Goal: Task Accomplishment & Management: Use online tool/utility

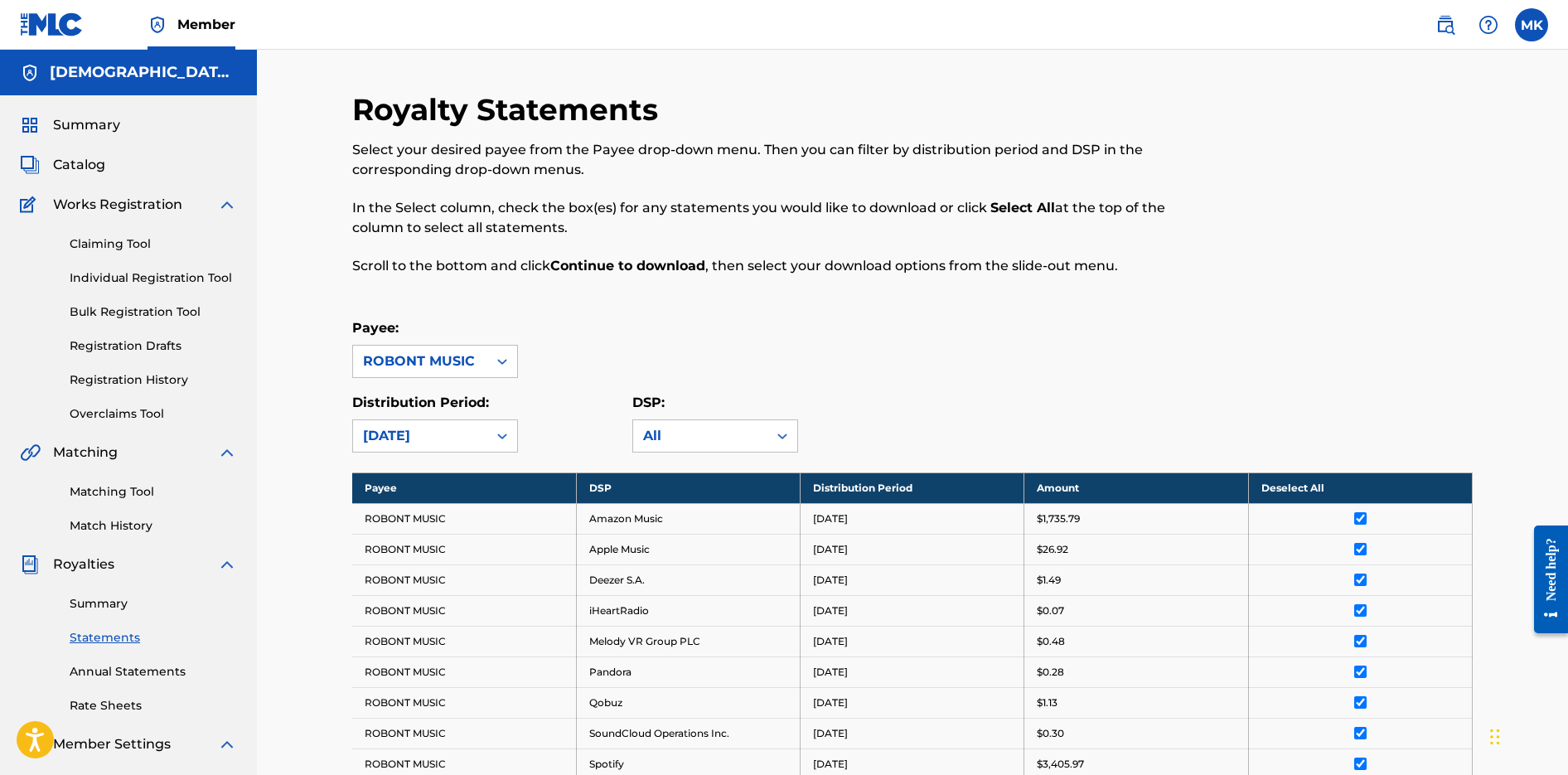
click at [87, 166] on span "Catalog" at bounding box center [78, 165] width 53 height 20
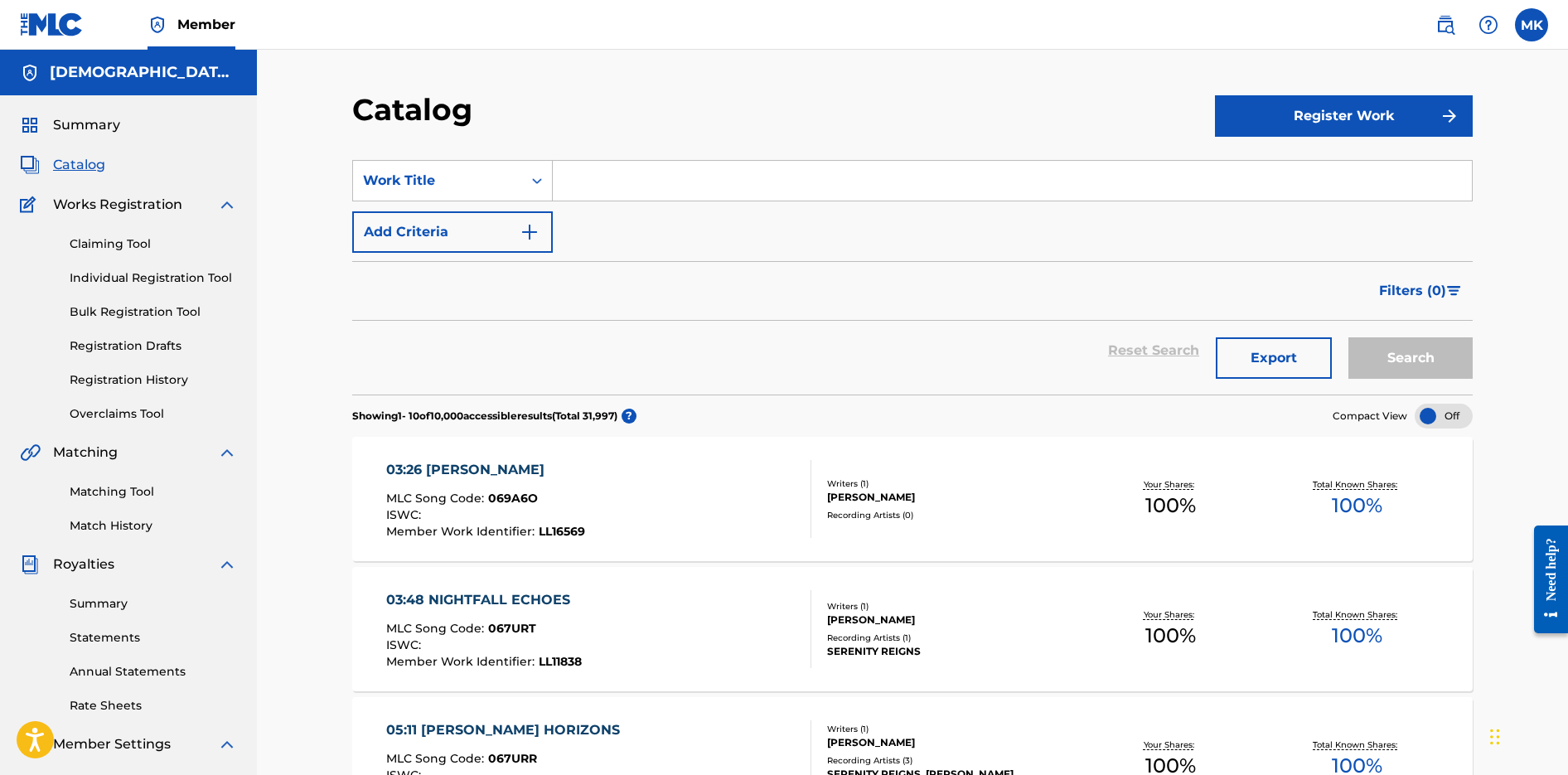
click at [641, 182] on input "Search Form" at bounding box center [1012, 181] width 919 height 40
paste input "LITTLE [PERSON_NAME]"
type input "LITTLE [PERSON_NAME]"
click at [1349, 338] on button "Search" at bounding box center [1411, 358] width 124 height 41
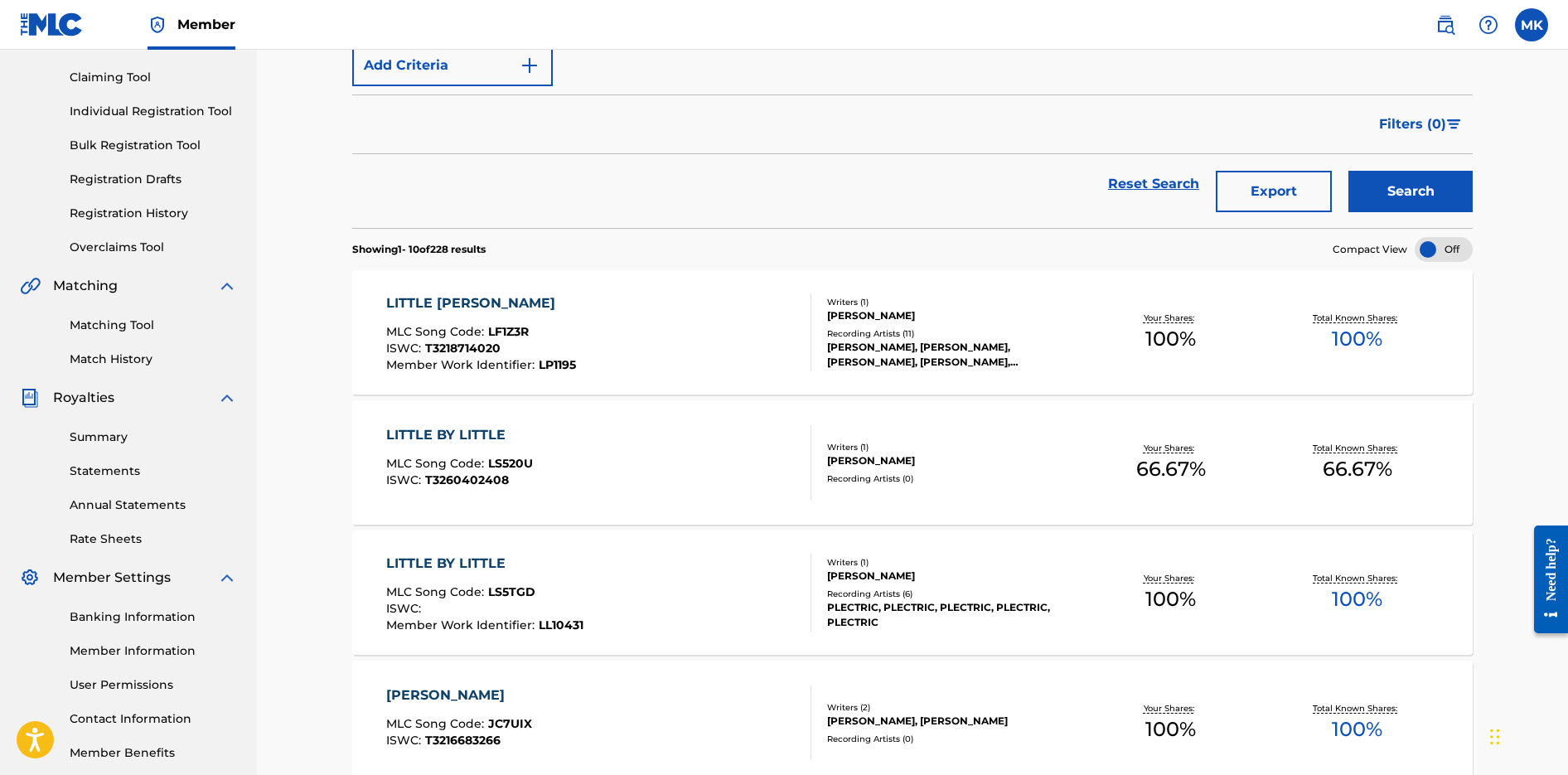
scroll to position [182, 0]
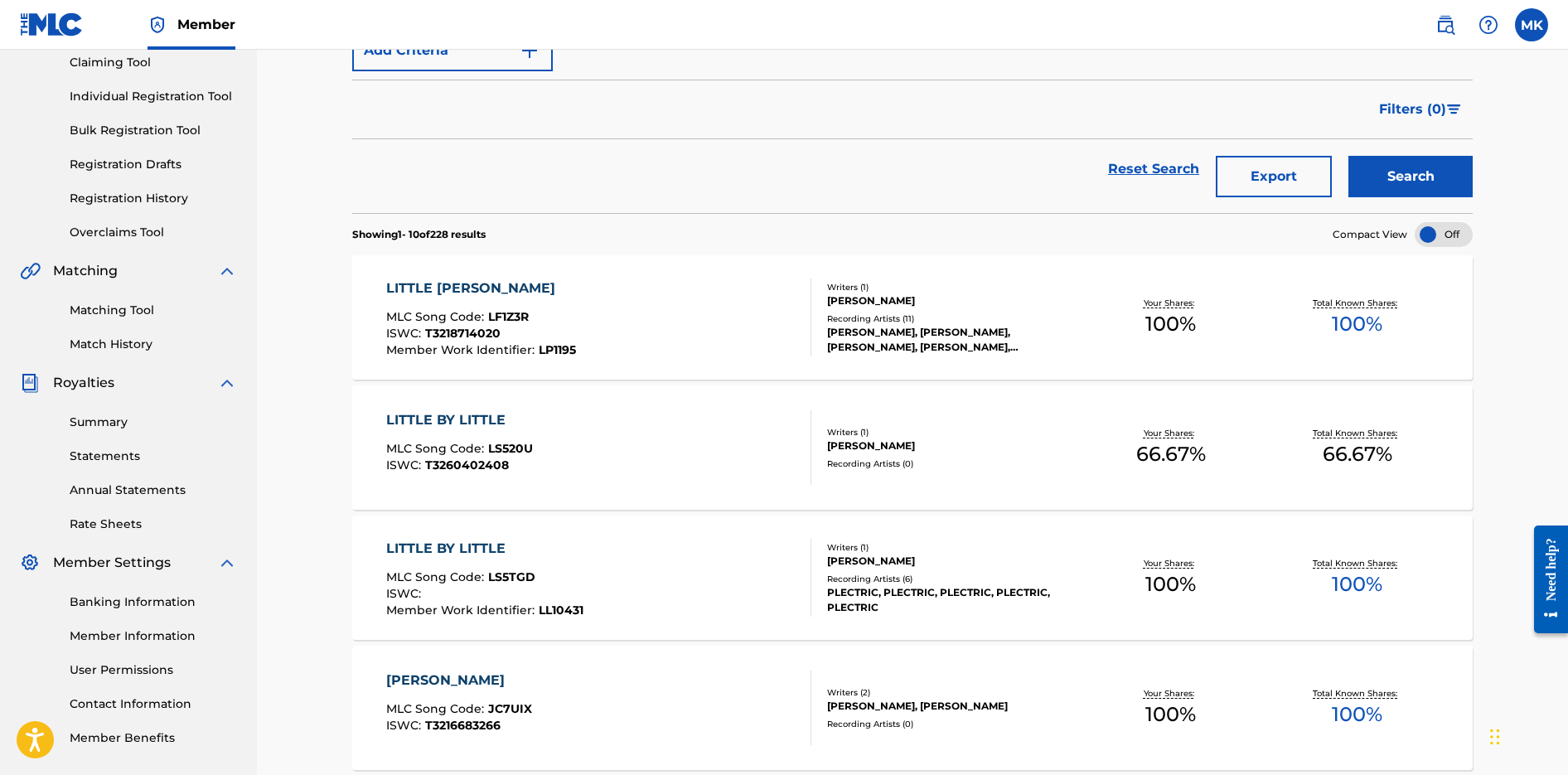
click at [708, 307] on div "LITTLE [PERSON_NAME] MLC Song Code : LF1Z3R ISWC : T3218714020 Member Work Iden…" at bounding box center [599, 317] width 426 height 78
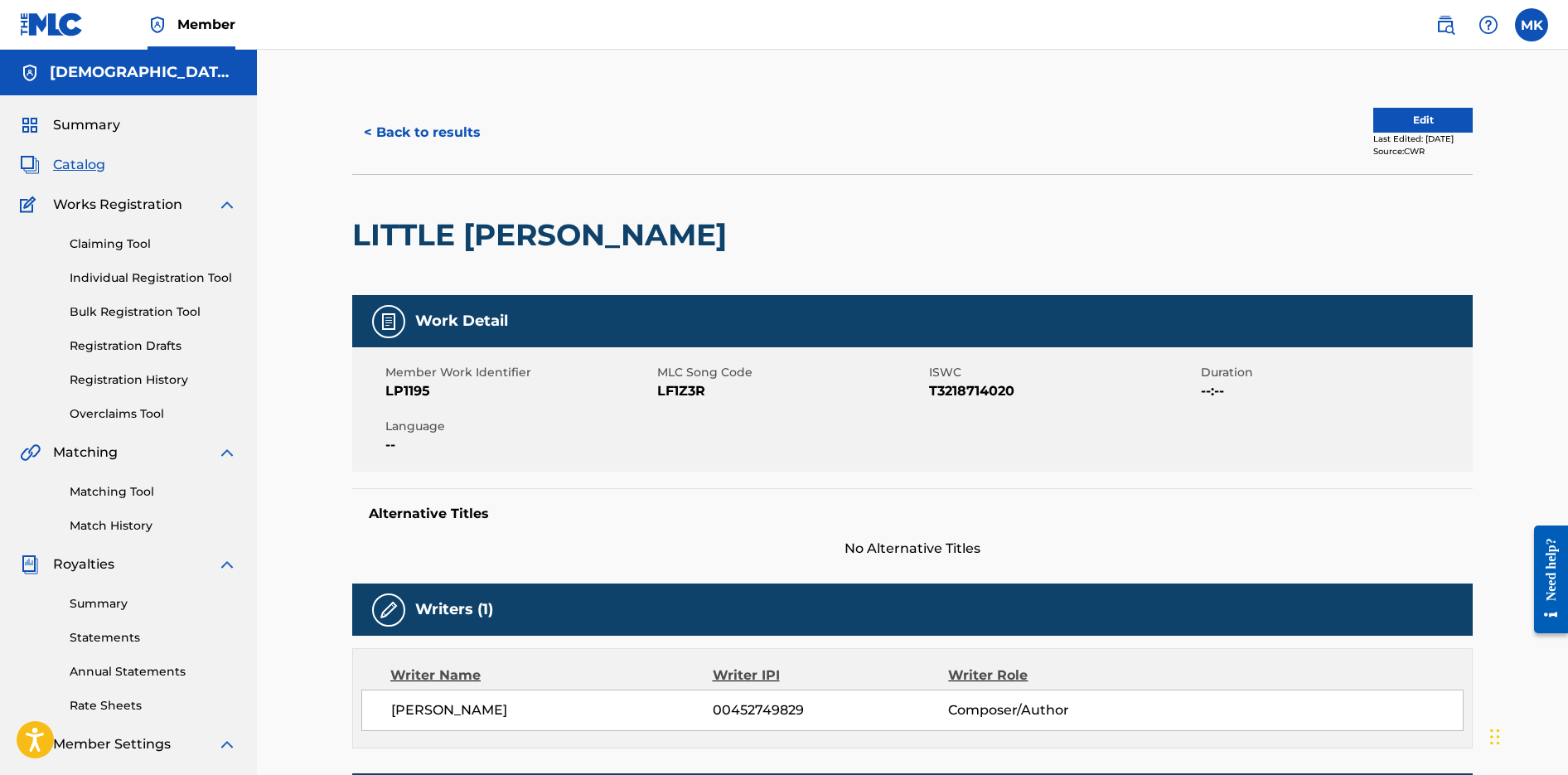
click at [432, 140] on button "< Back to results" at bounding box center [422, 132] width 140 height 41
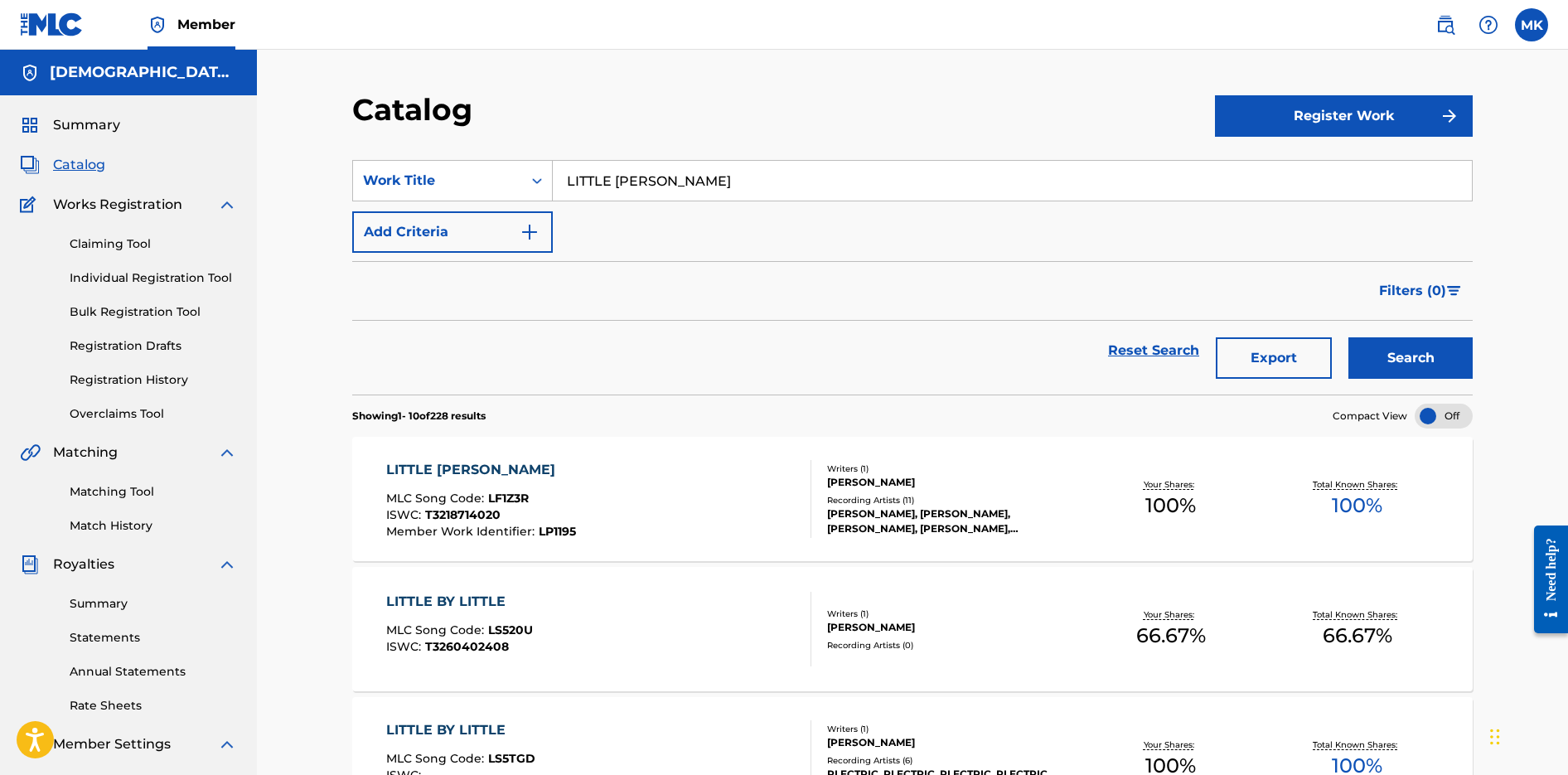
drag, startPoint x: 731, startPoint y: 189, endPoint x: 545, endPoint y: 120, distance: 198.4
paste input "Sleep Tight"
type input "Sleep Tight"
click at [1349, 338] on button "Search" at bounding box center [1411, 358] width 124 height 41
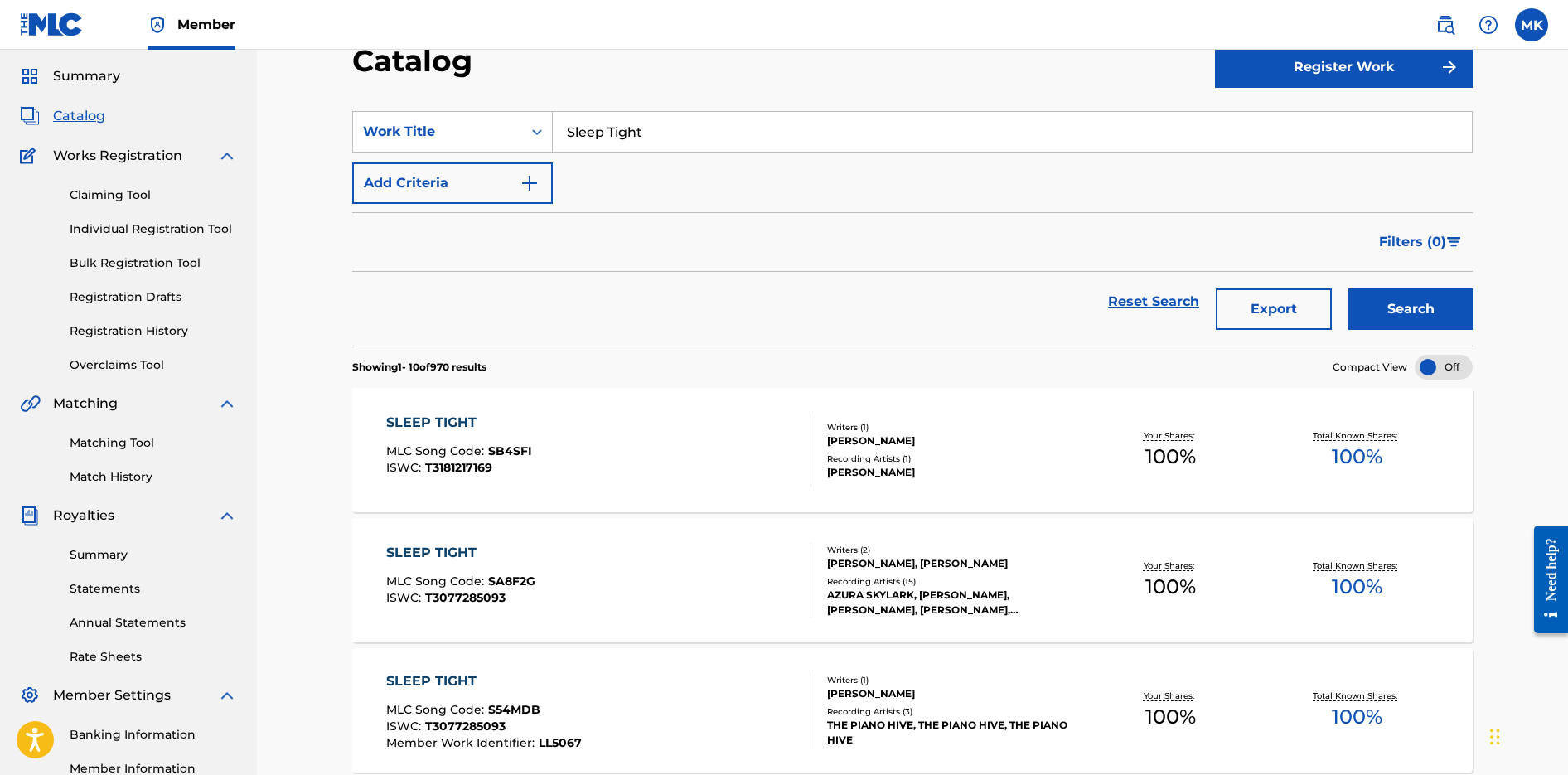
scroll to position [61, 0]
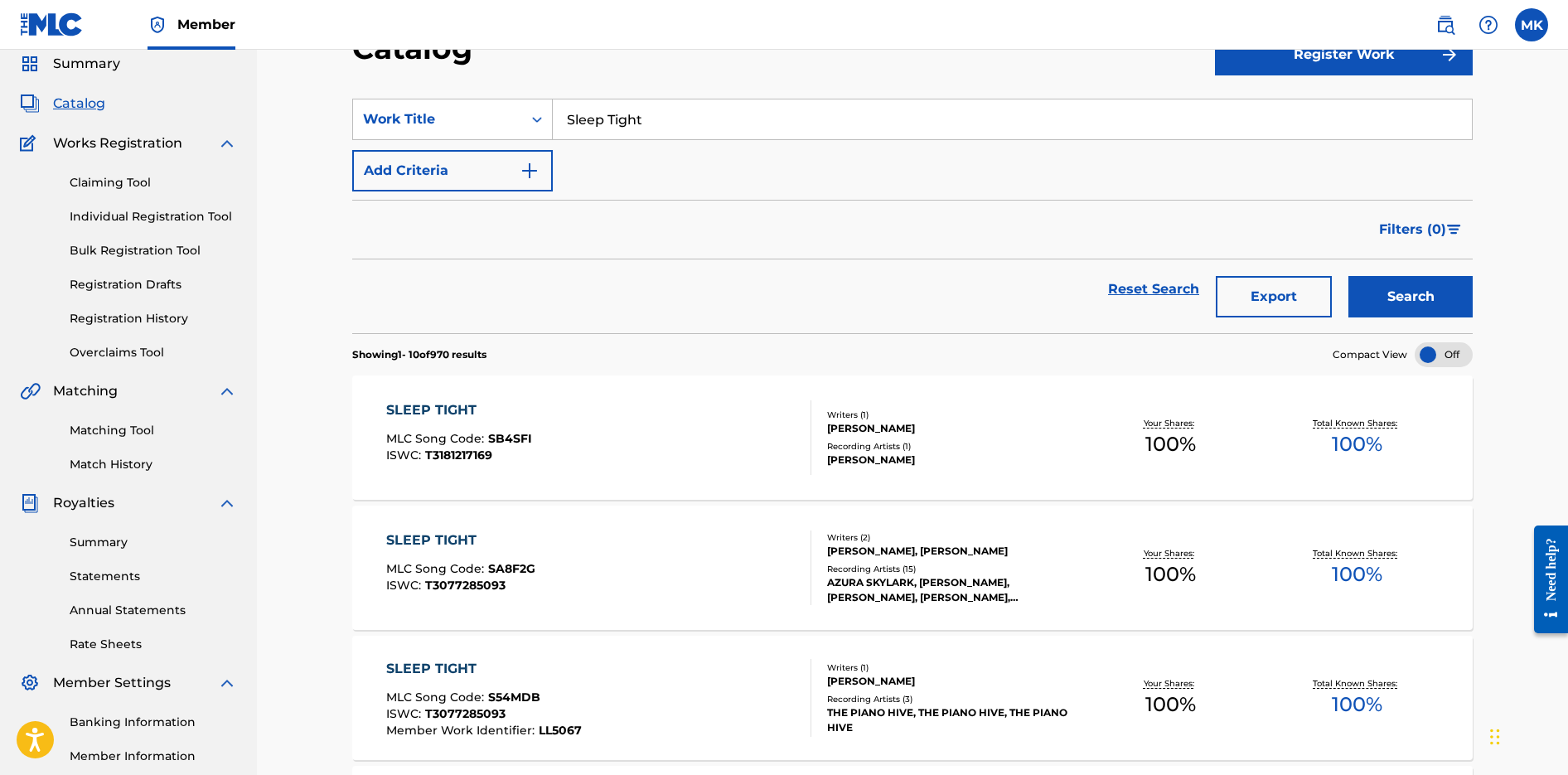
click at [718, 587] on div "SLEEP TIGHT MLC Song Code : SA8F2G ISWC : T3077285093" at bounding box center [599, 568] width 426 height 75
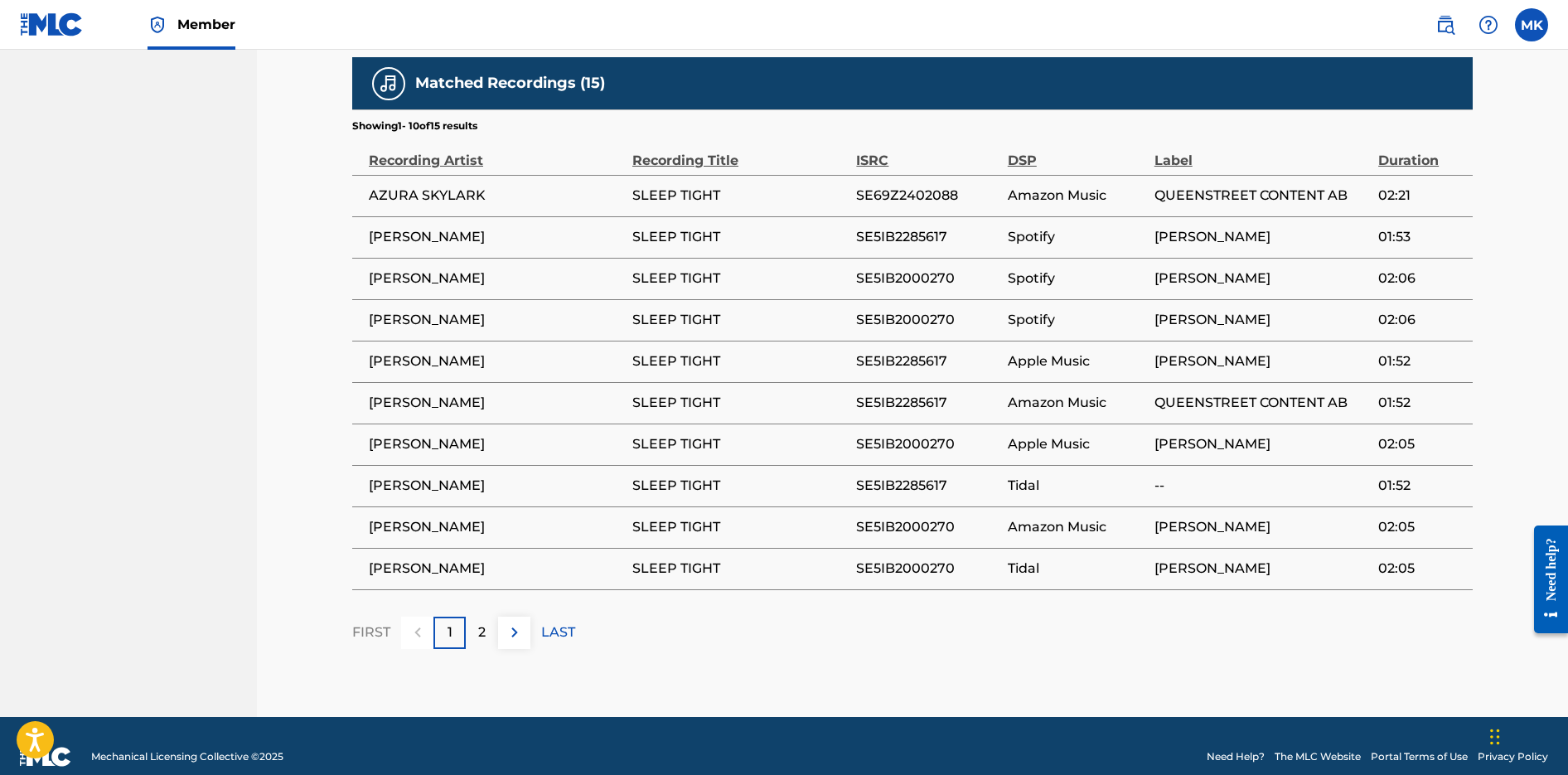
click at [479, 631] on p "2" at bounding box center [482, 632] width 8 height 20
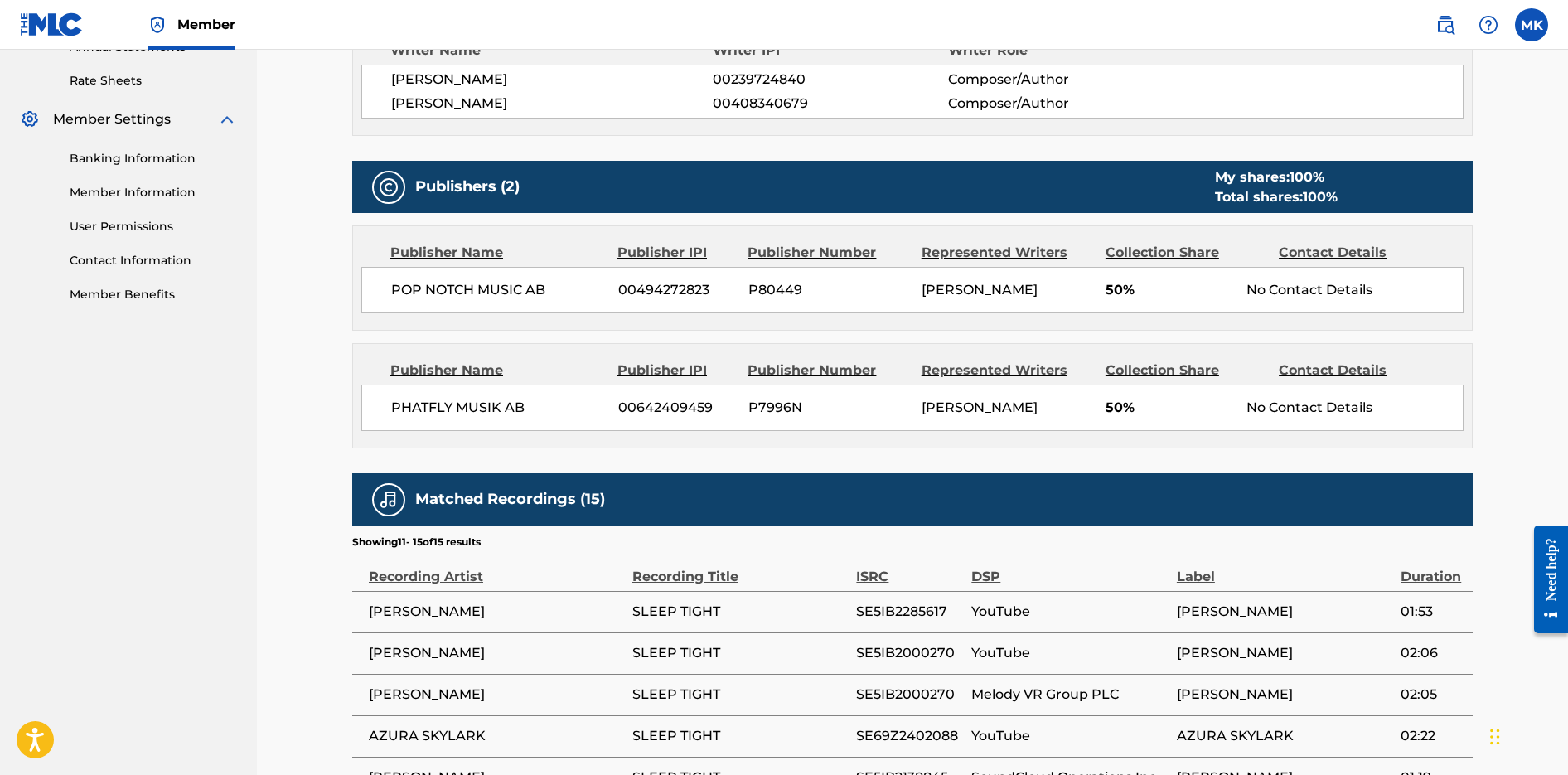
scroll to position [852, 0]
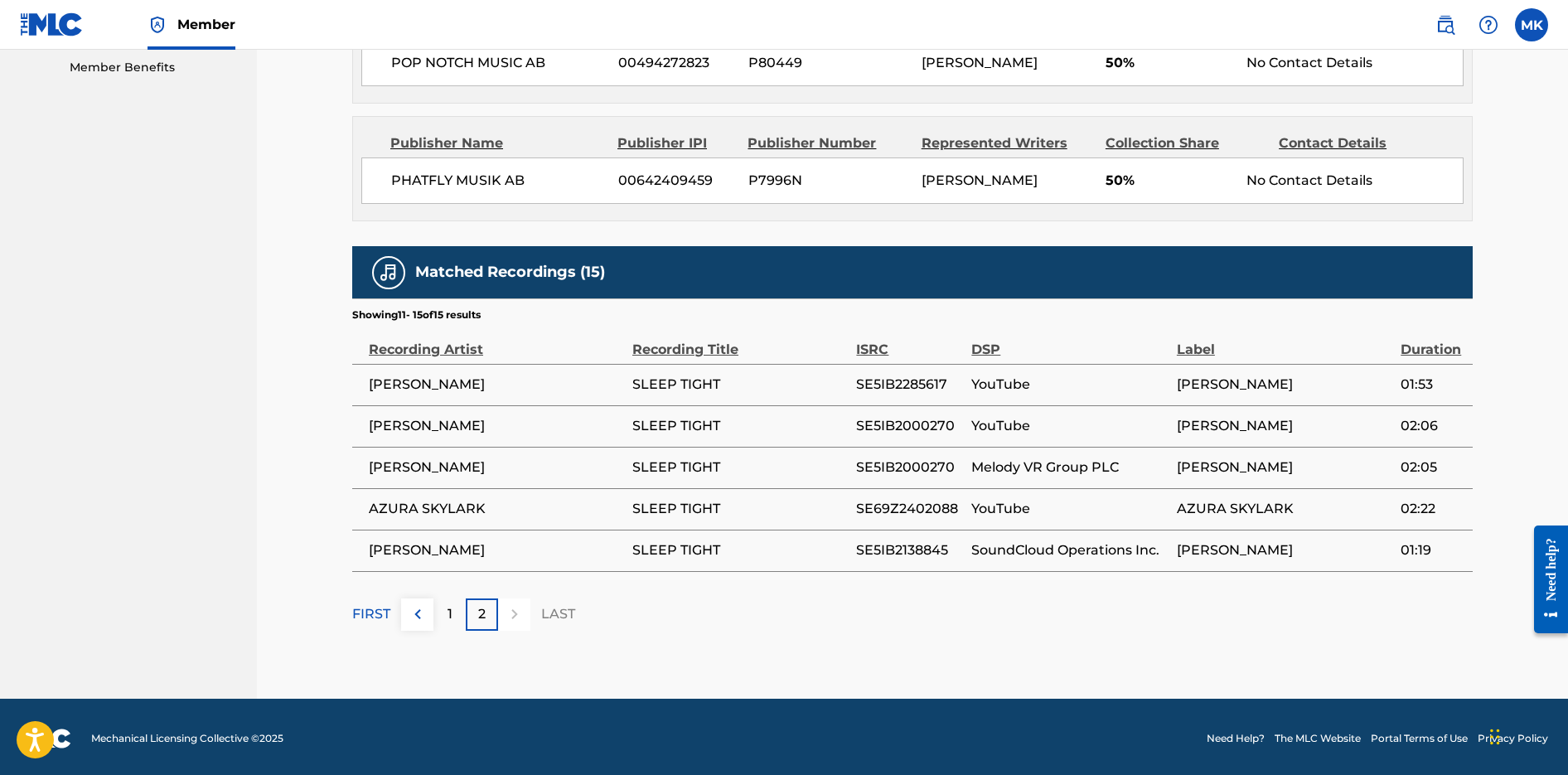
click at [453, 603] on div "1" at bounding box center [450, 615] width 33 height 33
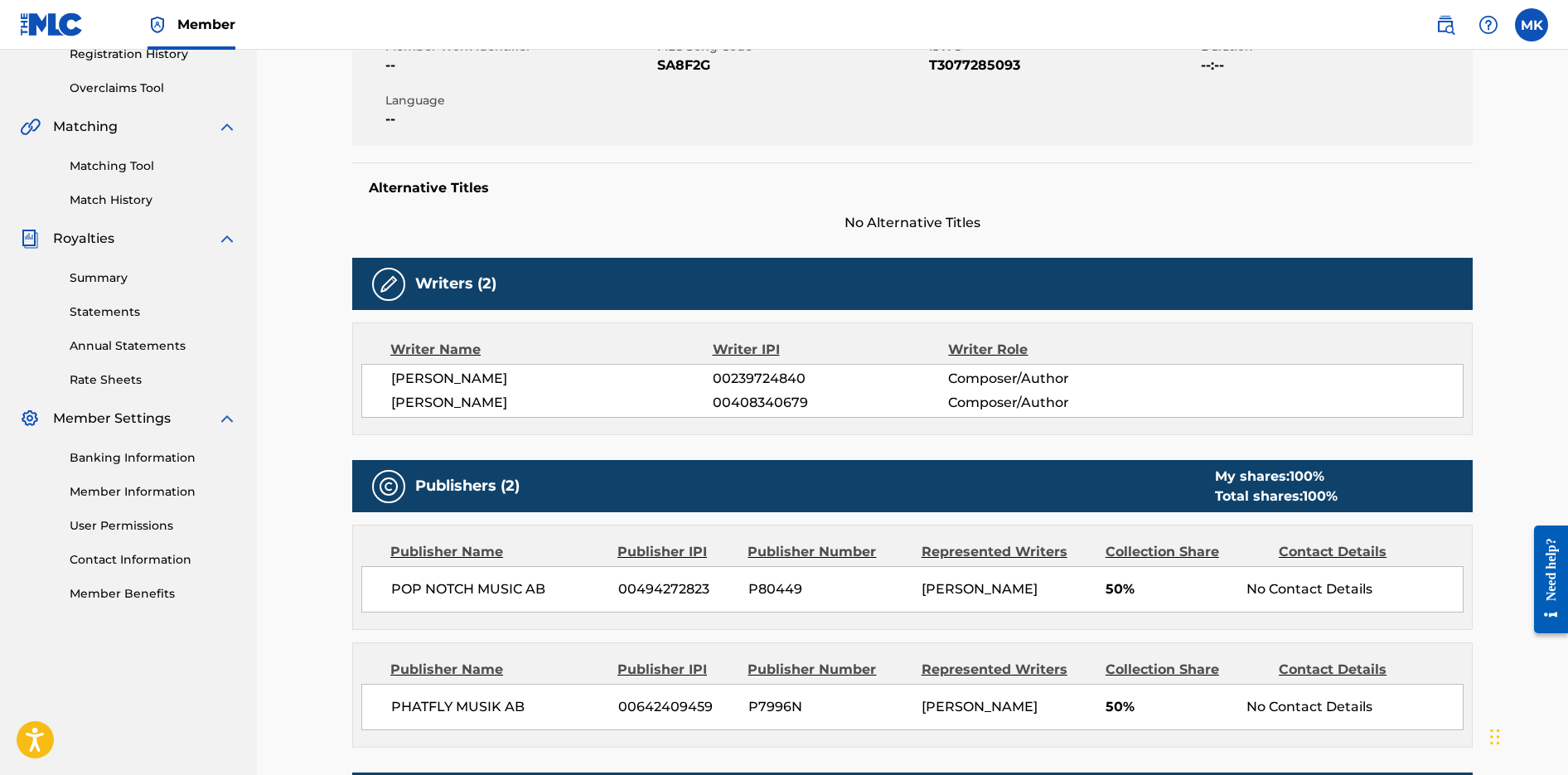
scroll to position [246, 0]
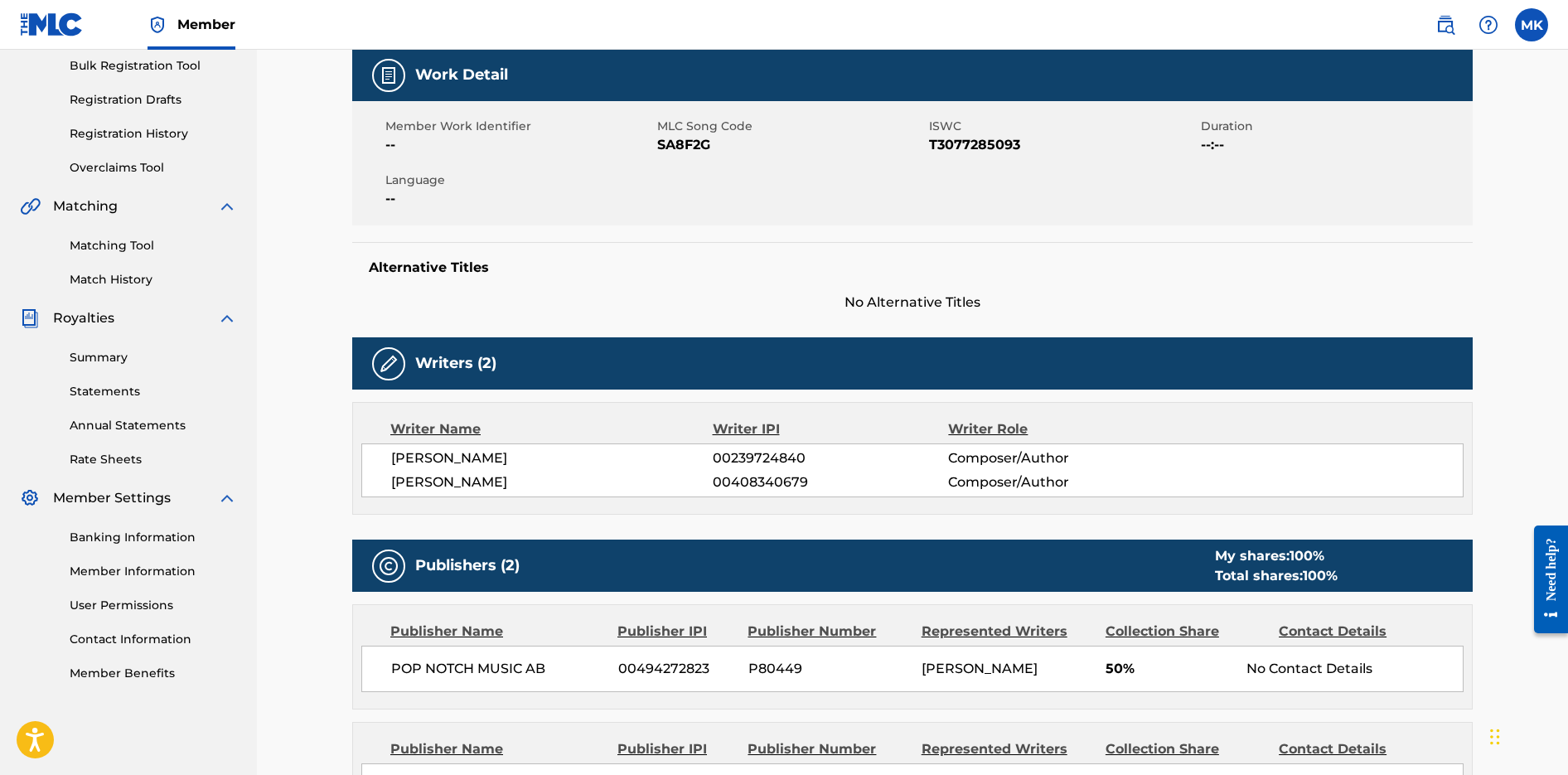
click at [99, 239] on link "Matching Tool" at bounding box center [153, 246] width 167 height 17
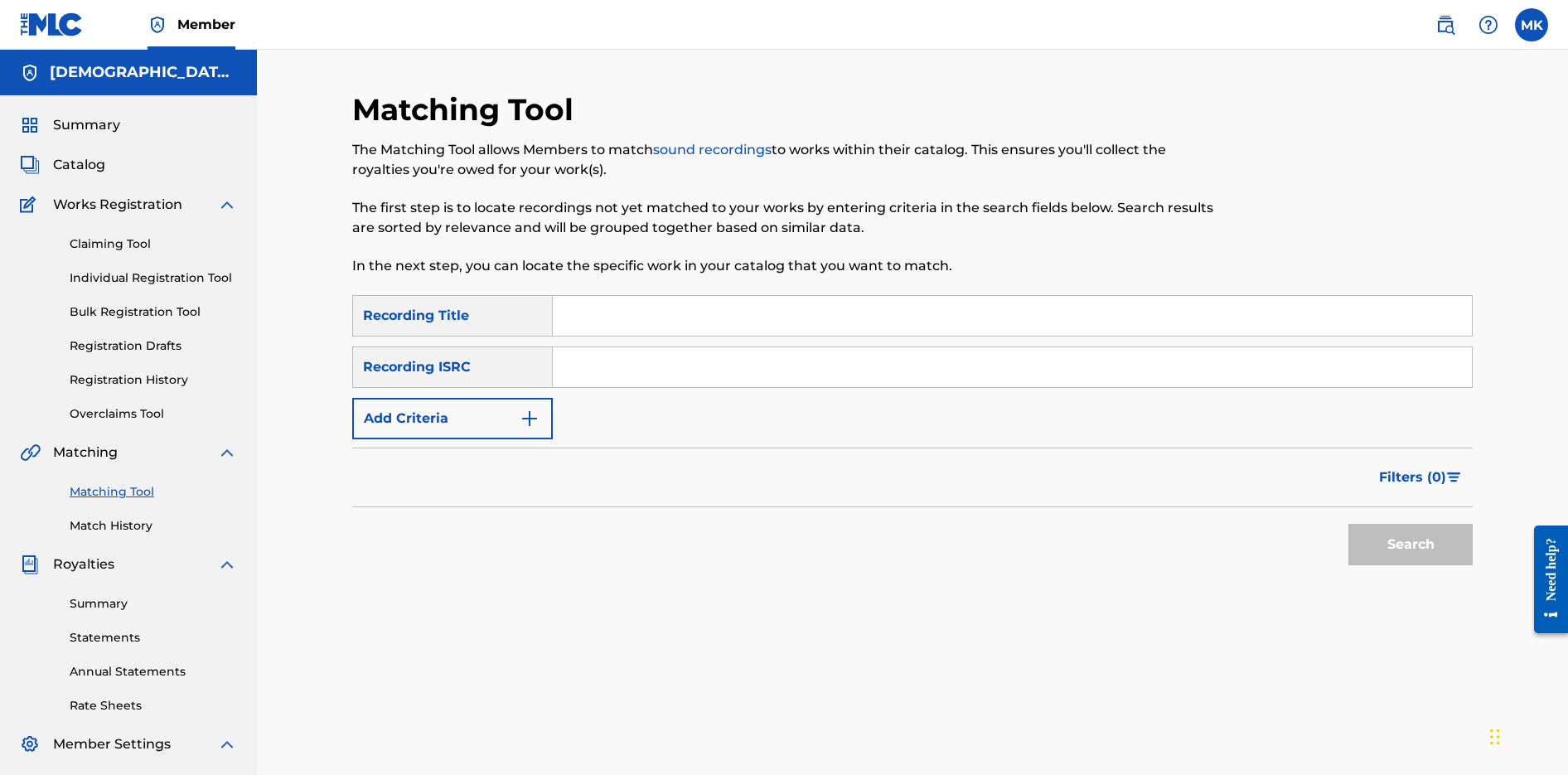
click at [594, 384] on input "Search Form" at bounding box center [1012, 367] width 919 height 40
paste input "SE5IB2144416"
type input "SE5IB2144416"
click at [1365, 546] on button "Search" at bounding box center [1411, 544] width 124 height 41
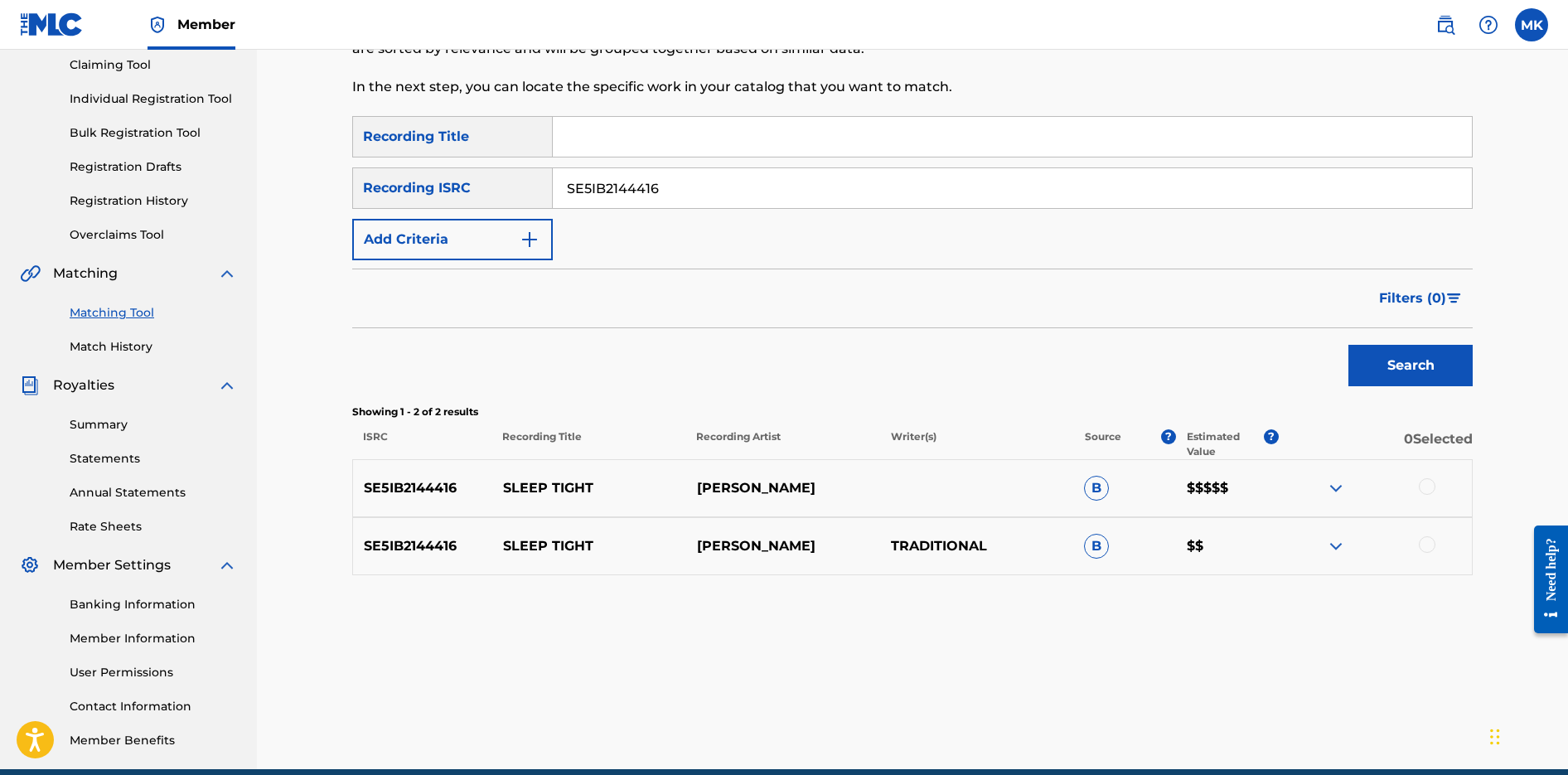
scroll to position [192, 0]
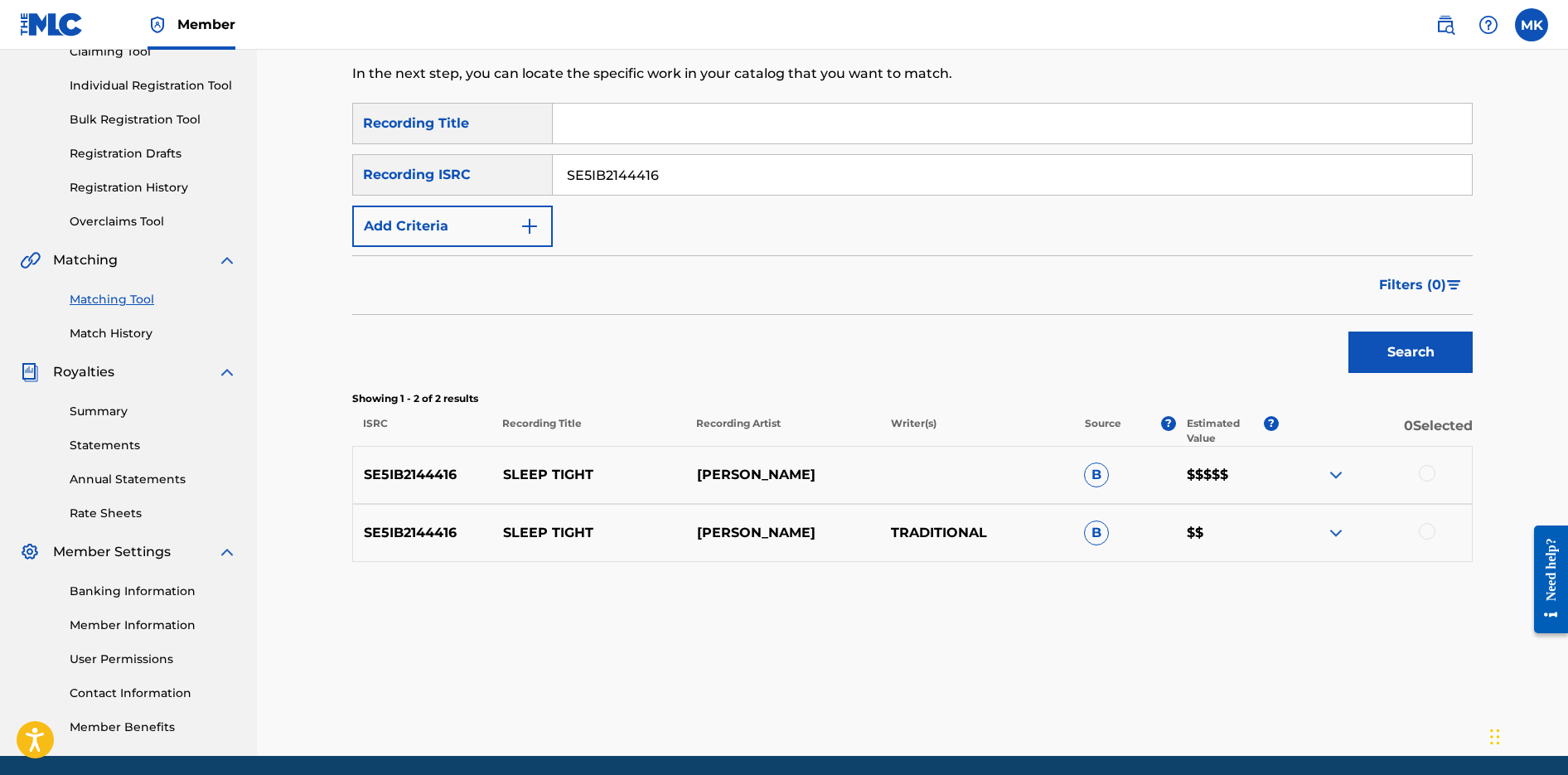
click at [1419, 478] on div at bounding box center [1375, 475] width 194 height 20
click at [1424, 485] on div "SE5IB2144416 SLEEP TIGHT [PERSON_NAME] B $$$$$" at bounding box center [913, 475] width 1121 height 58
click at [1424, 479] on div at bounding box center [1426, 473] width 16 height 16
click at [1425, 542] on div at bounding box center [1375, 533] width 194 height 20
click at [1425, 531] on div at bounding box center [1426, 531] width 16 height 16
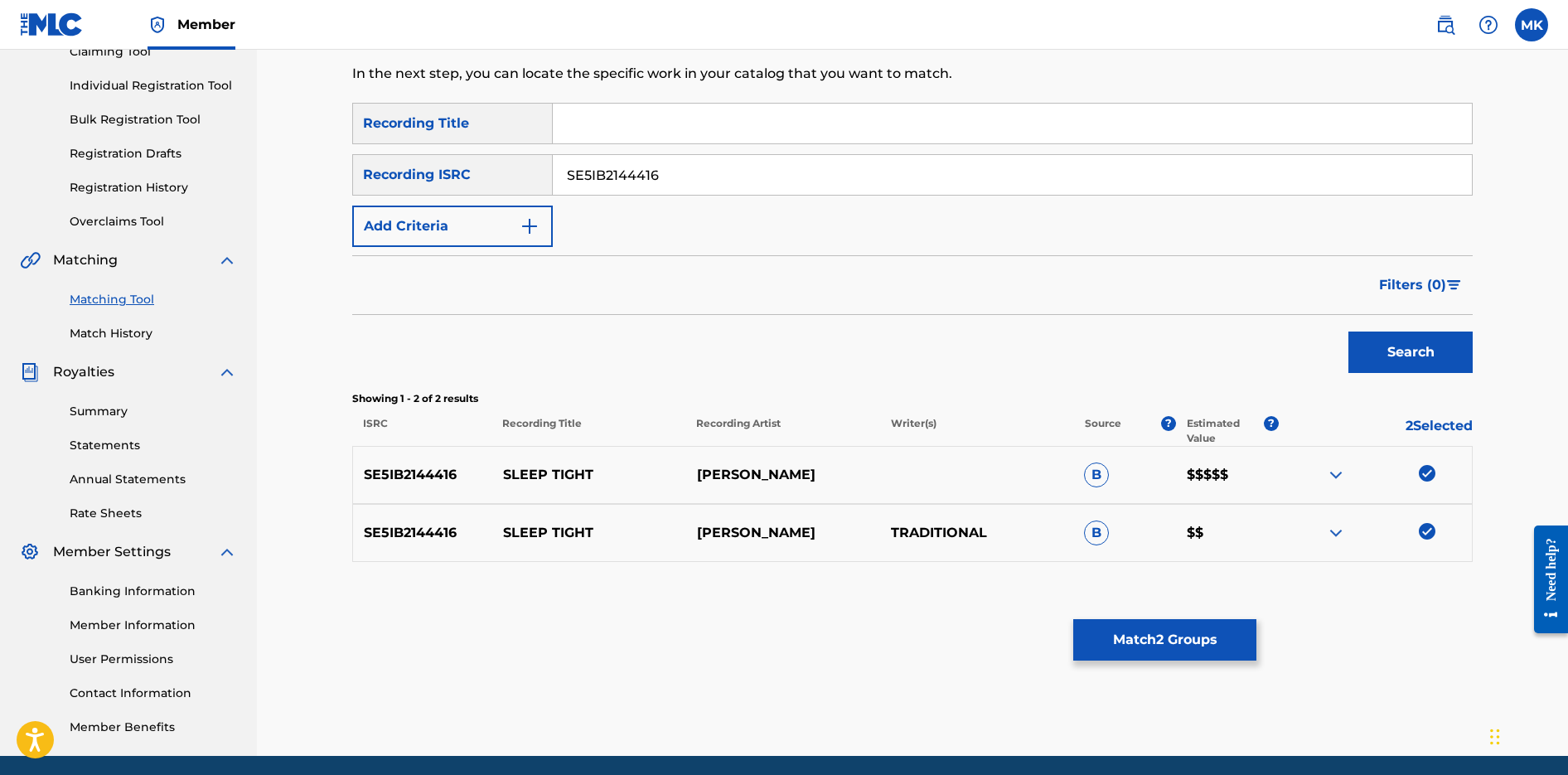
click at [1224, 631] on button "Match 2 Groups" at bounding box center [1164, 639] width 183 height 41
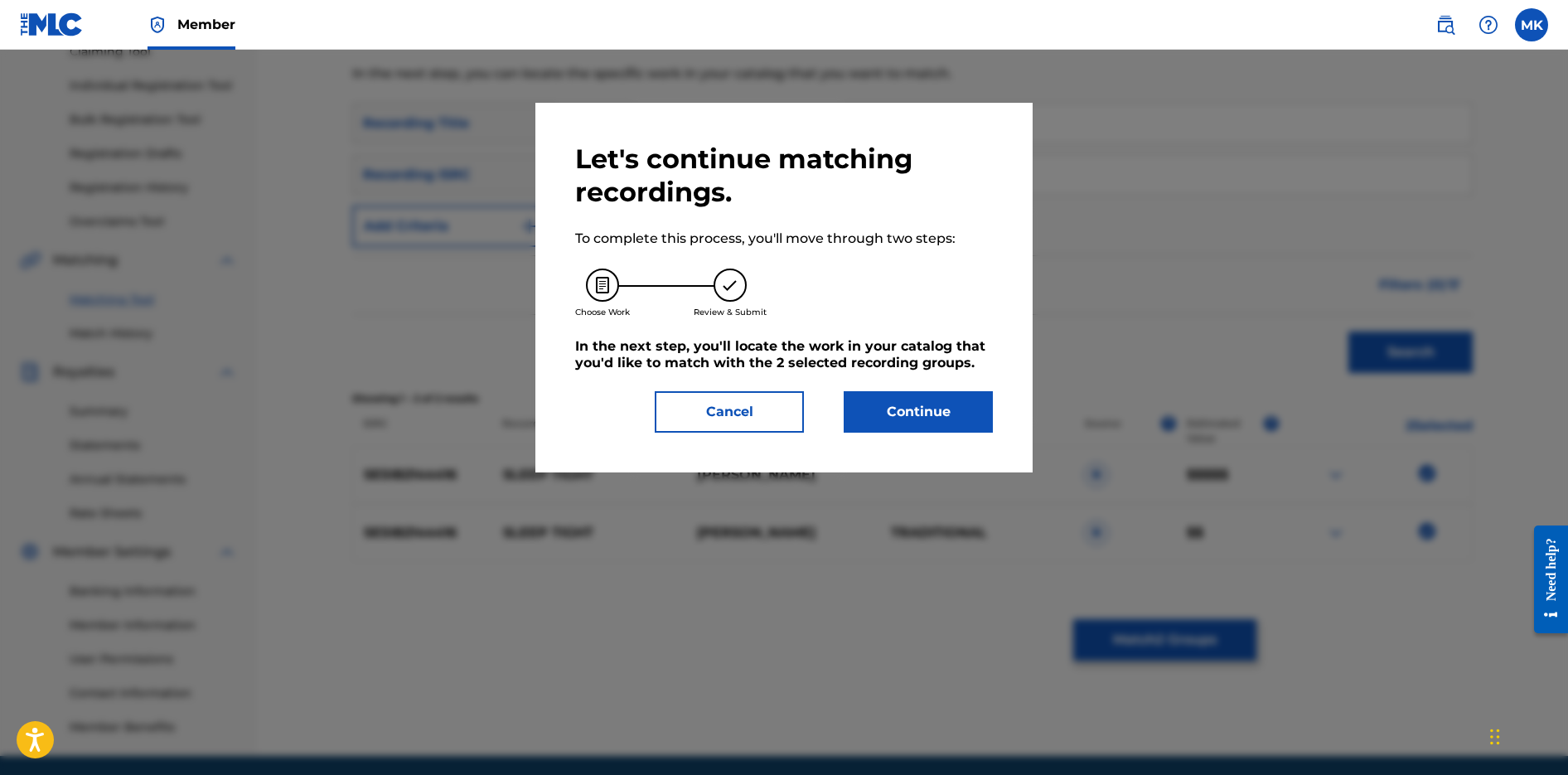
click at [987, 421] on button "Continue" at bounding box center [918, 411] width 149 height 41
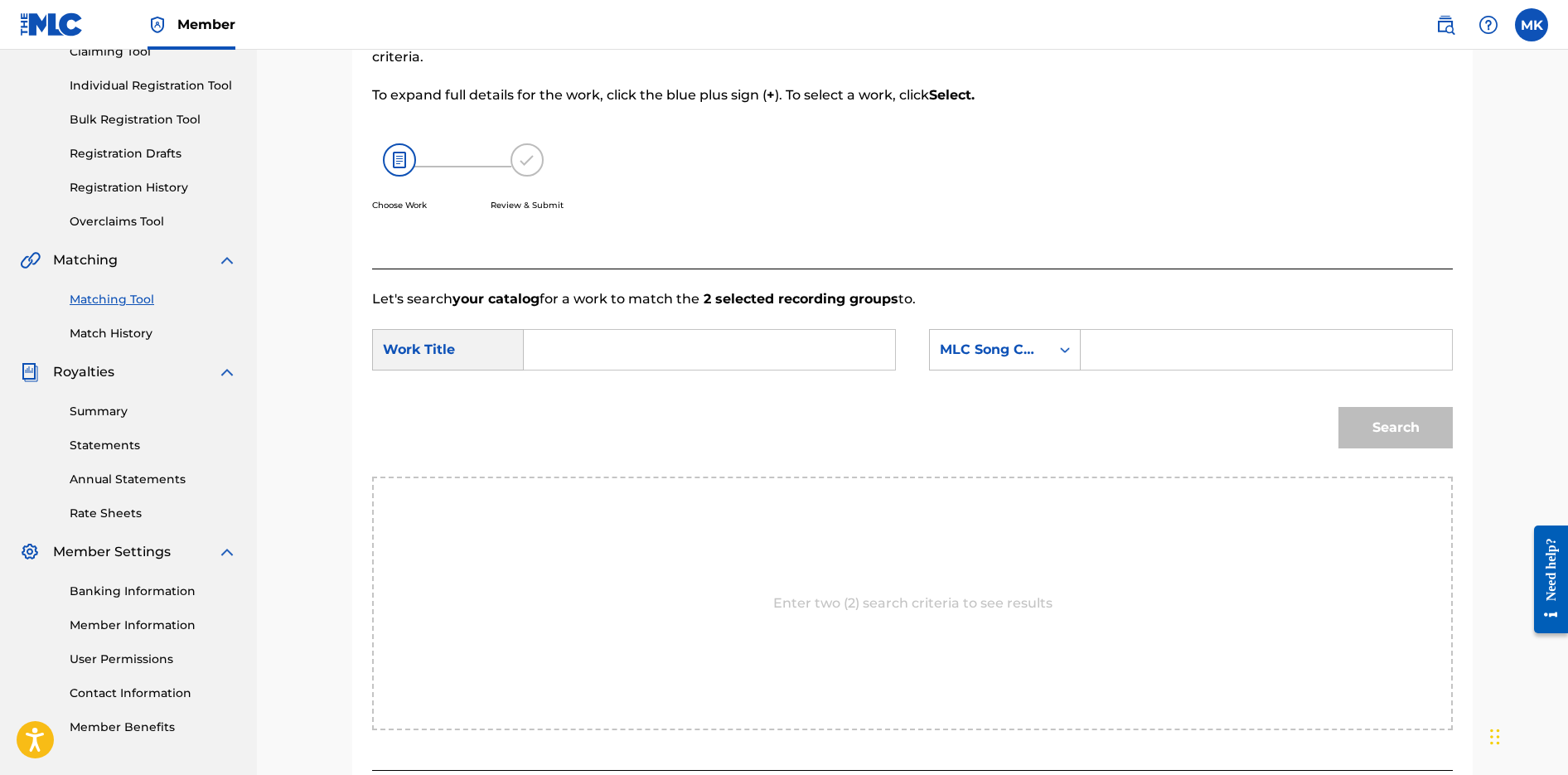
click at [1104, 345] on input "Search Form" at bounding box center [1267, 350] width 343 height 40
paste input "SA8F2G"
type input "SA8F2G"
click at [755, 356] on input "Search Form" at bounding box center [709, 350] width 343 height 40
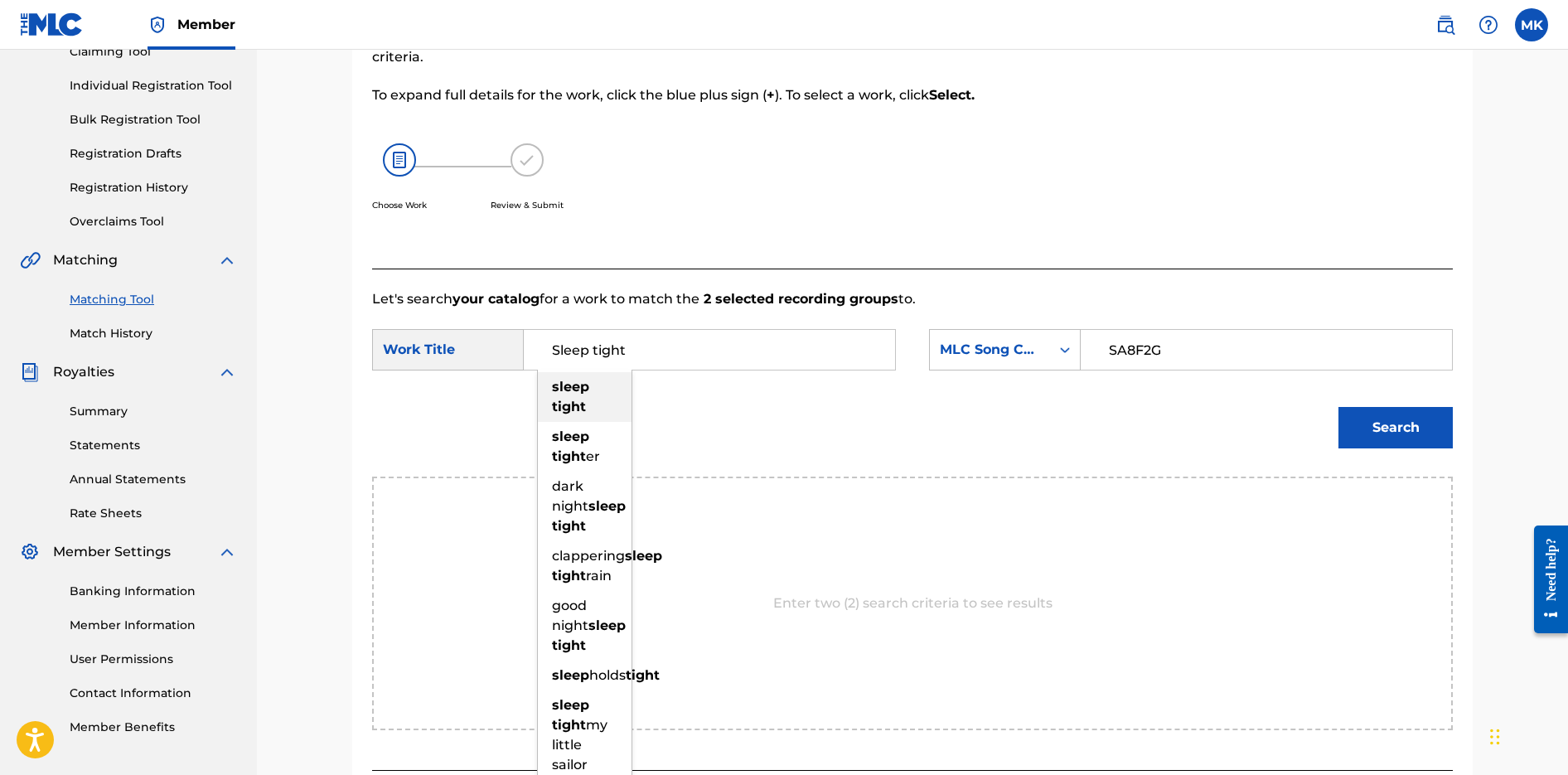
click at [600, 405] on div "sleep tight" at bounding box center [585, 397] width 94 height 50
type input "sleep tight"
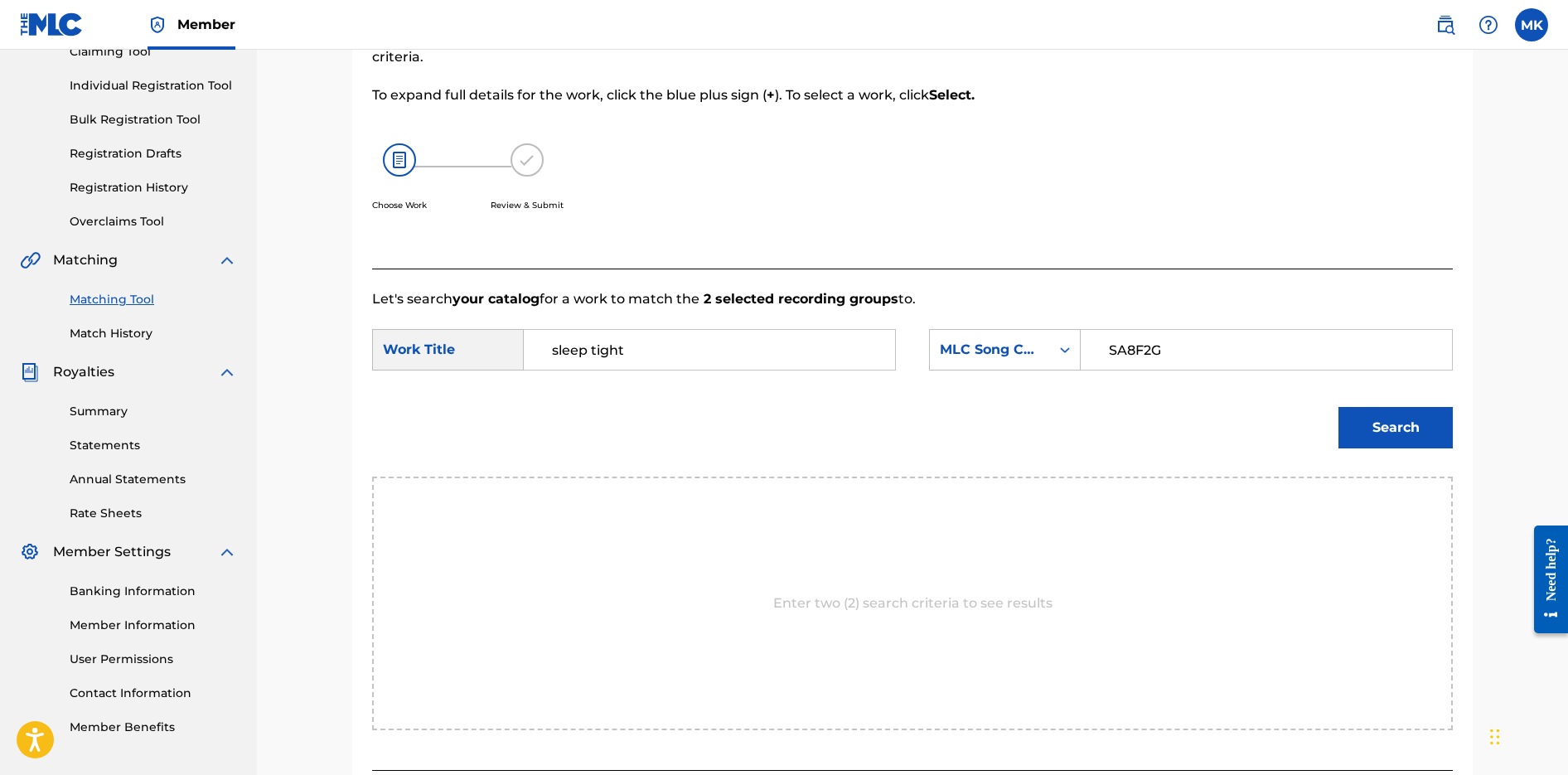
click at [1379, 446] on button "Search" at bounding box center [1396, 427] width 115 height 41
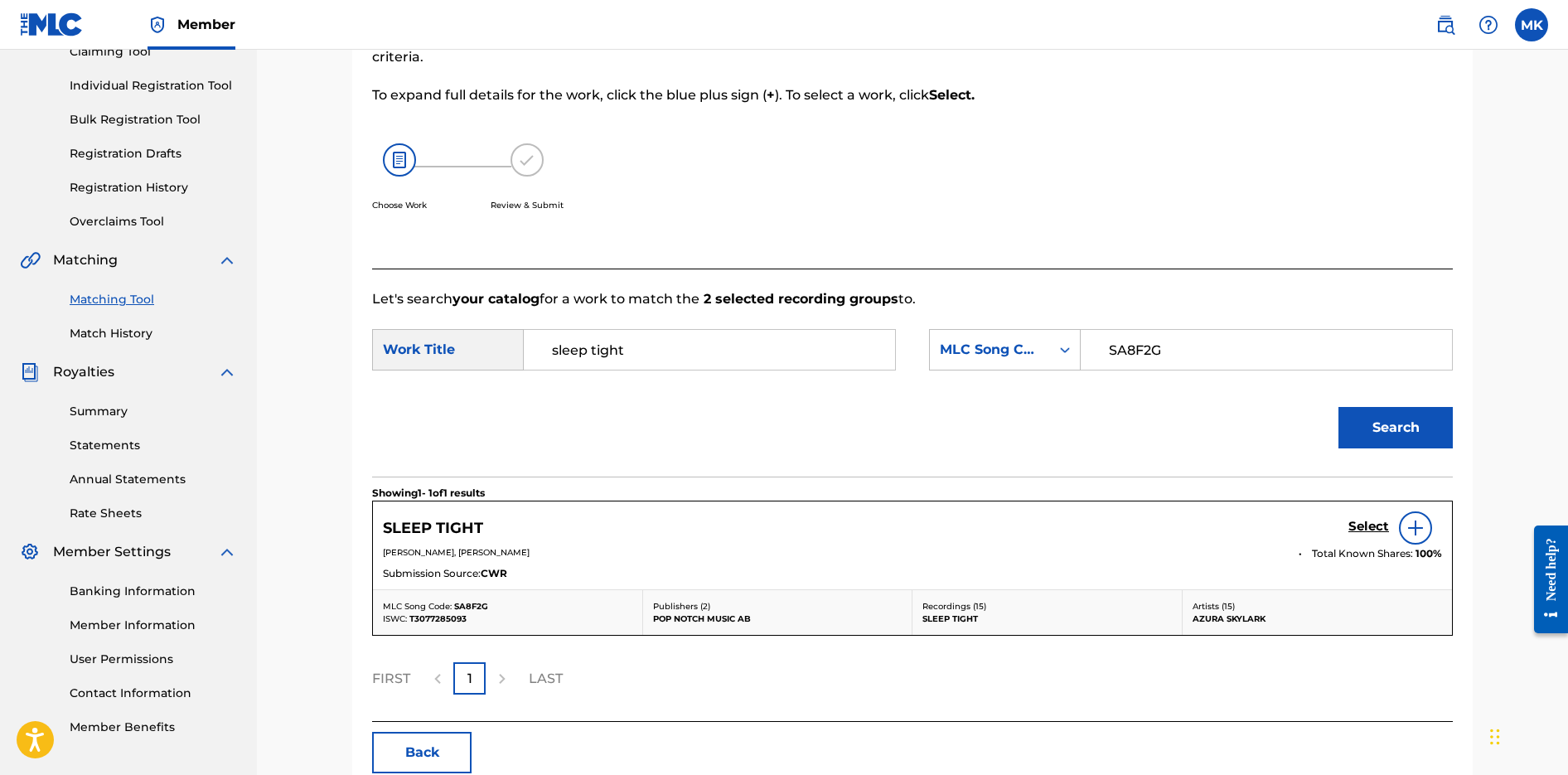
scroll to position [280, 0]
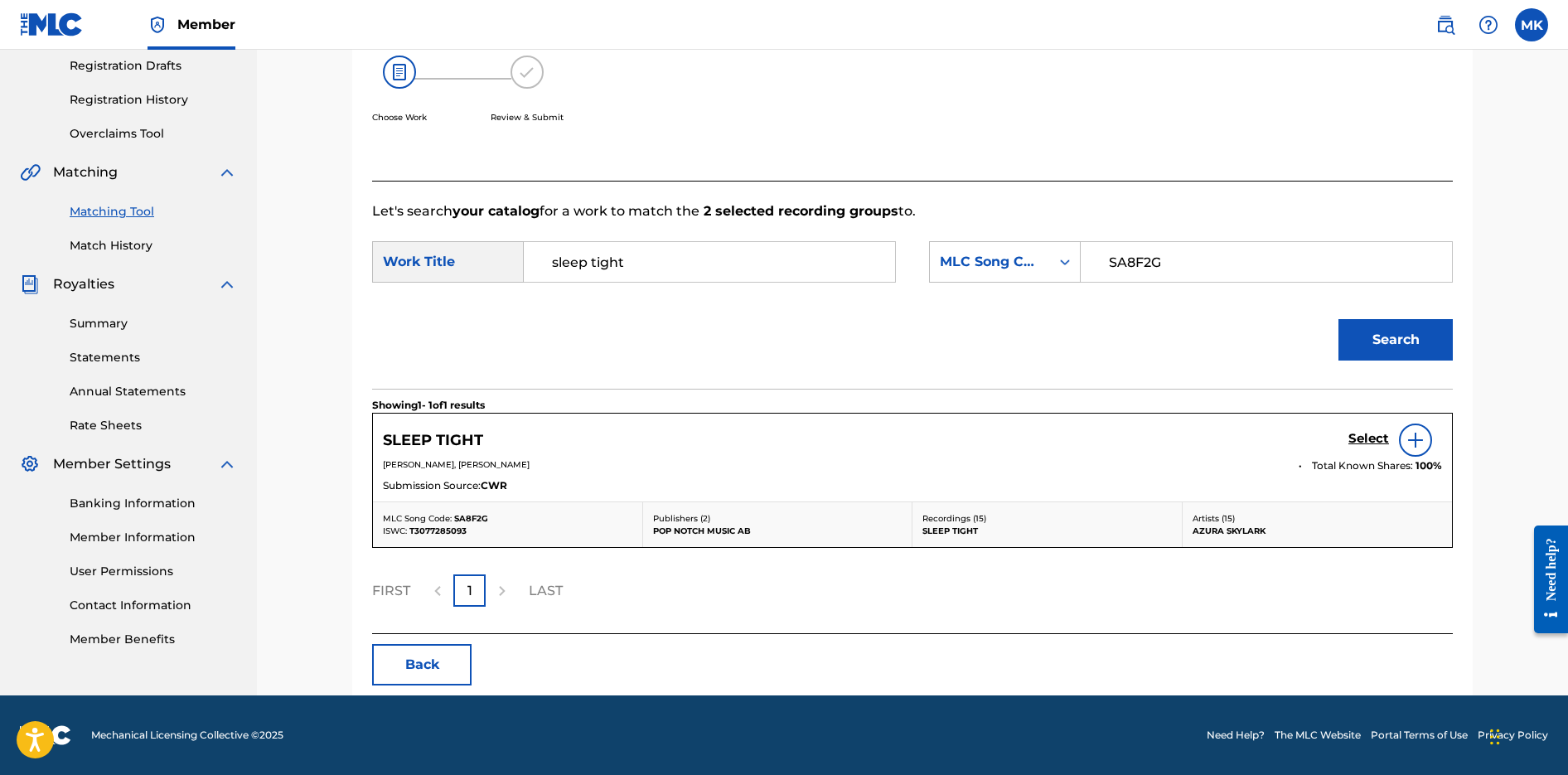
click at [1380, 437] on h5 "Select" at bounding box center [1369, 439] width 40 height 15
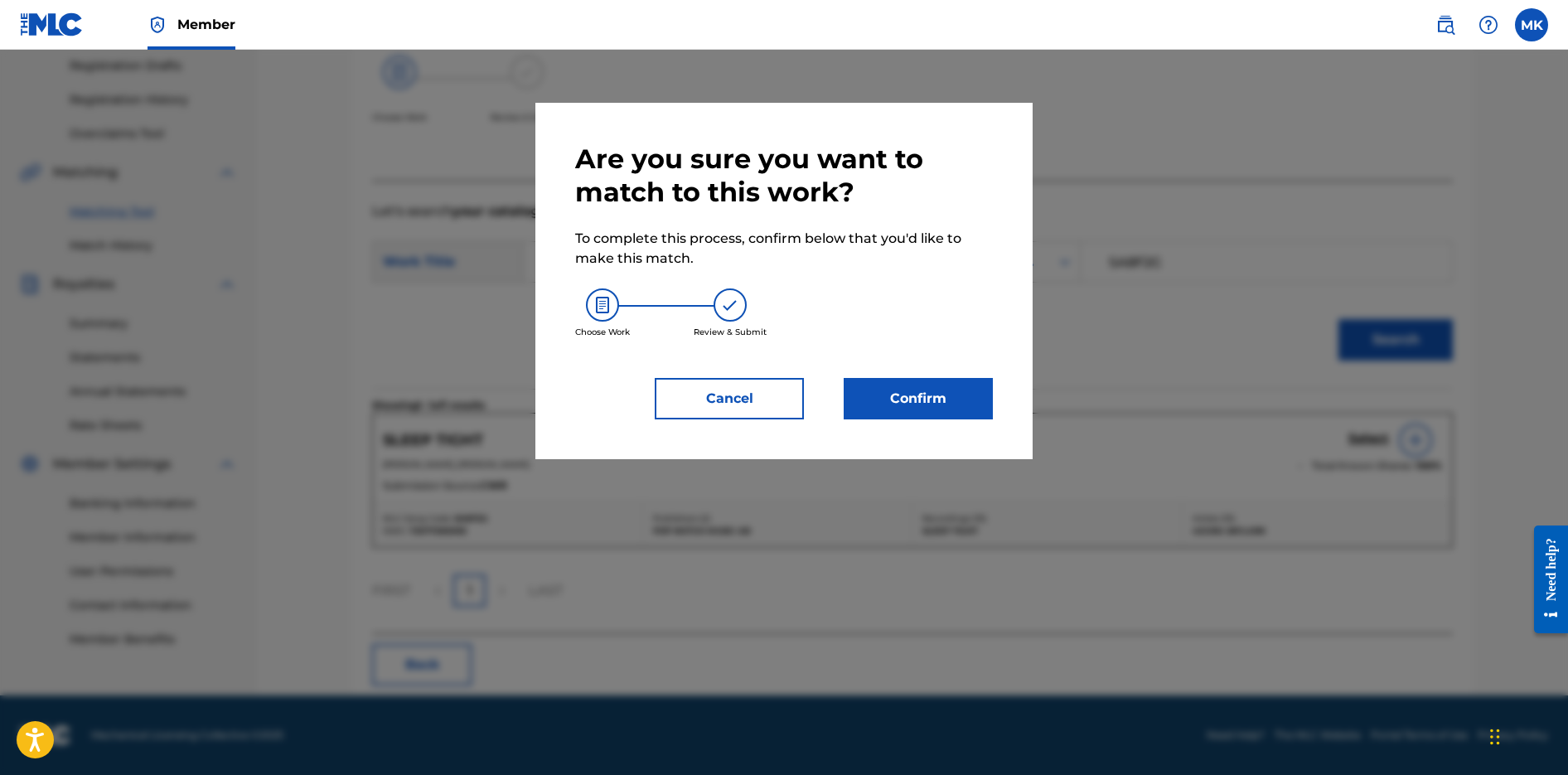
click at [974, 401] on button "Confirm" at bounding box center [918, 398] width 149 height 41
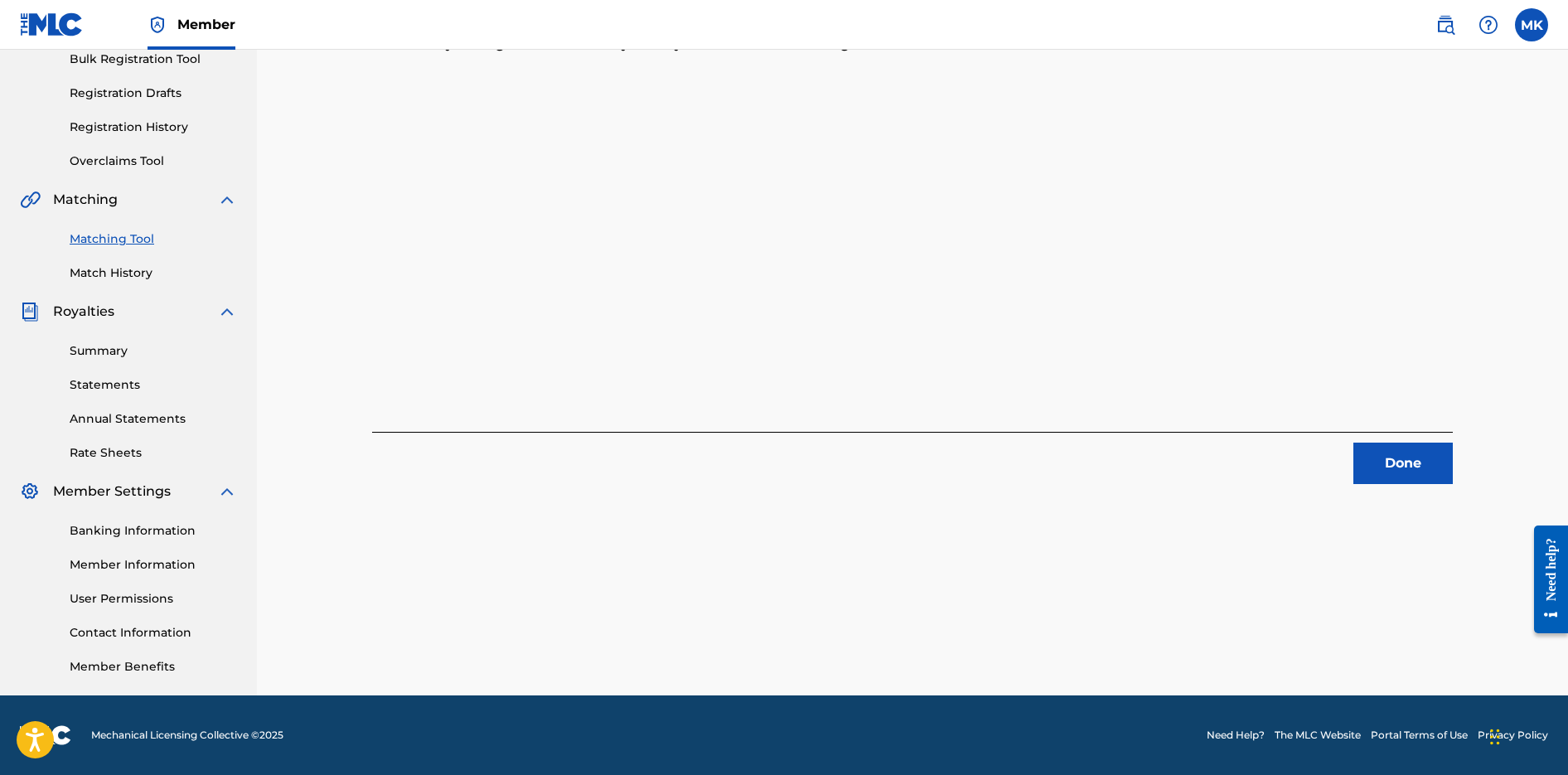
click at [1376, 459] on button "Done" at bounding box center [1403, 463] width 99 height 41
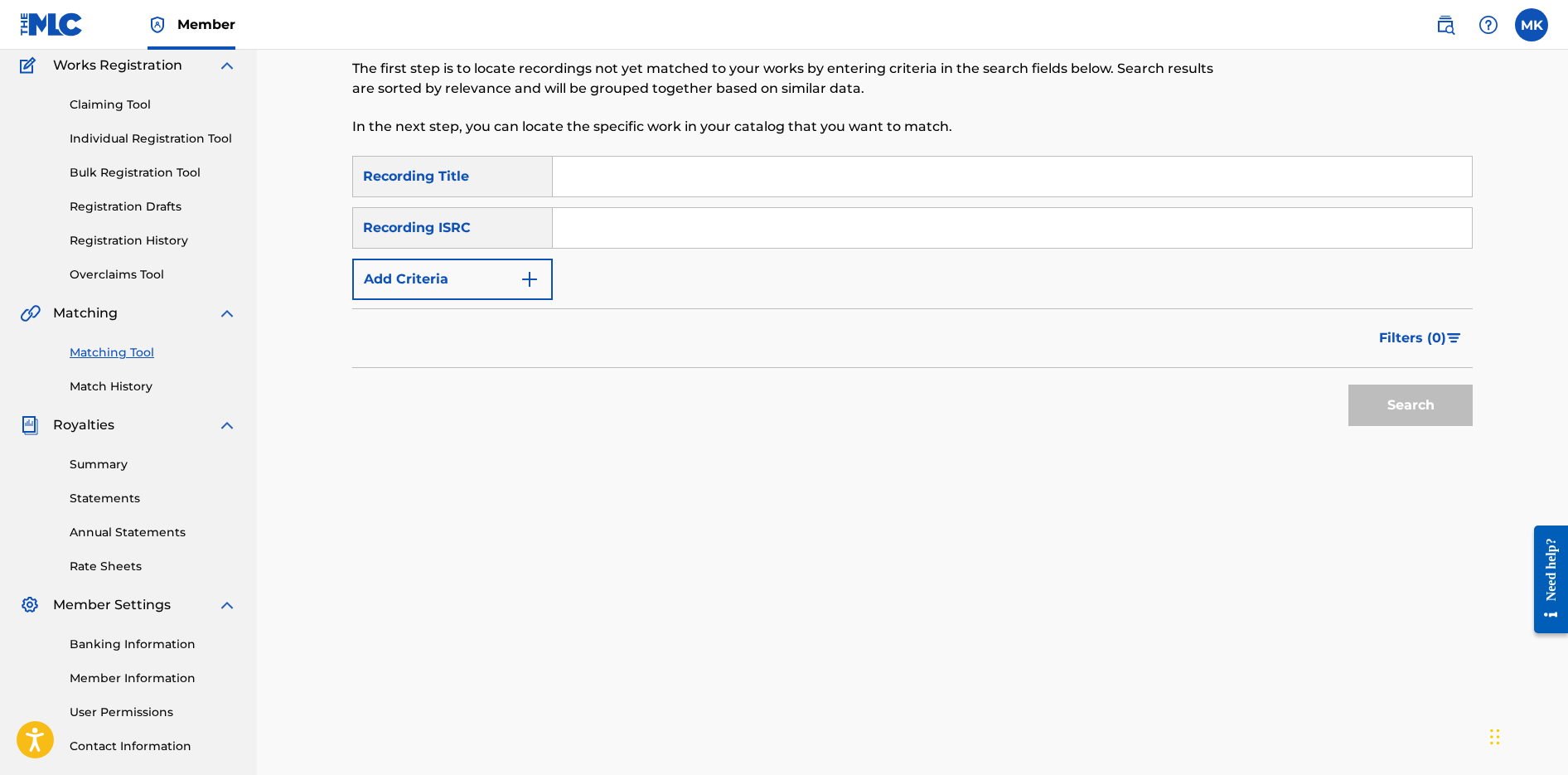
scroll to position [0, 0]
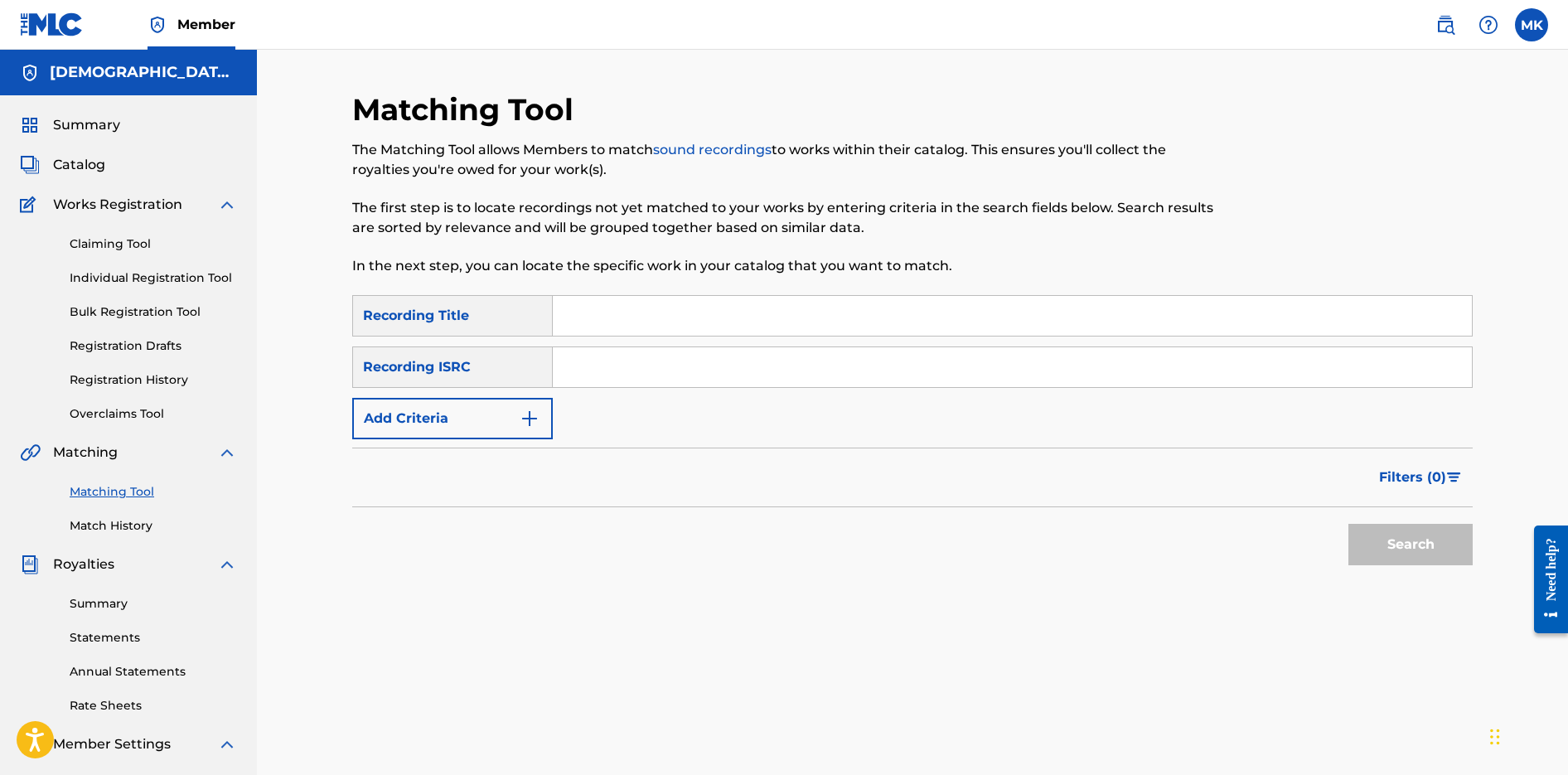
click at [81, 172] on span "Catalog" at bounding box center [78, 165] width 53 height 20
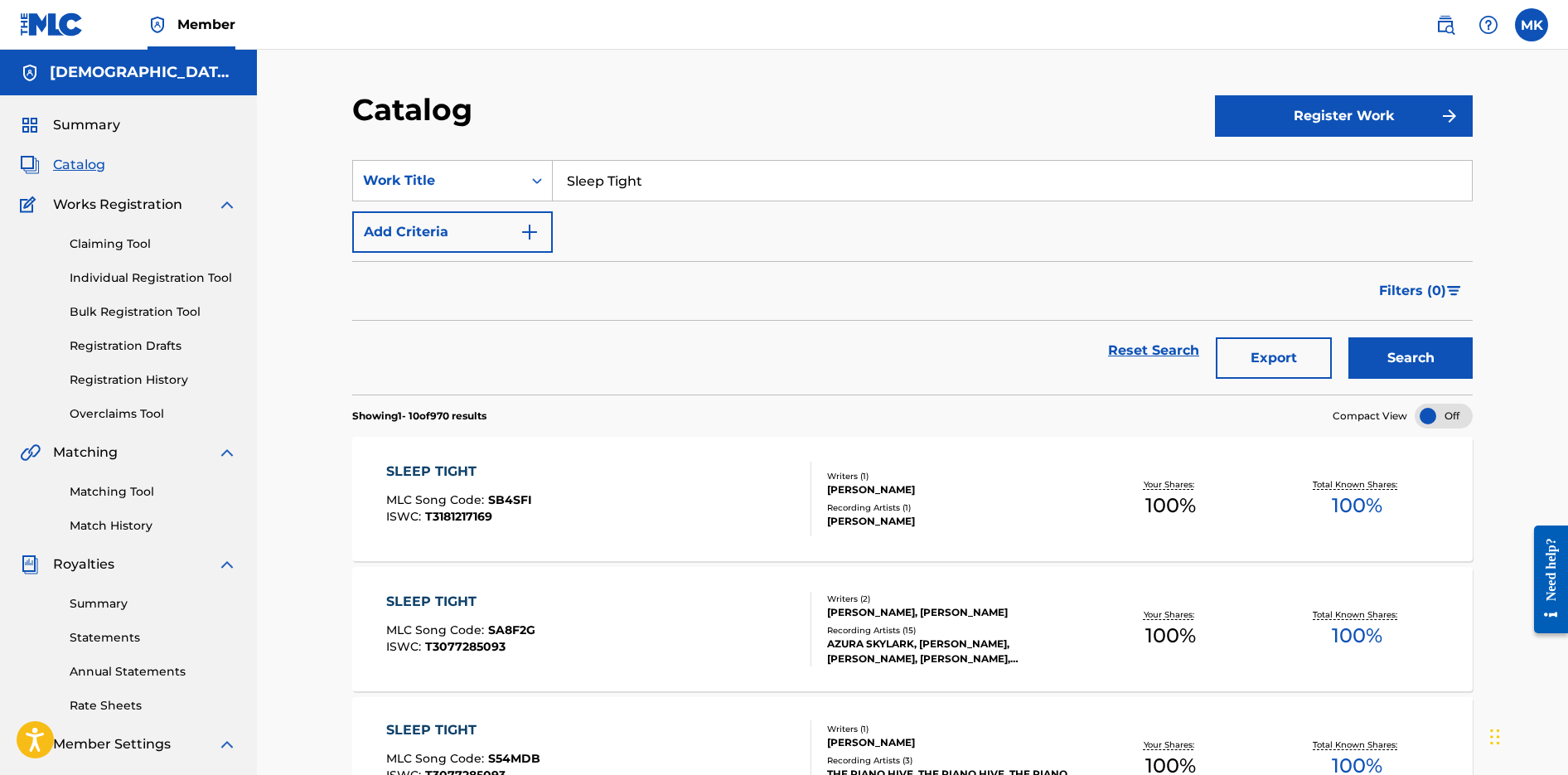
drag, startPoint x: 652, startPoint y: 183, endPoint x: 556, endPoint y: 167, distance: 97.3
click at [599, 171] on input "Sleep Tight" at bounding box center [1012, 181] width 919 height 40
type input "hush little baby"
click at [1349, 338] on button "Search" at bounding box center [1411, 358] width 124 height 41
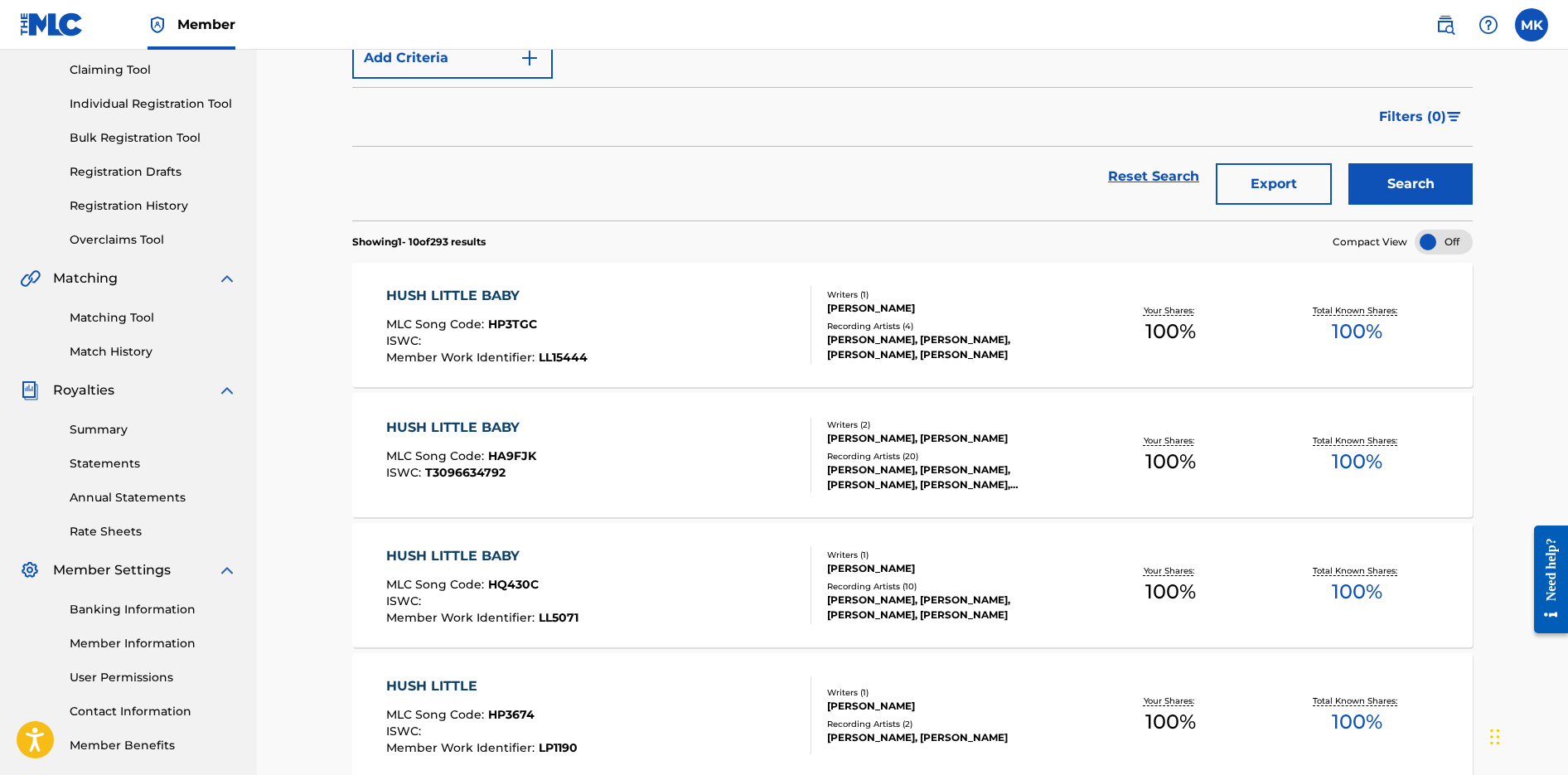
scroll to position [277, 0]
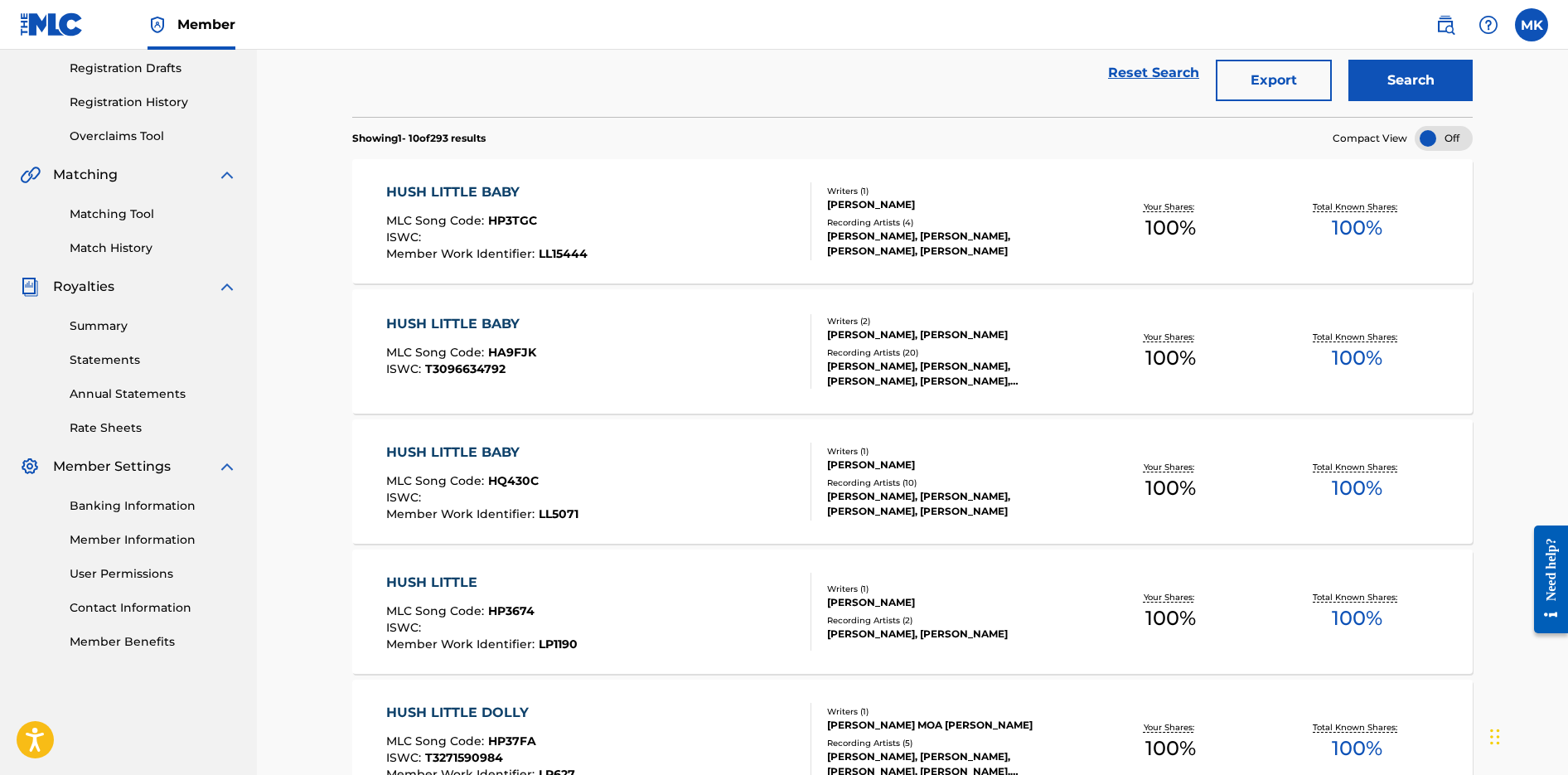
click at [669, 369] on div "HUSH LITTLE BABY MLC Song Code : HA9FJK ISWC : T3096634792" at bounding box center [599, 351] width 426 height 75
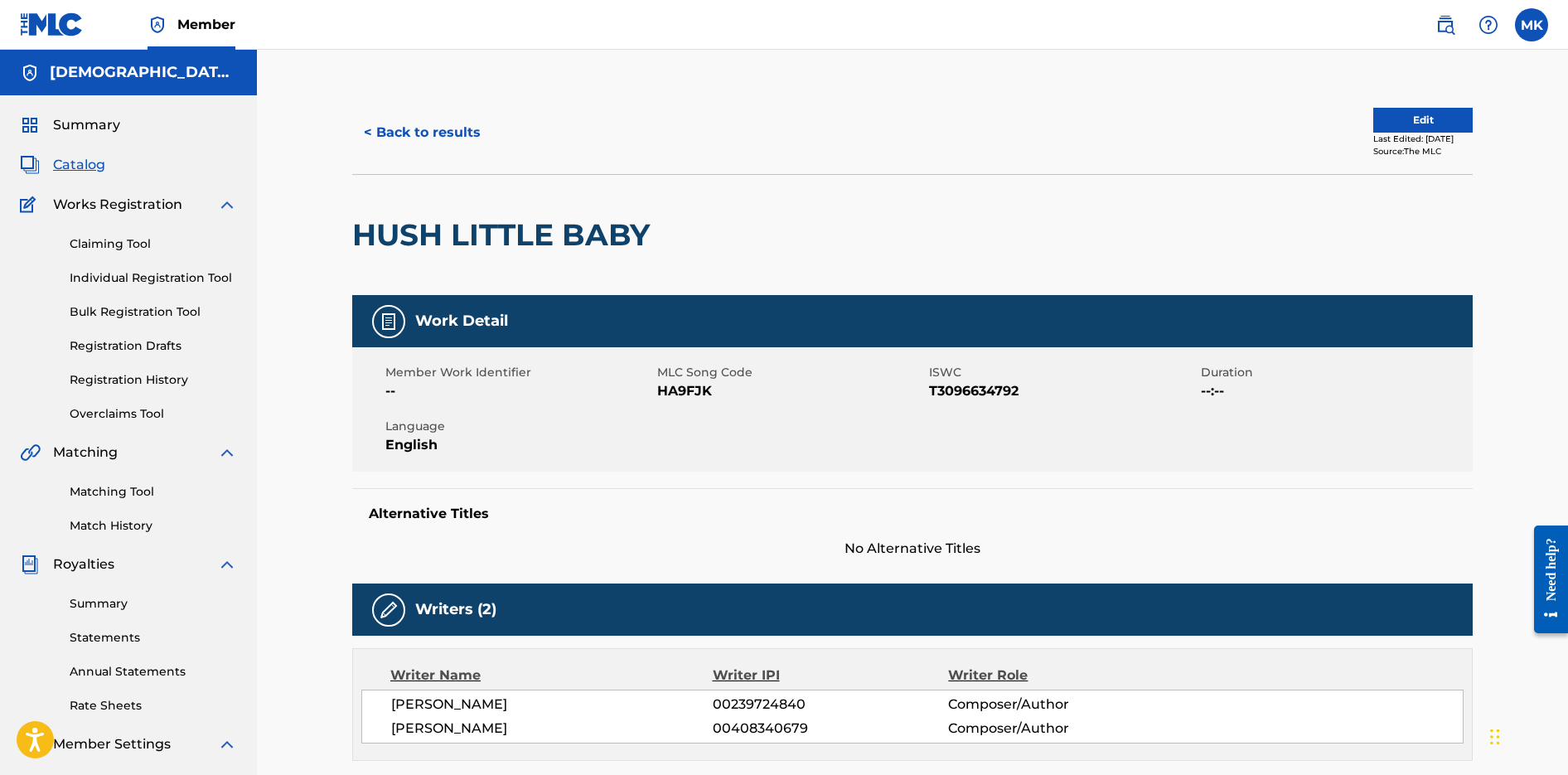
click at [1391, 123] on button "Edit" at bounding box center [1424, 121] width 99 height 25
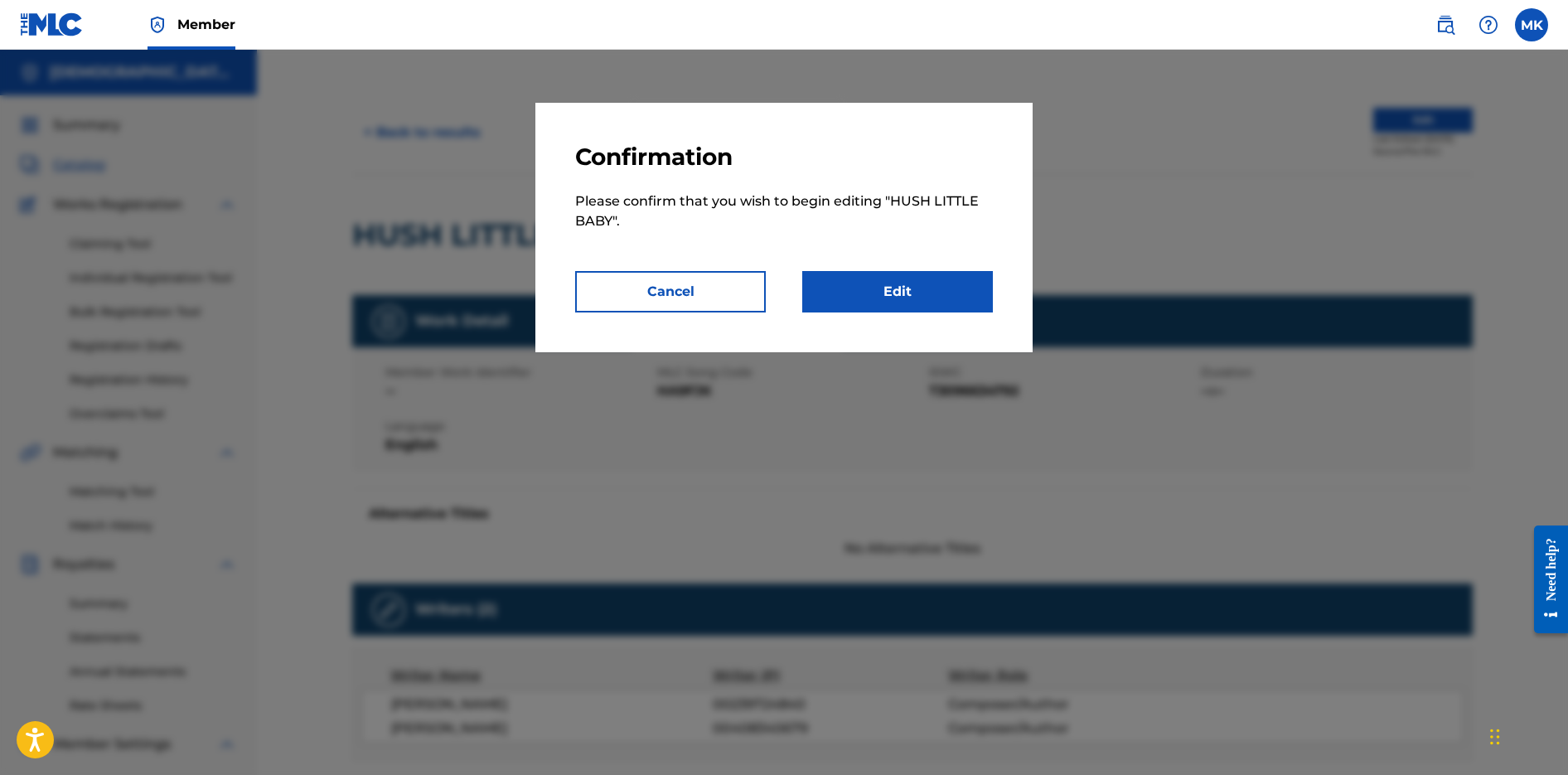
click at [960, 285] on link "Edit" at bounding box center [897, 291] width 190 height 41
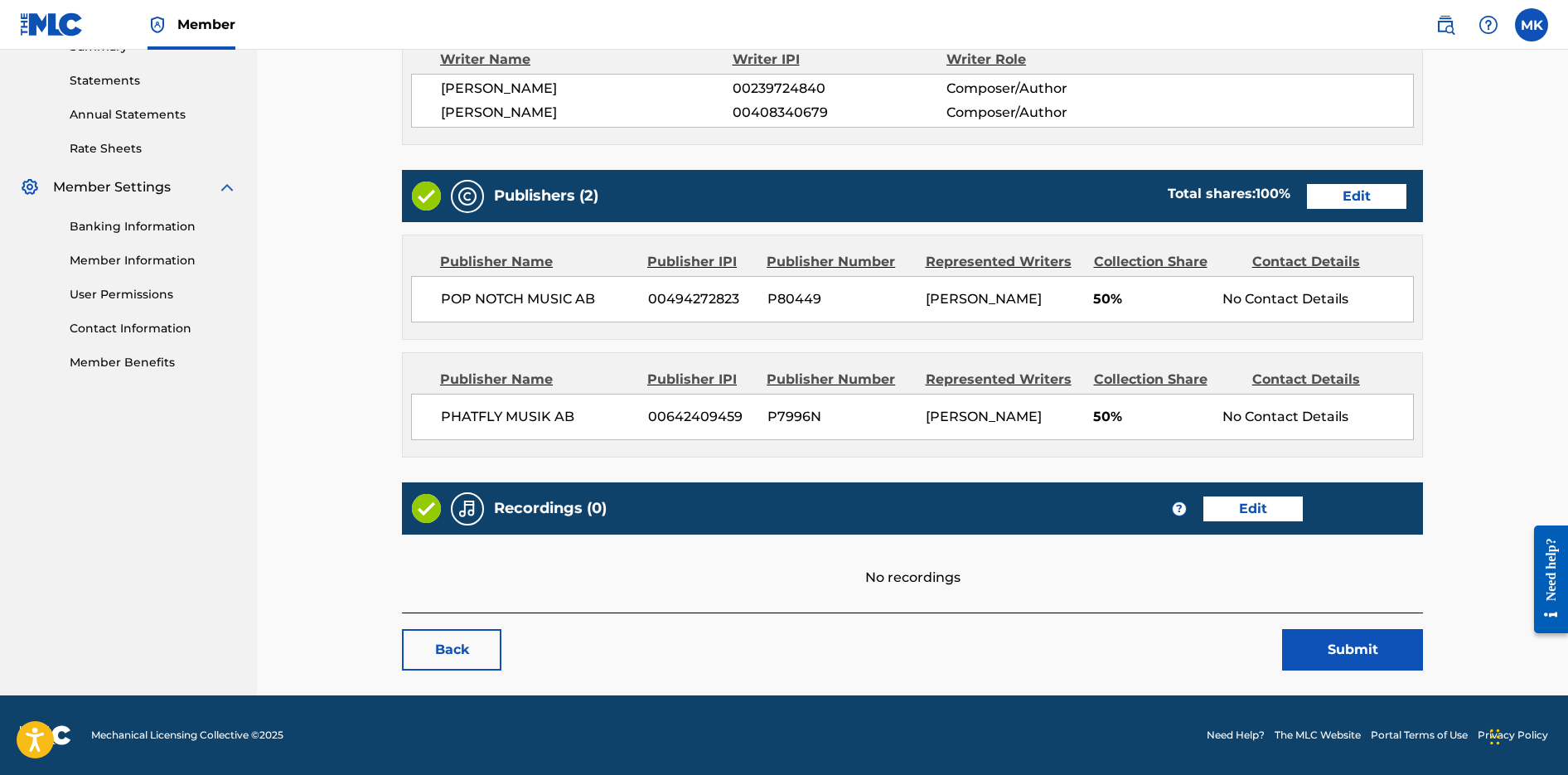
scroll to position [574, 0]
click at [1270, 510] on link "Edit" at bounding box center [1253, 509] width 99 height 25
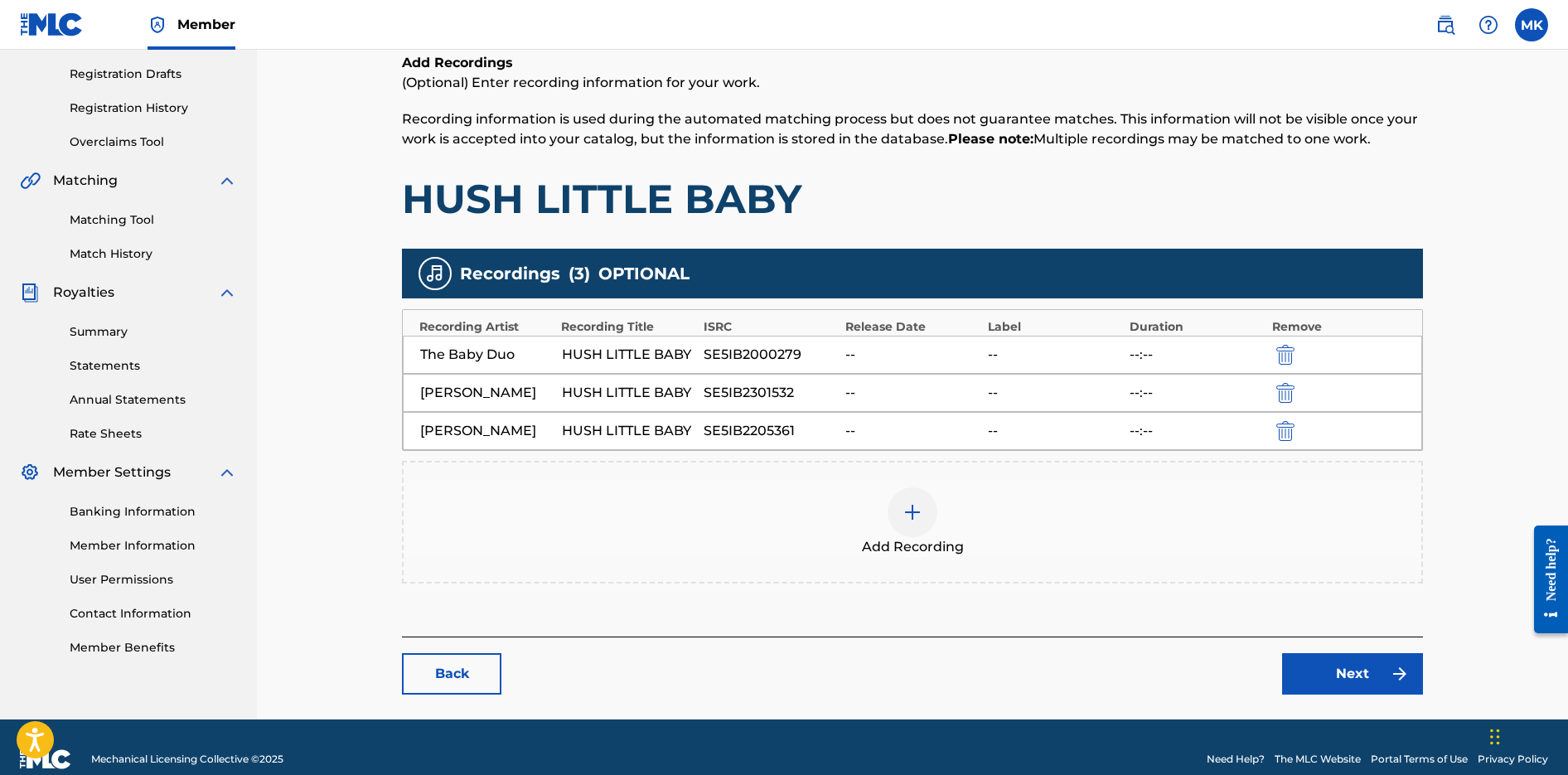
scroll to position [277, 0]
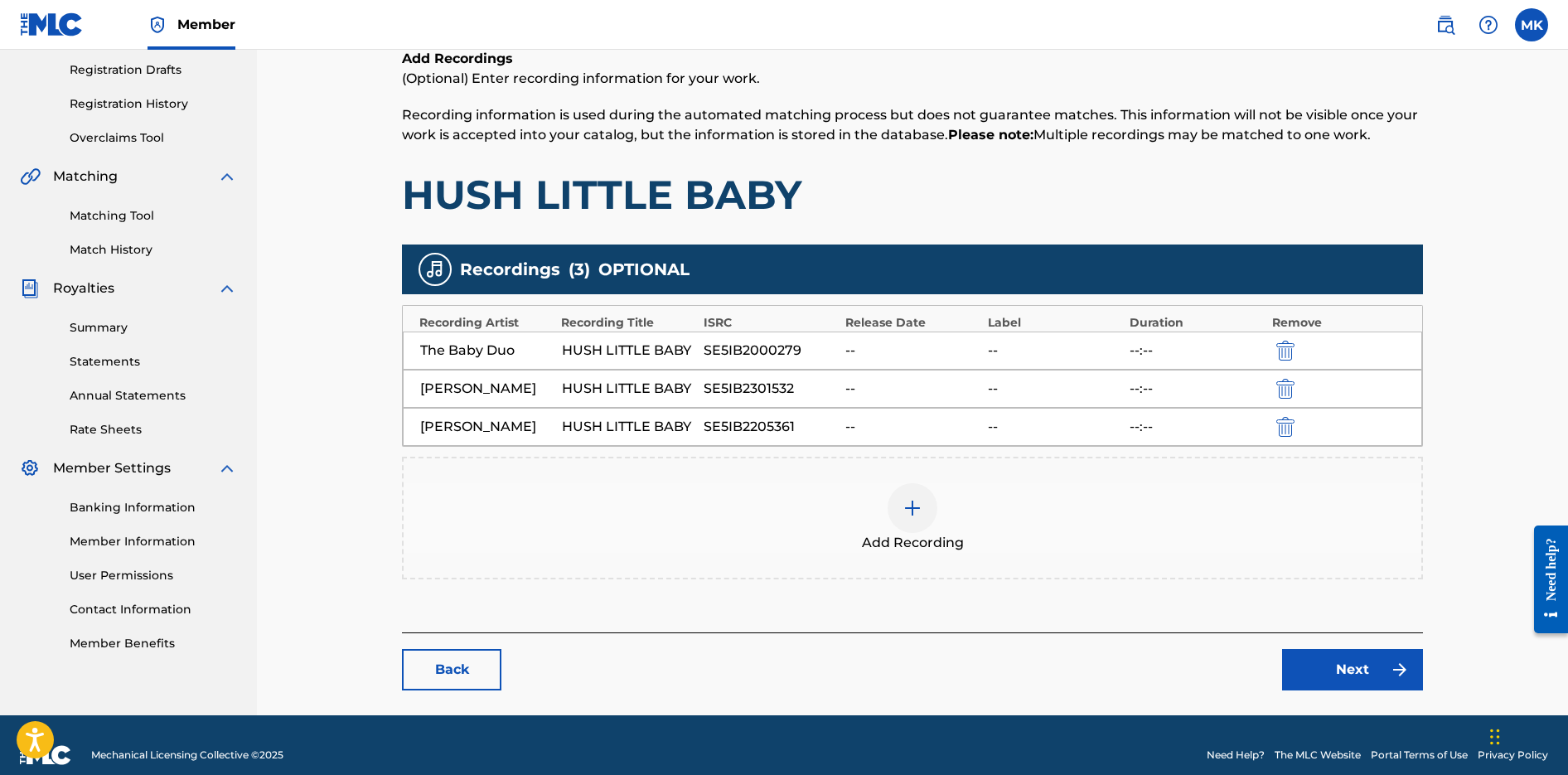
click at [916, 498] on img at bounding box center [913, 508] width 20 height 20
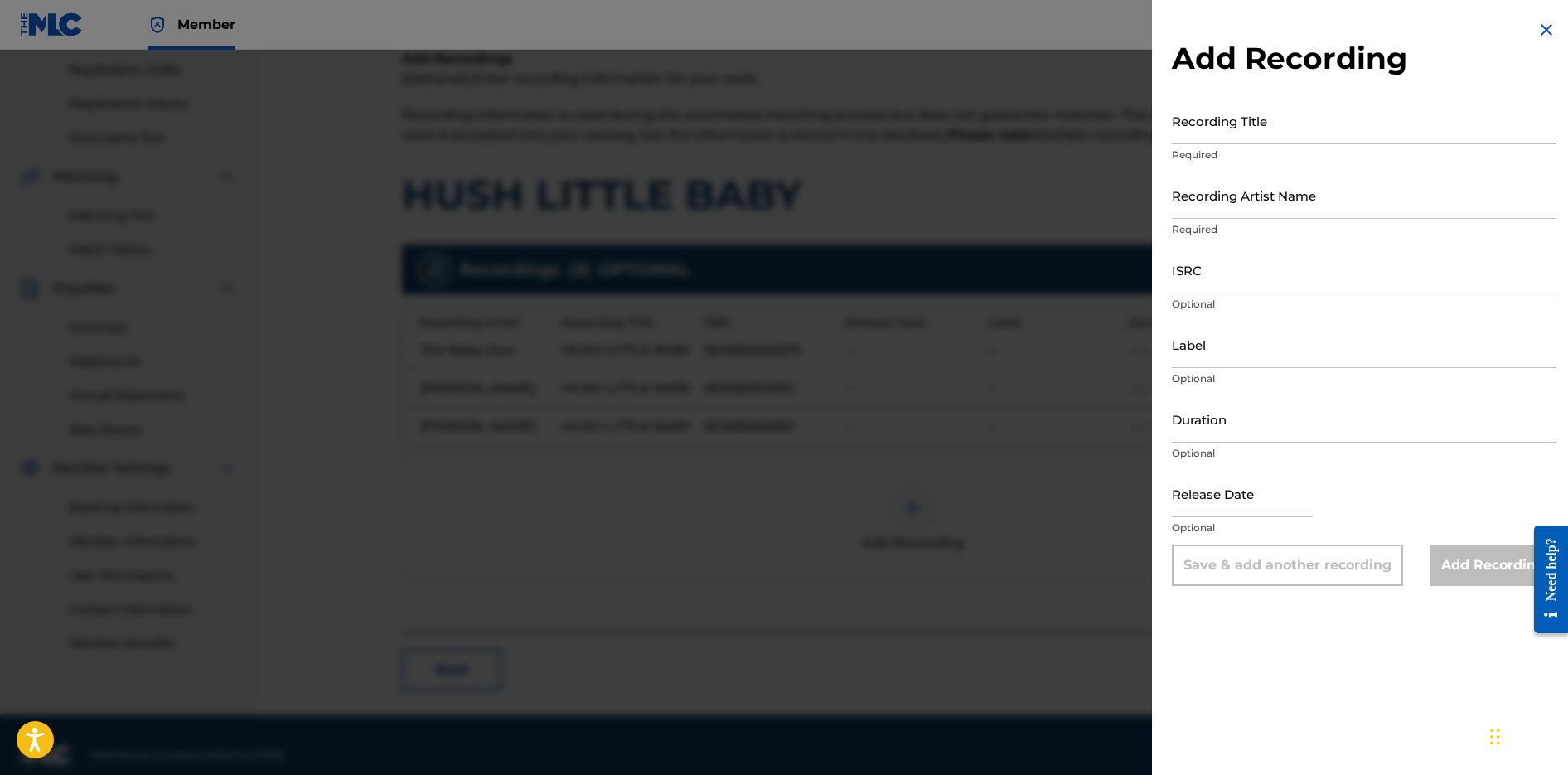
click at [1244, 275] on input "ISRC" at bounding box center [1364, 269] width 385 height 47
paste input "SE69Z2402063"
type input "SE69Z2402063"
click at [1249, 126] on input "Recording Title" at bounding box center [1364, 120] width 385 height 47
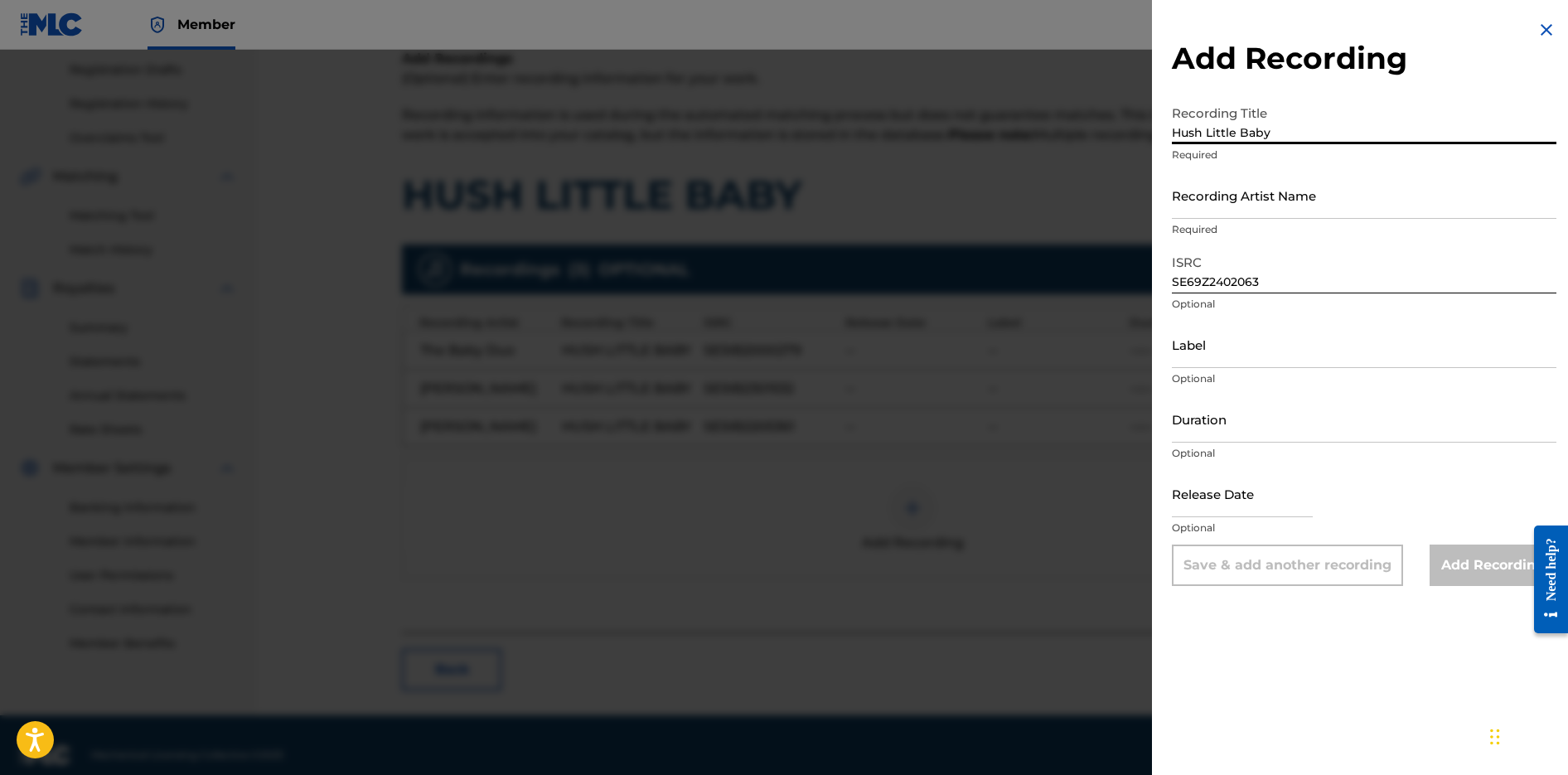
type input "Hush Little Baby"
click at [1280, 202] on input "Recording Artist Name" at bounding box center [1364, 194] width 385 height 47
paste input "[PERSON_NAME]"
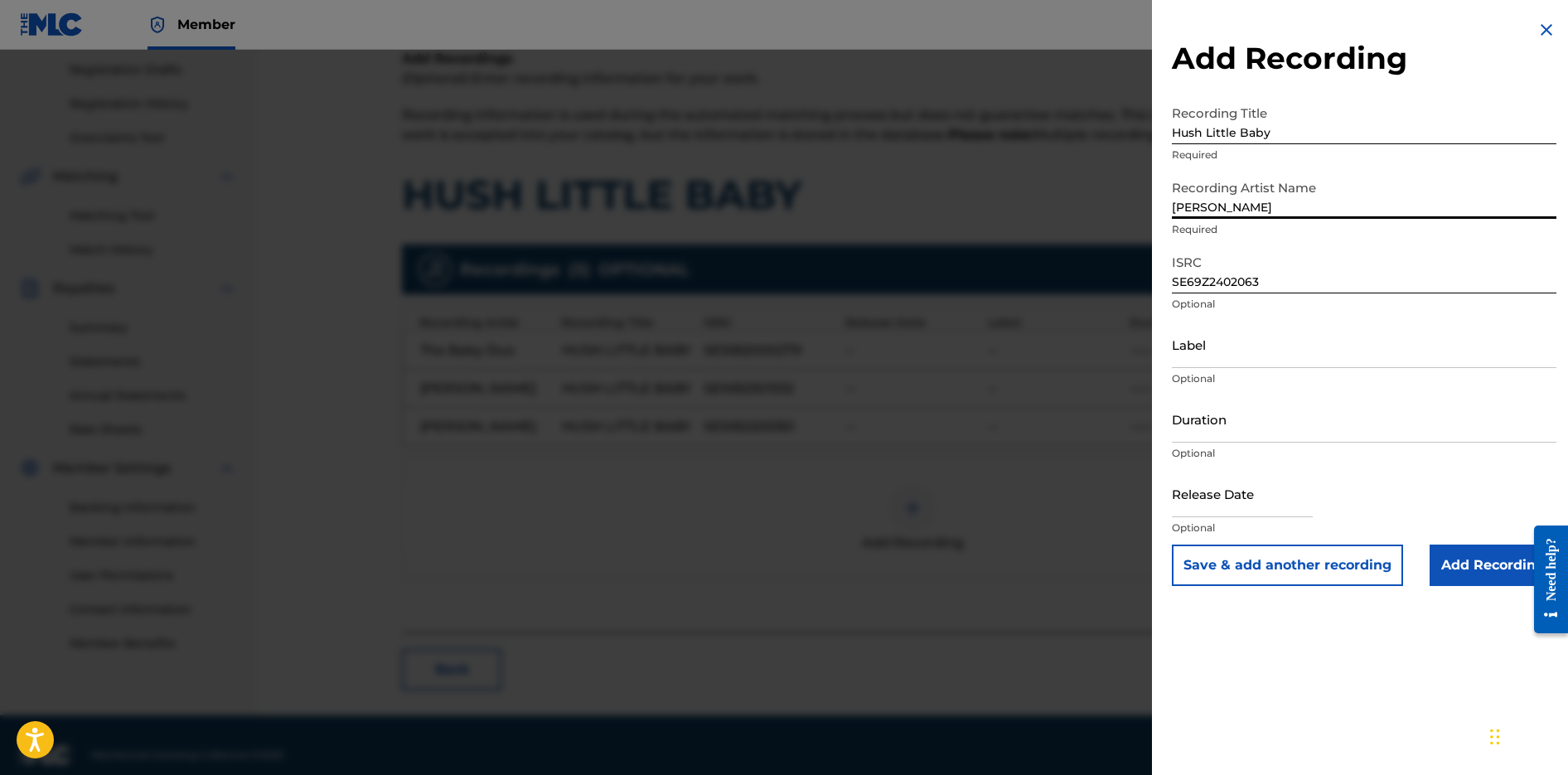
type input "[PERSON_NAME]"
click at [1493, 571] on input "Add Recording" at bounding box center [1493, 565] width 127 height 41
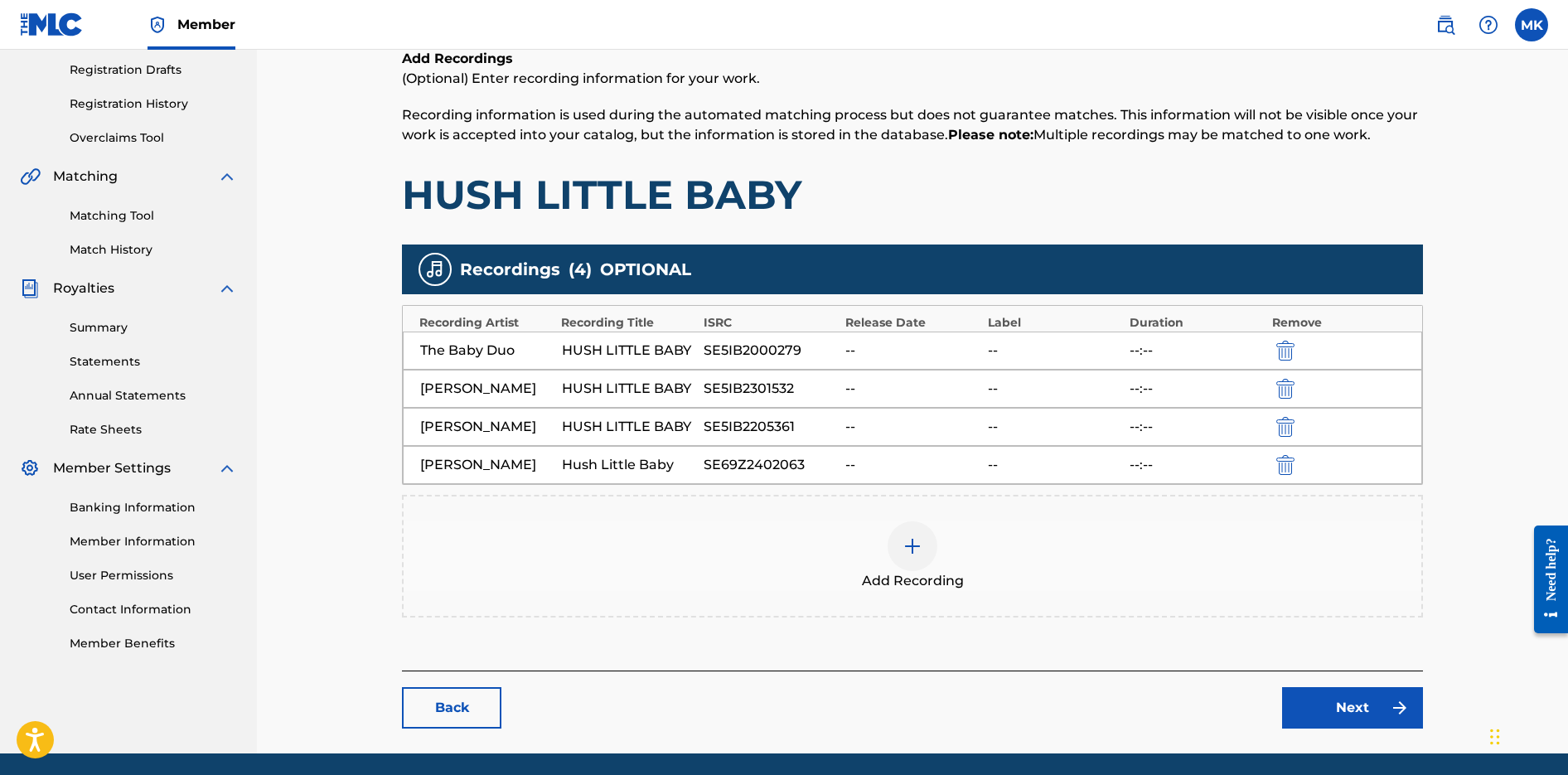
click at [1344, 720] on link "Next" at bounding box center [1352, 707] width 141 height 41
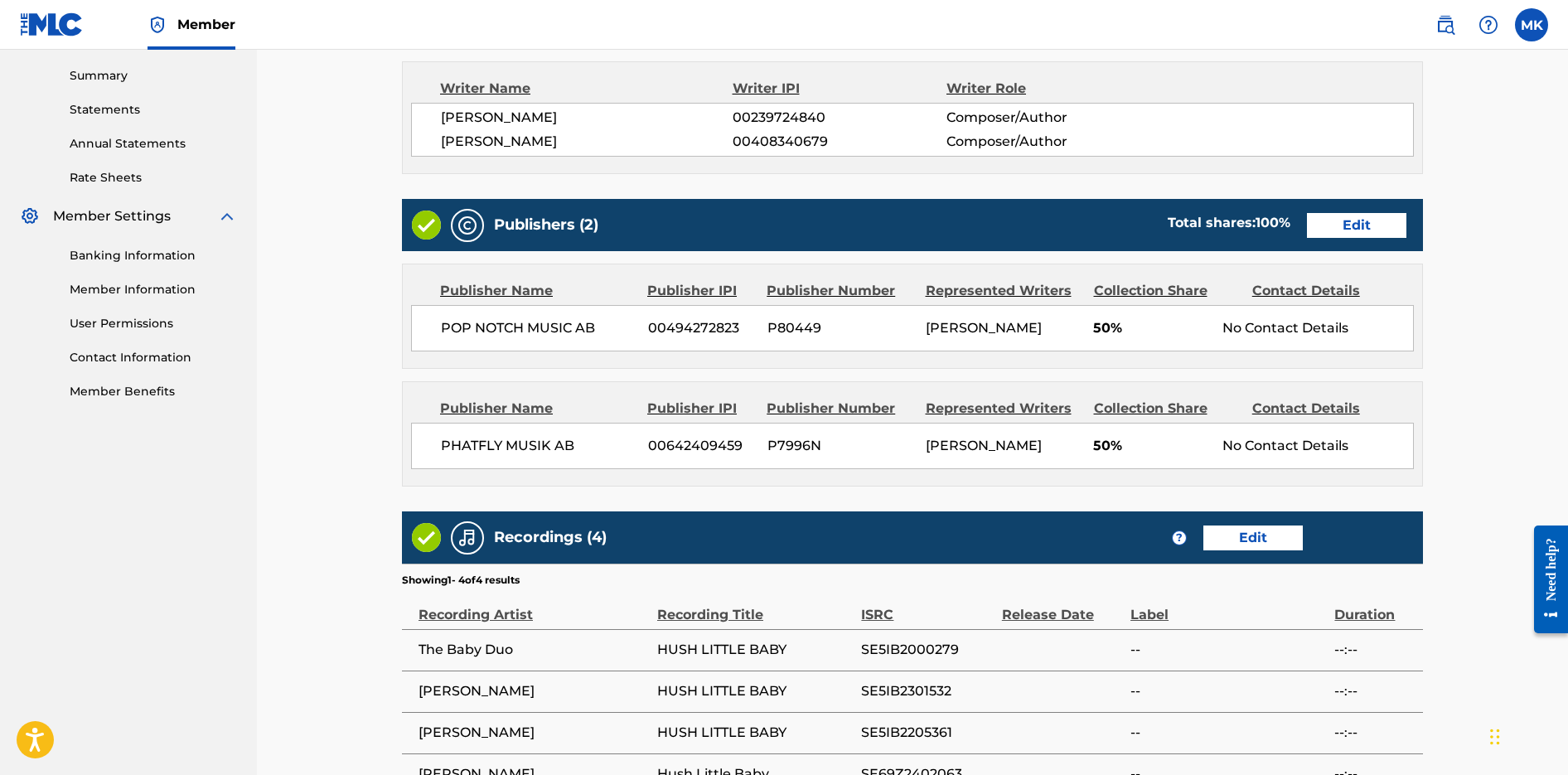
scroll to position [753, 0]
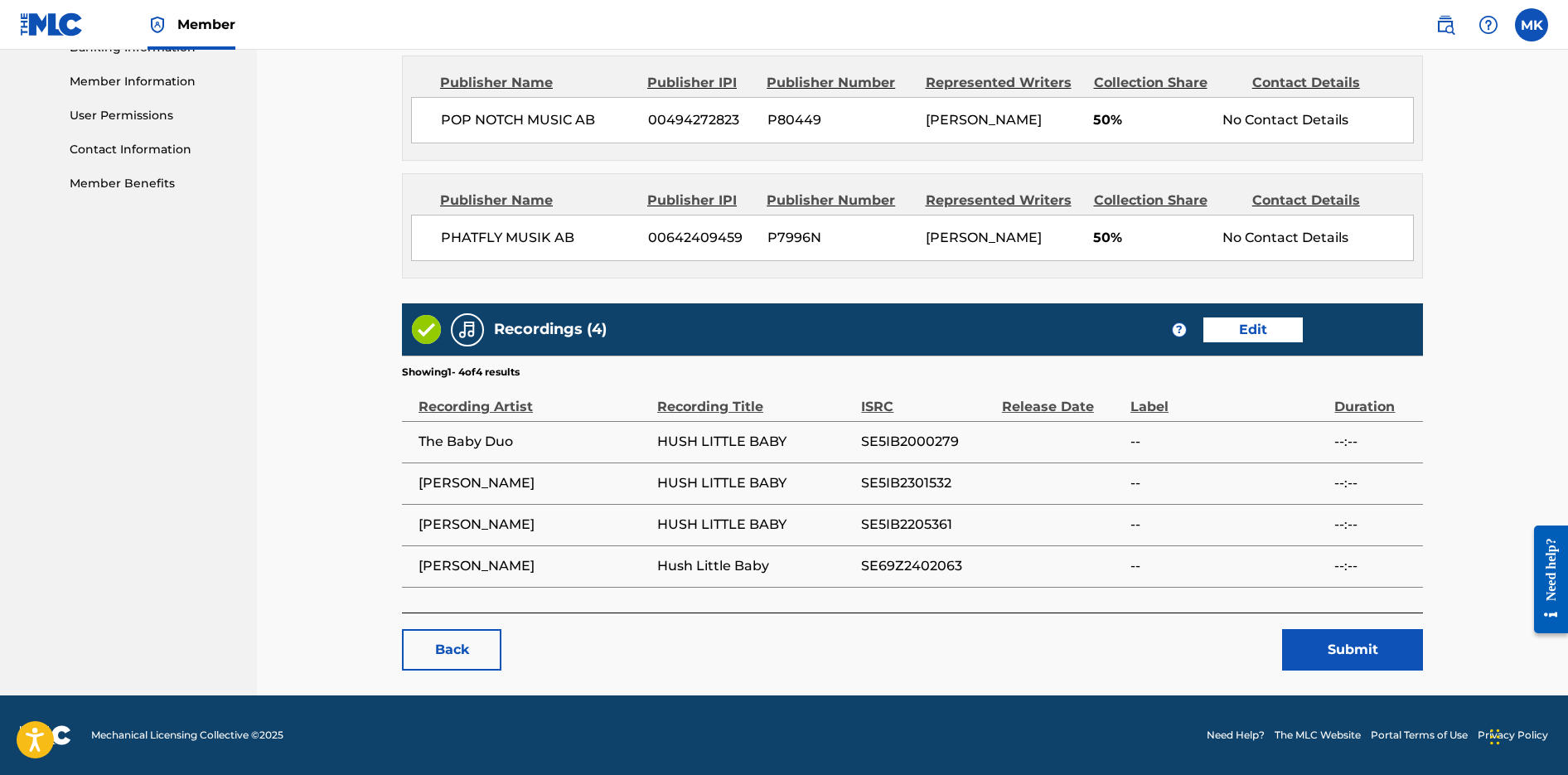
click at [1353, 649] on button "Submit" at bounding box center [1352, 650] width 141 height 41
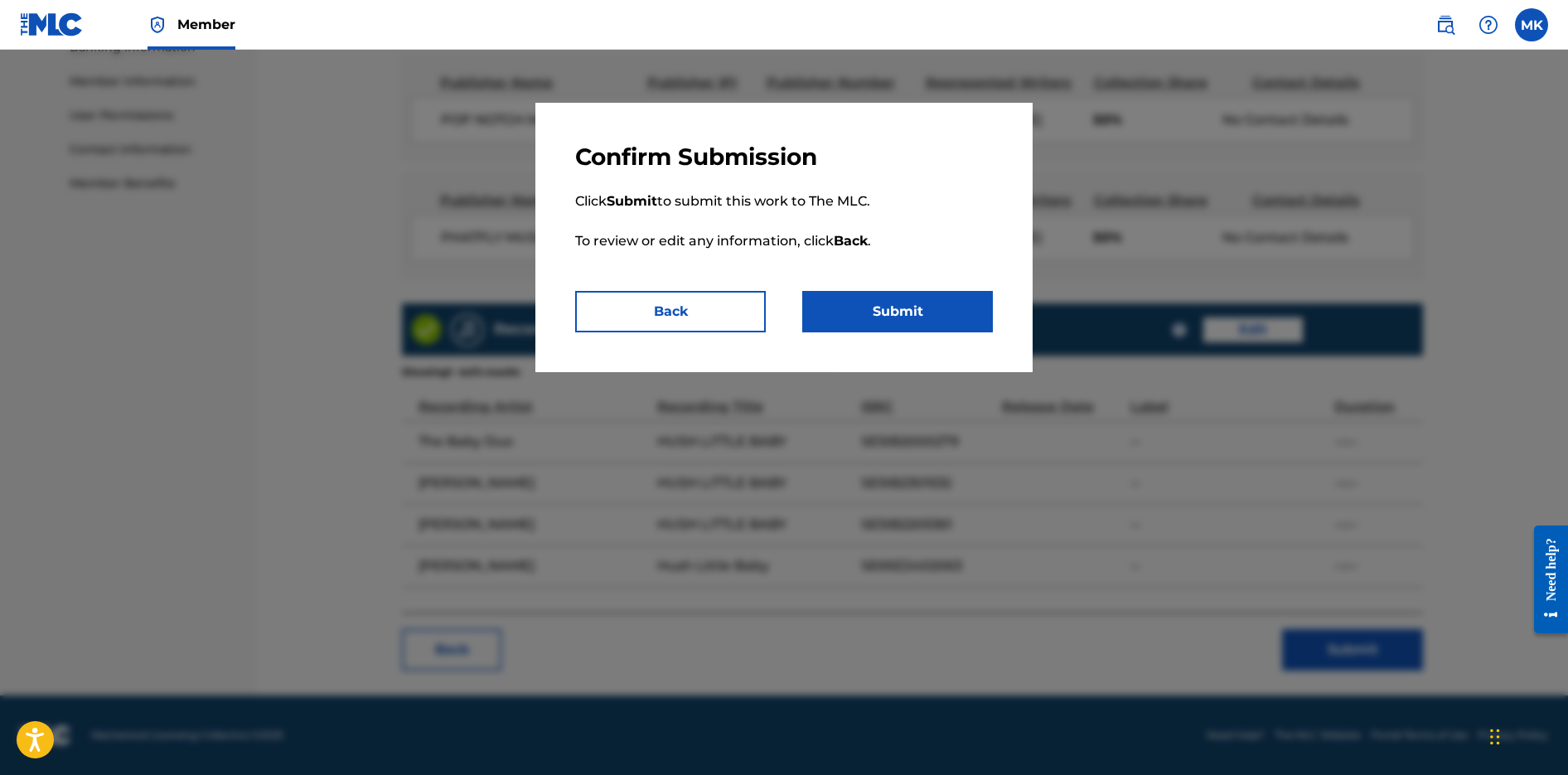
click at [940, 319] on button "Submit" at bounding box center [897, 311] width 190 height 41
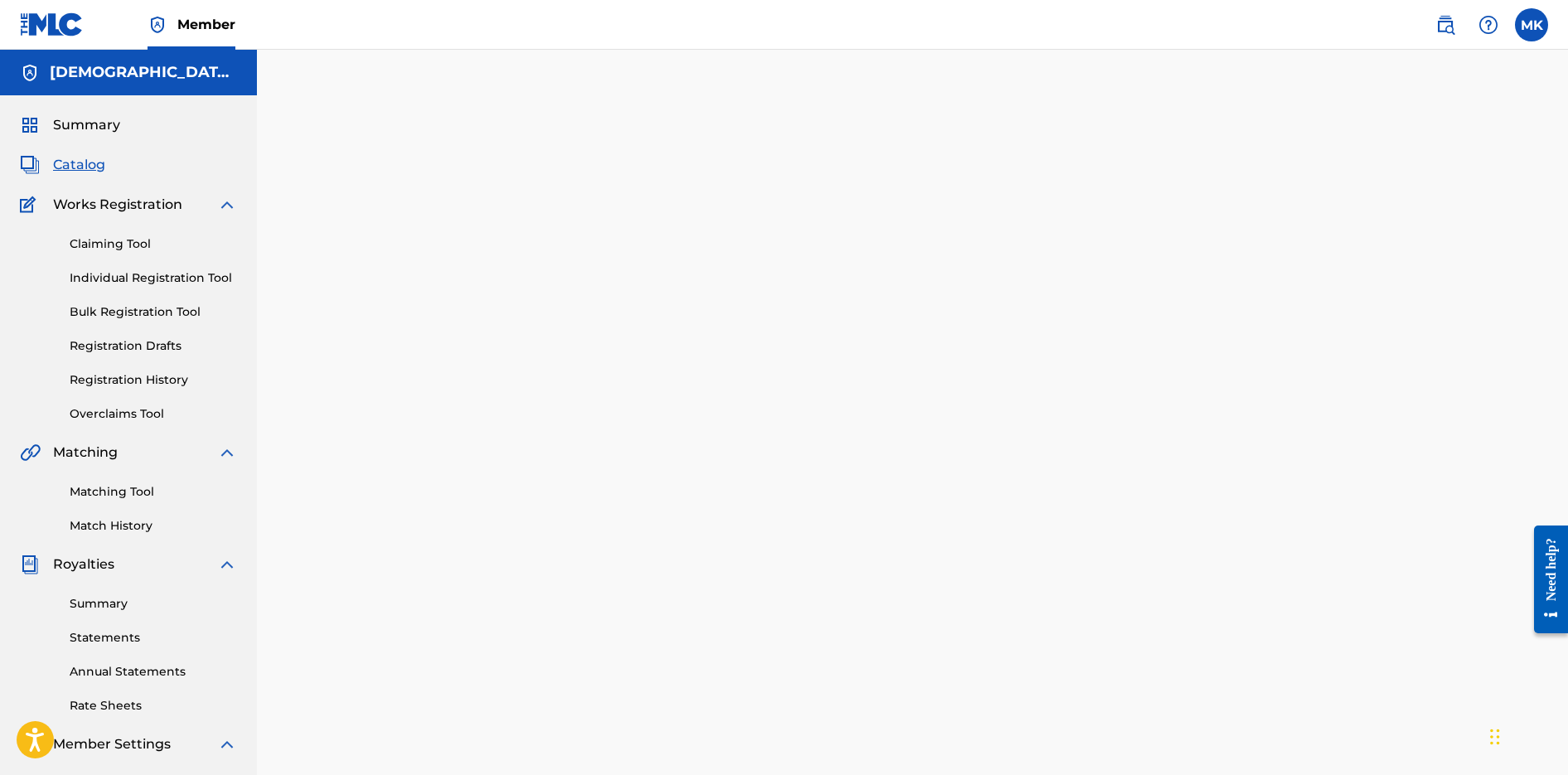
click at [87, 170] on span "Catalog" at bounding box center [78, 165] width 53 height 20
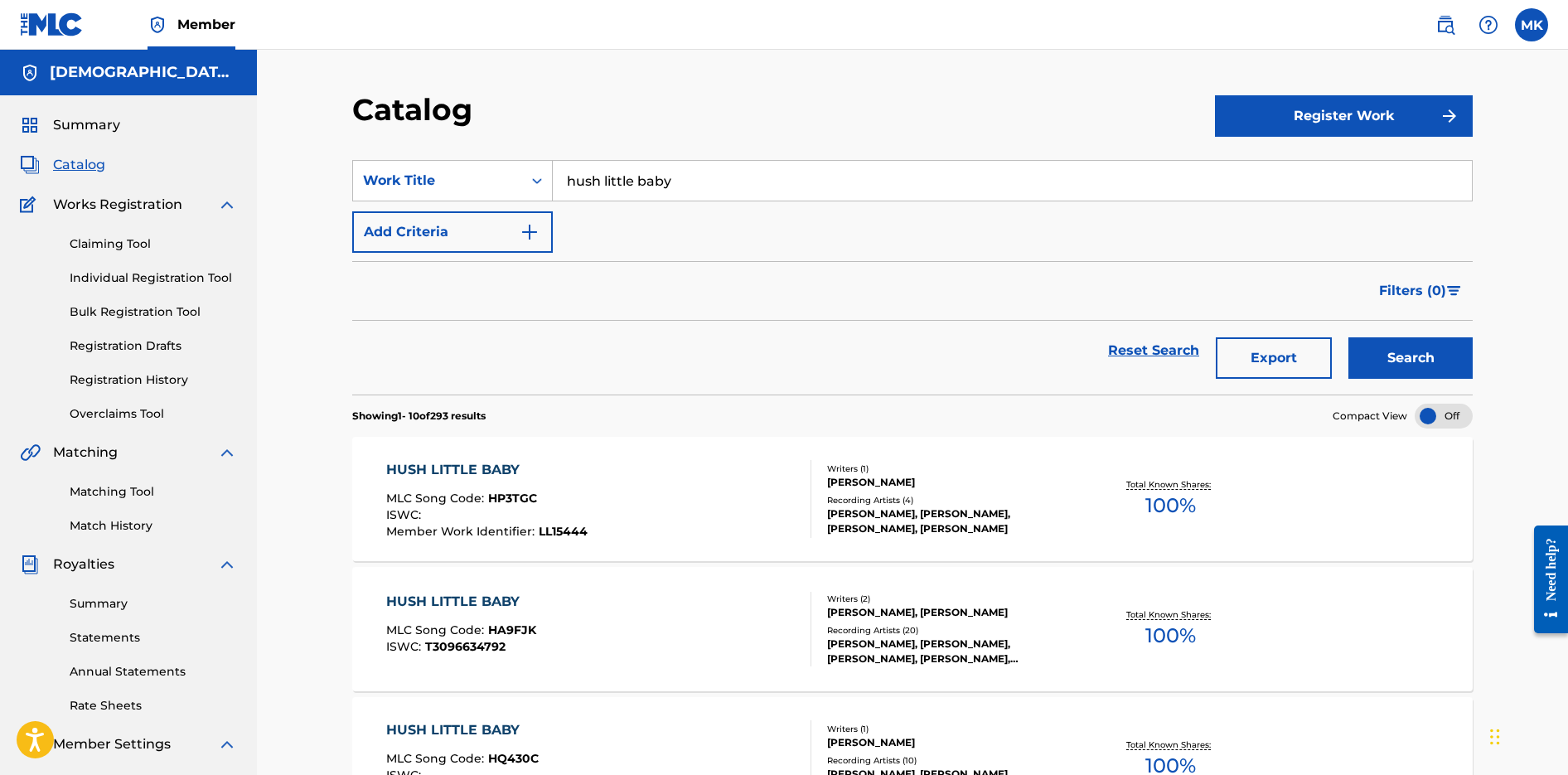
click at [633, 177] on input "hush little baby" at bounding box center [1012, 181] width 919 height 40
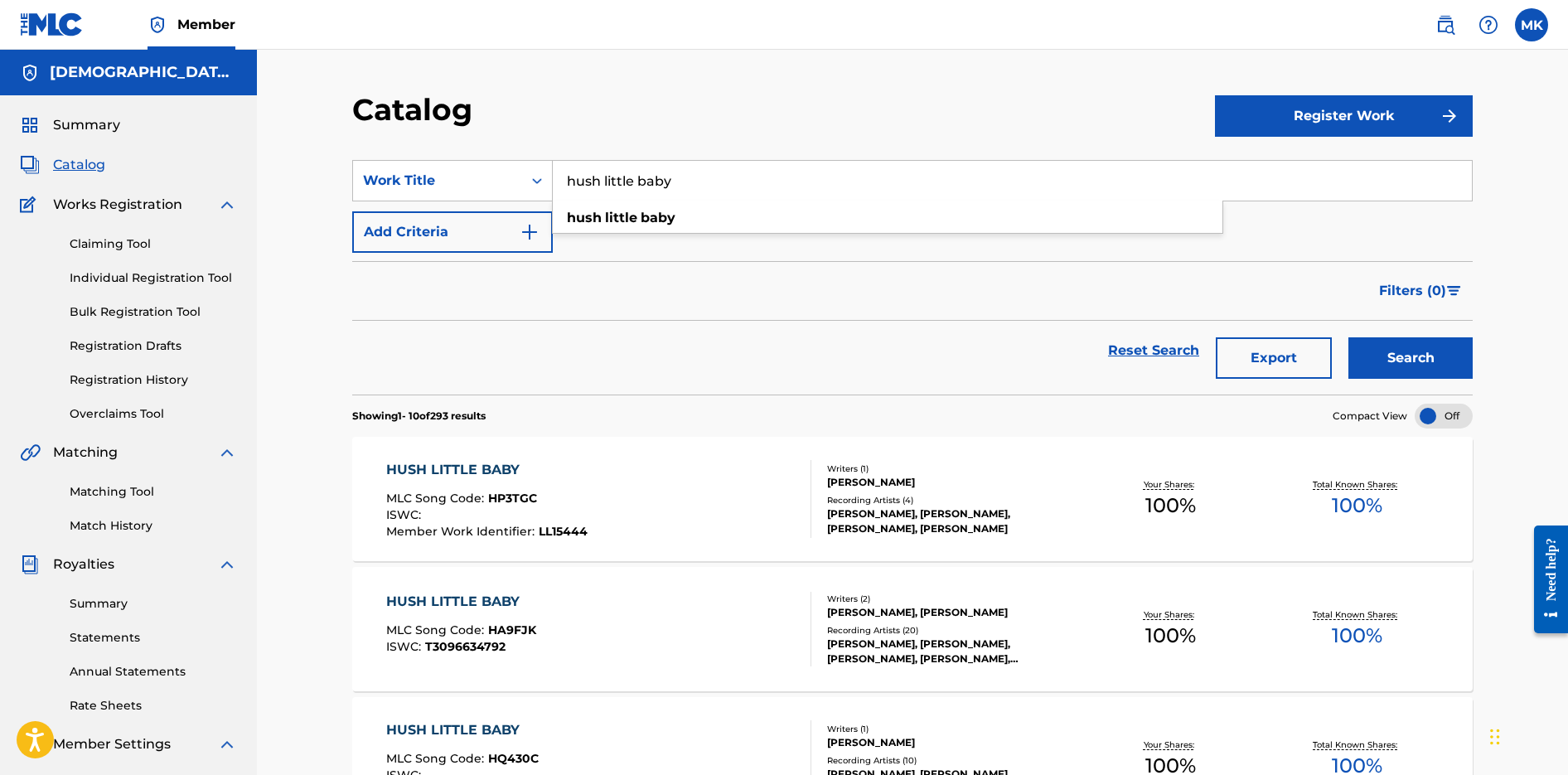
drag, startPoint x: 705, startPoint y: 193, endPoint x: 523, endPoint y: 152, distance: 186.6
click at [531, 153] on section "SearchWithCriteriaf72c85bb-6e6f-4a5c-ba6a-ac017398bee7 Work Title hush little b…" at bounding box center [913, 267] width 1121 height 255
click at [1349, 338] on button "Search" at bounding box center [1411, 358] width 124 height 41
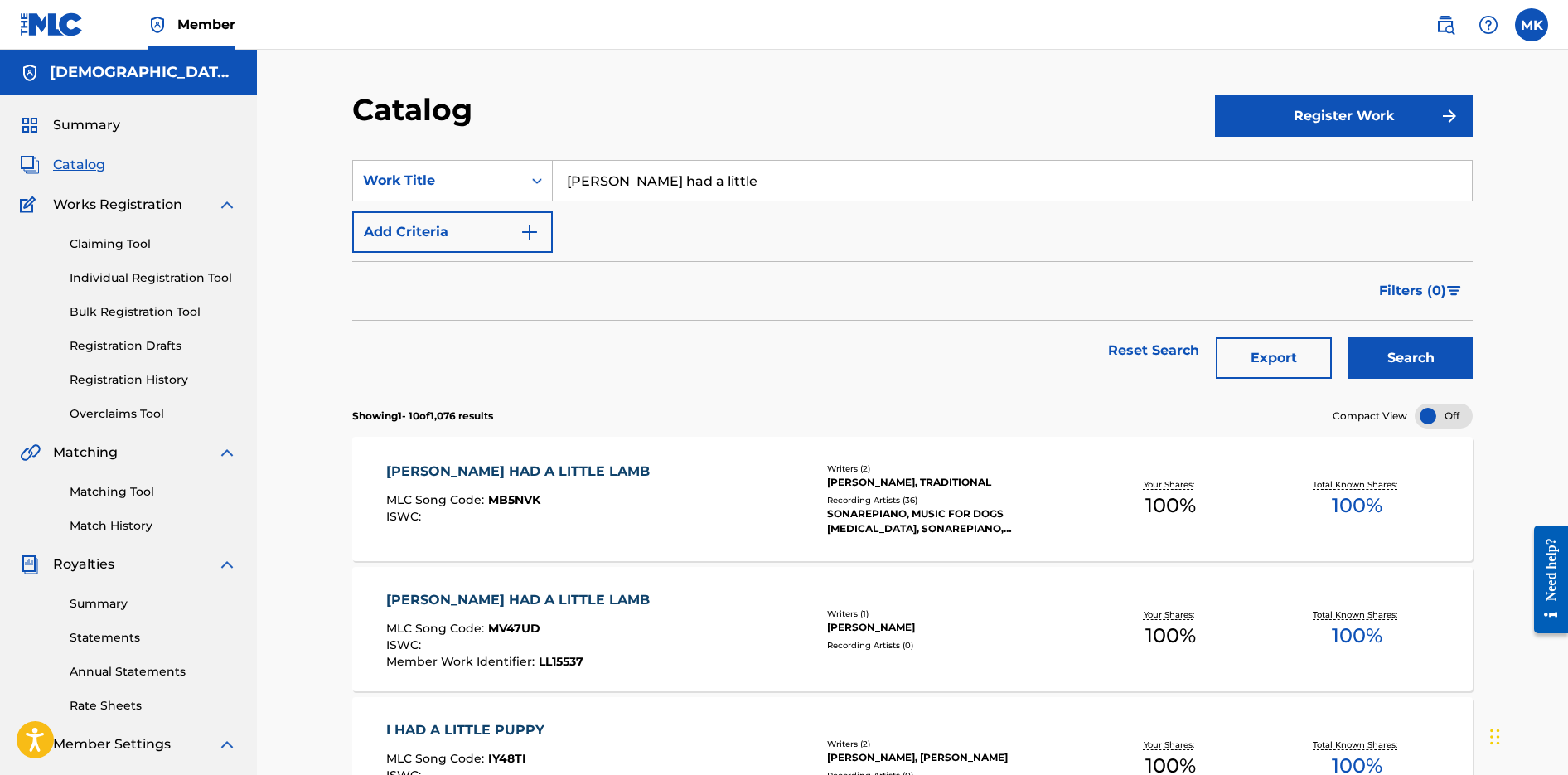
click at [872, 92] on div "Catalog" at bounding box center [784, 115] width 863 height 49
click at [714, 176] on input "[PERSON_NAME] had a little" at bounding box center [1012, 181] width 919 height 40
drag, startPoint x: 714, startPoint y: 177, endPoint x: 444, endPoint y: 135, distance: 273.2
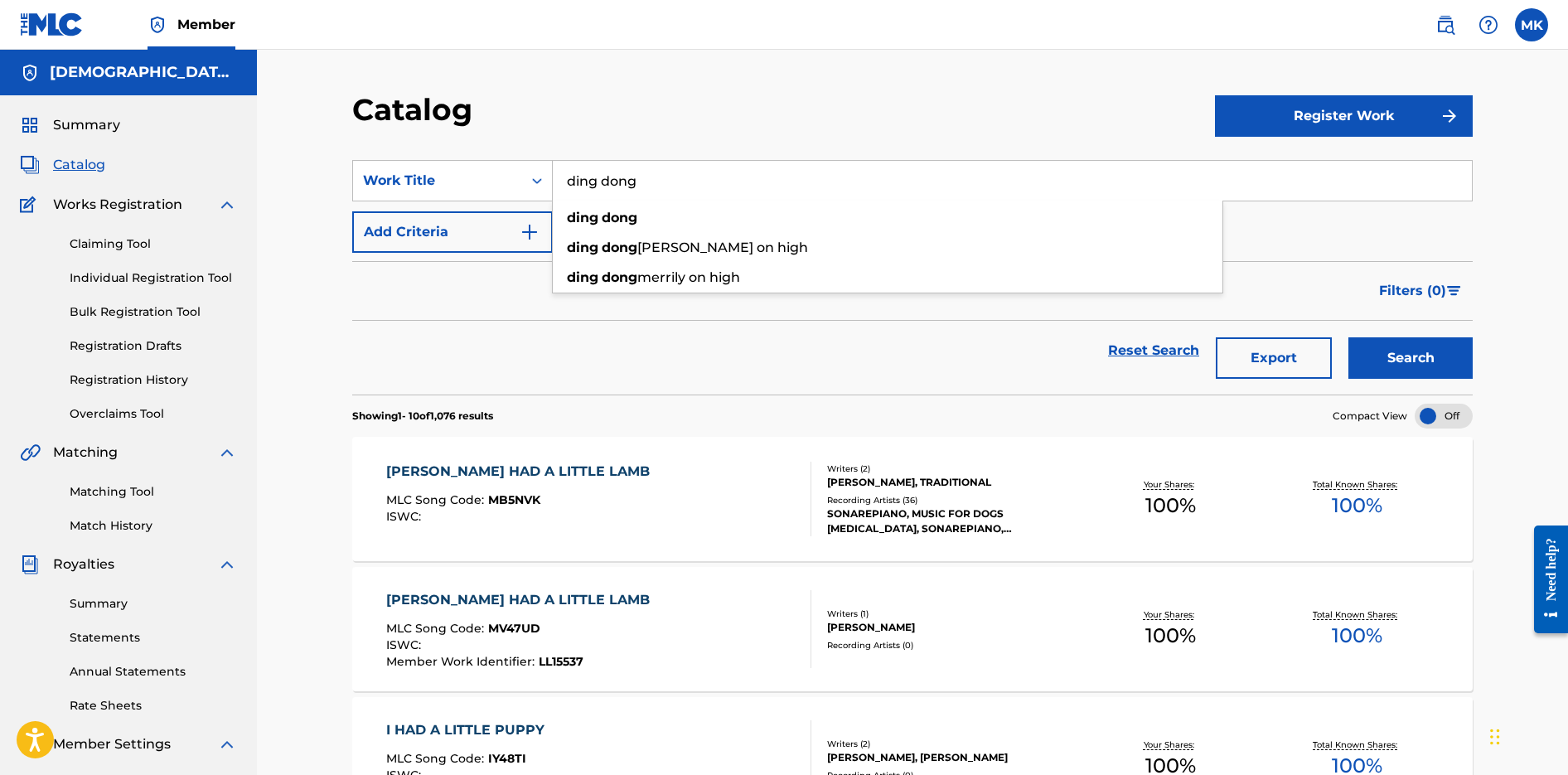
type input "ding dong"
click at [1349, 338] on button "Search" at bounding box center [1411, 358] width 124 height 41
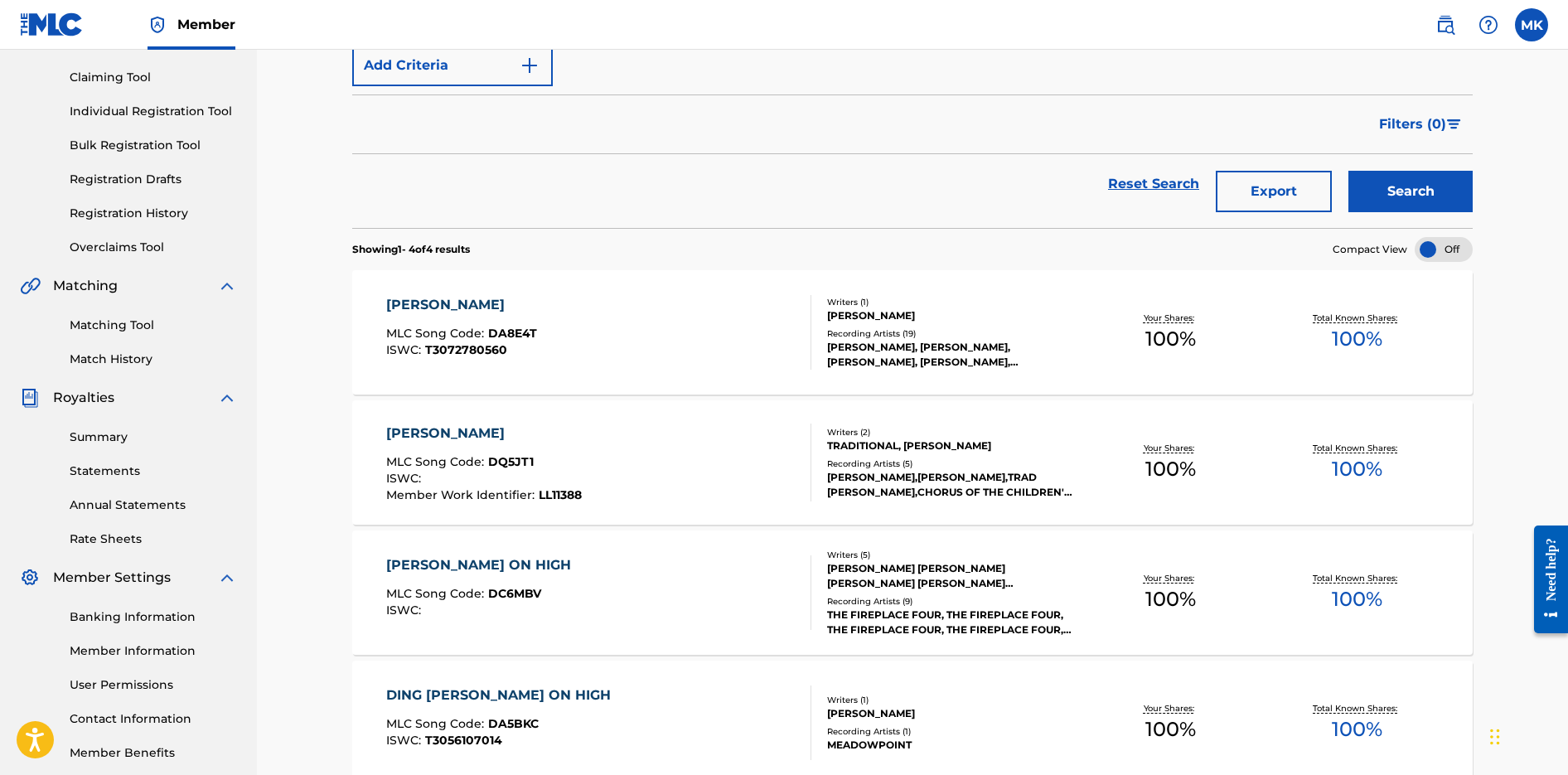
scroll to position [171, 0]
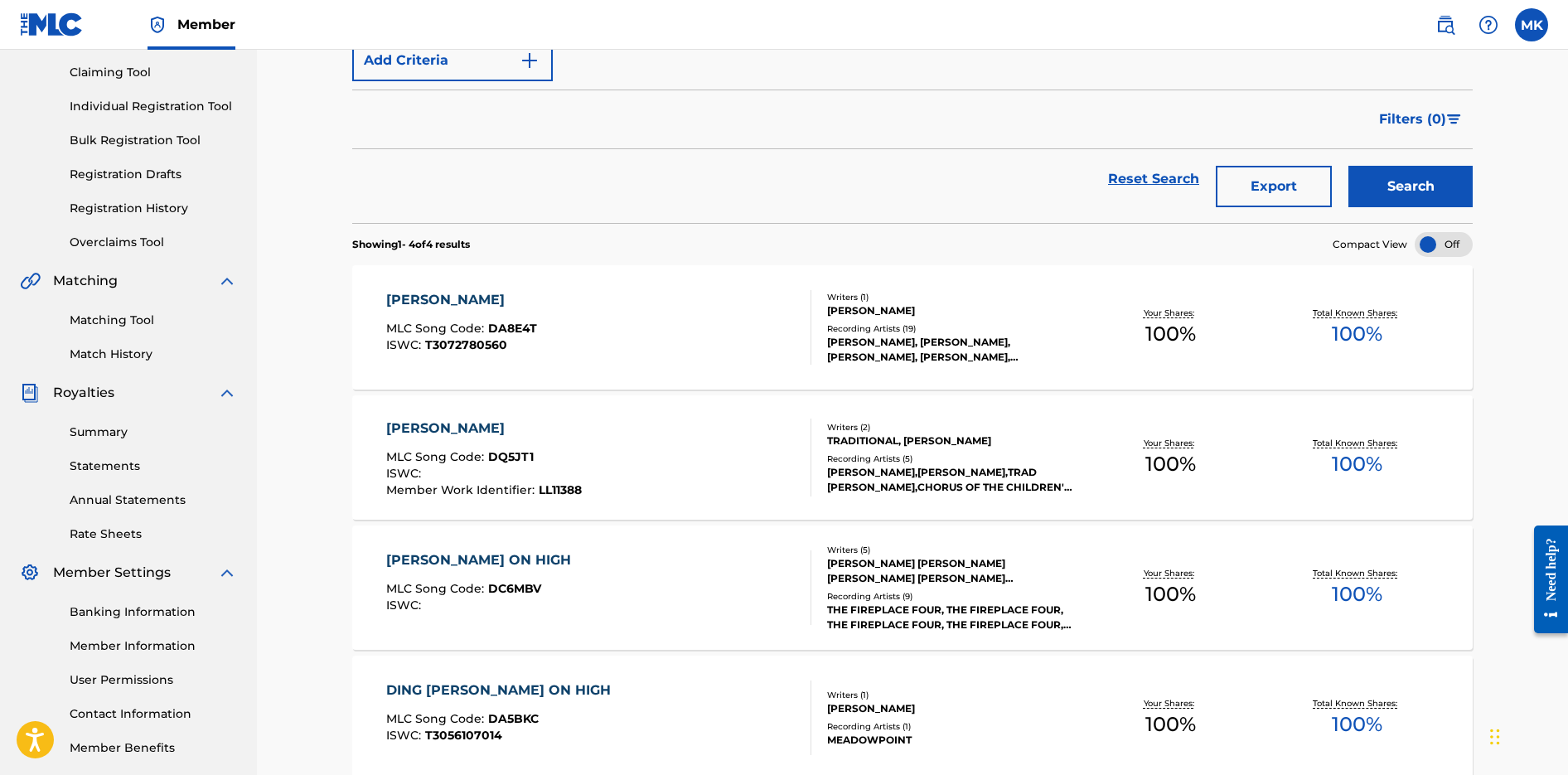
click at [755, 581] on div "[PERSON_NAME] ON HIGH MLC Song Code : DC6MBV ISWC :" at bounding box center [599, 587] width 426 height 75
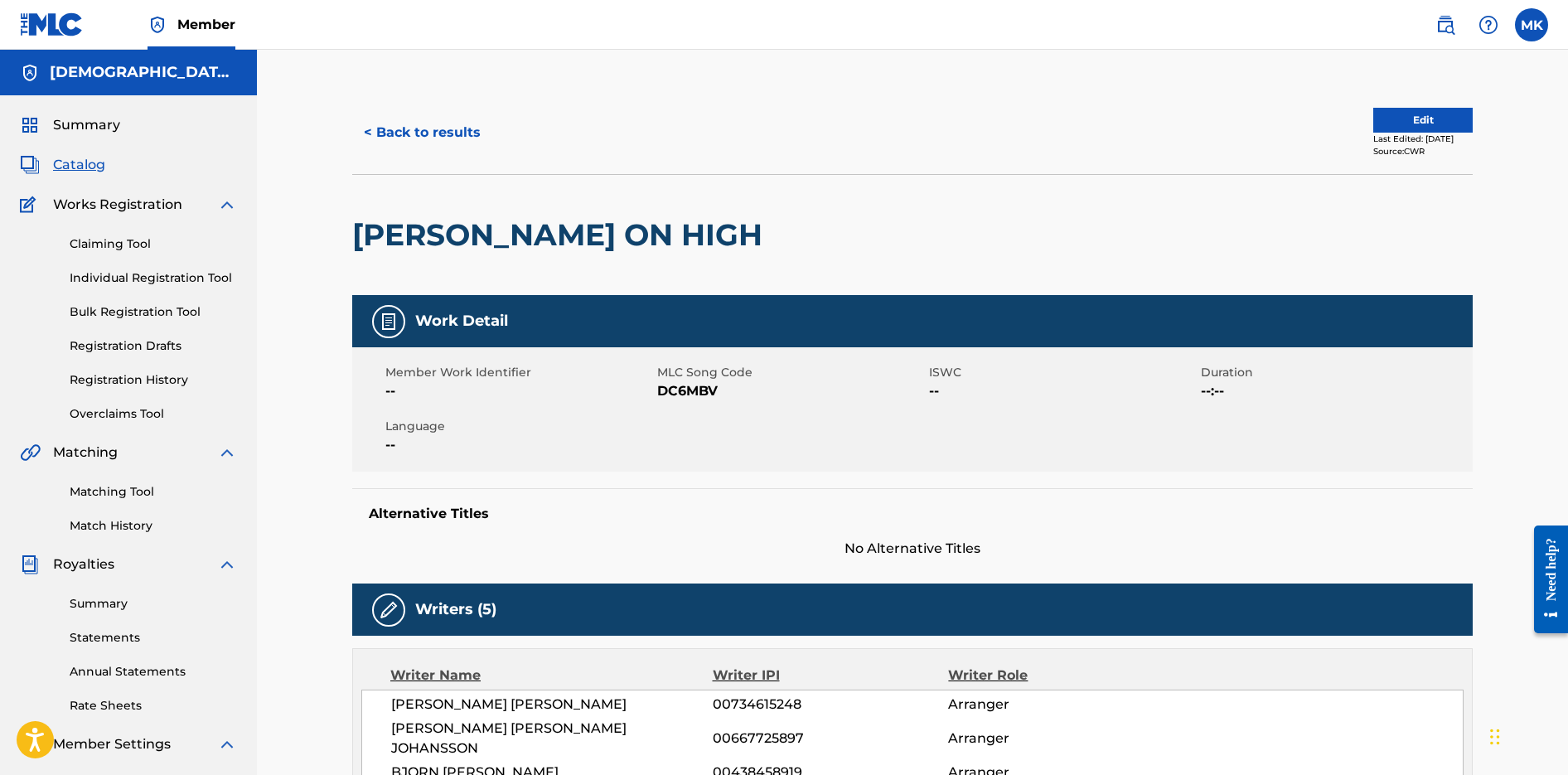
click at [399, 125] on button "< Back to results" at bounding box center [422, 132] width 140 height 41
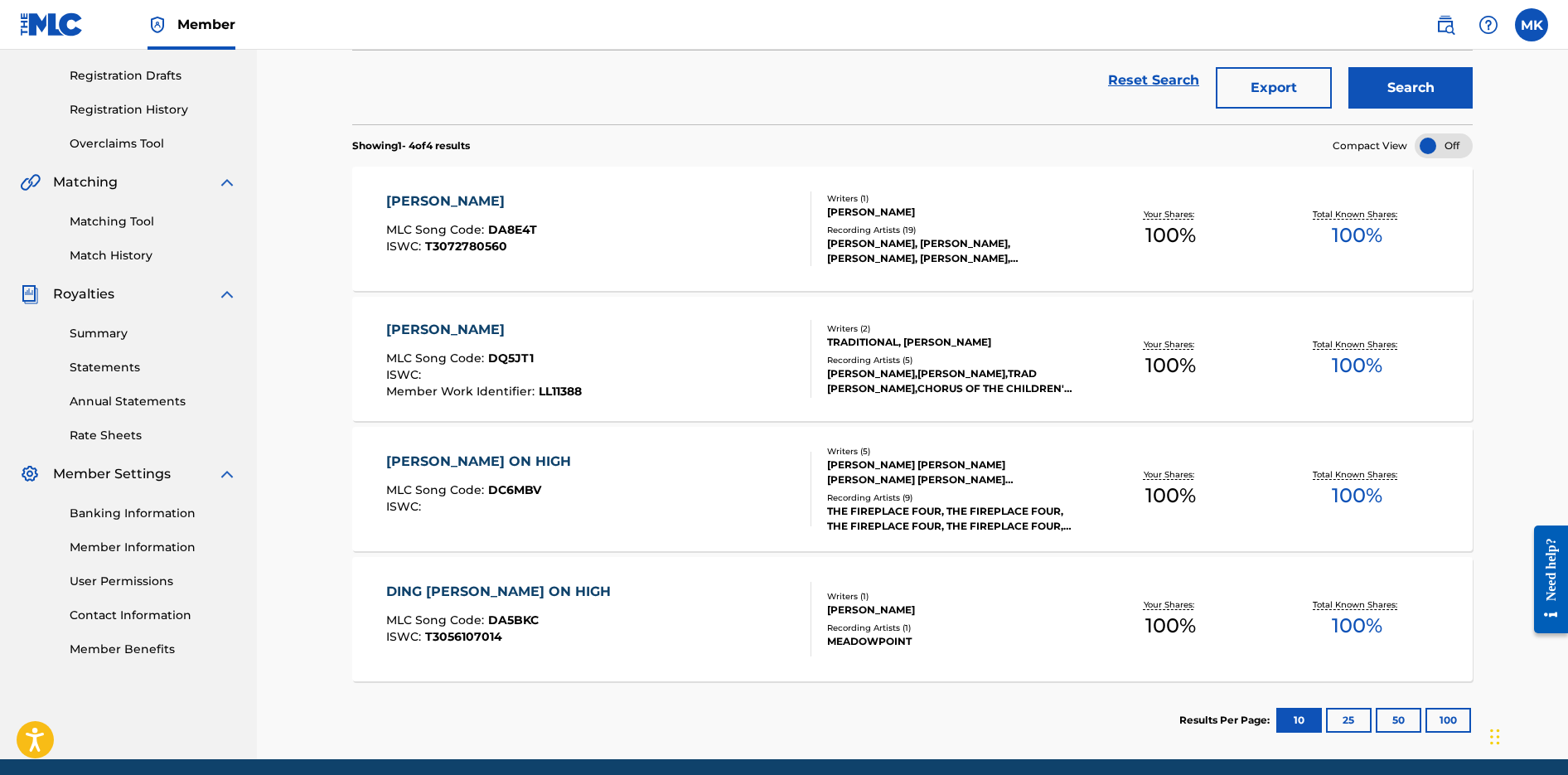
scroll to position [264, 0]
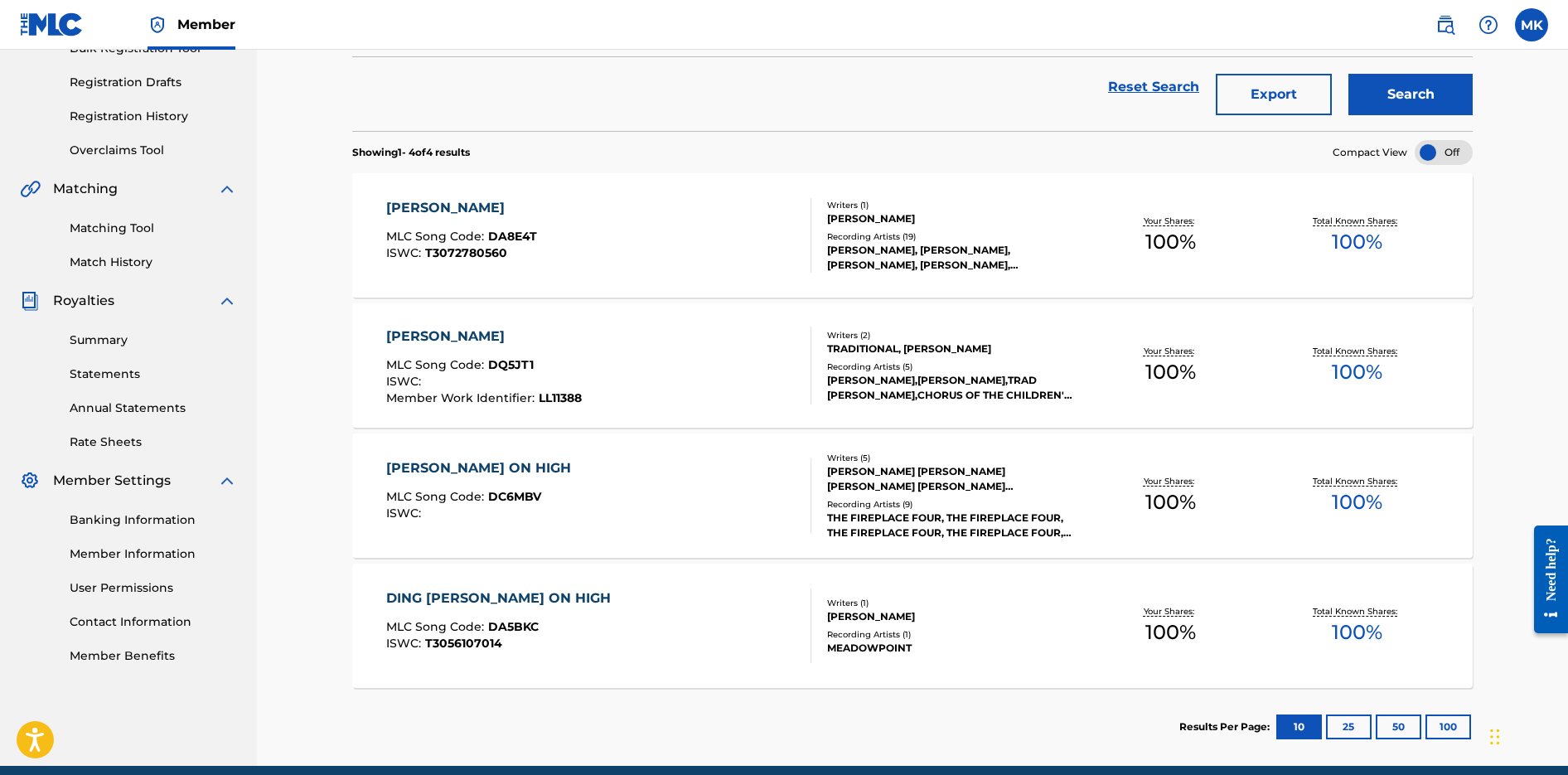
click at [101, 221] on link "Matching Tool" at bounding box center [153, 229] width 167 height 17
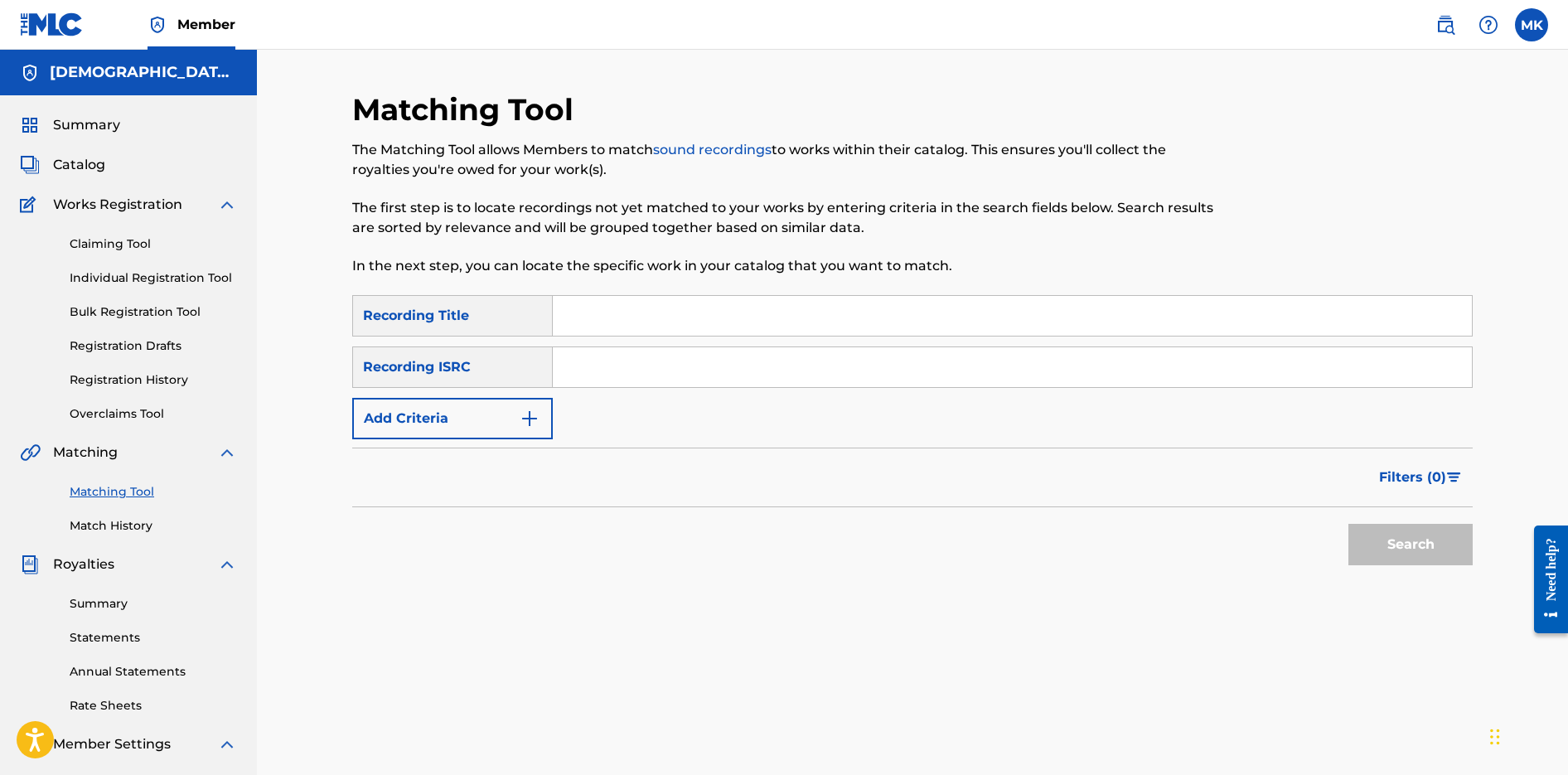
click at [606, 356] on input "Search Form" at bounding box center [1012, 367] width 919 height 40
paste input "[PERSON_NAME]"
drag, startPoint x: 724, startPoint y: 365, endPoint x: 372, endPoint y: 307, distance: 356.7
click at [404, 324] on div "SearchWithCriteriad4819f53-44df-4d85-80a5-4a201611c063 Recording Title SearchWi…" at bounding box center [913, 366] width 1121 height 144
paste input "SE5IB2270561"
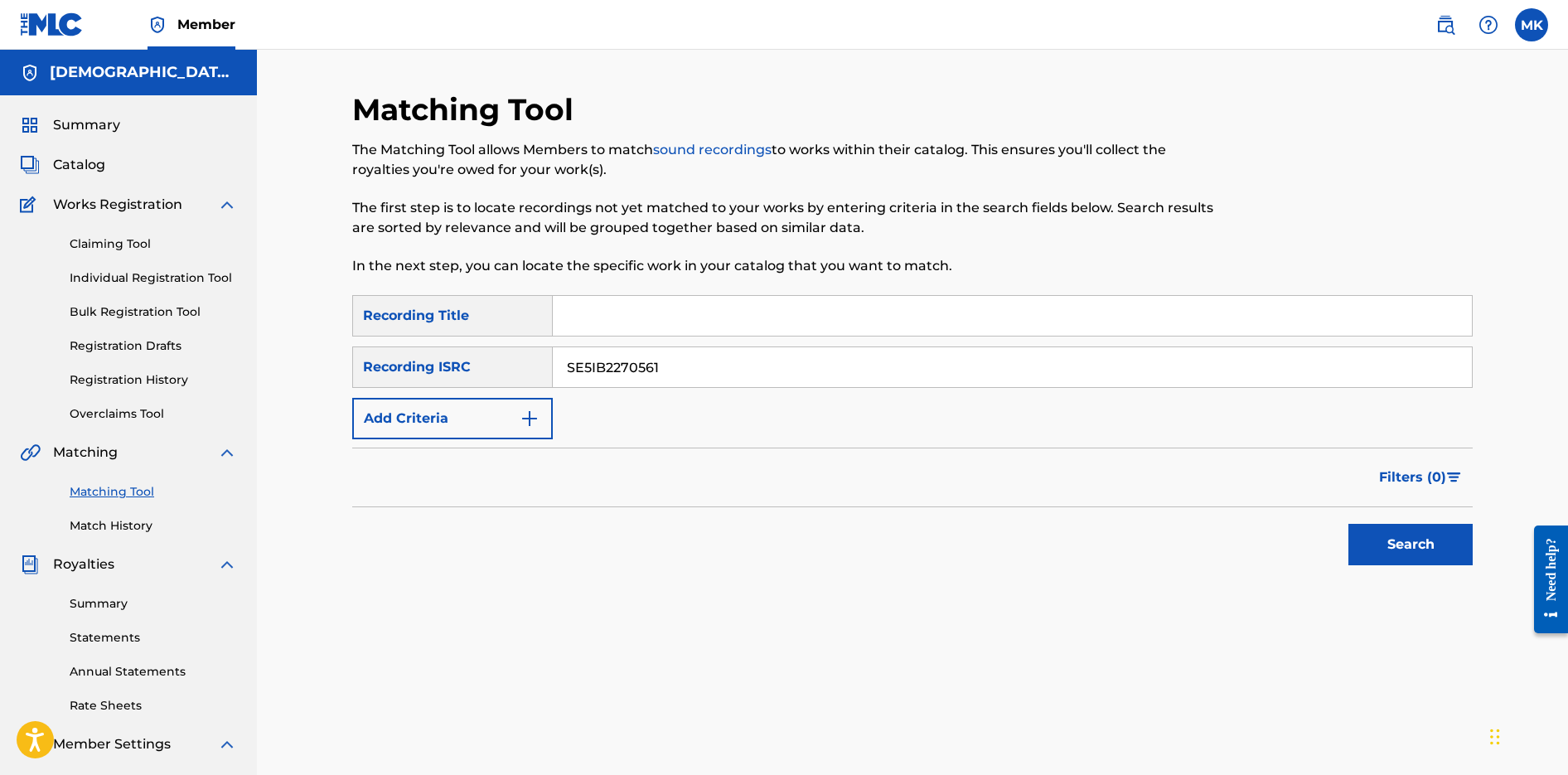
type input "SE5IB2270561"
click at [1349, 524] on button "Search" at bounding box center [1411, 544] width 124 height 41
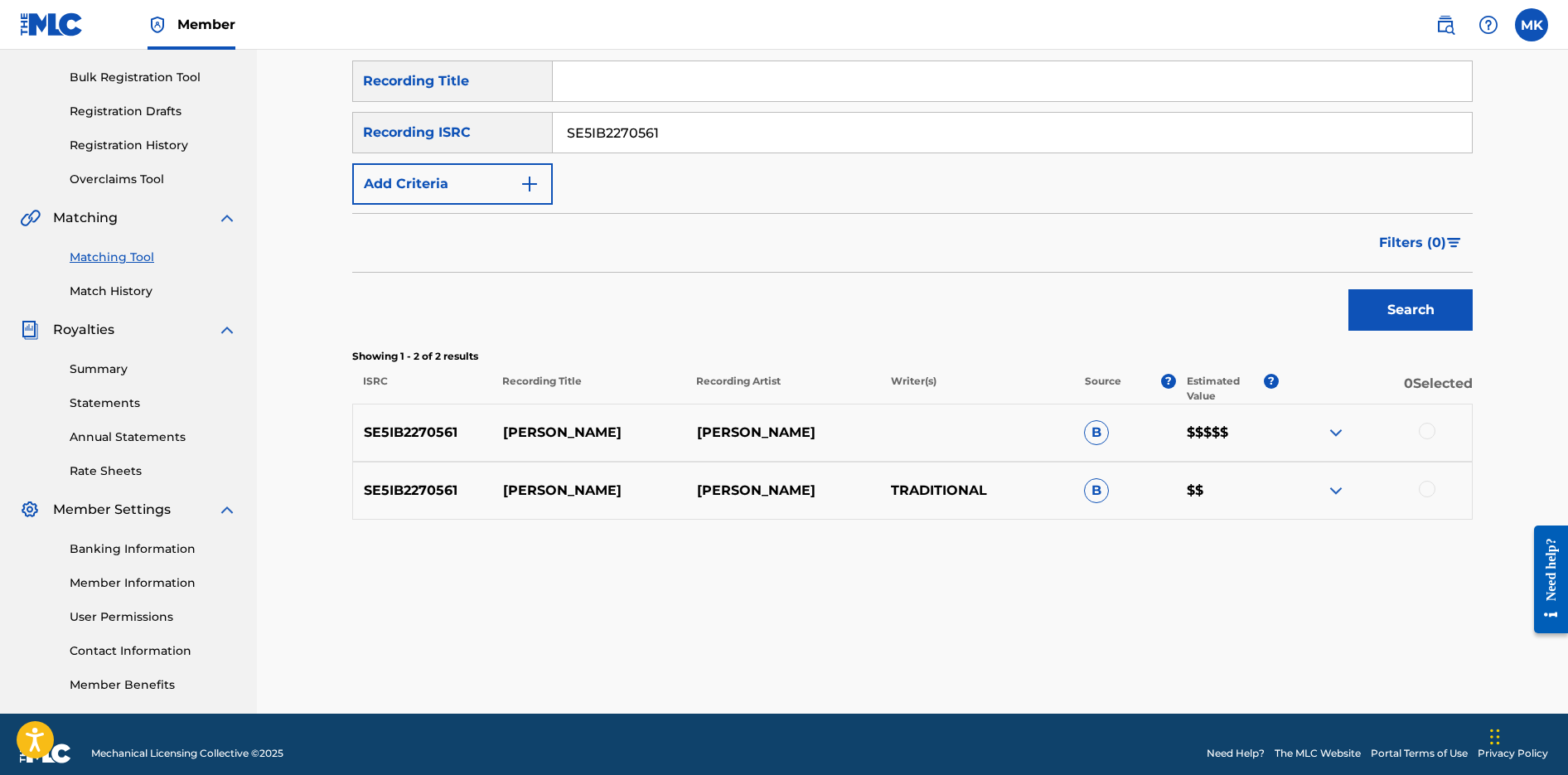
scroll to position [253, 0]
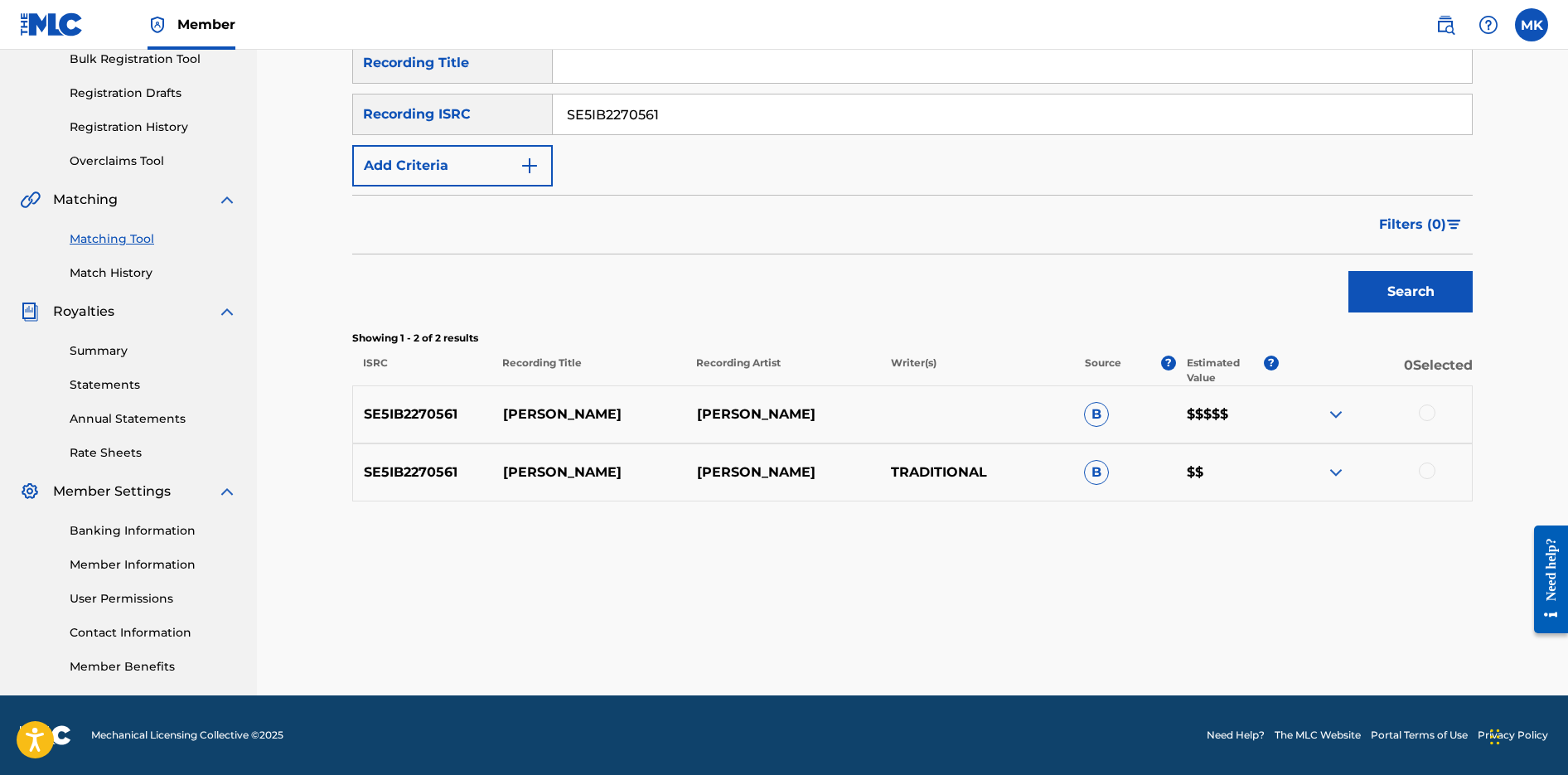
click at [1426, 413] on div at bounding box center [1426, 412] width 16 height 16
click at [1425, 470] on div at bounding box center [1426, 471] width 16 height 16
click at [1205, 630] on button "Match 2 Groups" at bounding box center [1164, 639] width 183 height 41
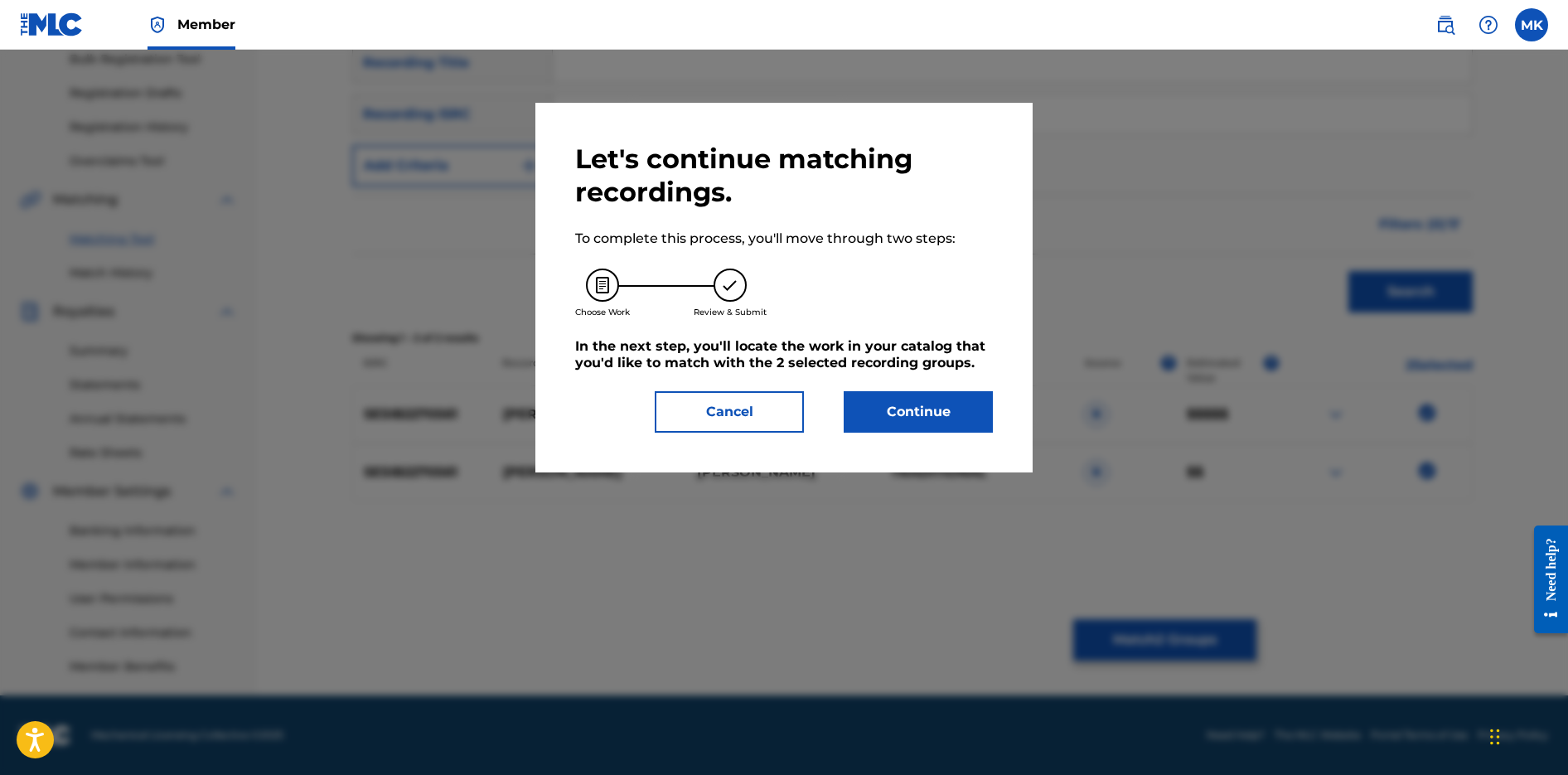
click at [925, 408] on button "Continue" at bounding box center [918, 411] width 149 height 41
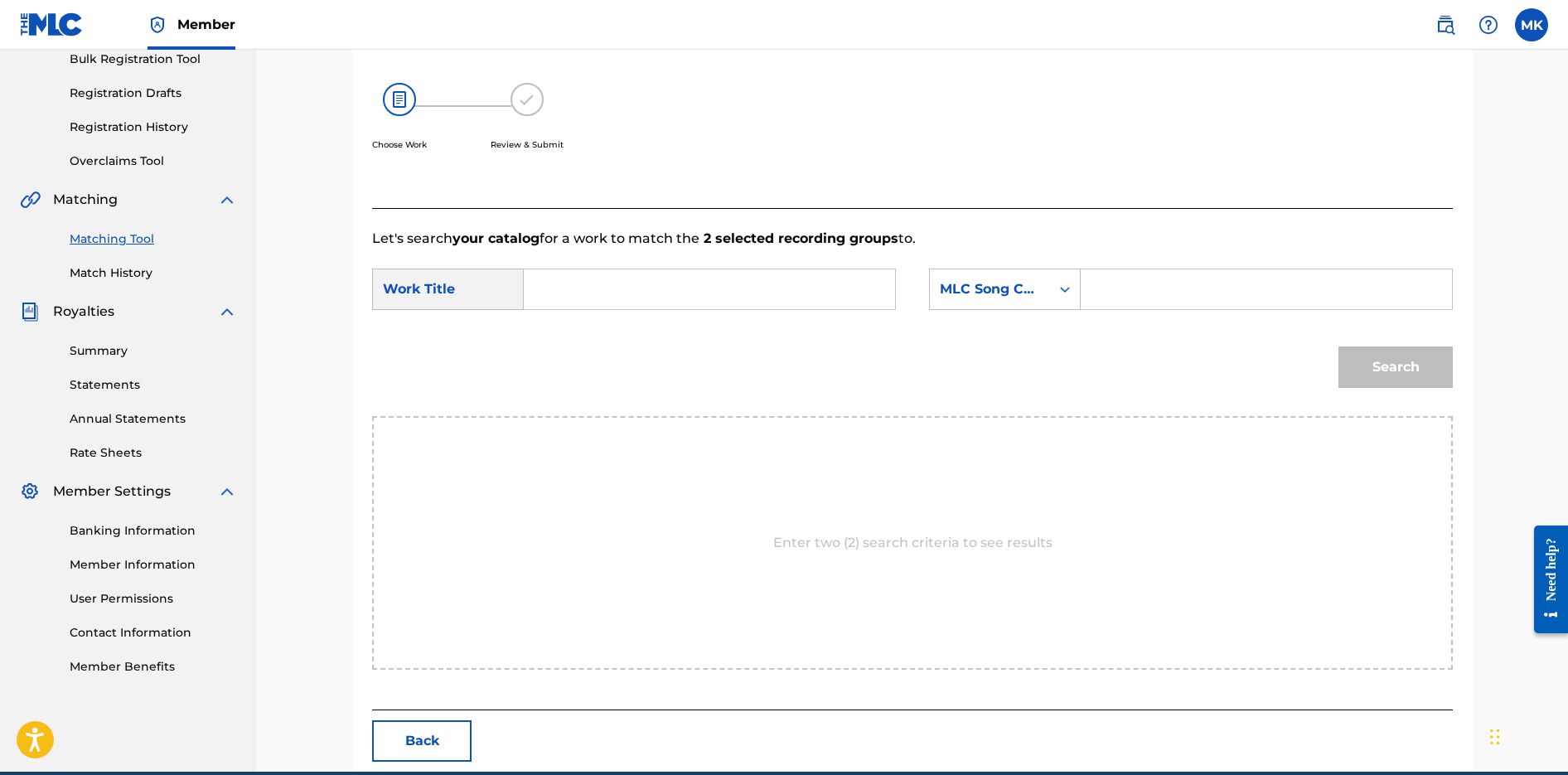
click at [1136, 286] on input "Search Form" at bounding box center [1267, 290] width 343 height 40
paste input "CB07D1"
type input "CB07D1"
click at [556, 292] on input "Search Form" at bounding box center [709, 290] width 343 height 40
paste input "[PERSON_NAME]"
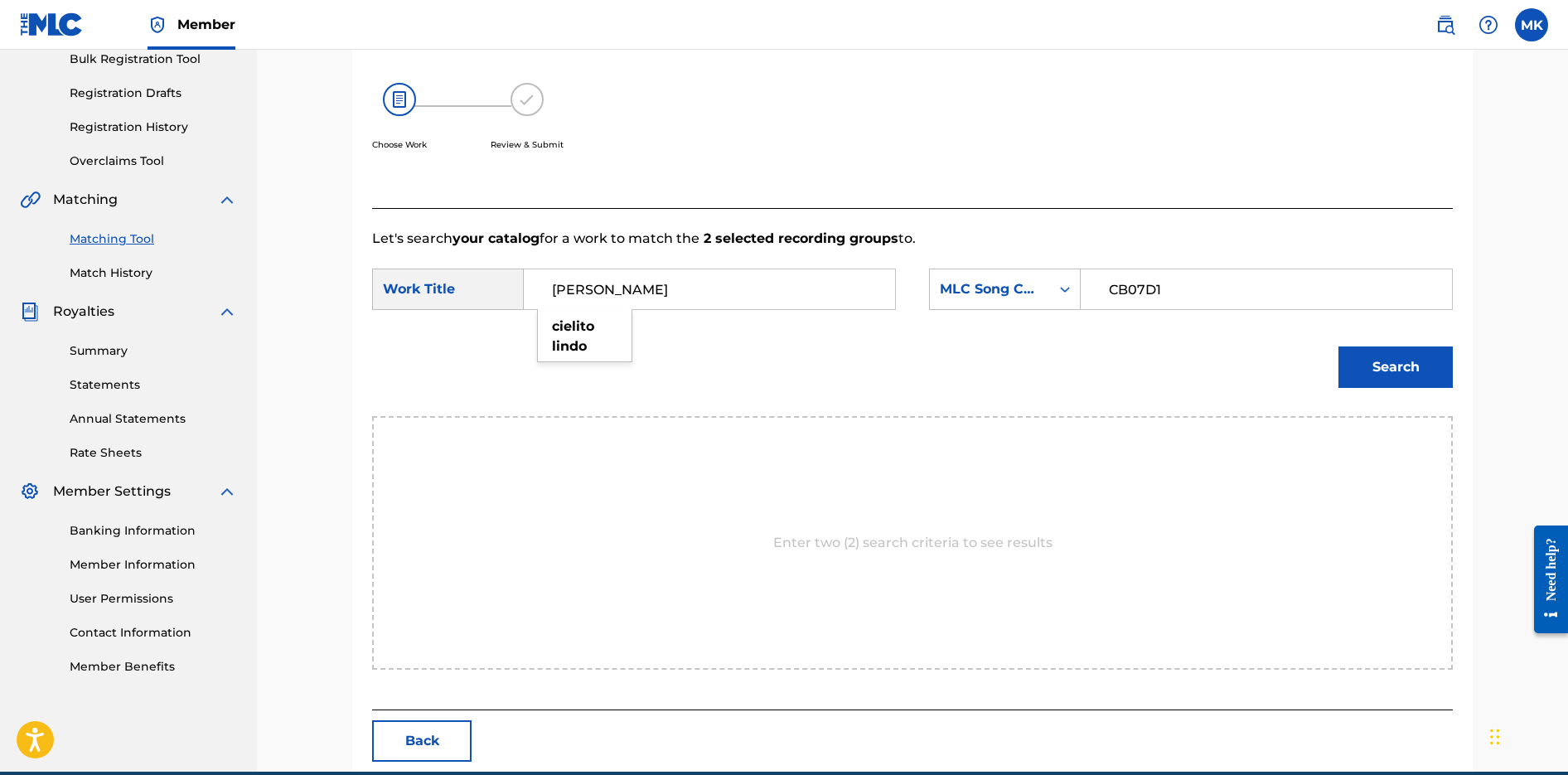
type input "[PERSON_NAME]"
click at [1077, 385] on div "Search" at bounding box center [913, 373] width 1081 height 86
click at [1332, 373] on div "Search" at bounding box center [1392, 363] width 122 height 66
click at [1352, 369] on button "Search" at bounding box center [1396, 366] width 115 height 41
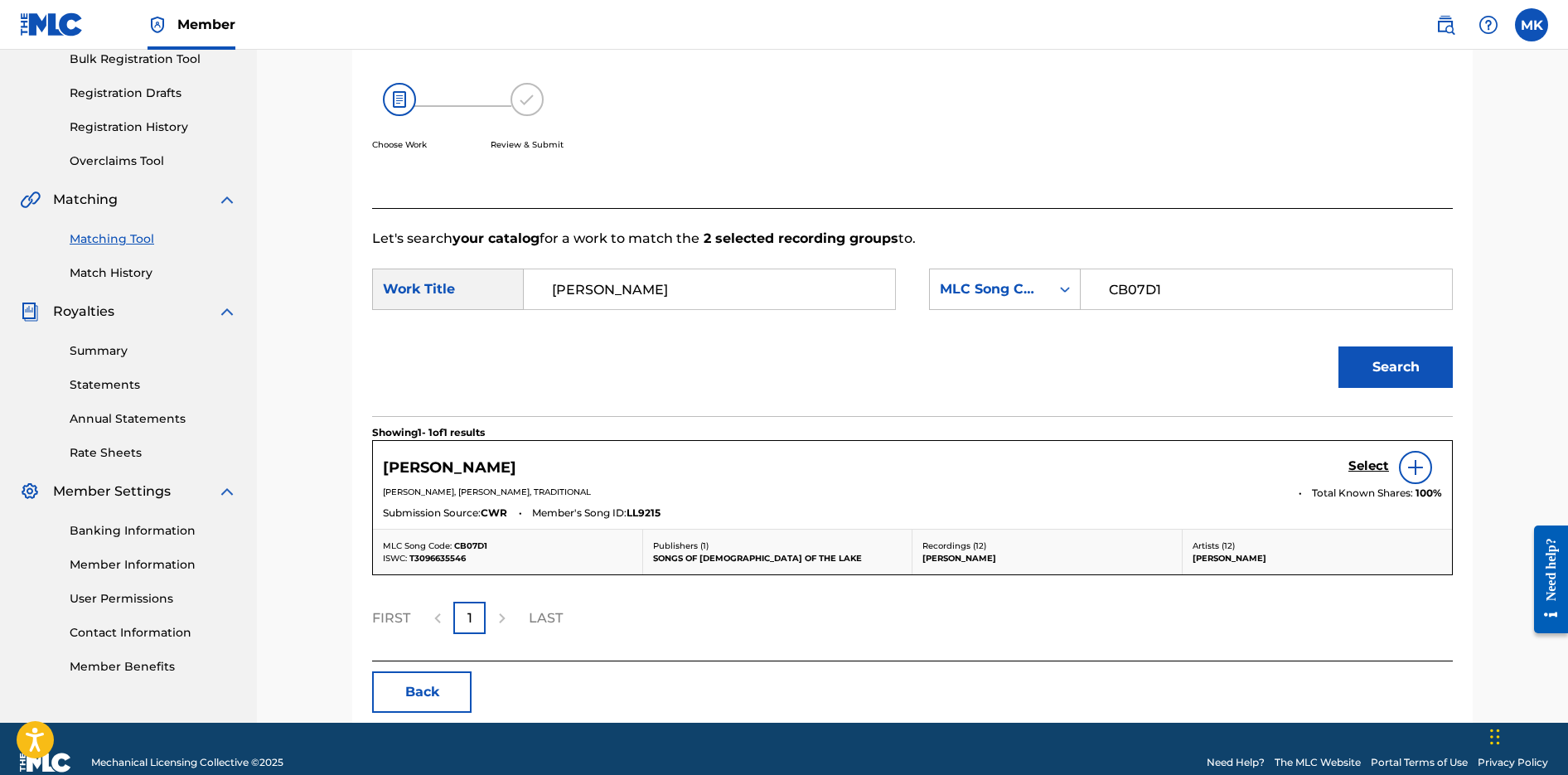
click at [1359, 467] on h5 "Select" at bounding box center [1369, 466] width 40 height 15
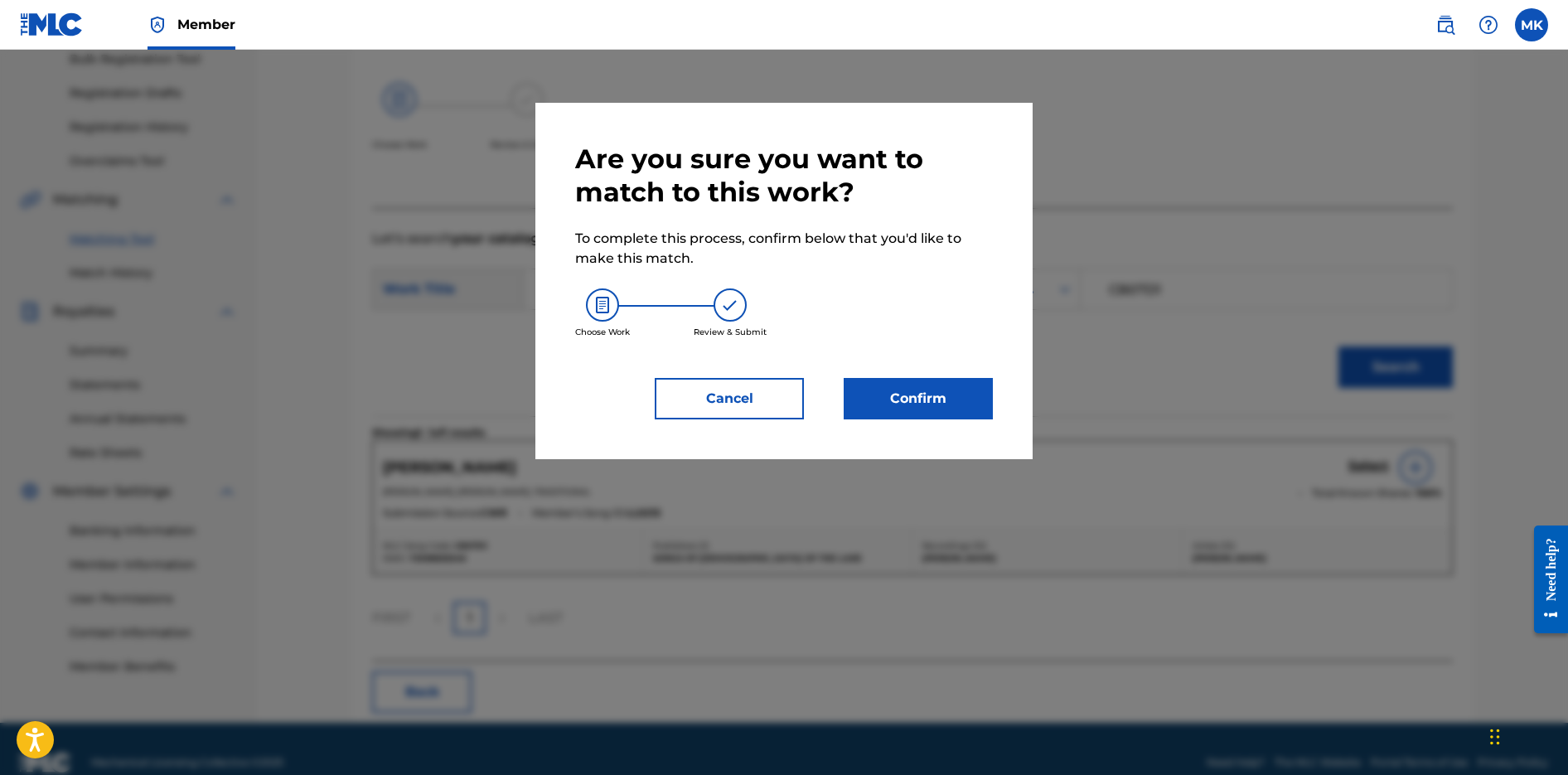
click at [966, 408] on button "Confirm" at bounding box center [918, 398] width 149 height 41
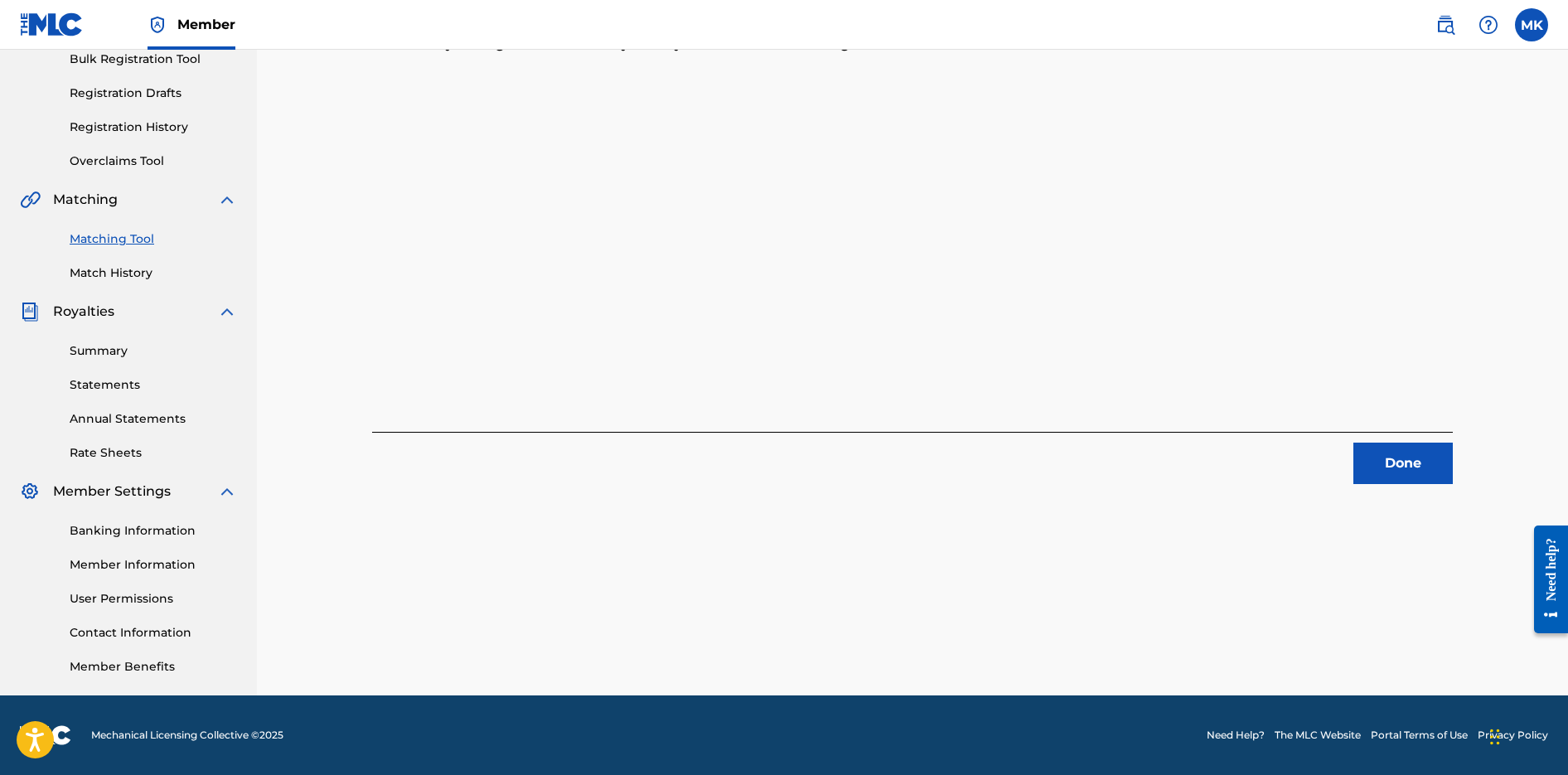
click at [1394, 470] on button "Done" at bounding box center [1403, 463] width 99 height 41
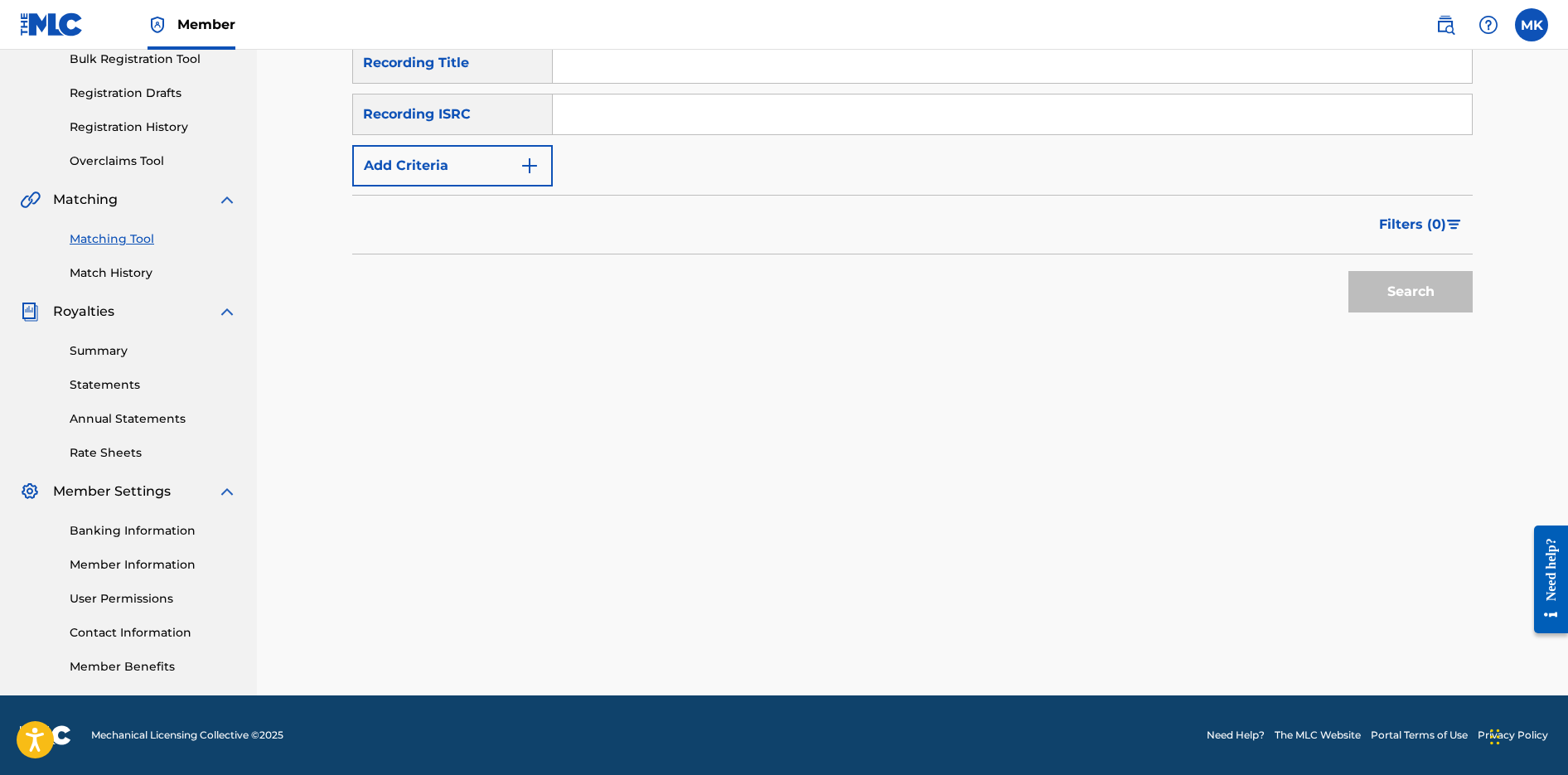
scroll to position [0, 0]
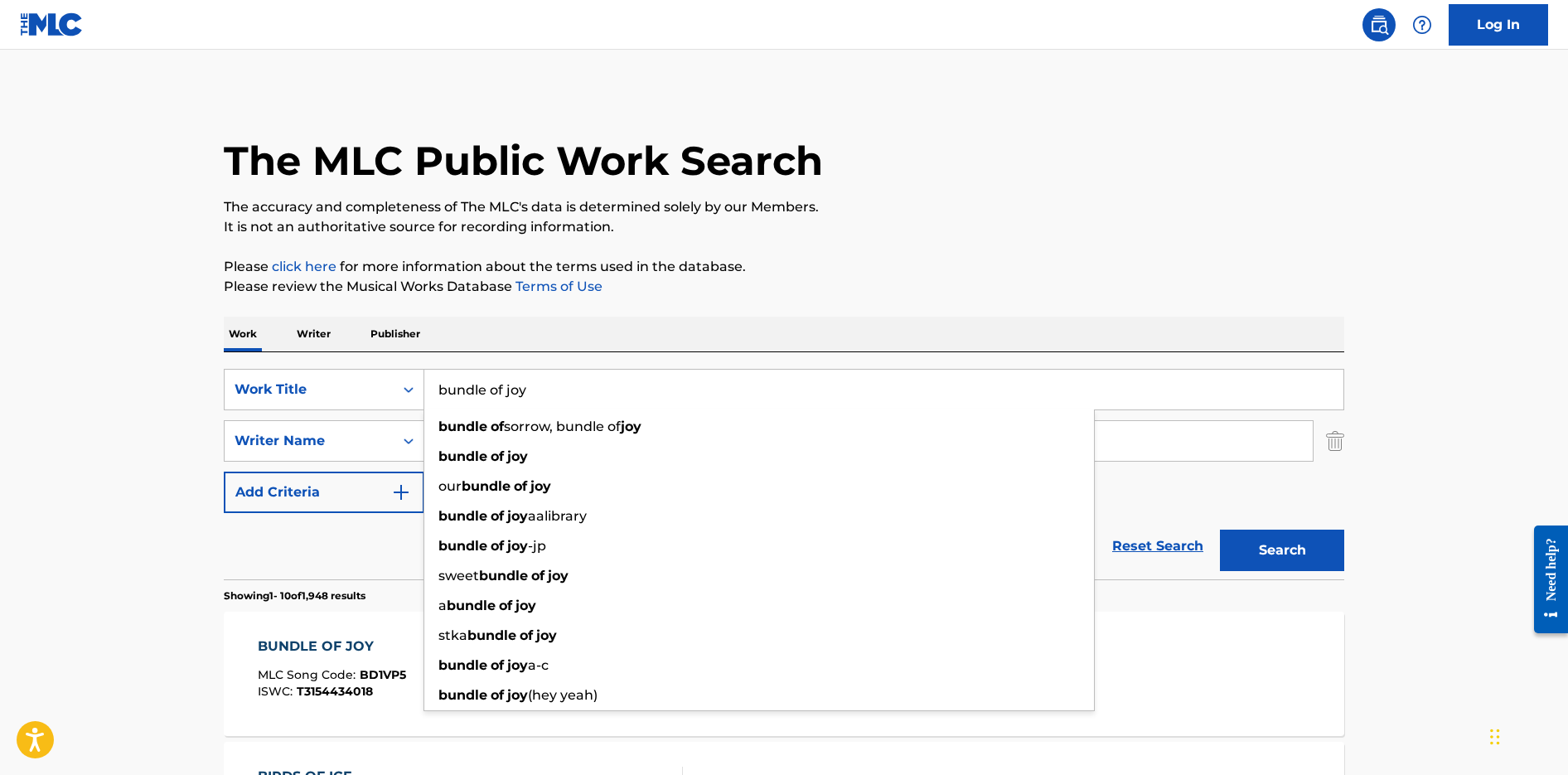
click at [556, 398] on input "bundle of joy" at bounding box center [884, 389] width 919 height 40
drag, startPoint x: 556, startPoint y: 398, endPoint x: 302, endPoint y: 351, distance: 258.3
click at [305, 352] on div "SearchWithCriteriab6d2e3c7-8b5f-4cc7-beb4-41abcd25d1f2 Work Title bundle of joy…" at bounding box center [784, 465] width 1121 height 227
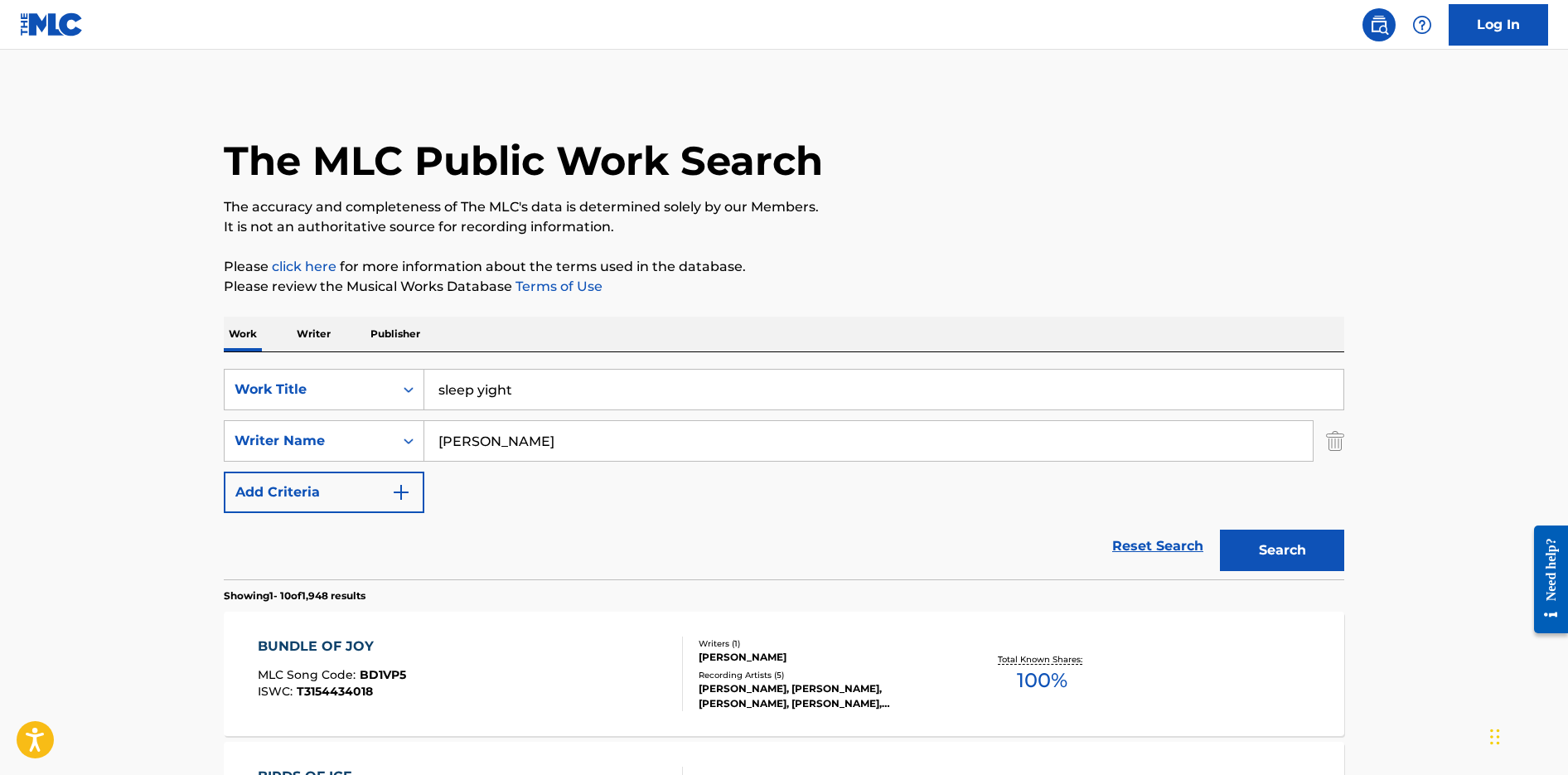
click at [485, 393] on input "sleep yight" at bounding box center [884, 389] width 919 height 40
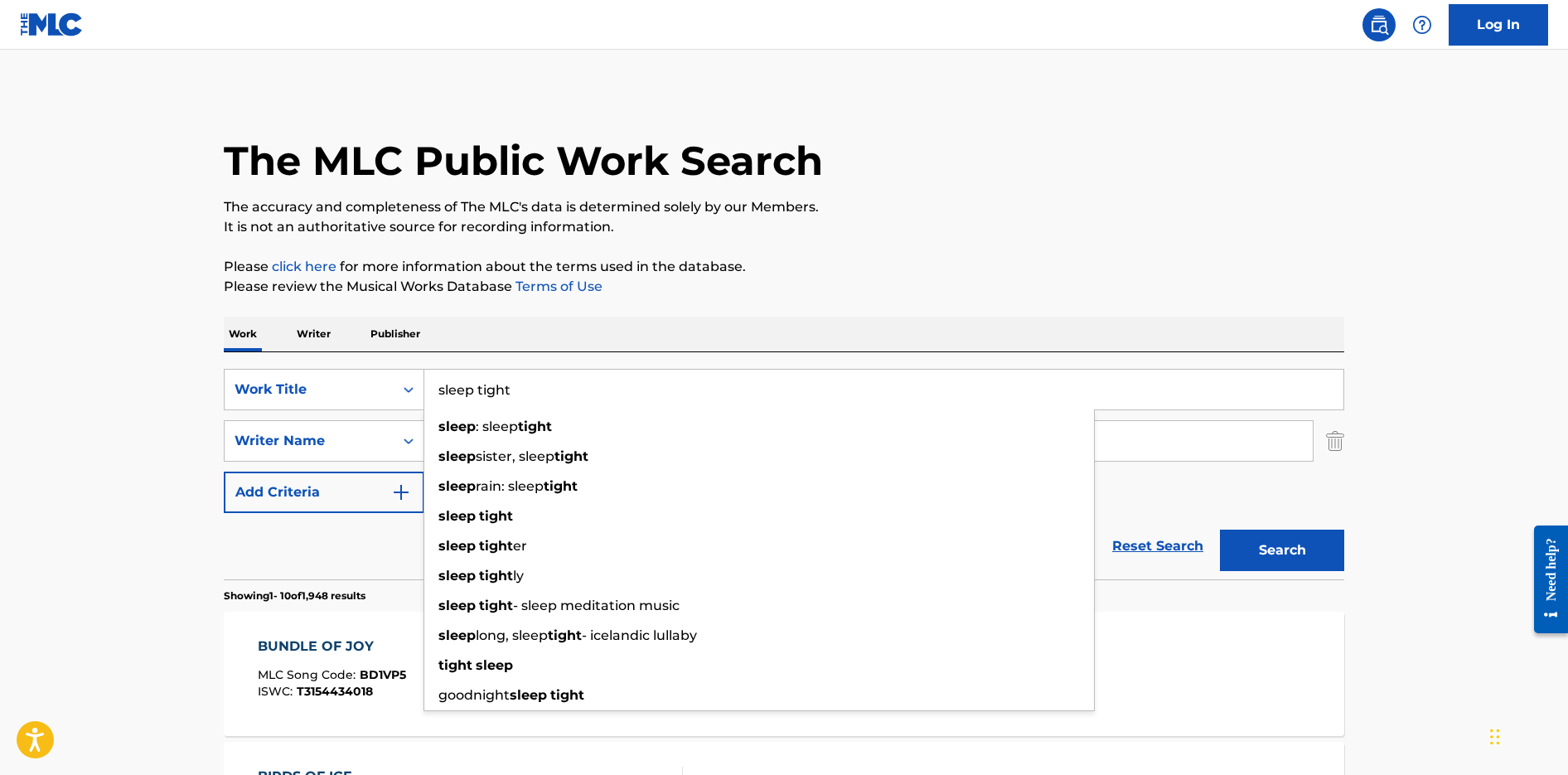
type input "sleep tight"
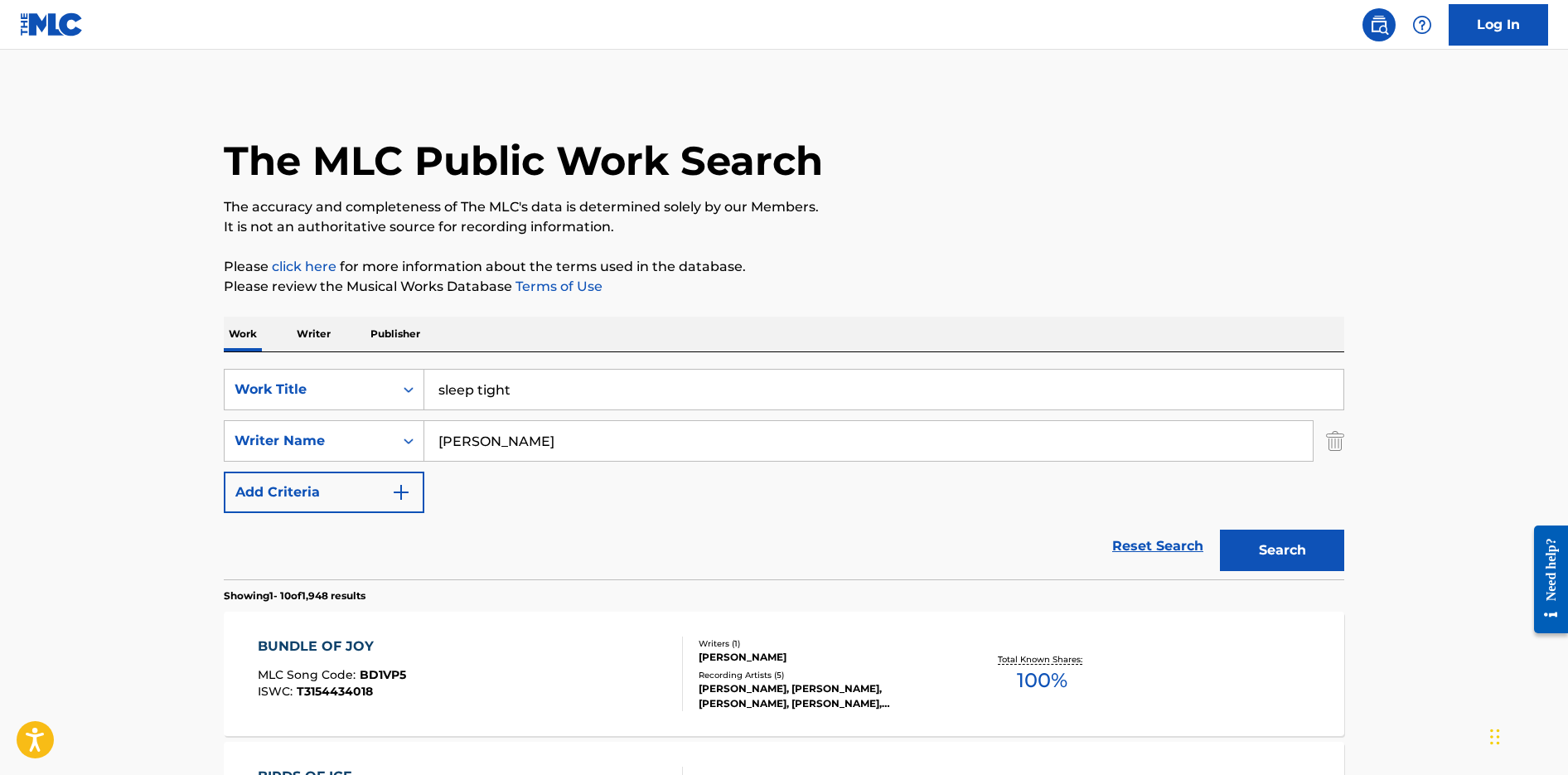
drag, startPoint x: 554, startPoint y: 454, endPoint x: 293, endPoint y: 437, distance: 261.6
click at [305, 439] on div "SearchWithCriteria2798ed7c-1b8c-4715-b421-d7db04d0c4d5 Writer Name johansson" at bounding box center [784, 440] width 1121 height 41
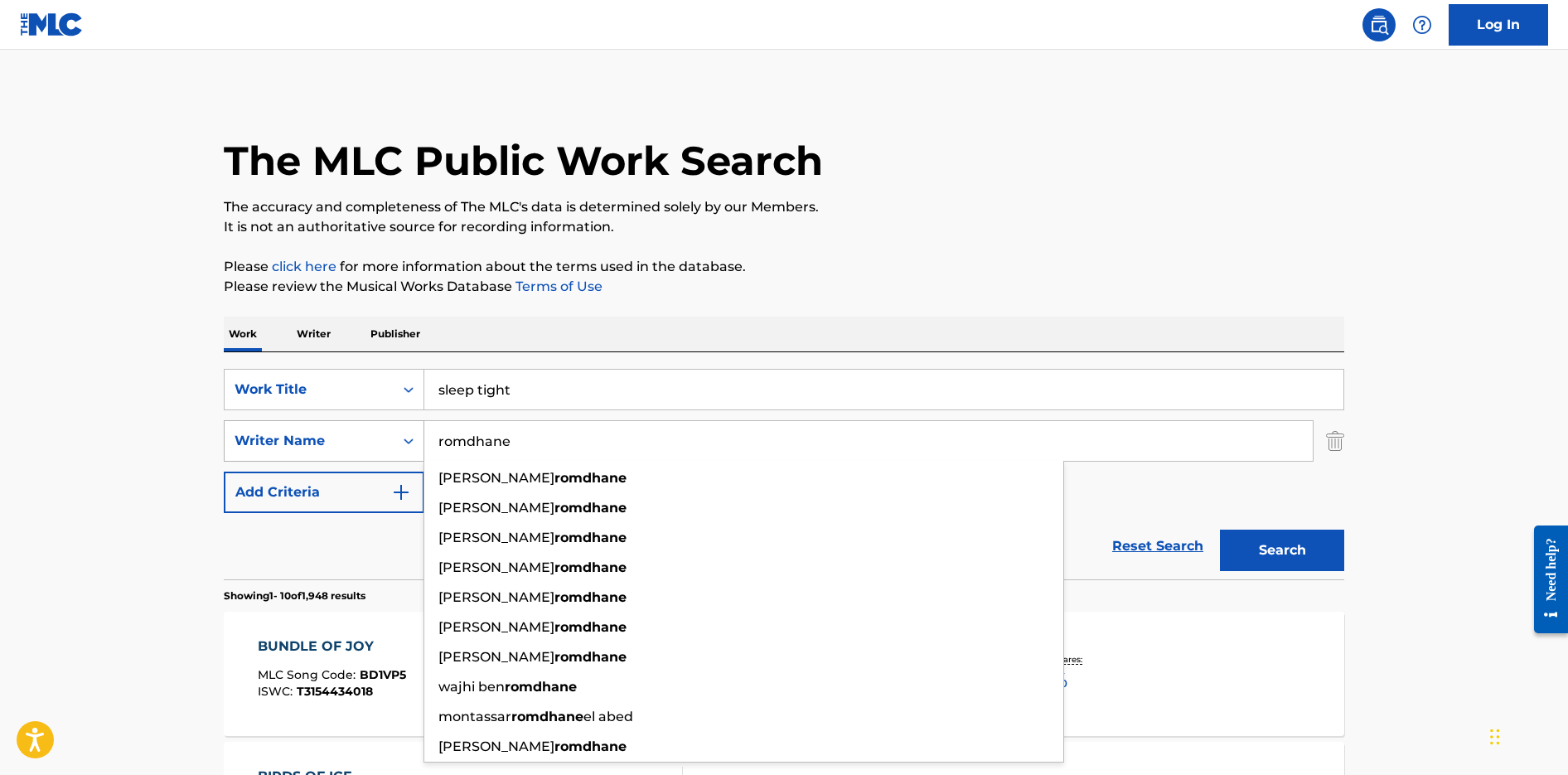
type input "romdhane"
click at [1220, 530] on button "Search" at bounding box center [1282, 550] width 124 height 41
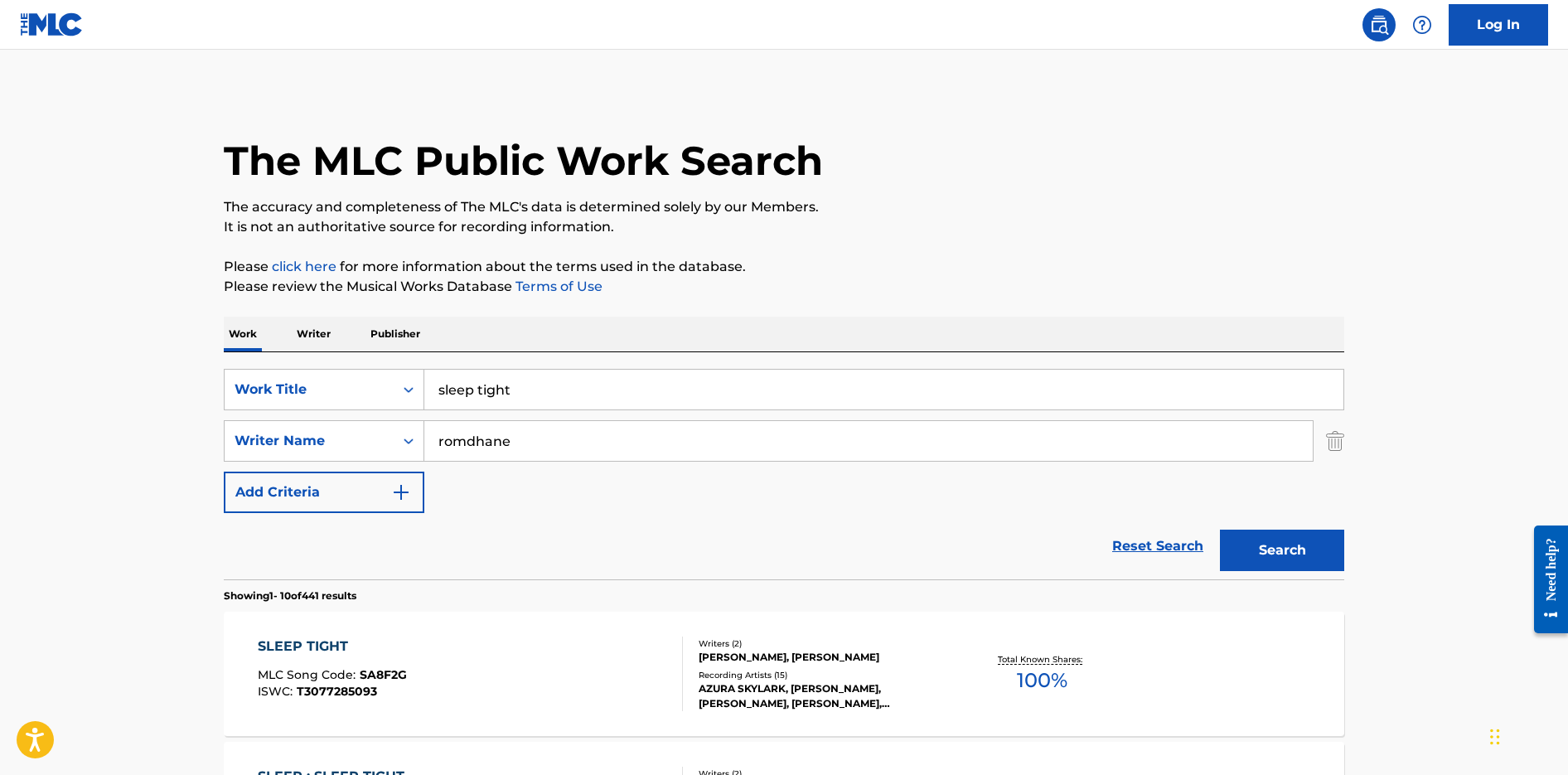
click at [629, 705] on div "SLEEP TIGHT MLC Song Code : SA8F2G ISWC : T3077285093" at bounding box center [470, 674] width 426 height 75
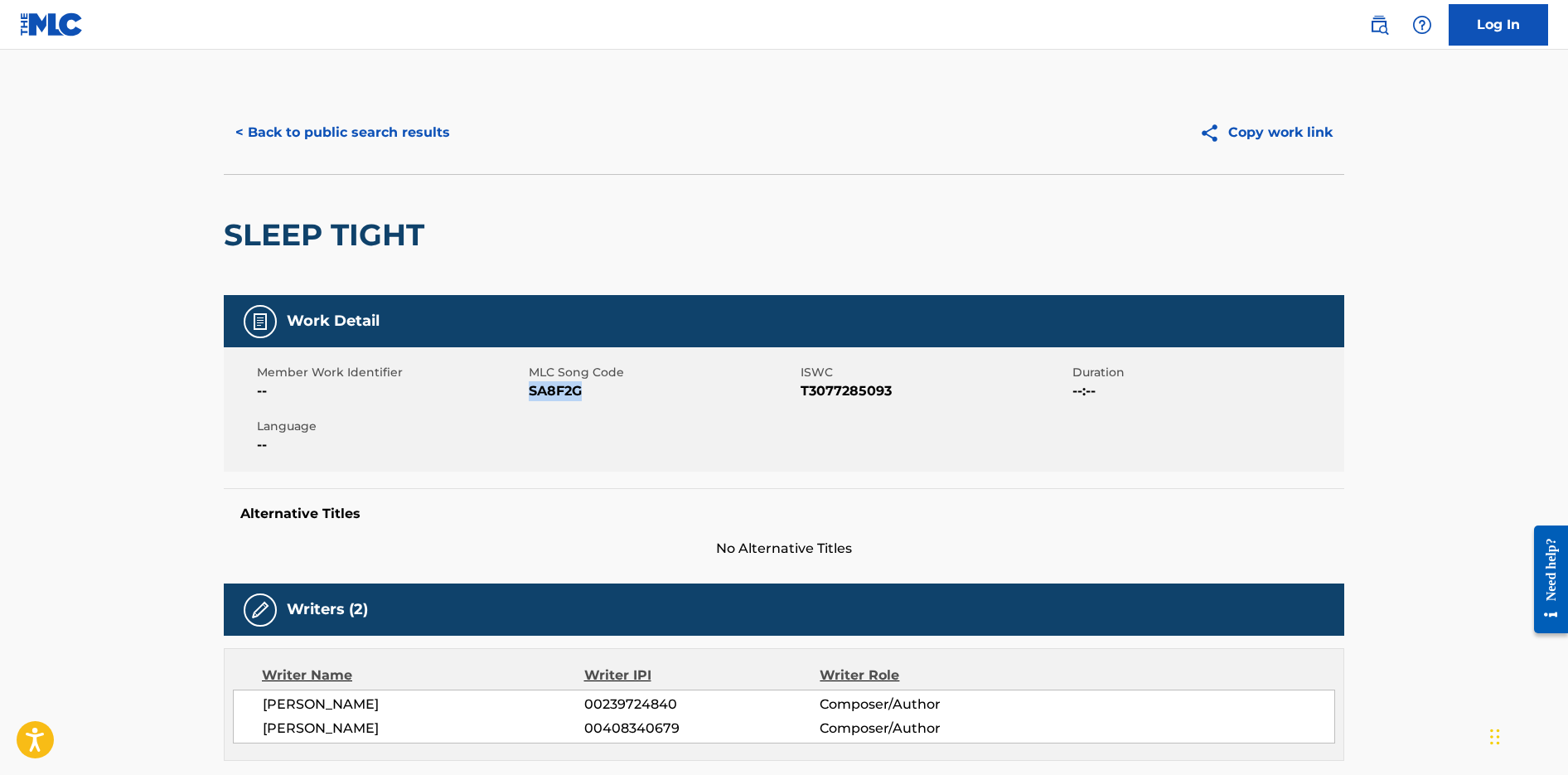
drag, startPoint x: 593, startPoint y: 390, endPoint x: 529, endPoint y: 391, distance: 64.0
click at [529, 391] on span "SA8F2G" at bounding box center [663, 391] width 268 height 20
copy span "SA8F2G"
click at [349, 126] on button "< Back to public search results" at bounding box center [342, 132] width 238 height 41
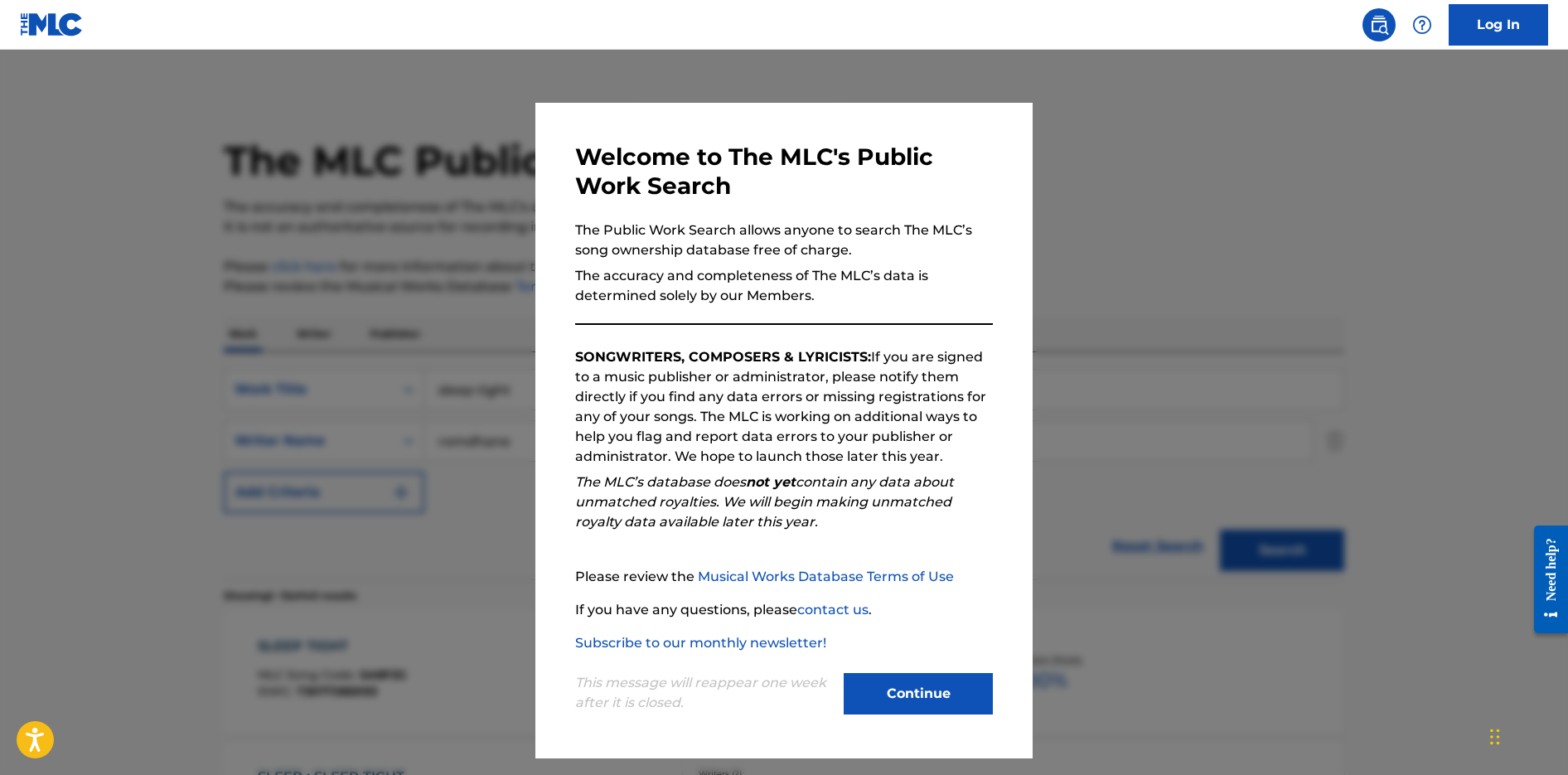
click at [971, 692] on button "Continue" at bounding box center [918, 694] width 149 height 41
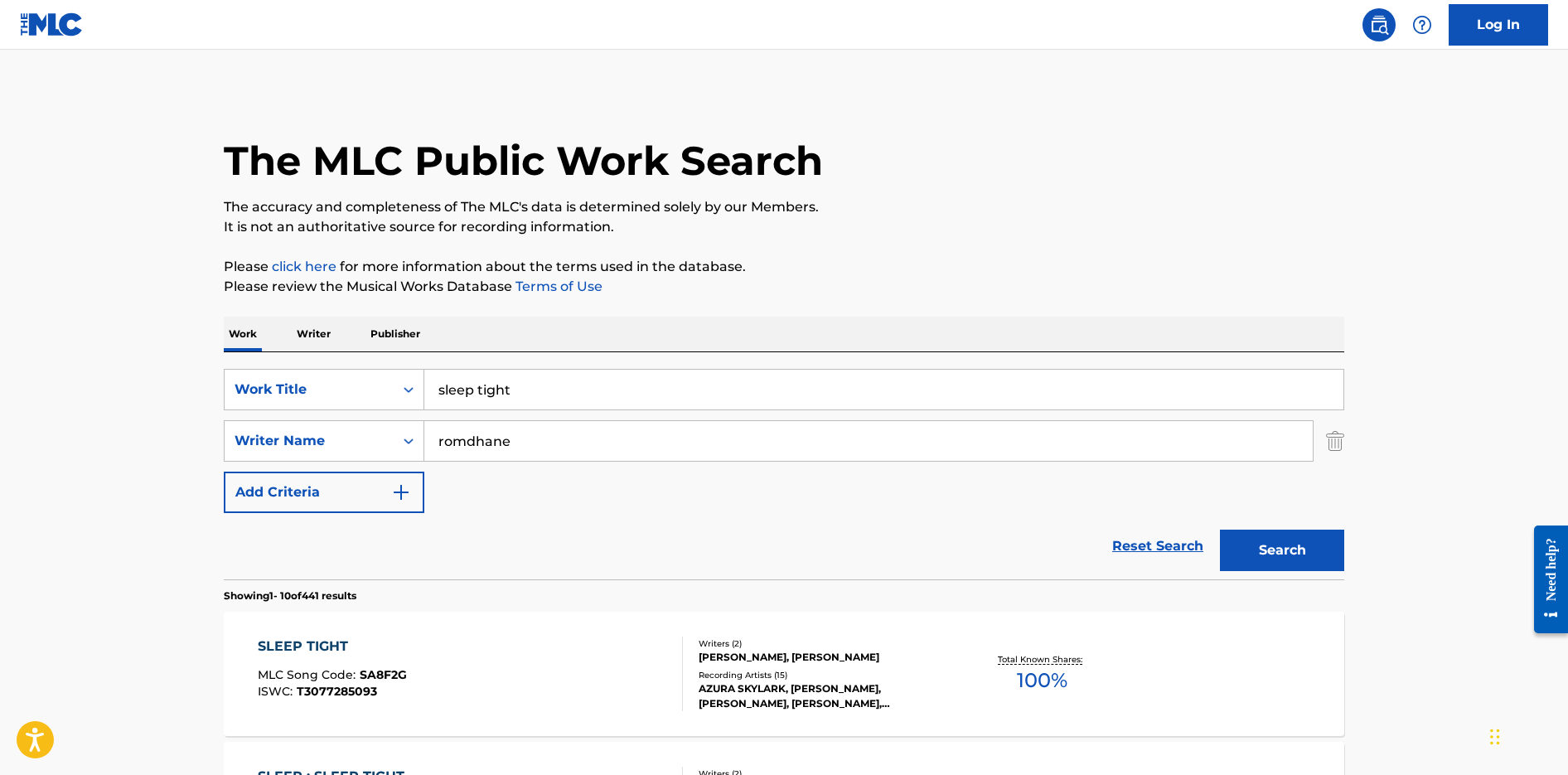
drag, startPoint x: 548, startPoint y: 394, endPoint x: 363, endPoint y: 329, distance: 196.1
type input "björnen sover"
click at [1220, 530] on button "Search" at bounding box center [1282, 550] width 124 height 41
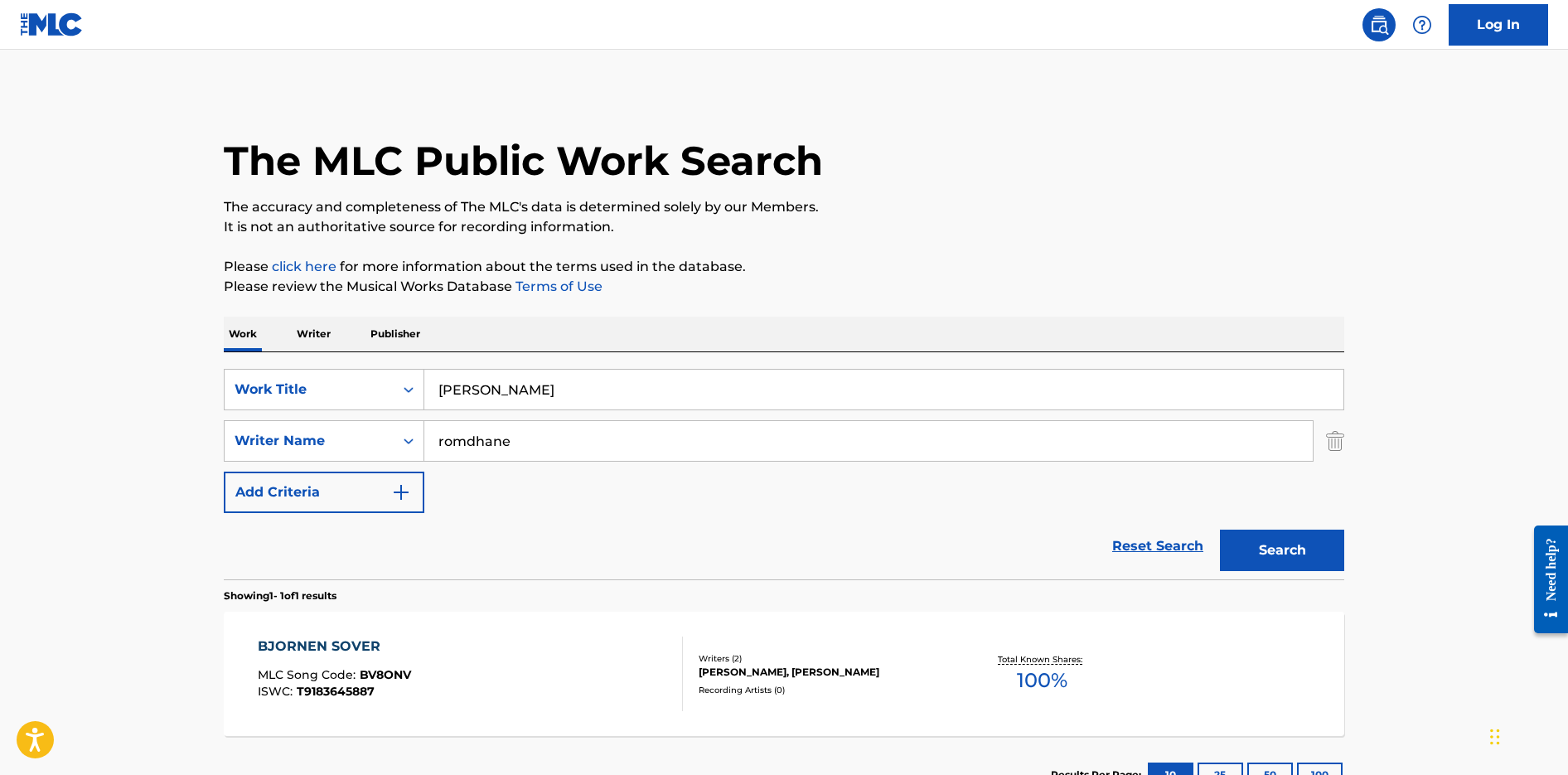
scroll to position [69, 0]
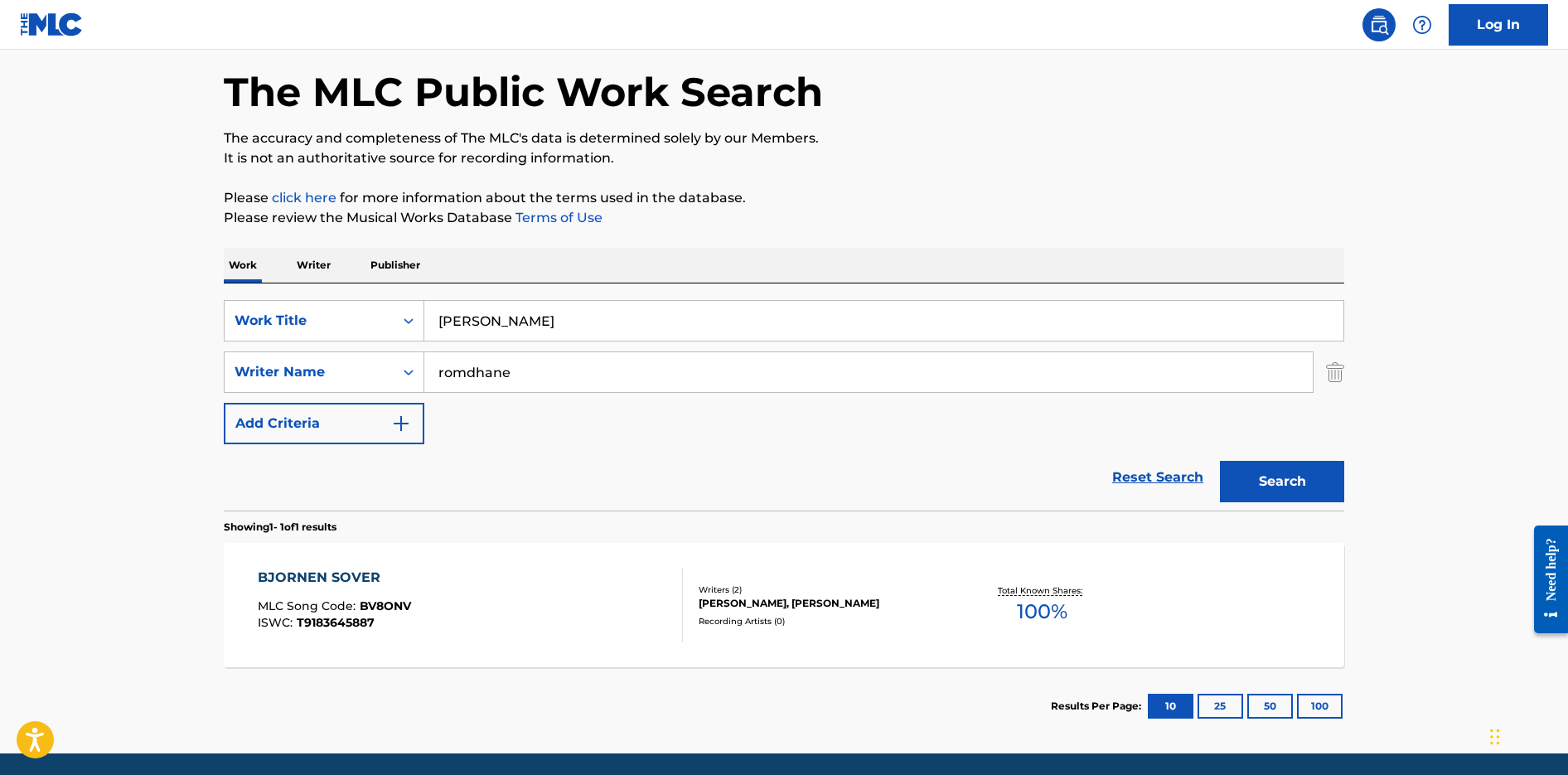
click at [600, 574] on div "BJORNEN SOVER MLC Song Code : BV8ONV ISWC : T9183645887" at bounding box center [470, 606] width 426 height 75
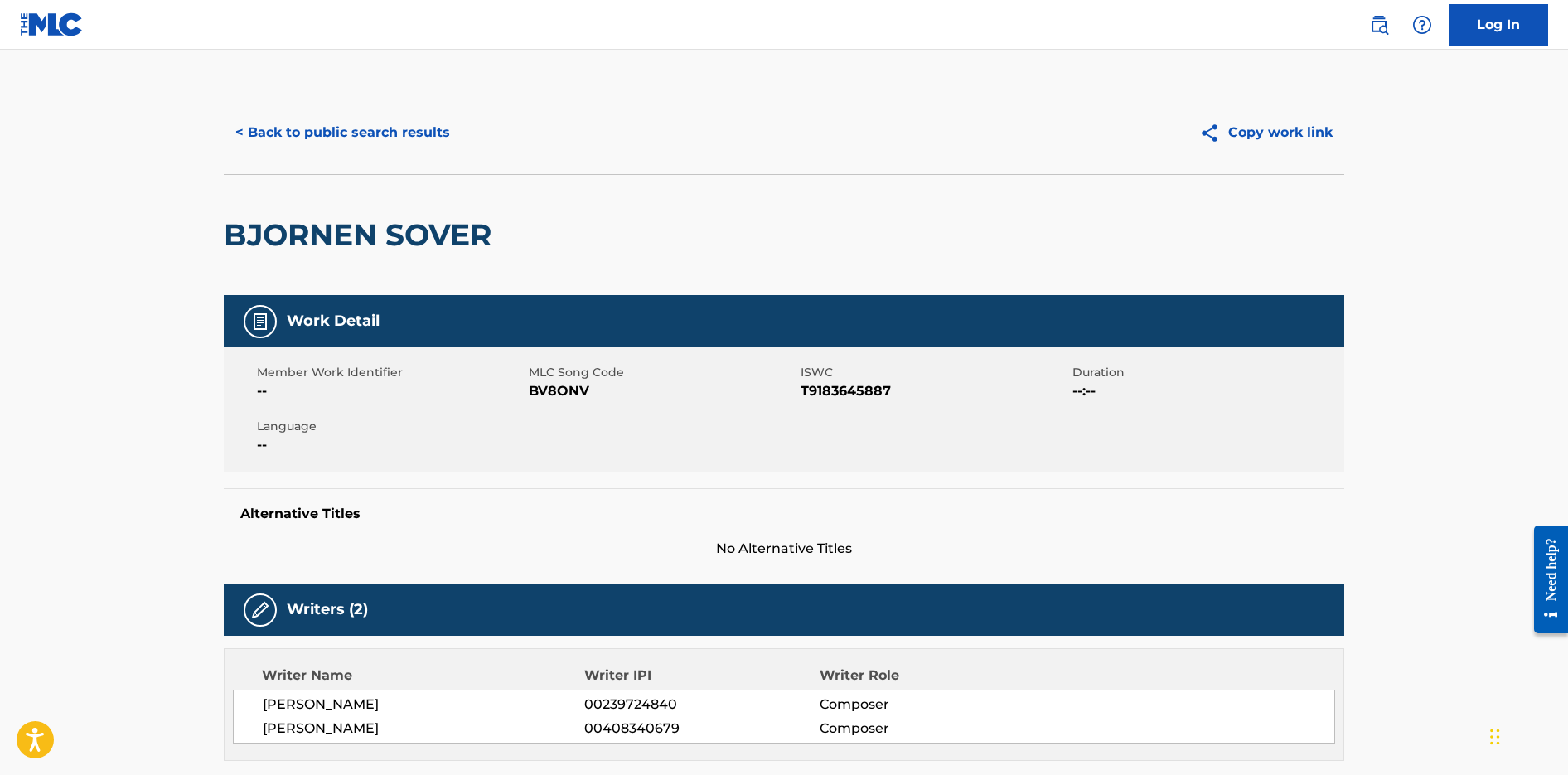
click at [300, 129] on button "< Back to public search results" at bounding box center [342, 132] width 238 height 41
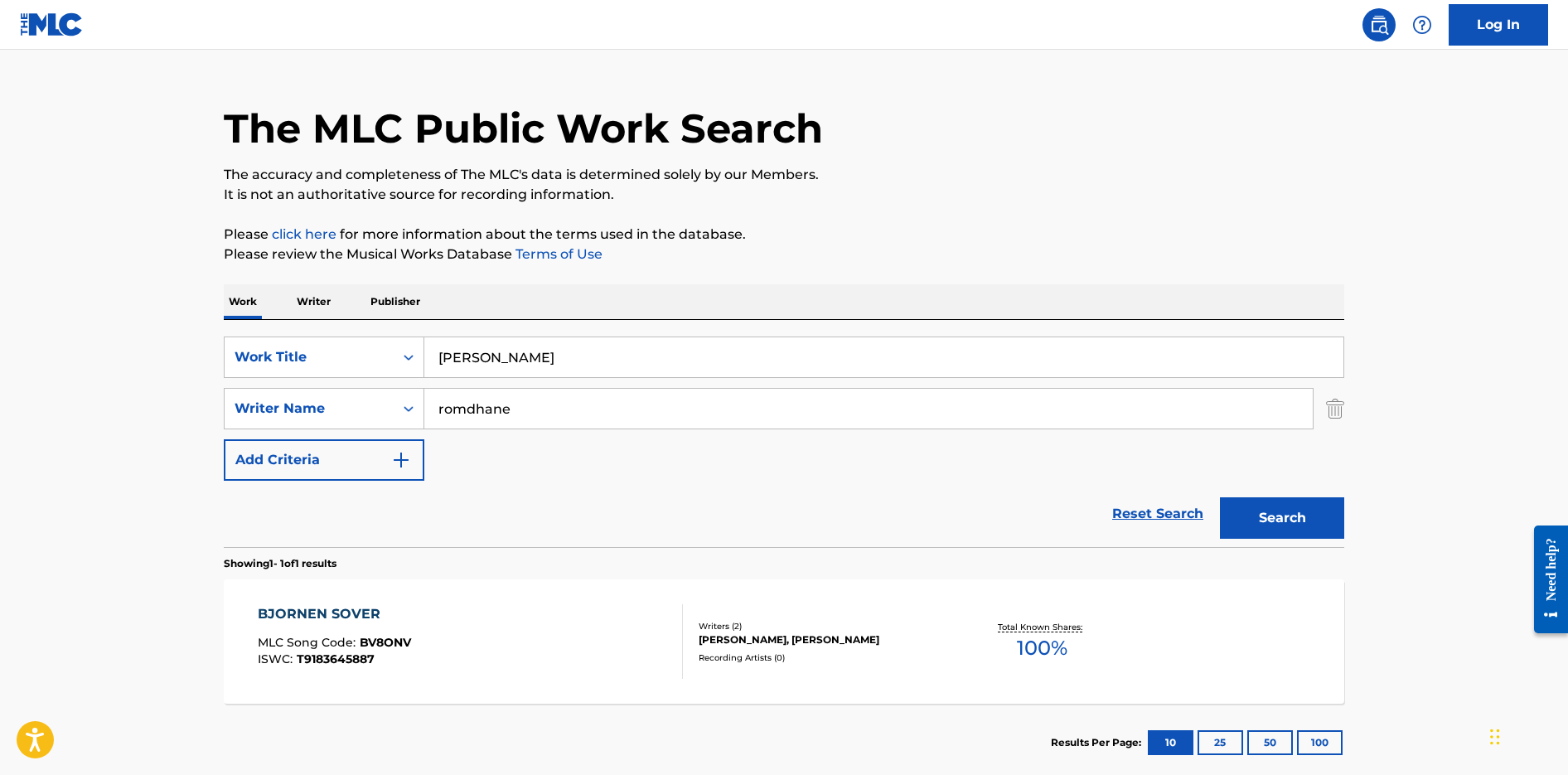
scroll to position [127, 0]
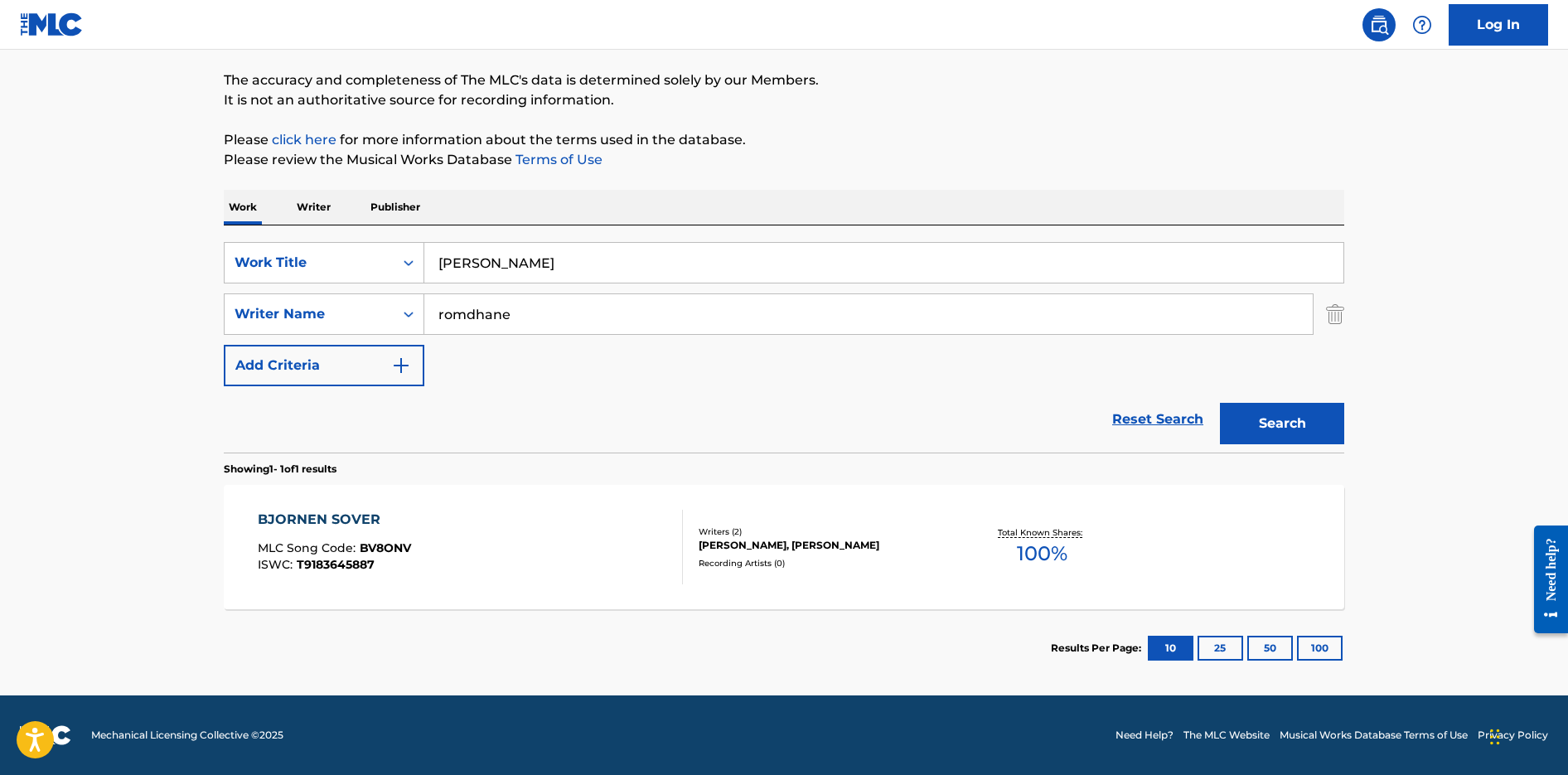
drag, startPoint x: 540, startPoint y: 271, endPoint x: 278, endPoint y: 158, distance: 285.3
click at [300, 159] on div "The MLC Public Work Search The accuracy and completeness of The MLC's data is d…" at bounding box center [784, 326] width 1160 height 723
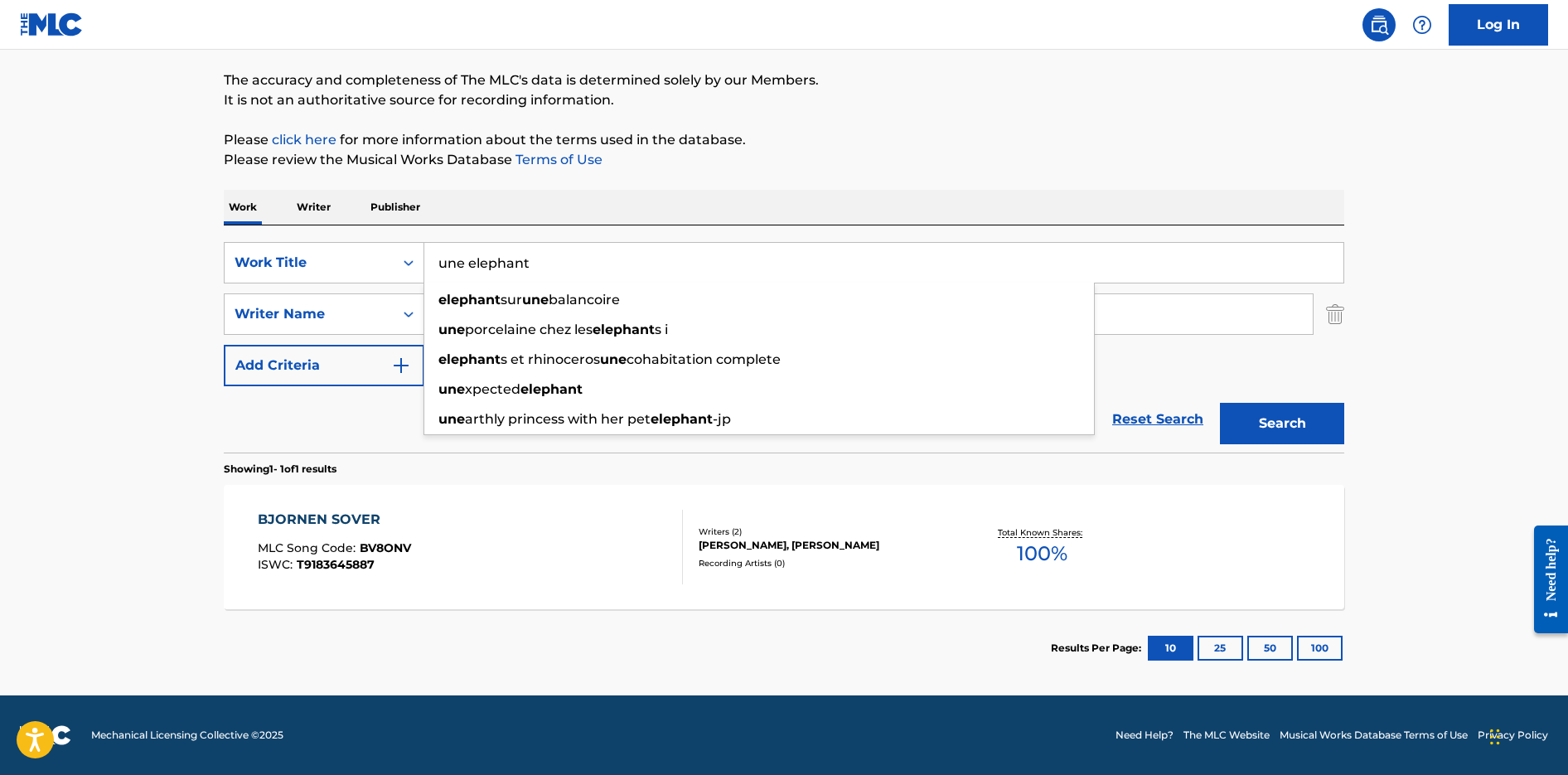
click at [1220, 403] on button "Search" at bounding box center [1282, 423] width 124 height 41
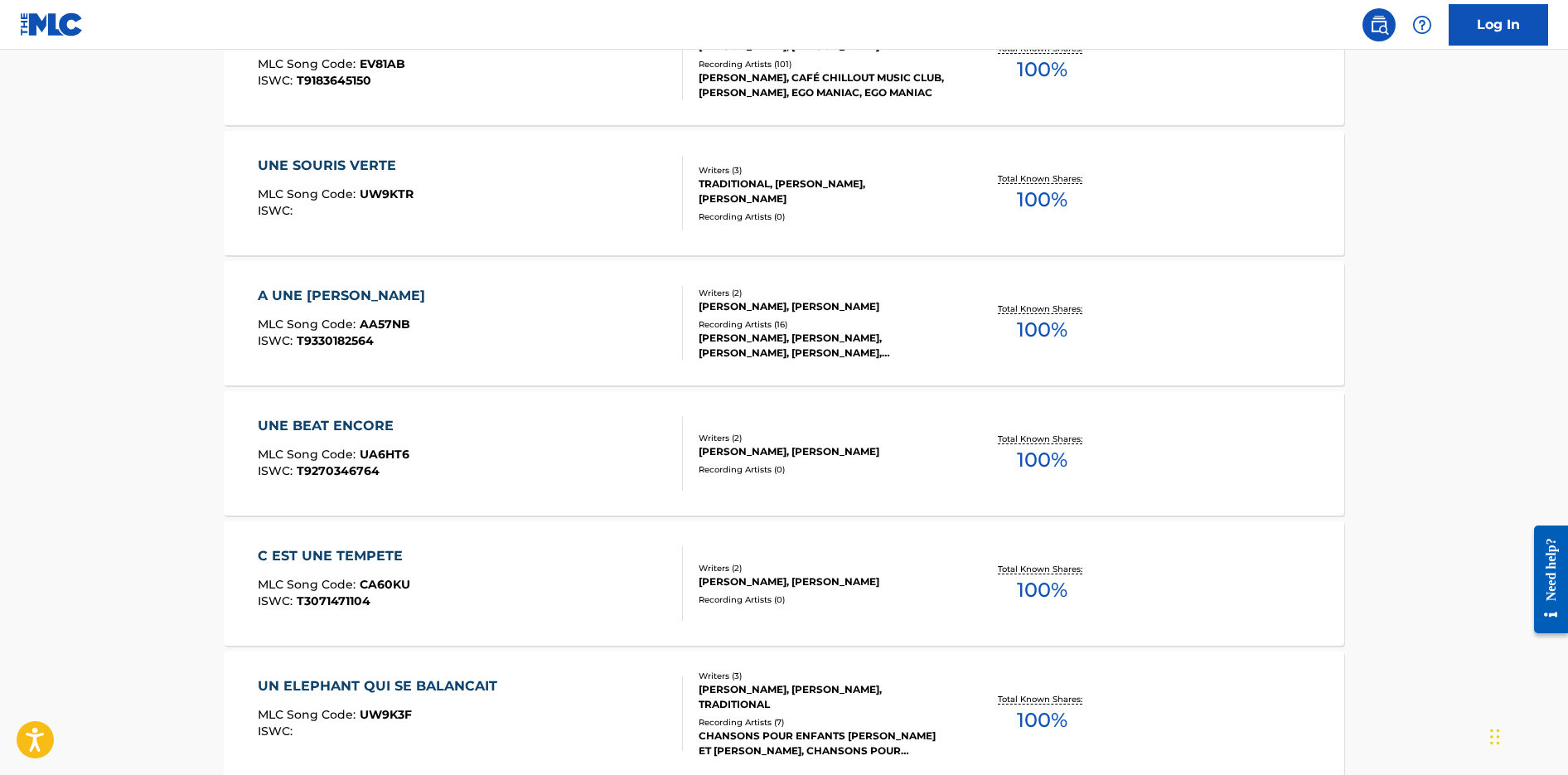
scroll to position [0, 0]
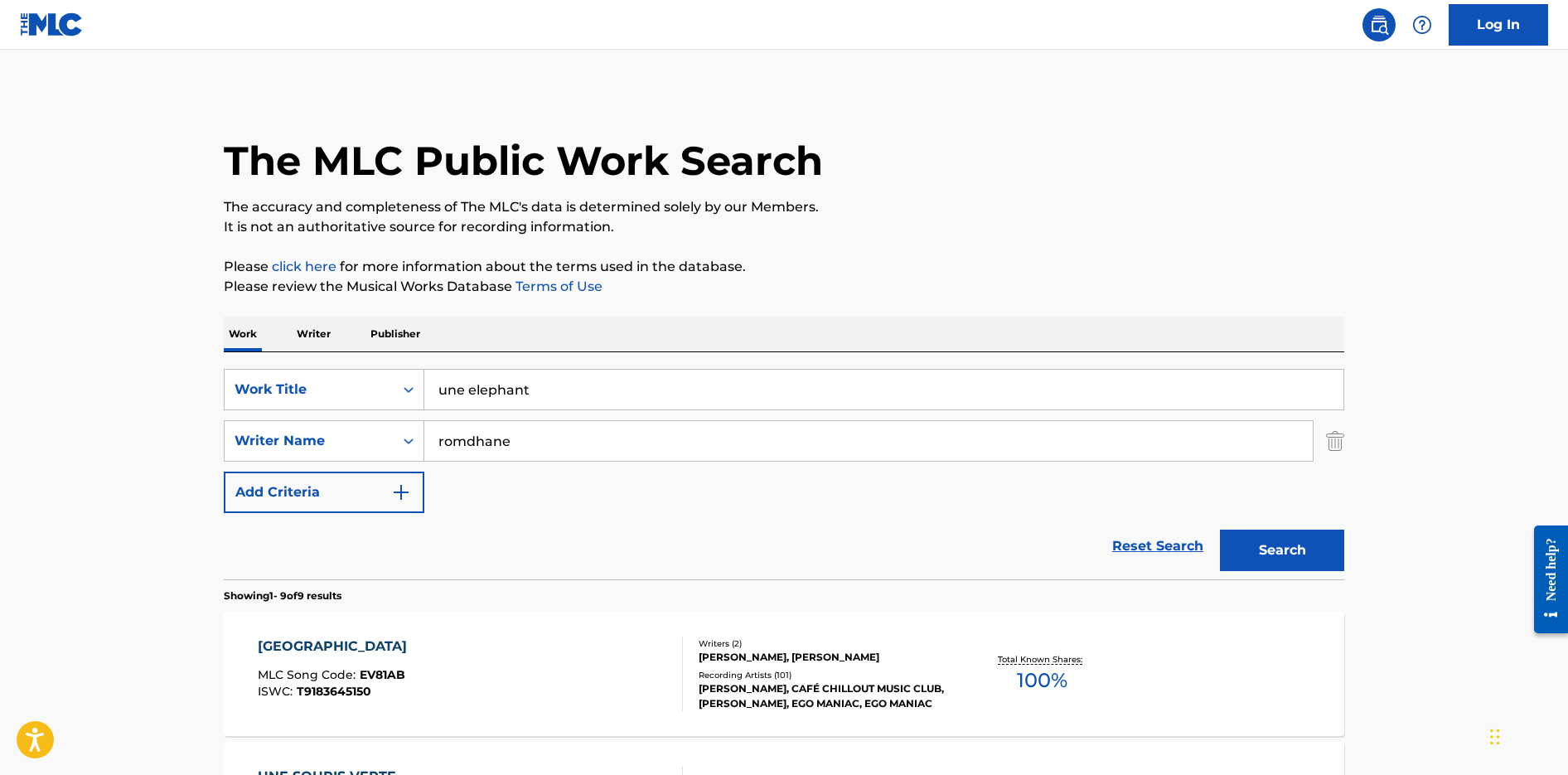
click at [474, 391] on input "une elephant" at bounding box center [884, 389] width 919 height 40
click at [1220, 530] on button "Search" at bounding box center [1282, 550] width 124 height 41
click at [462, 386] on input "une éléphant" at bounding box center [884, 389] width 919 height 40
type input "un éléphant"
click at [1220, 530] on button "Search" at bounding box center [1282, 550] width 124 height 41
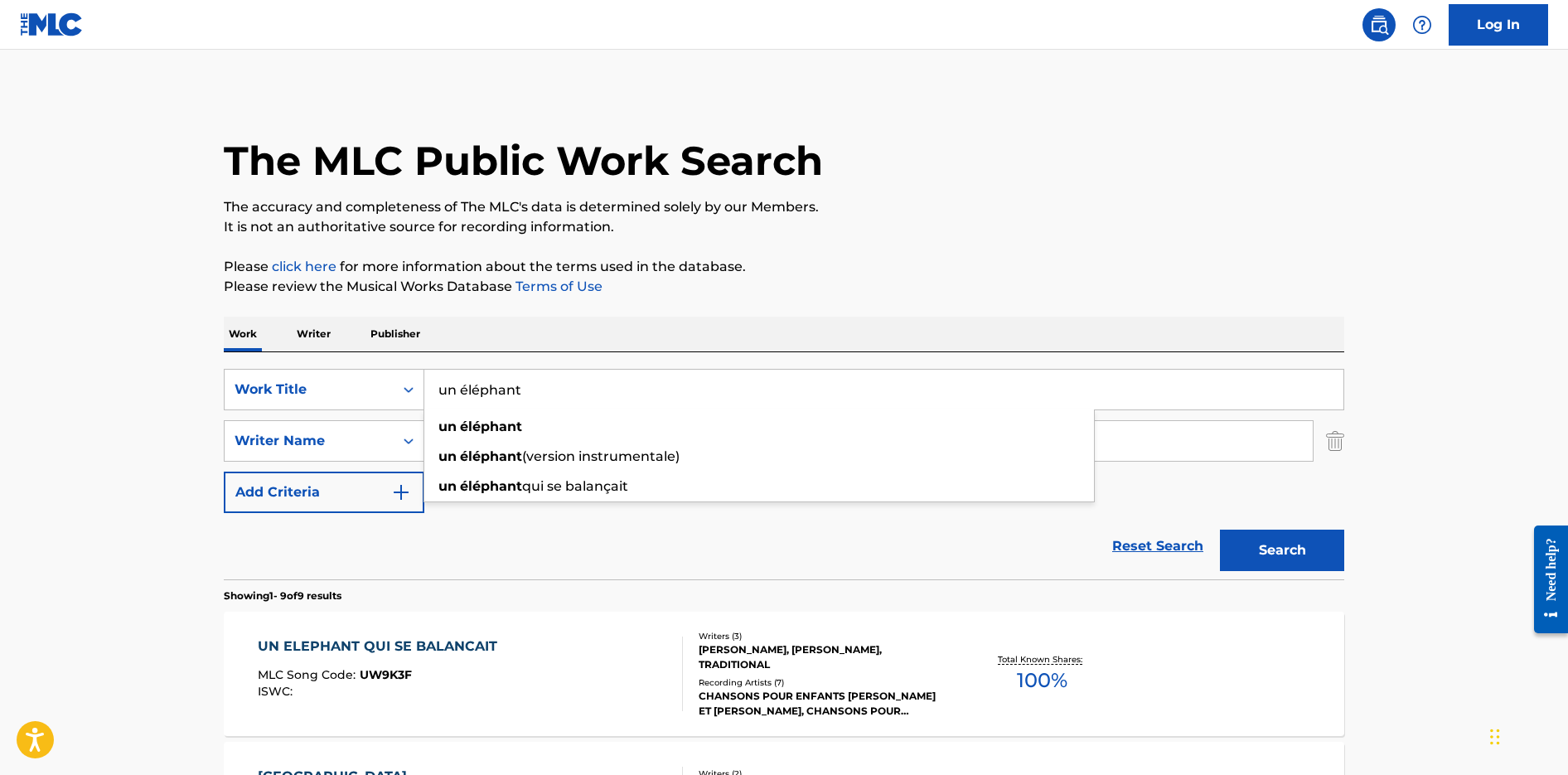
scroll to position [35, 0]
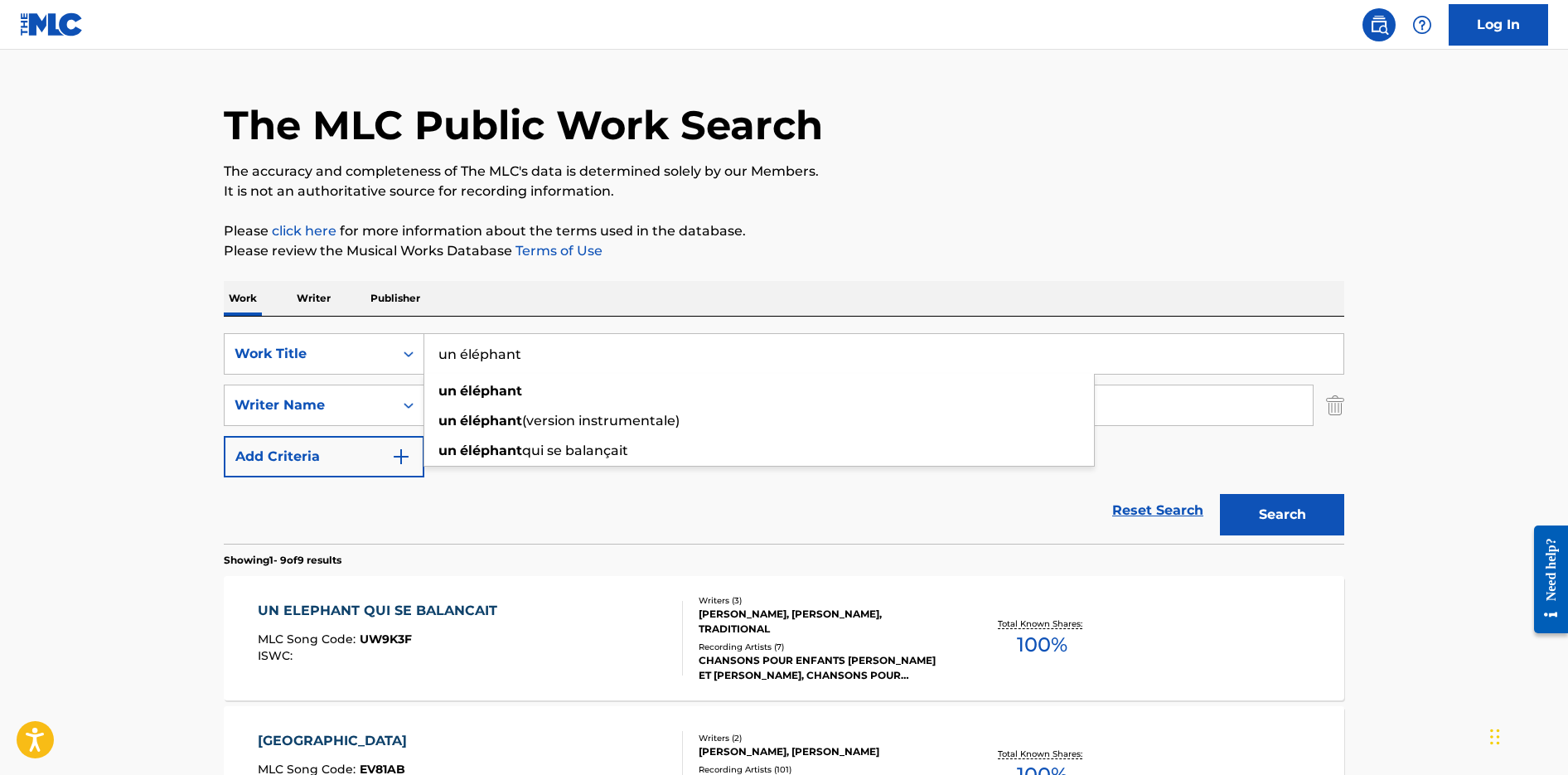
click at [634, 619] on div "UN ELEPHANT QUI SE BALANCAIT MLC Song Code : UW9K3F ISWC :" at bounding box center [470, 638] width 426 height 75
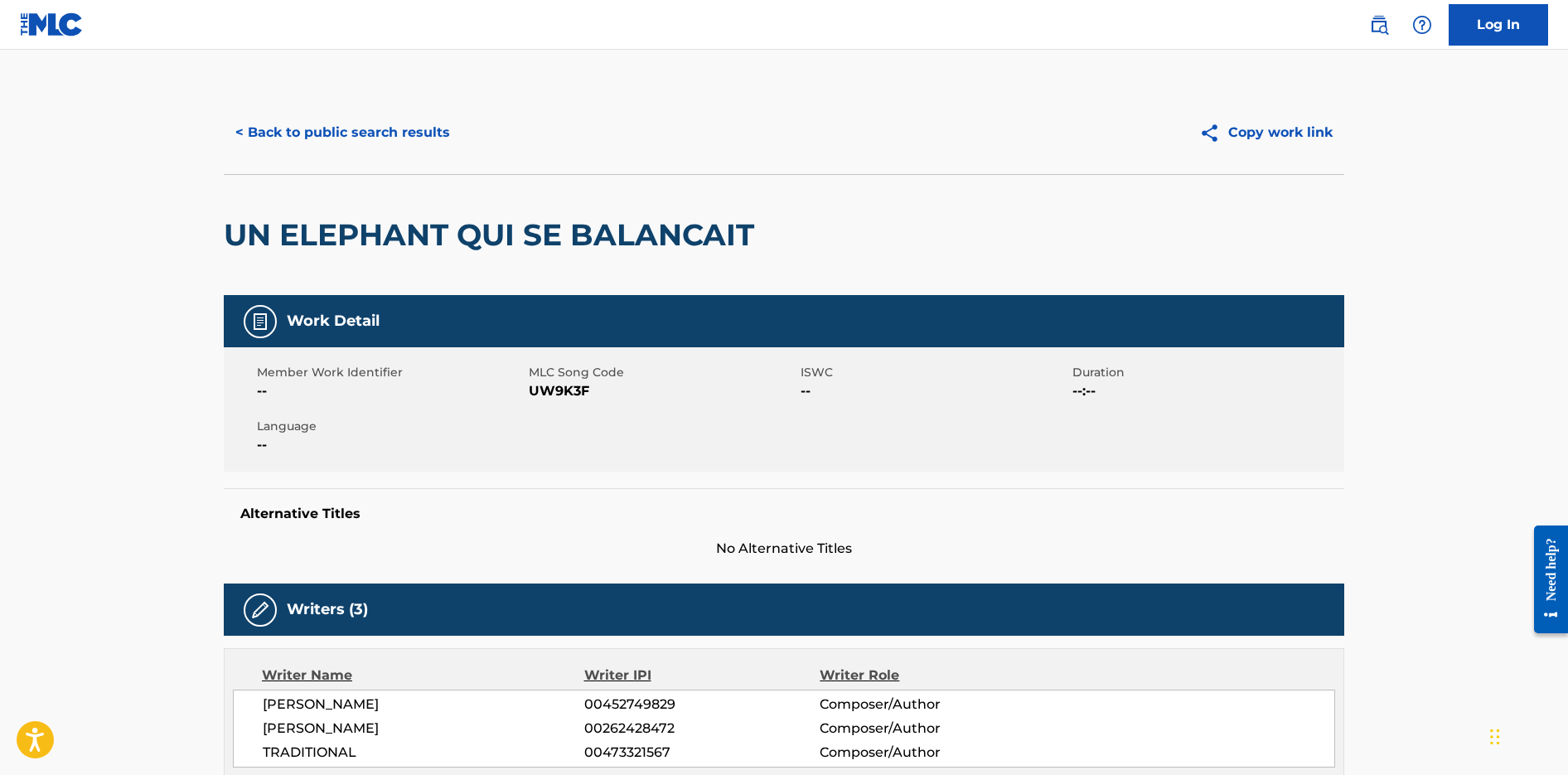
click at [343, 127] on button "< Back to public search results" at bounding box center [342, 132] width 238 height 41
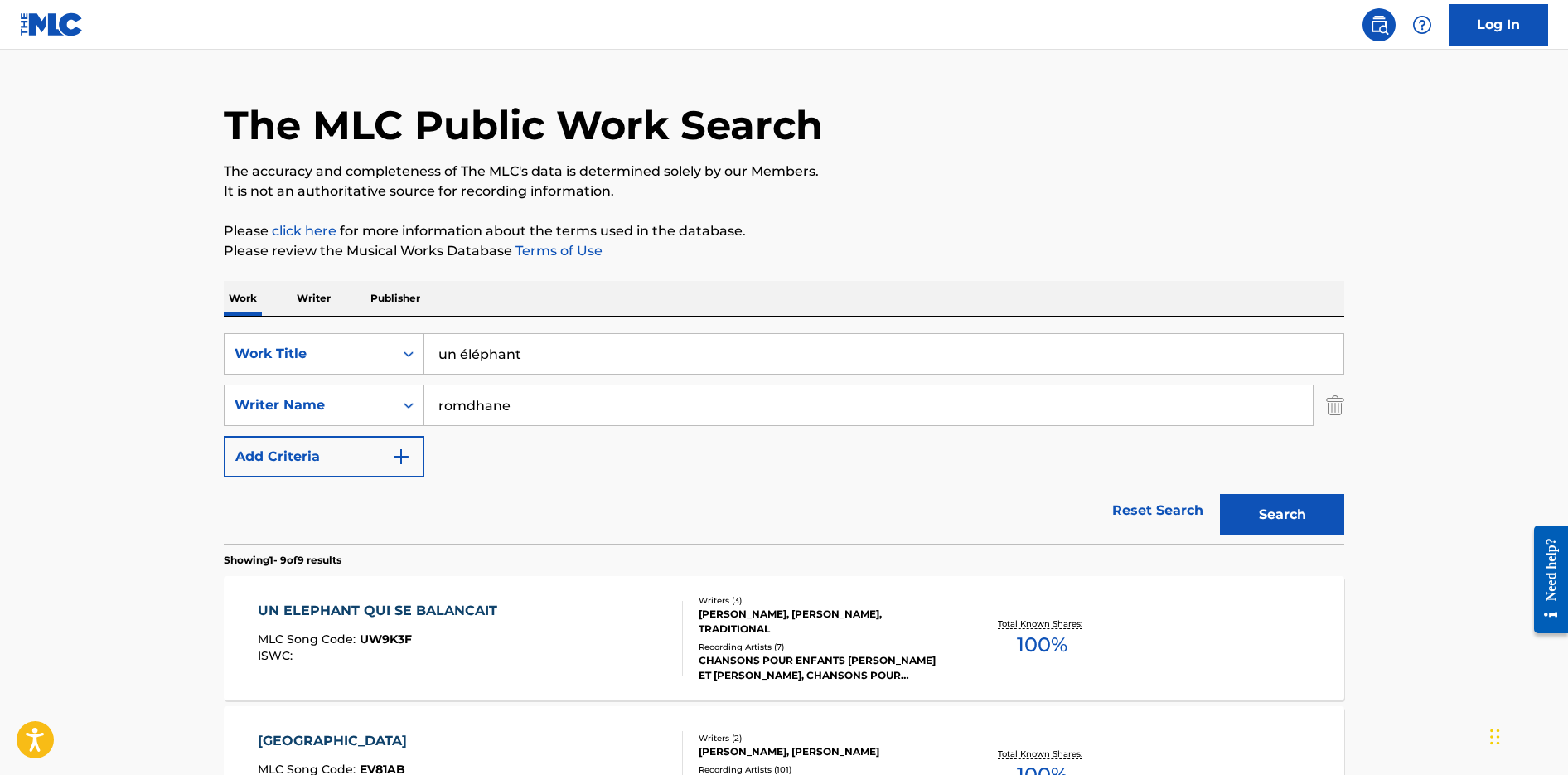
click at [524, 408] on input "romdhane" at bounding box center [869, 406] width 889 height 40
click at [525, 377] on div "SearchWithCriteriab6d2e3c7-8b5f-4cc7-beb4-41abcd25d1f2 Work Title un éléphant S…" at bounding box center [784, 405] width 1121 height 144
drag, startPoint x: 525, startPoint y: 358, endPoint x: 198, endPoint y: 177, distance: 373.8
paste input "SE5IB2299680"
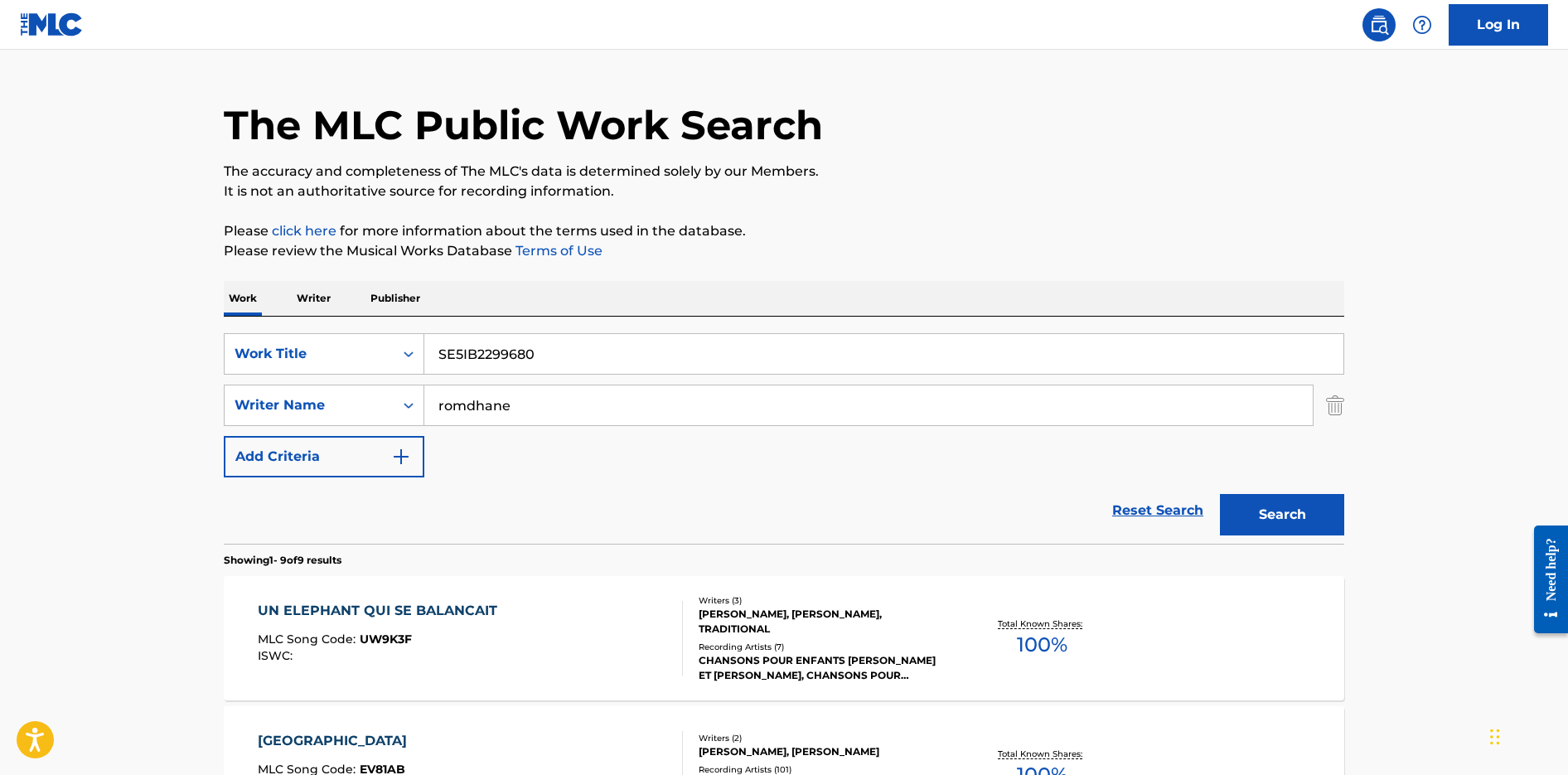
click at [1220, 494] on button "Search" at bounding box center [1282, 514] width 124 height 41
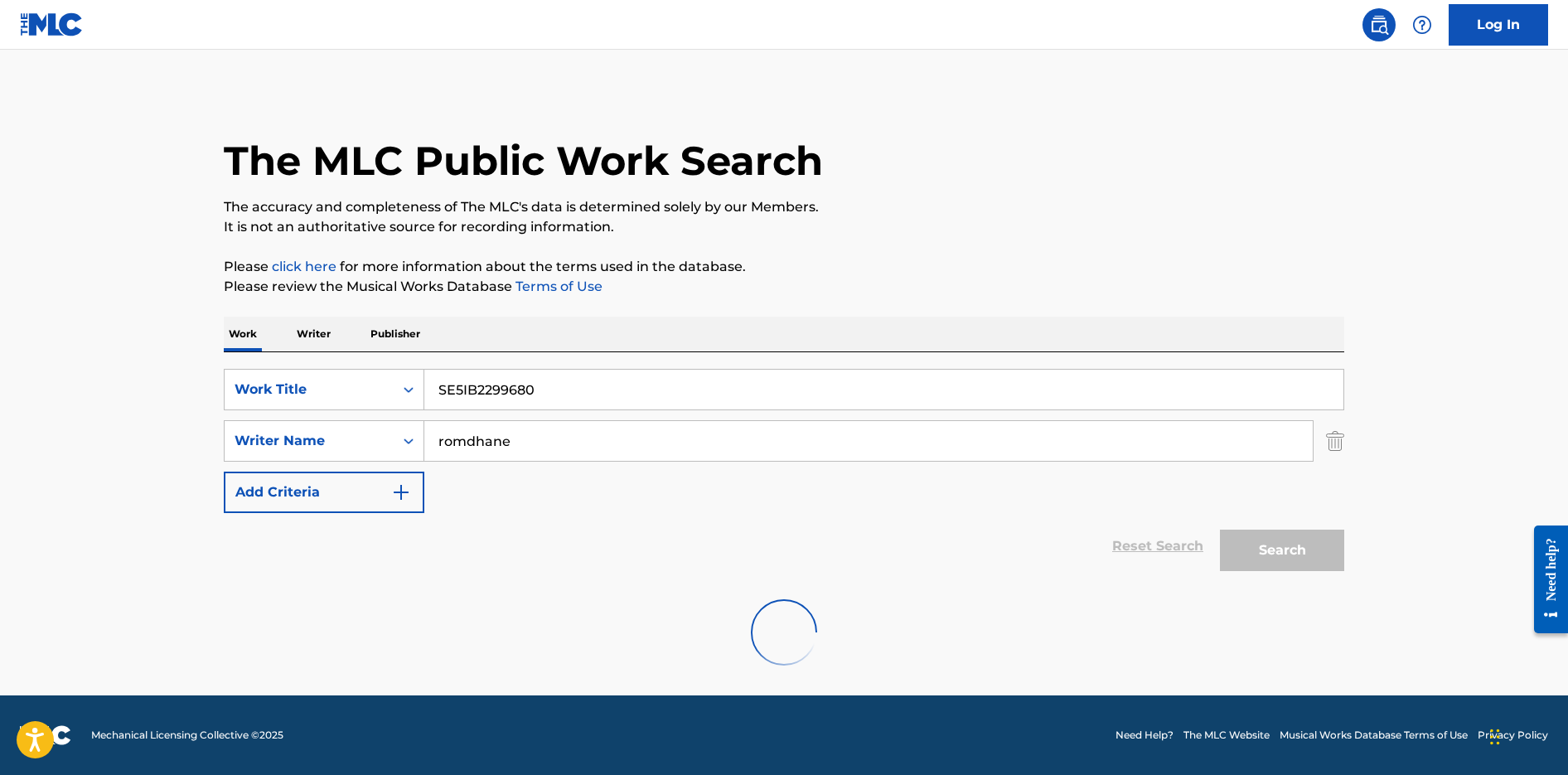
scroll to position [0, 0]
drag, startPoint x: 557, startPoint y: 387, endPoint x: 219, endPoint y: 320, distance: 344.6
click at [232, 326] on div "Work Writer Publisher SearchWithCriteriab6d2e3c7-8b5f-4cc7-beb4-41abcd25d1f2 Wo…" at bounding box center [784, 474] width 1121 height 315
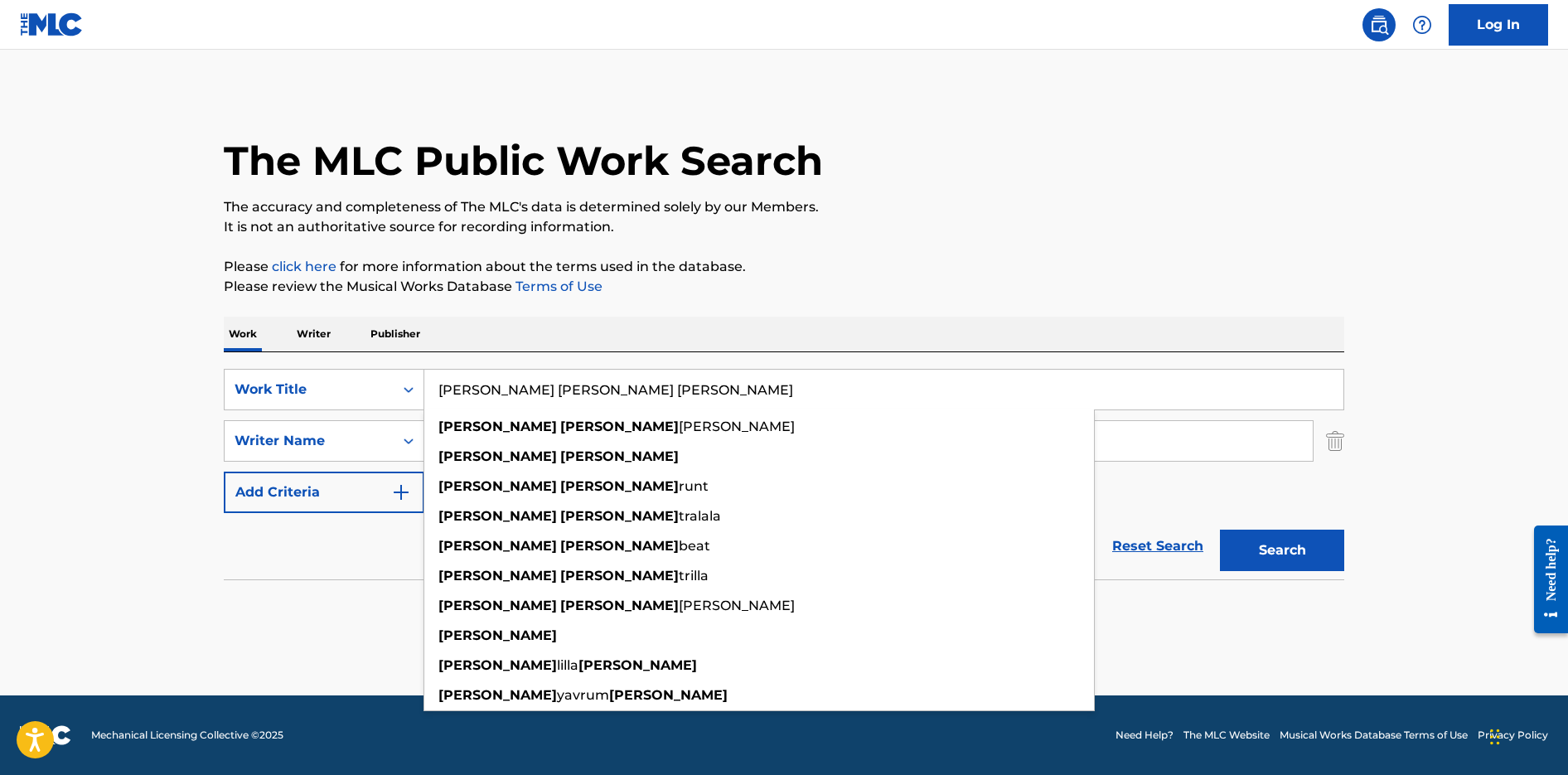
type input "hoppa hoppa hare"
click at [1220, 530] on button "Search" at bounding box center [1282, 550] width 124 height 41
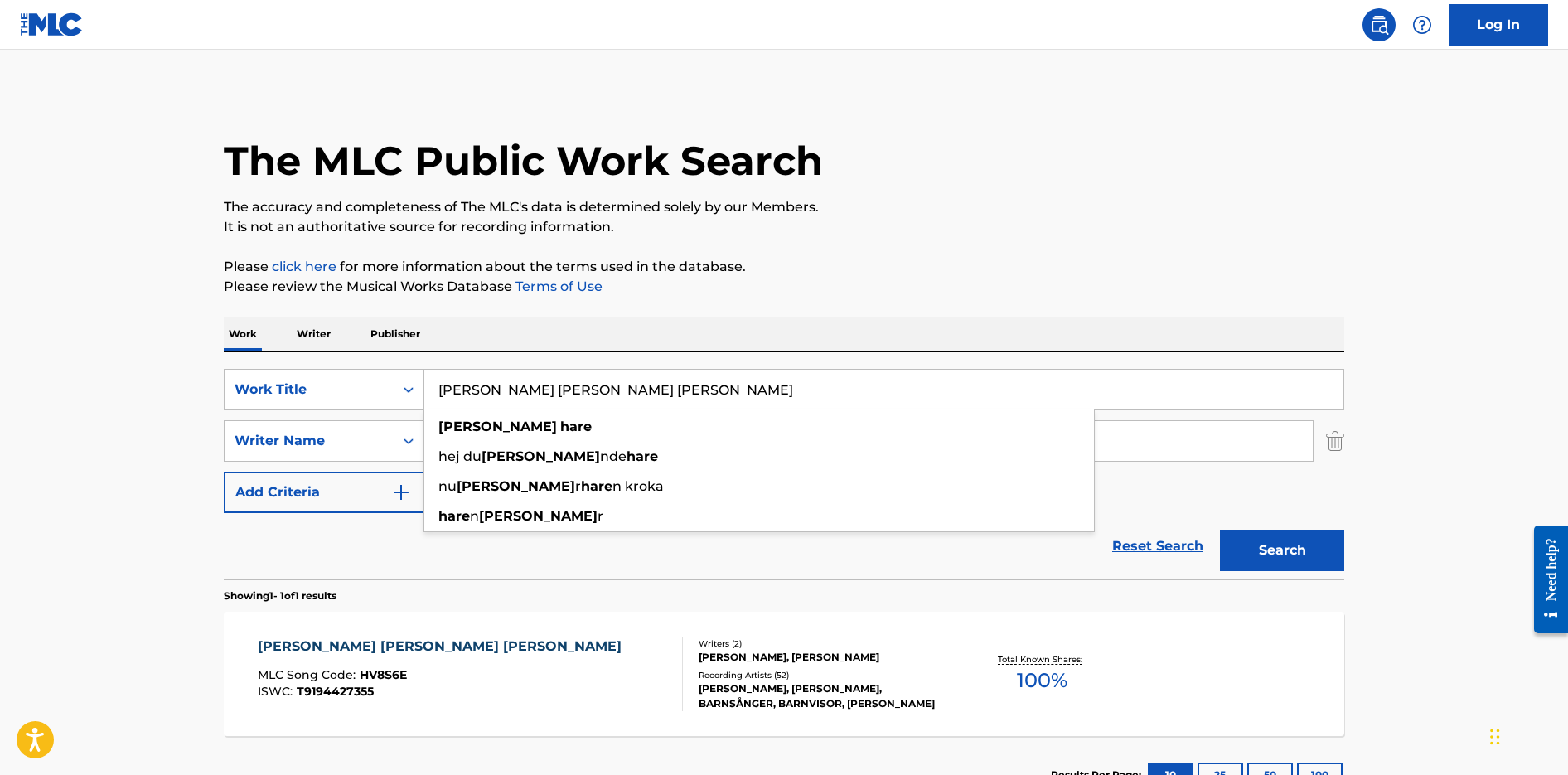
click at [68, 542] on main "The MLC Public Work Search The accuracy and completeness of The MLC's data is d…" at bounding box center [784, 436] width 1568 height 773
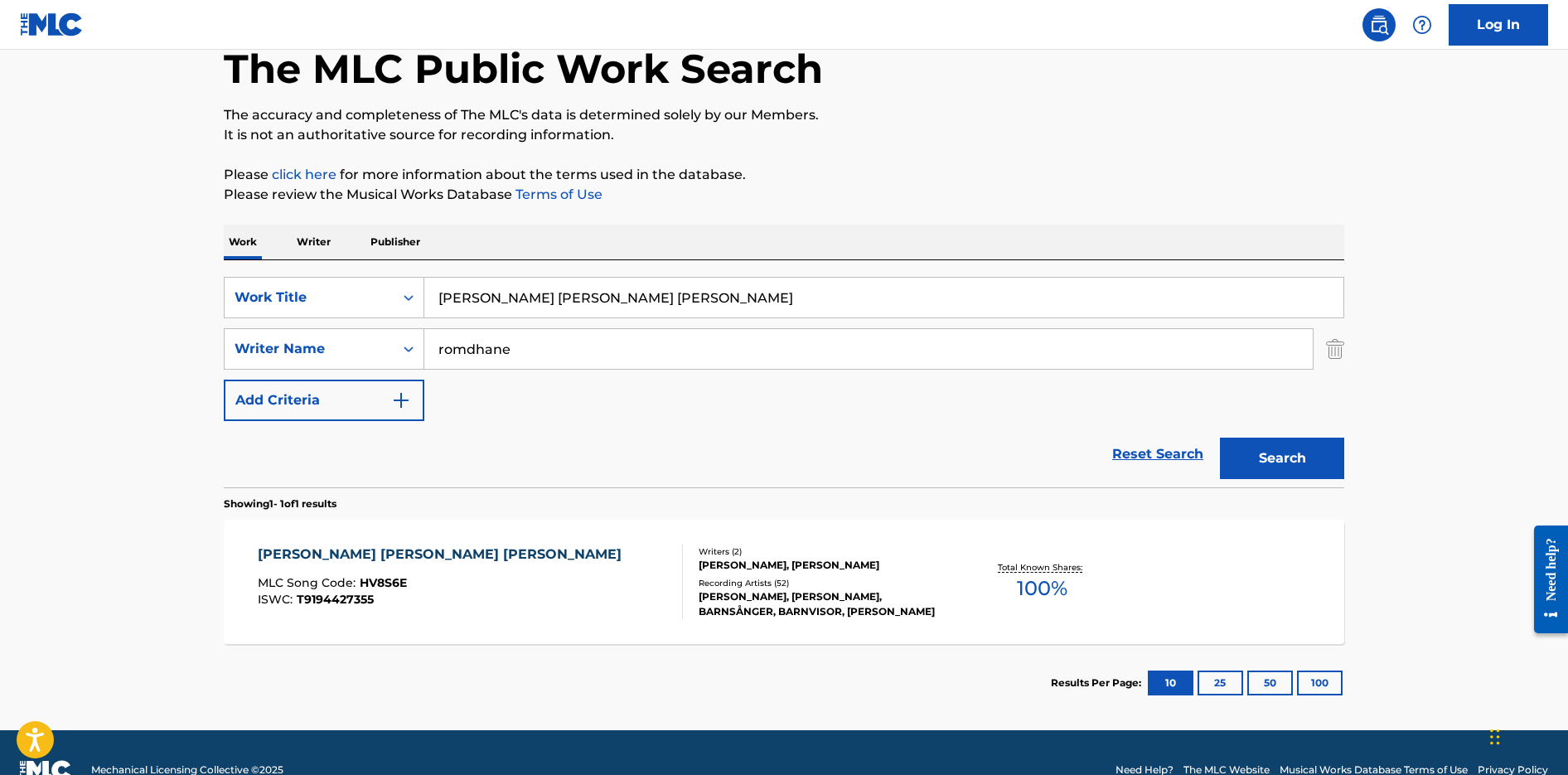
scroll to position [123, 0]
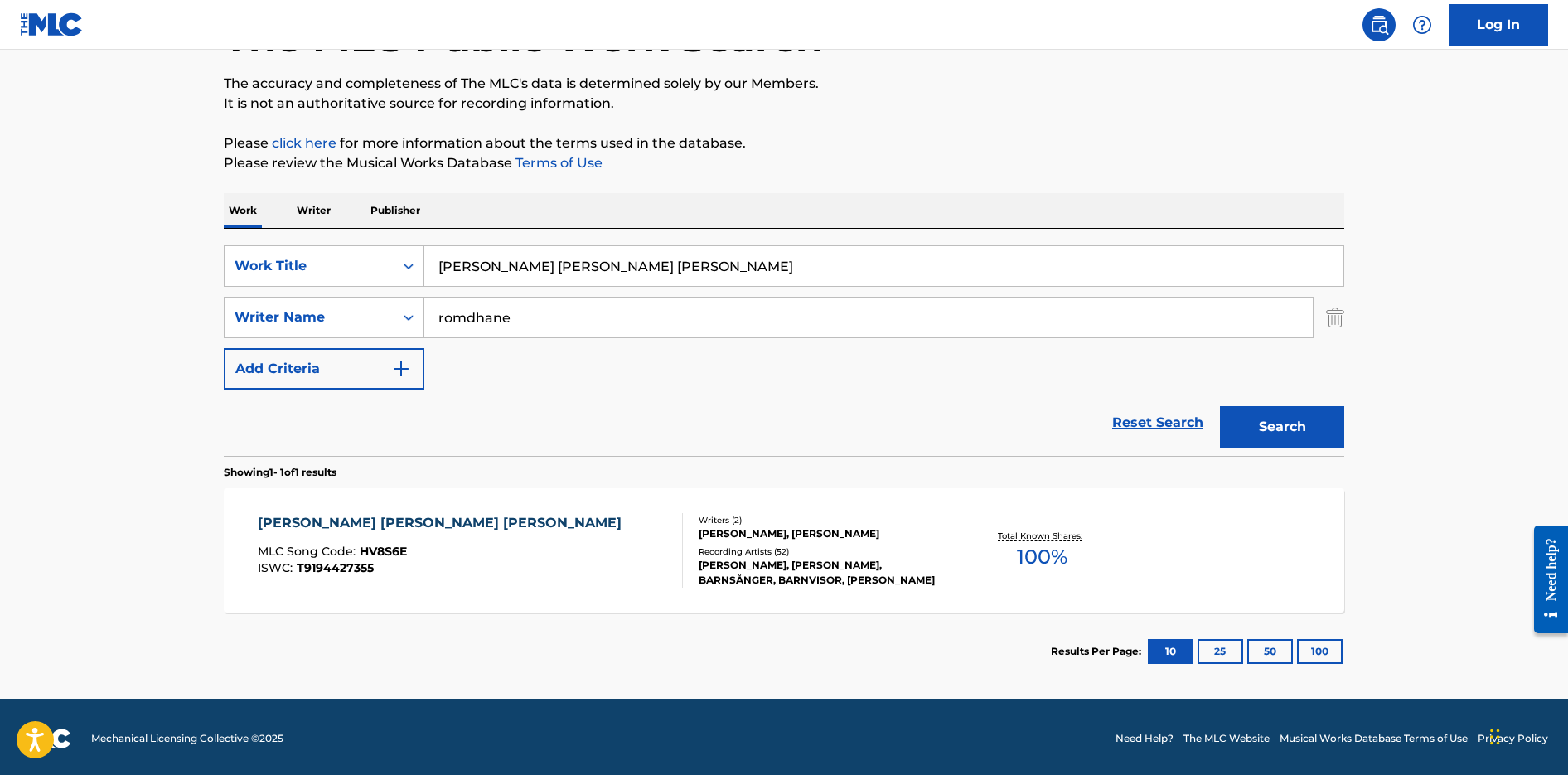
click at [649, 566] on div "HOPPE HOPPE HARE MLC Song Code : HV8S6E ISWC : T9194427355" at bounding box center [470, 550] width 426 height 75
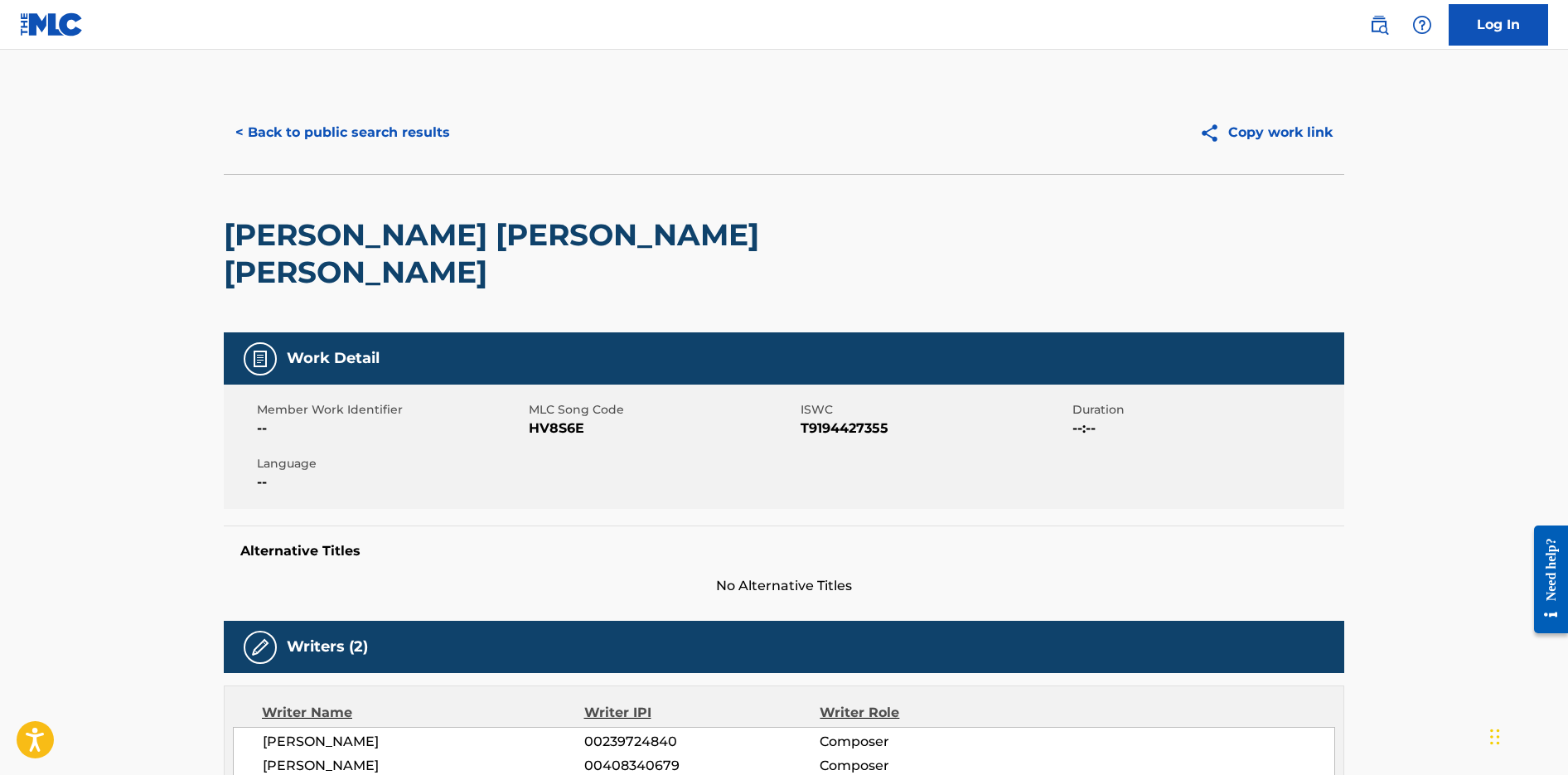
click at [282, 133] on button "< Back to public search results" at bounding box center [342, 132] width 238 height 41
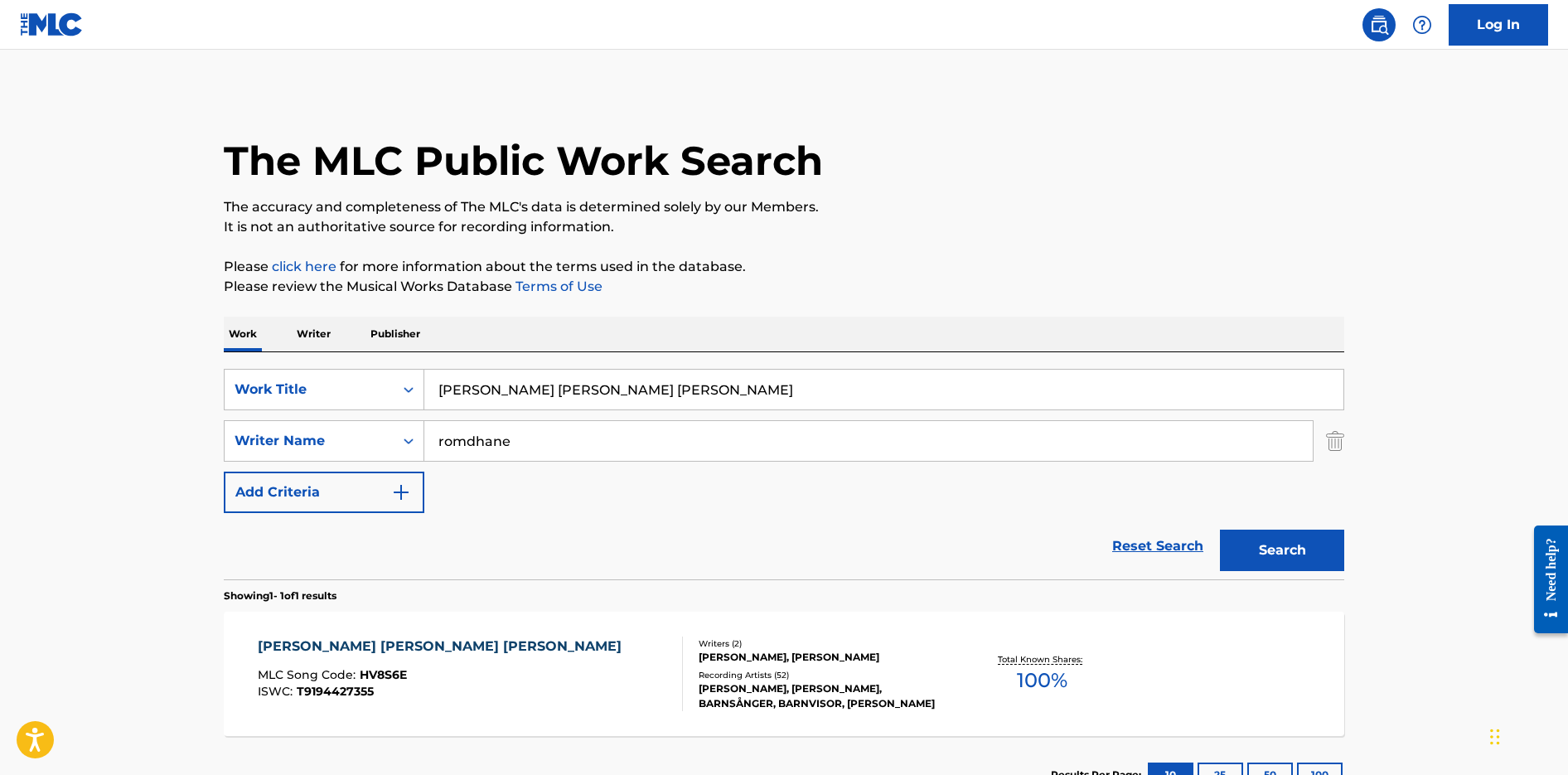
scroll to position [33, 0]
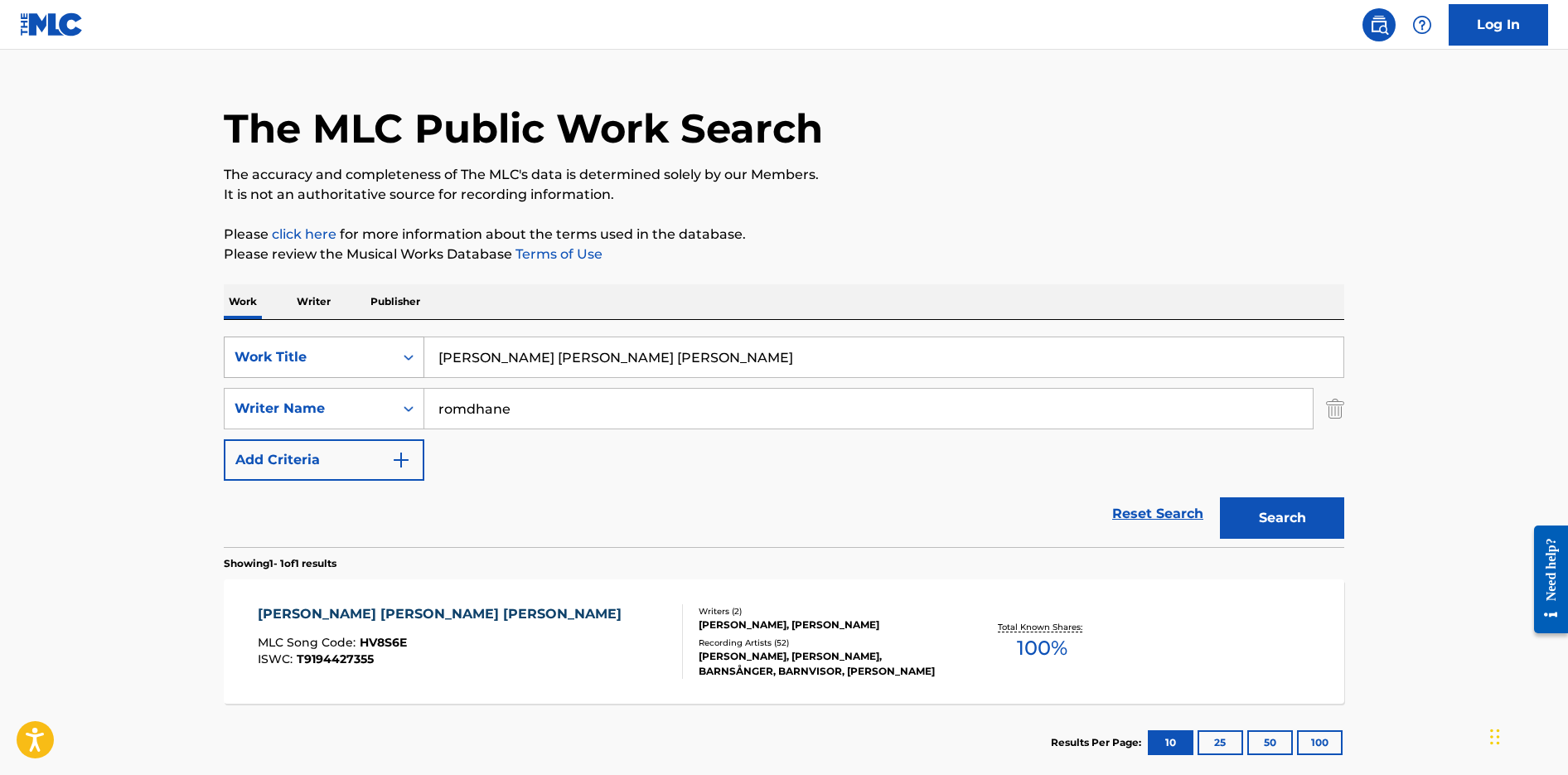
drag, startPoint x: 606, startPoint y: 352, endPoint x: 247, endPoint y: 364, distance: 359.2
click at [247, 364] on div "SearchWithCriteriab6d2e3c7-8b5f-4cc7-beb4-41abcd25d1f2 Work Title hoppa hoppa h…" at bounding box center [784, 357] width 1121 height 41
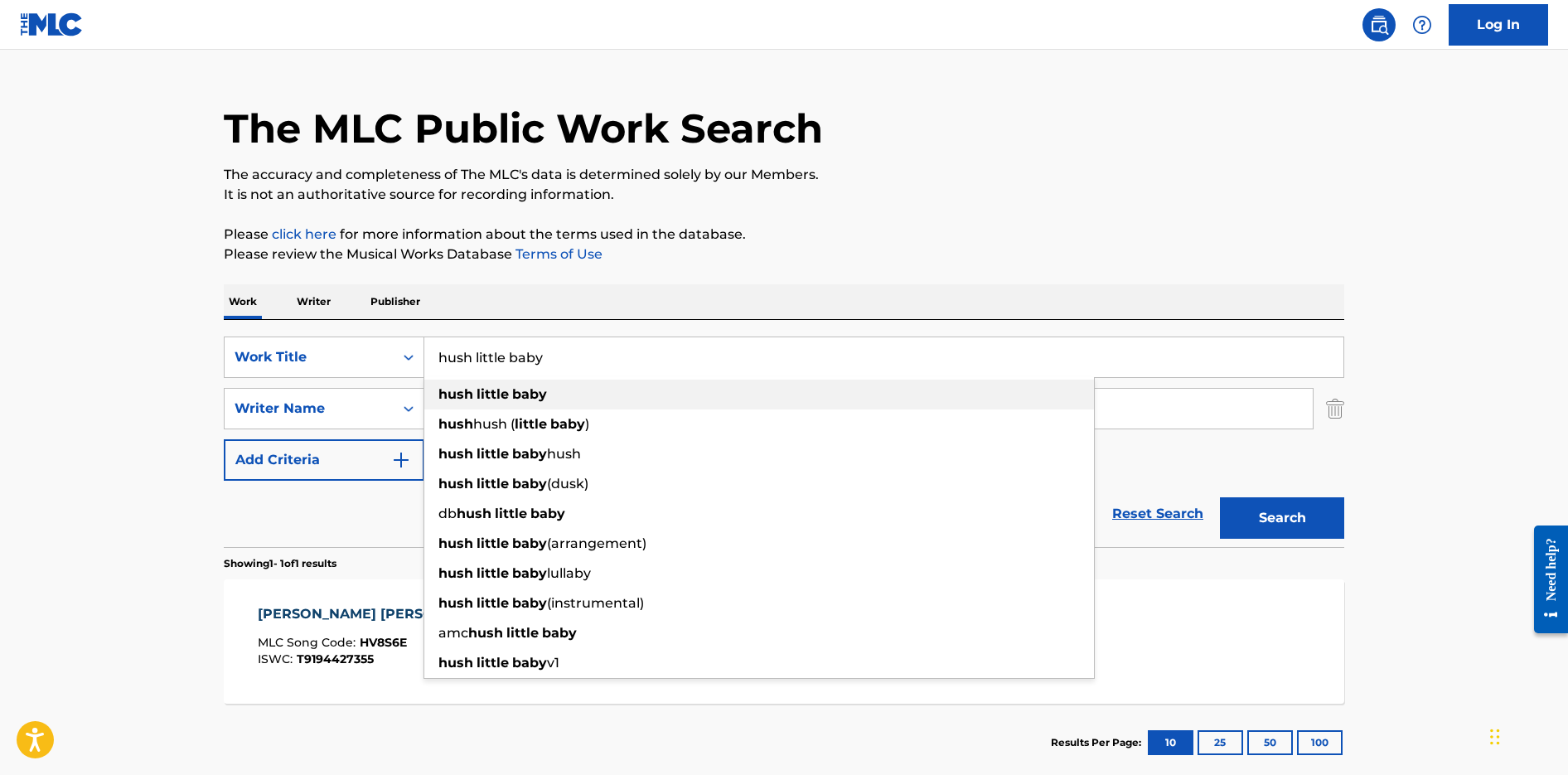
type input "hush little baby"
click at [544, 393] on strong "baby" at bounding box center [529, 394] width 34 height 15
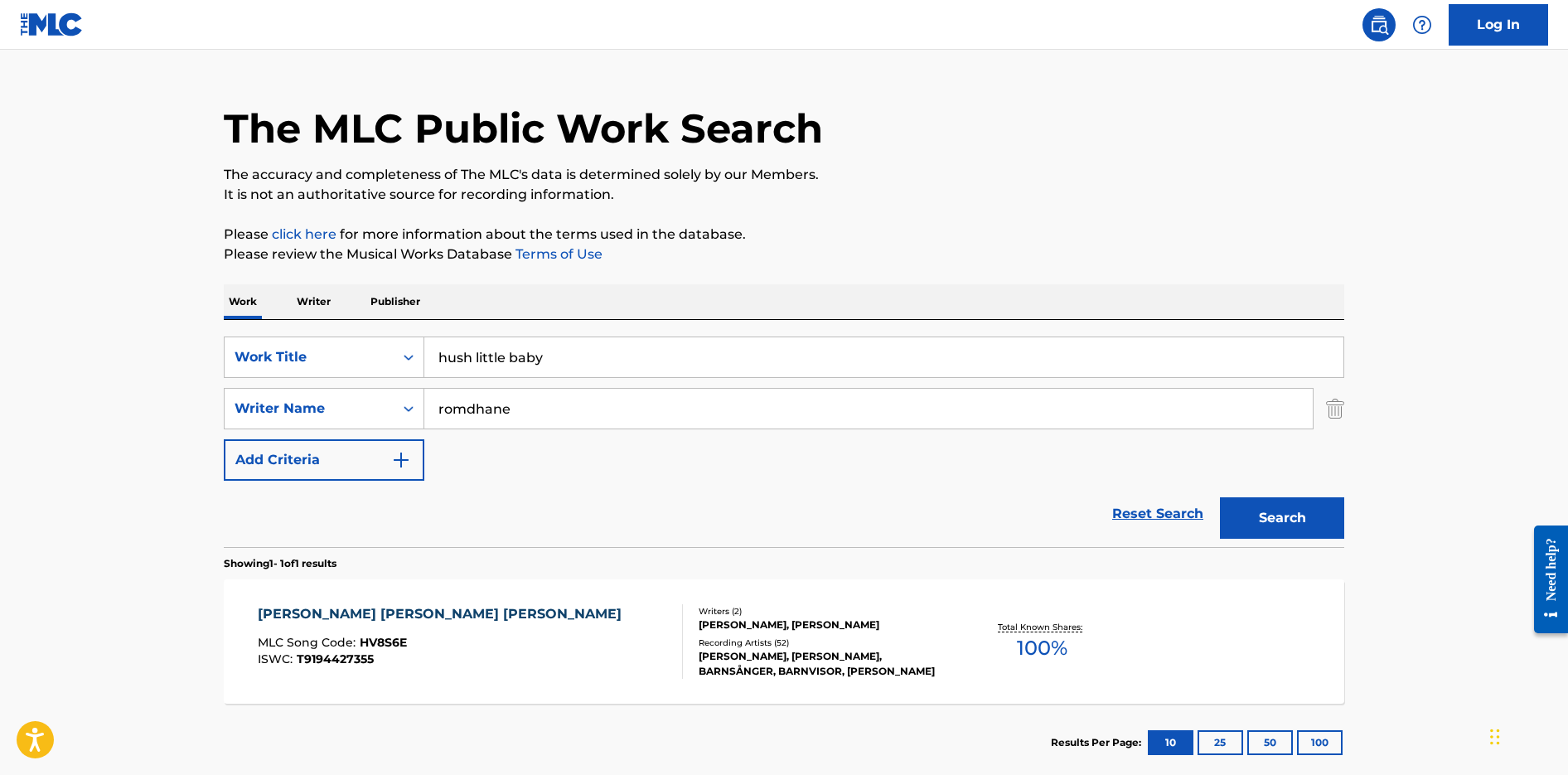
click at [1220, 498] on button "Search" at bounding box center [1282, 518] width 124 height 41
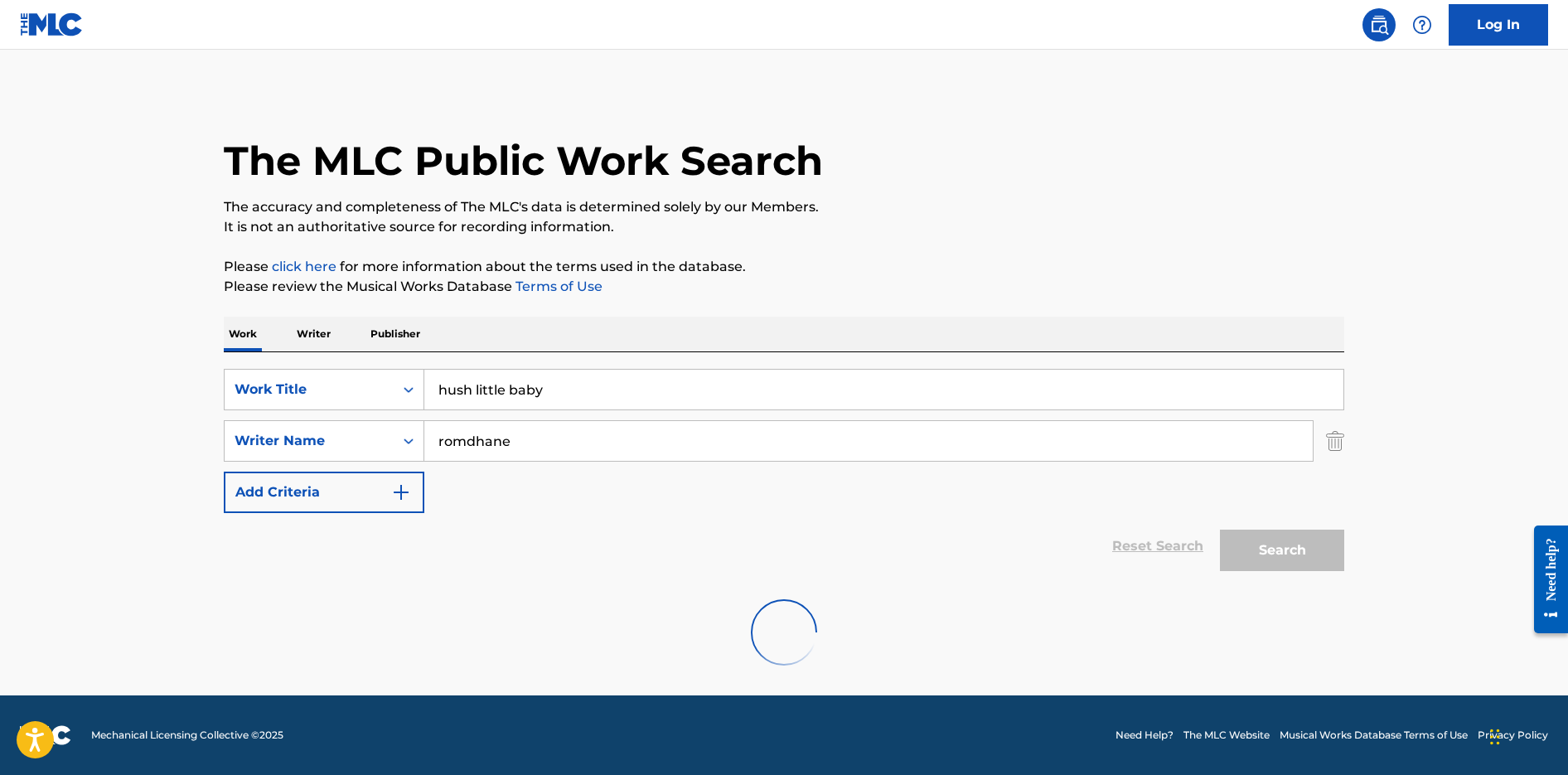
scroll to position [0, 0]
click at [636, 437] on input "romdhane" at bounding box center [869, 441] width 889 height 40
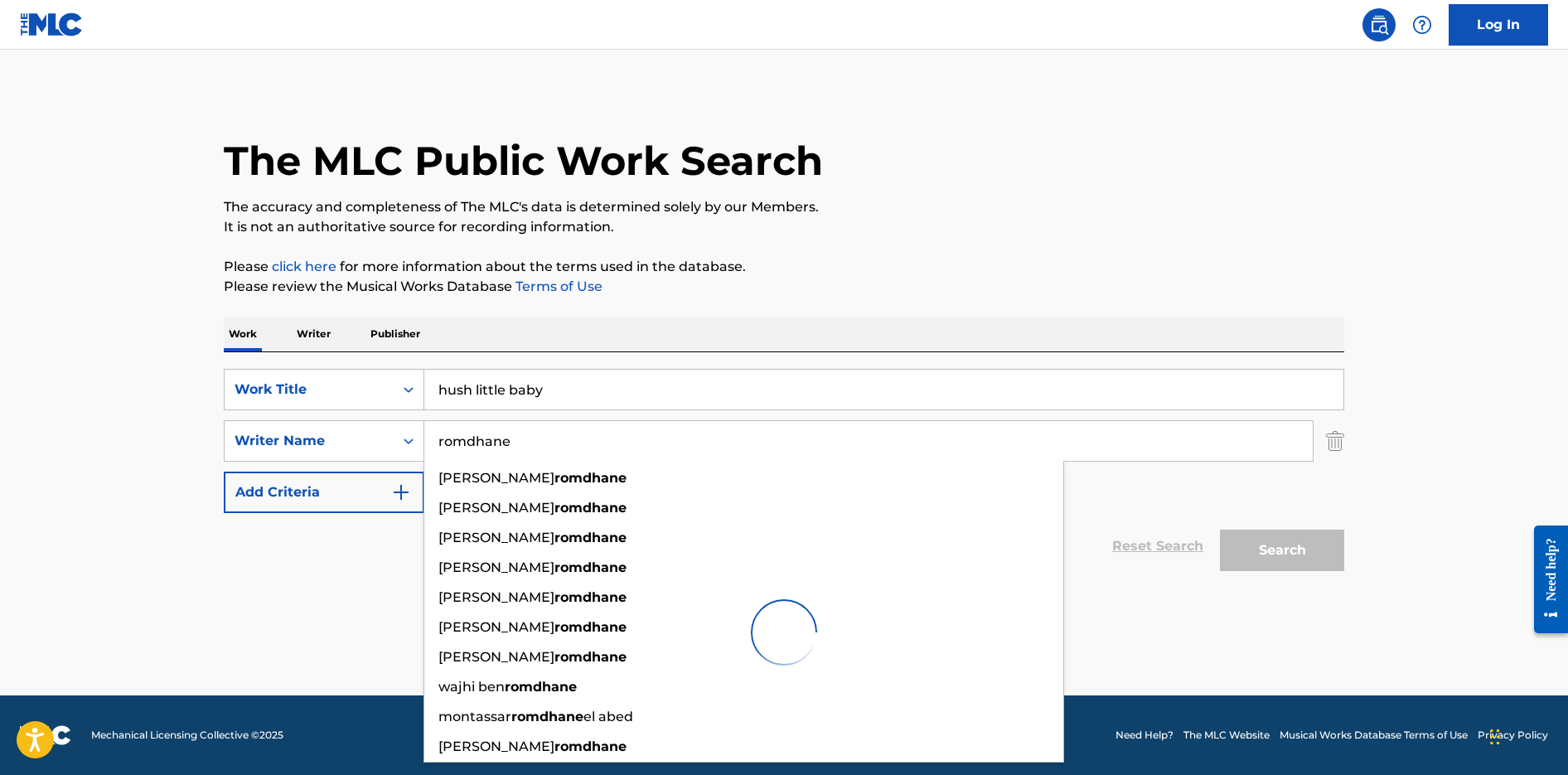
click at [523, 432] on input "romdhane" at bounding box center [869, 441] width 889 height 40
drag, startPoint x: 523, startPoint y: 440, endPoint x: 376, endPoint y: 419, distance: 148.5
click at [376, 419] on div "SearchWithCriteriab6d2e3c7-8b5f-4cc7-beb4-41abcd25d1f2 Work Title hush little b…" at bounding box center [784, 441] width 1121 height 144
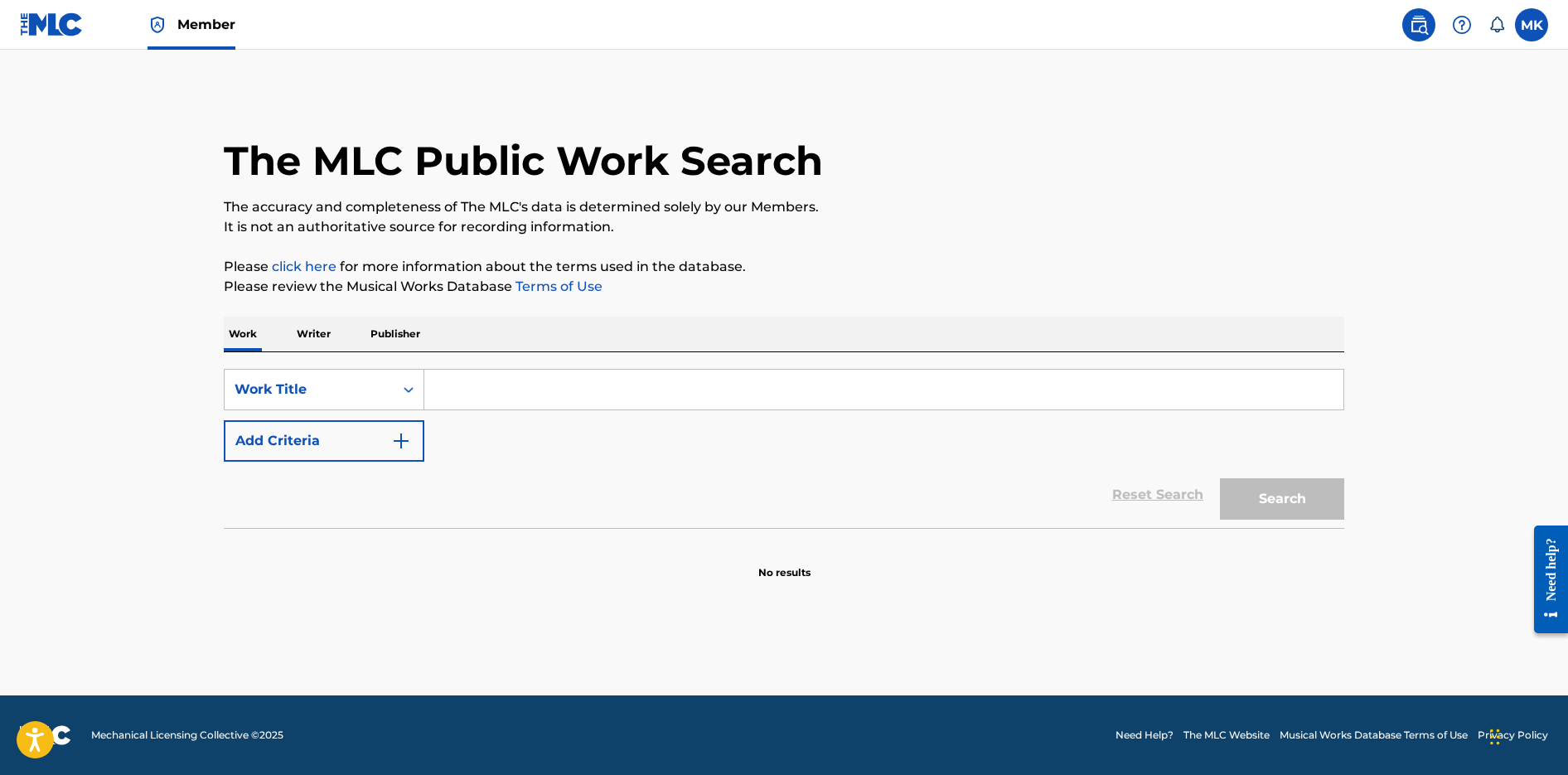
click at [490, 400] on input "Search Form" at bounding box center [884, 389] width 919 height 40
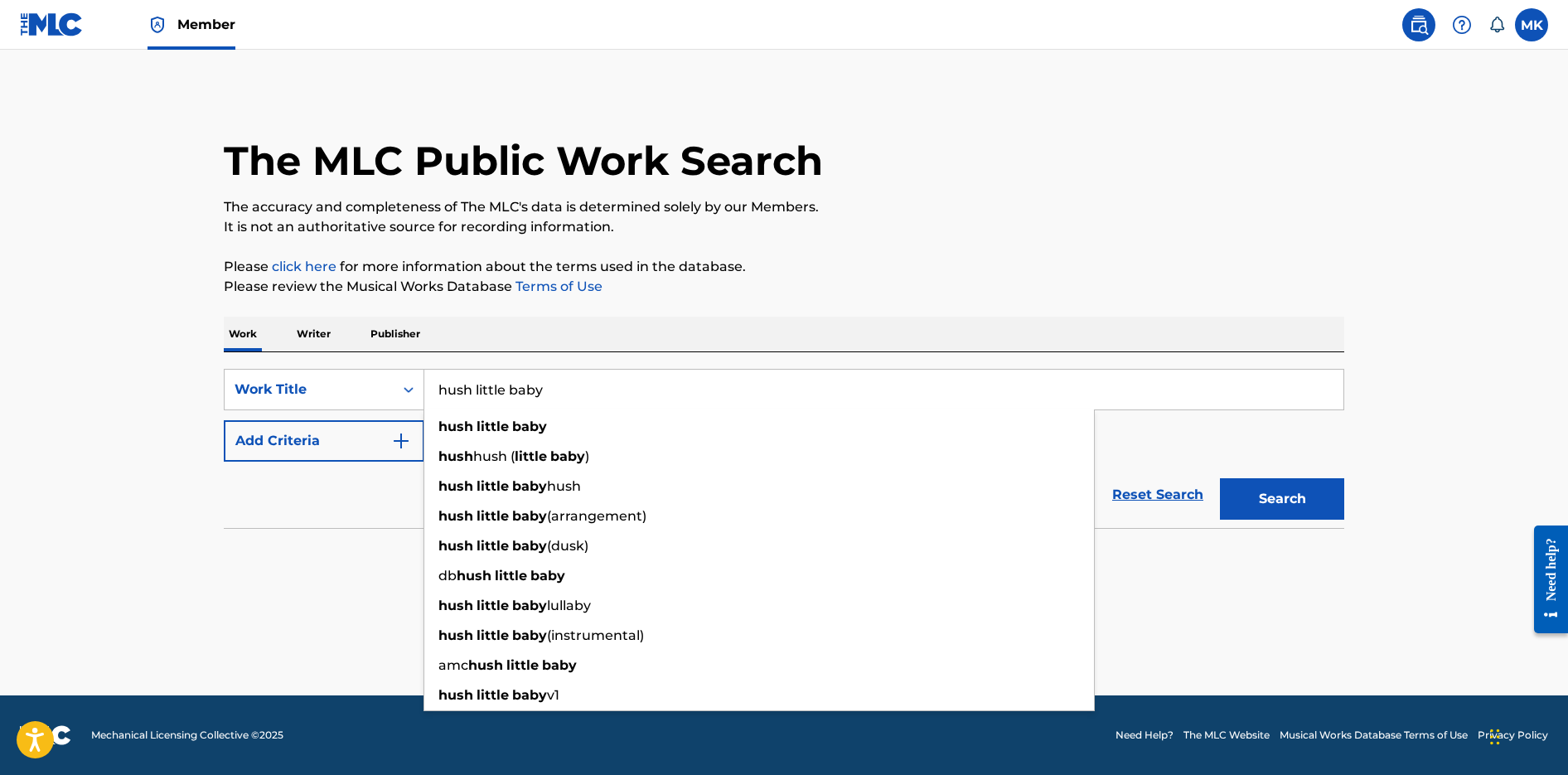
type input "hush little baby"
click at [1220, 478] on button "Search" at bounding box center [1282, 498] width 124 height 41
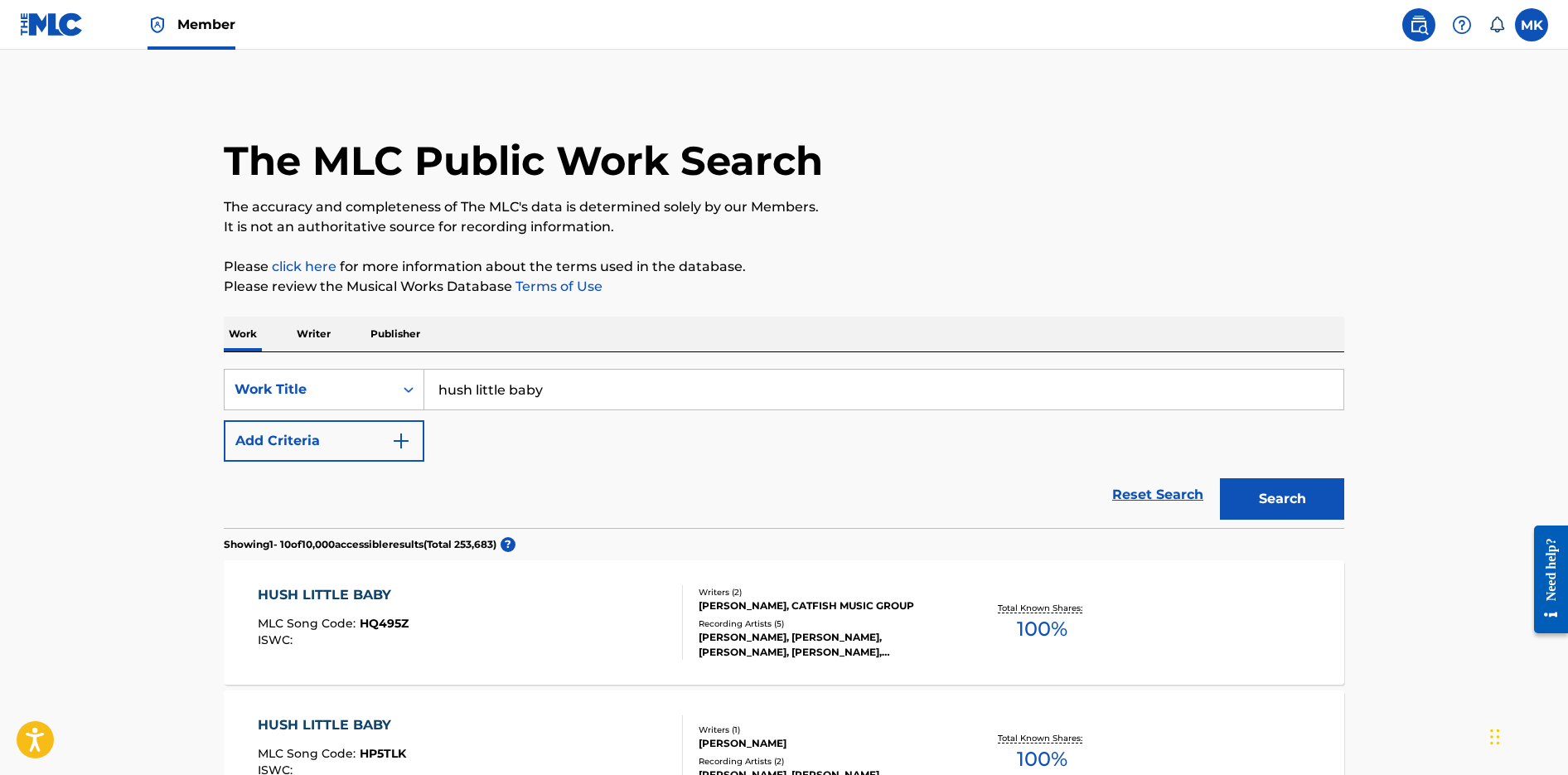
click at [394, 438] on img "Search Form" at bounding box center [401, 441] width 20 height 20
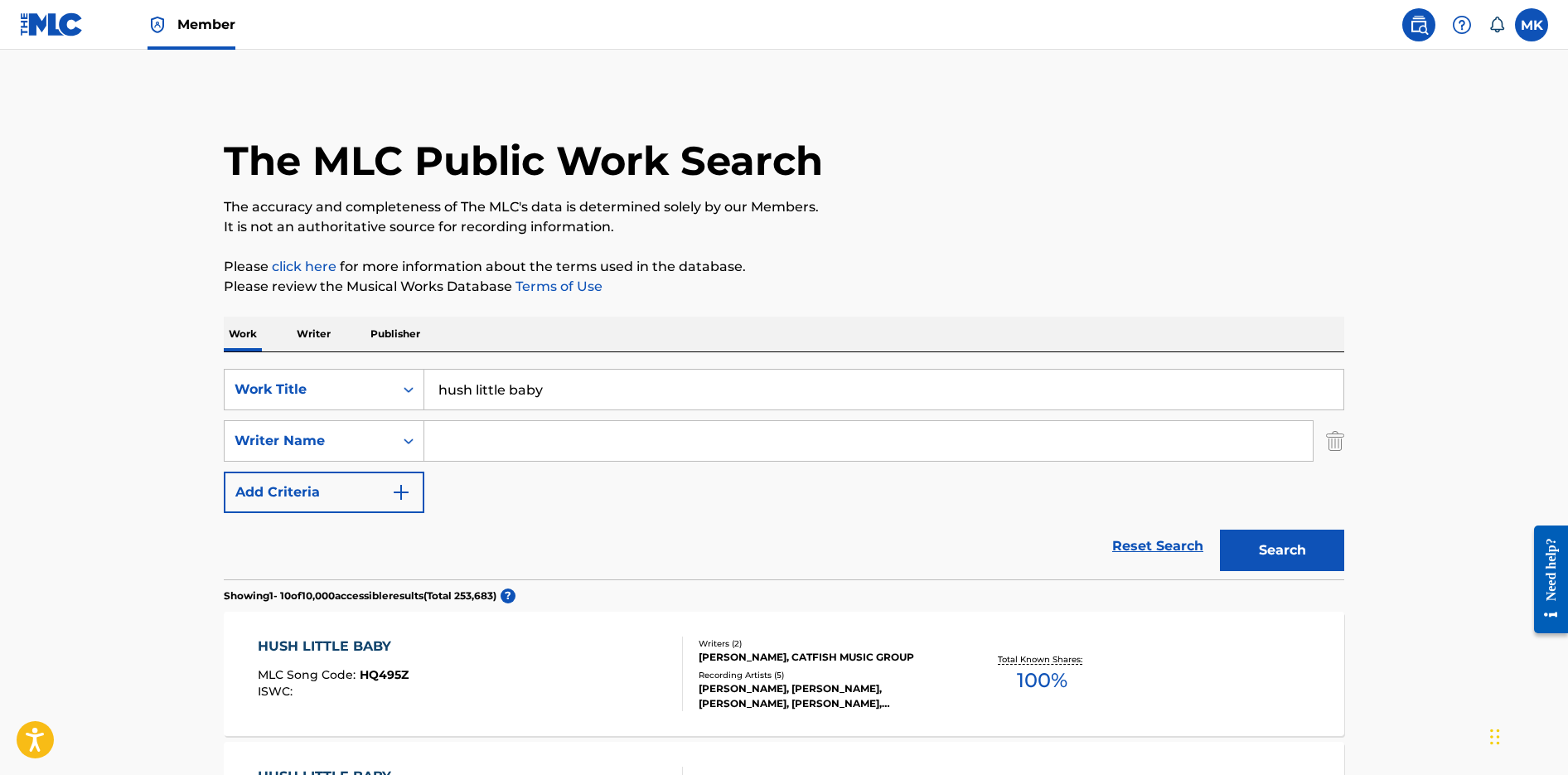
click at [459, 431] on input "Search Form" at bounding box center [869, 441] width 889 height 40
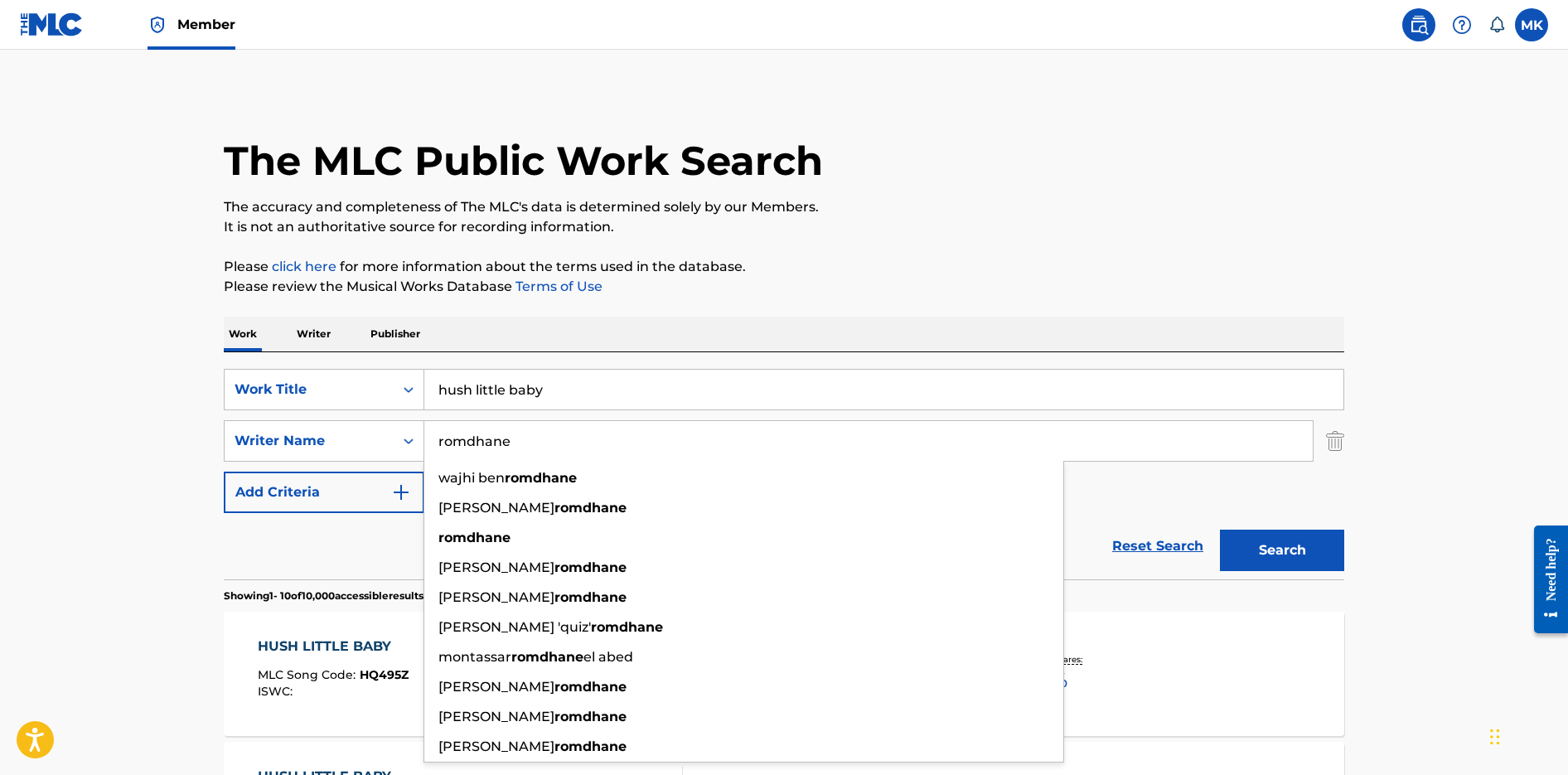
type input "romdhane"
click at [1220, 530] on button "Search" at bounding box center [1282, 550] width 124 height 41
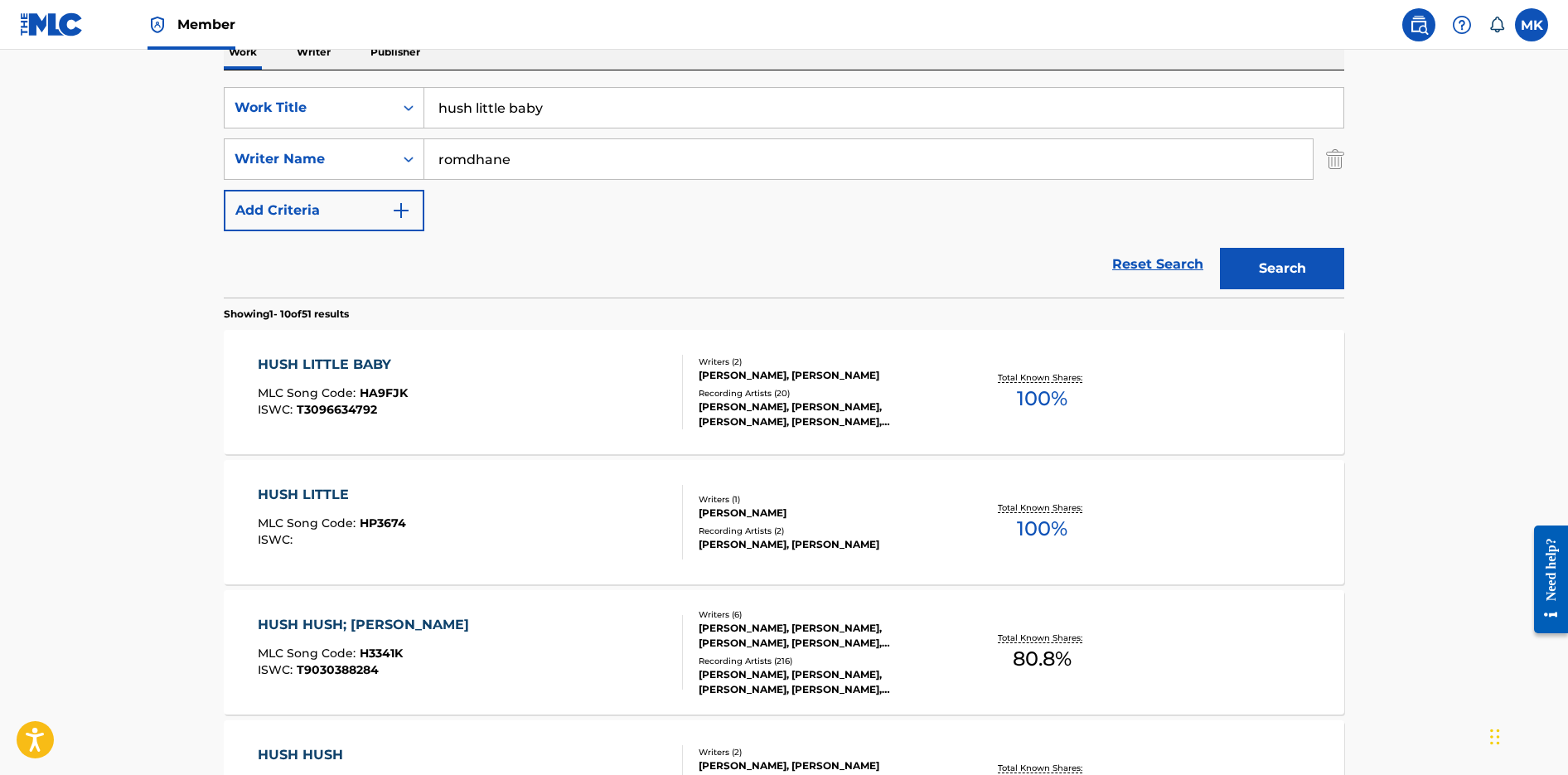
scroll to position [299, 0]
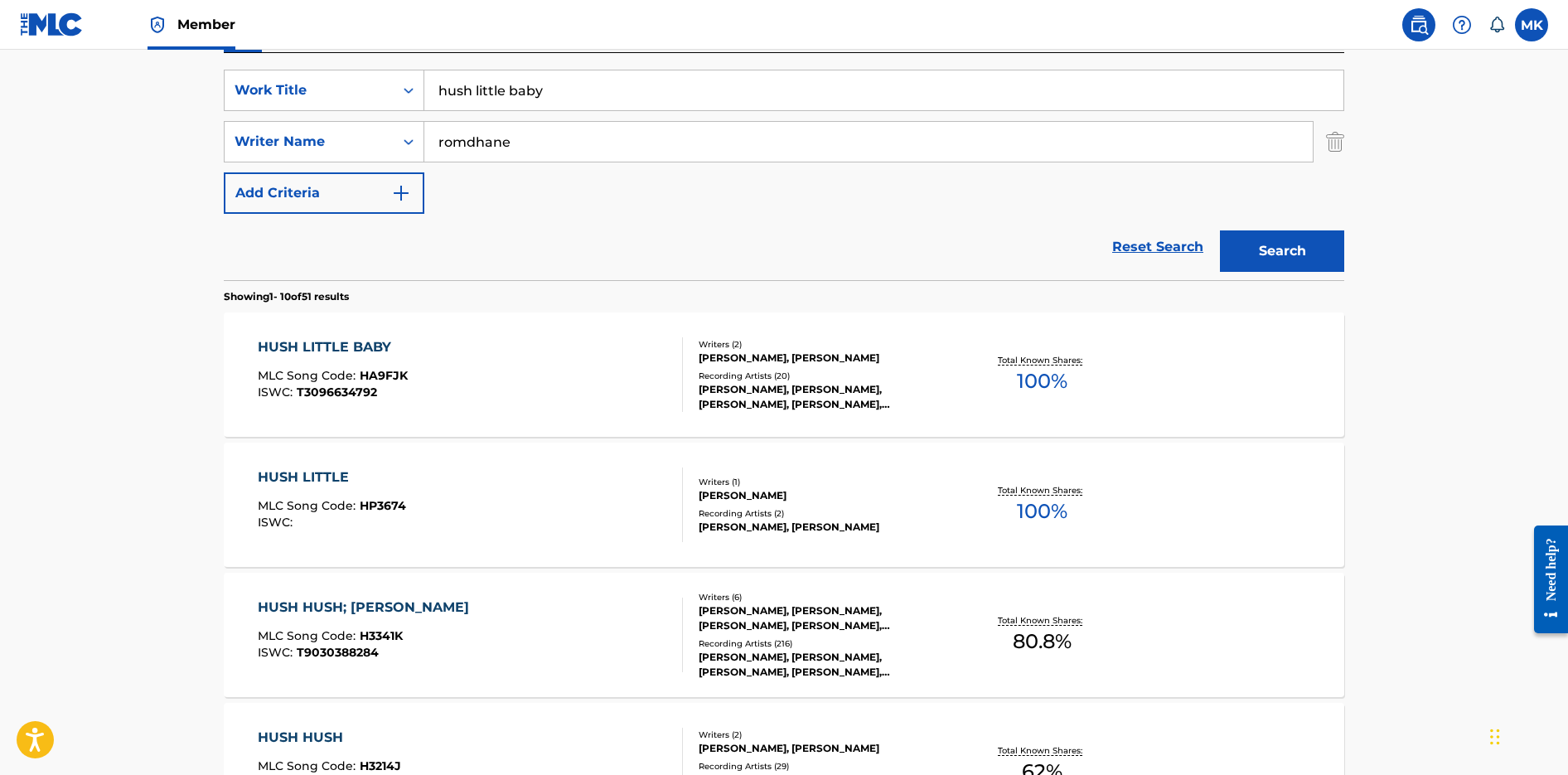
click at [583, 359] on div "HUSH LITTLE BABY MLC Song Code : HA9FJK ISWC : T3096634792" at bounding box center [470, 375] width 426 height 75
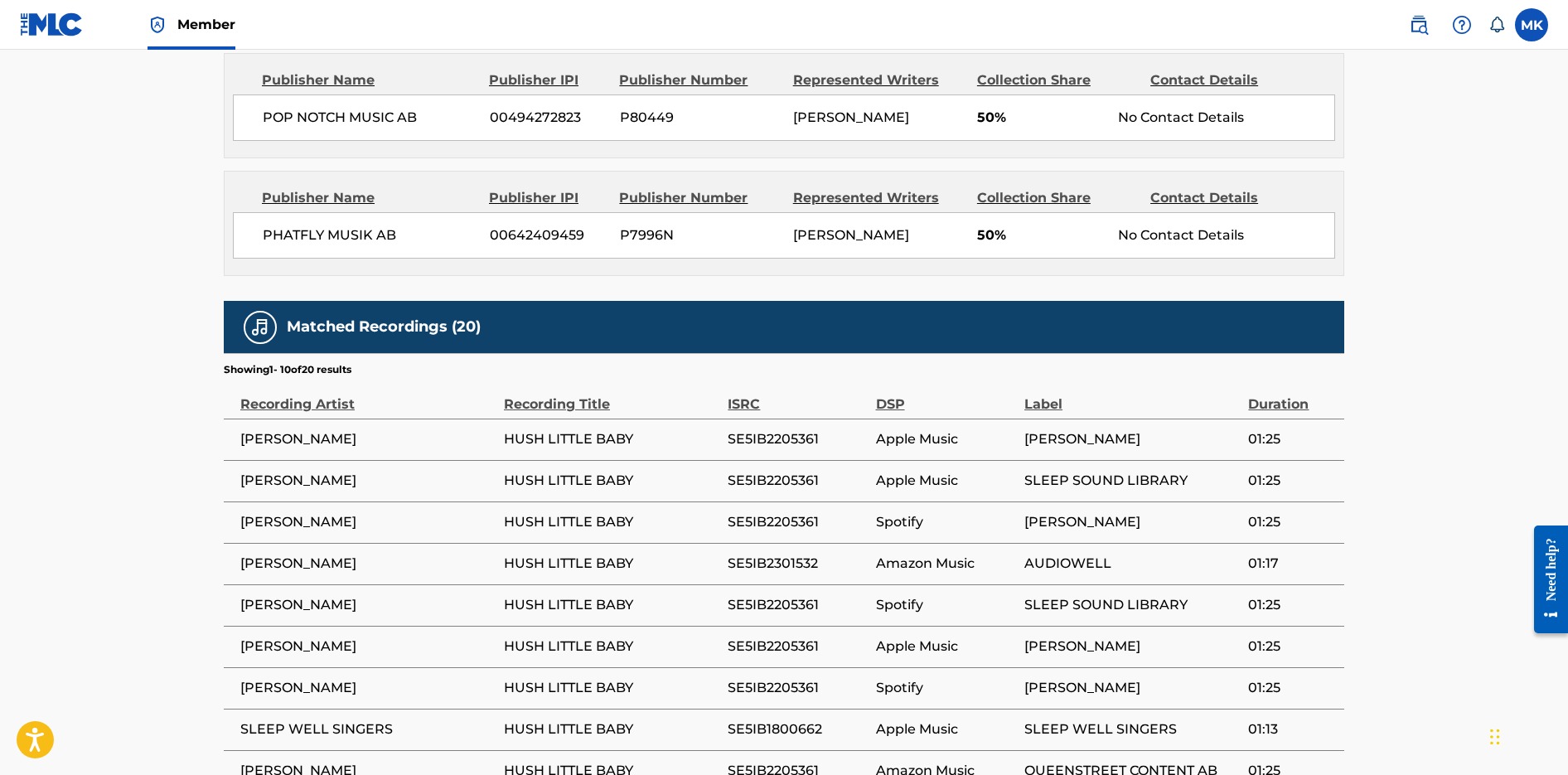
scroll to position [1018, 0]
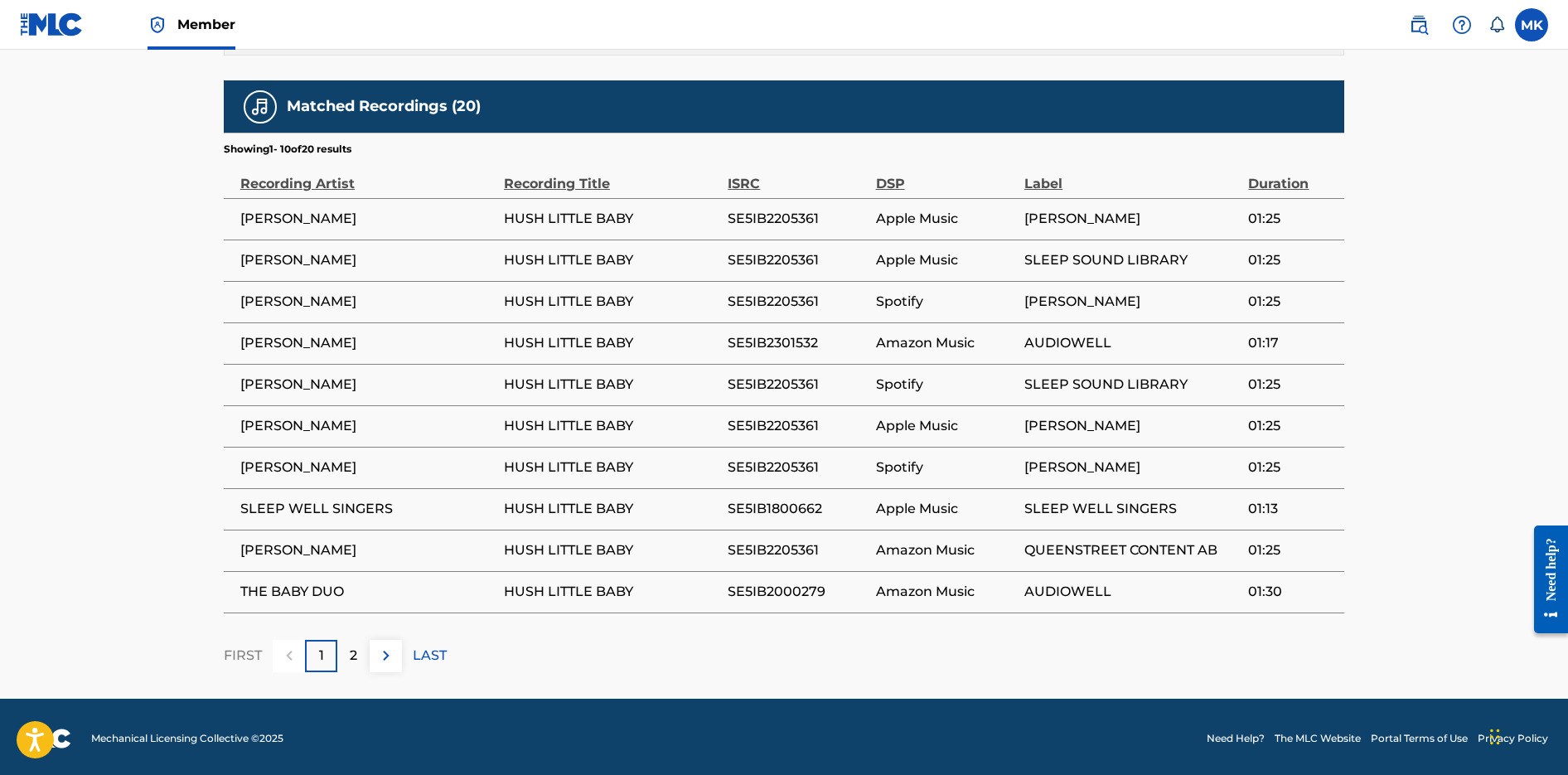
click at [355, 661] on p "2" at bounding box center [354, 655] width 8 height 20
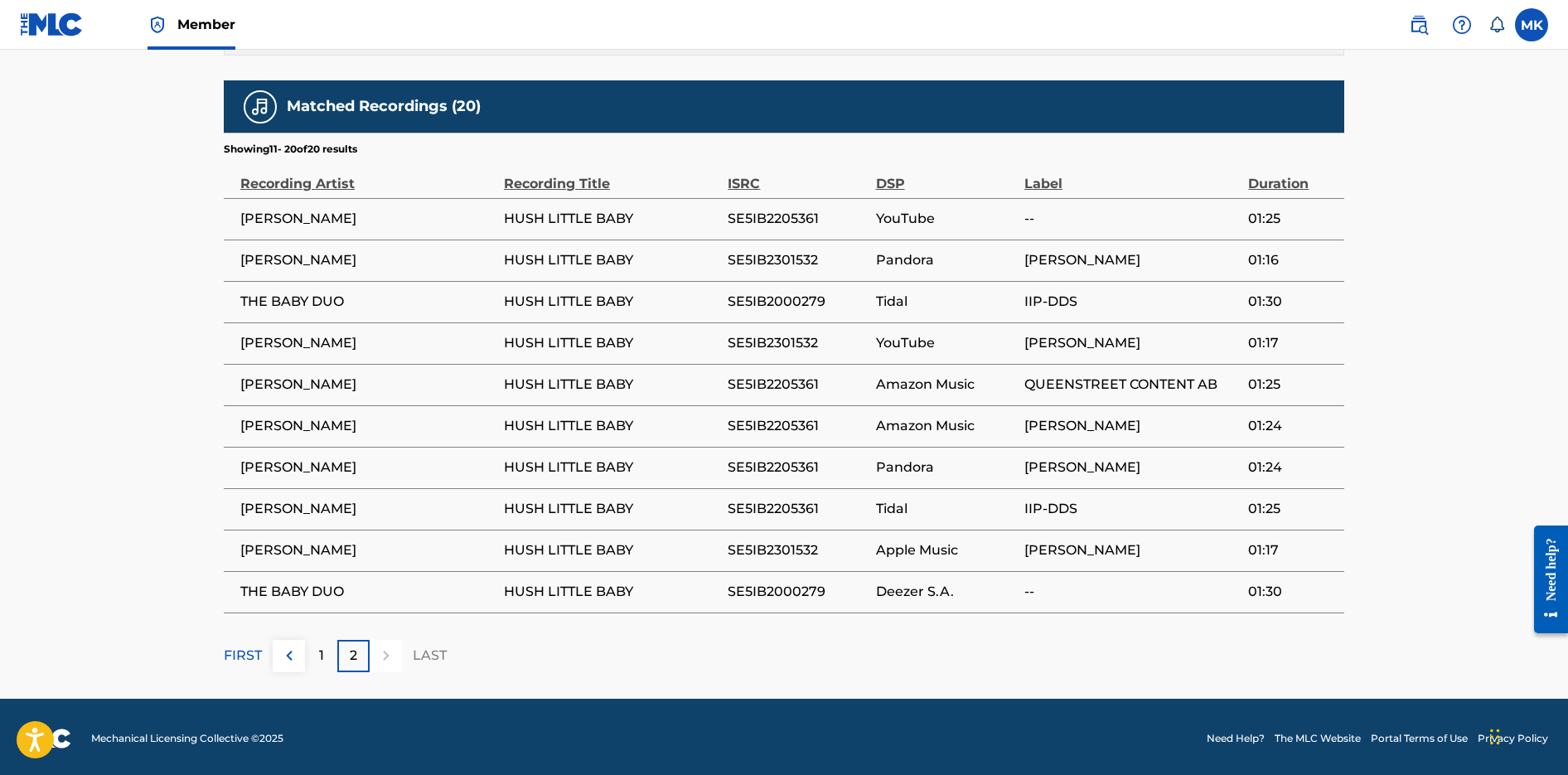
click at [318, 657] on div "1" at bounding box center [321, 656] width 33 height 33
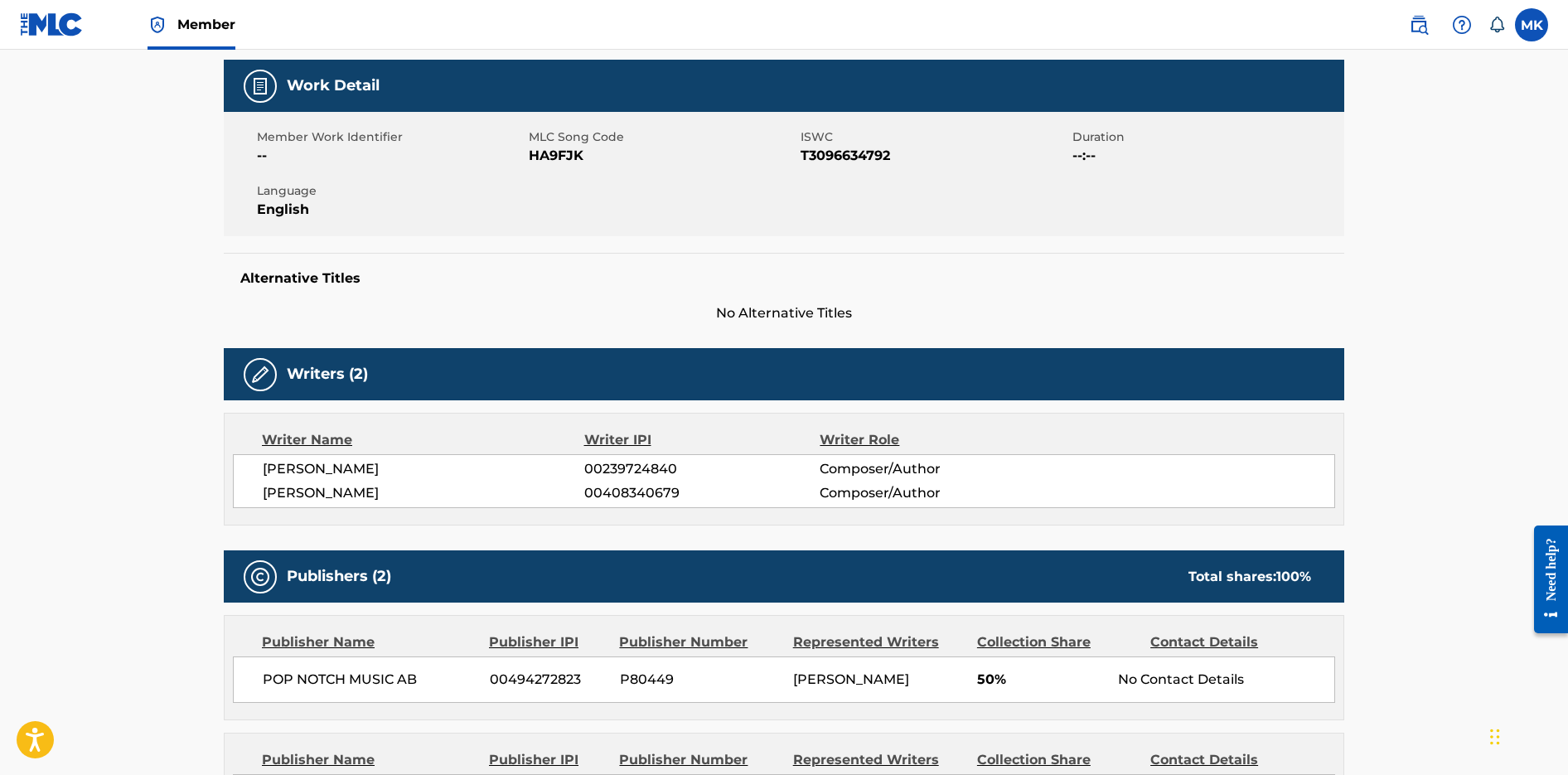
scroll to position [0, 0]
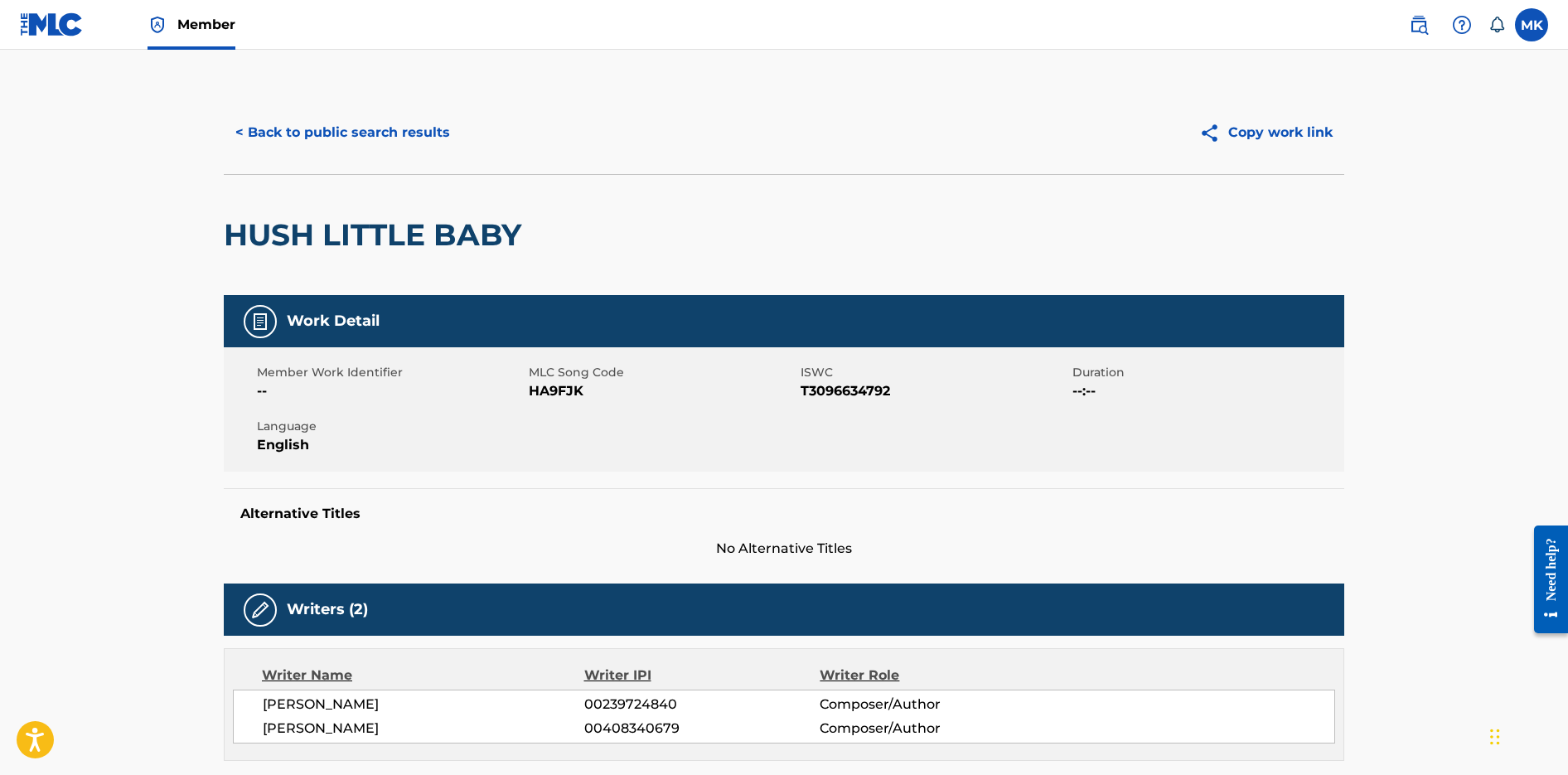
click at [294, 124] on button "< Back to public search results" at bounding box center [342, 132] width 238 height 41
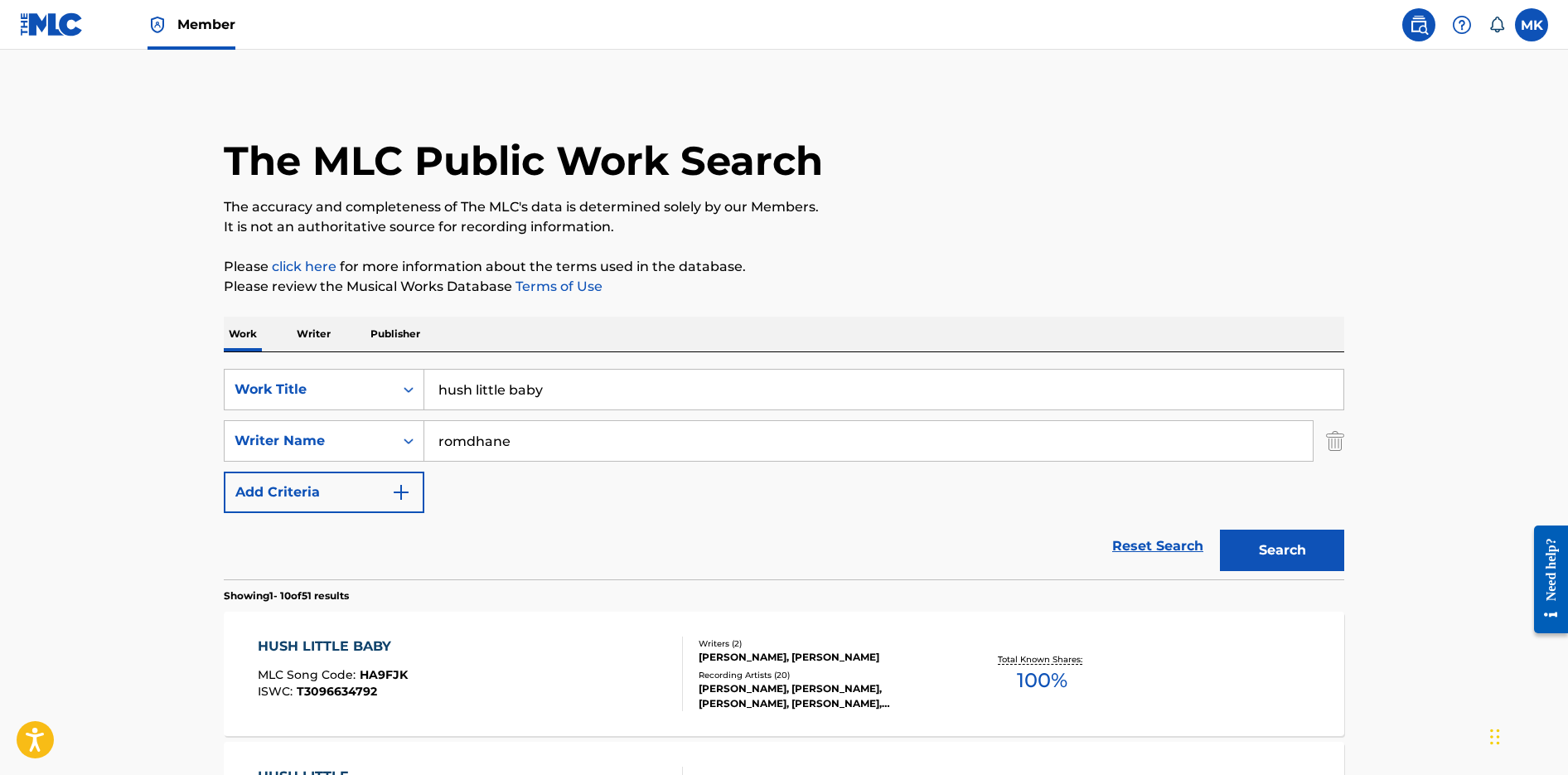
scroll to position [299, 0]
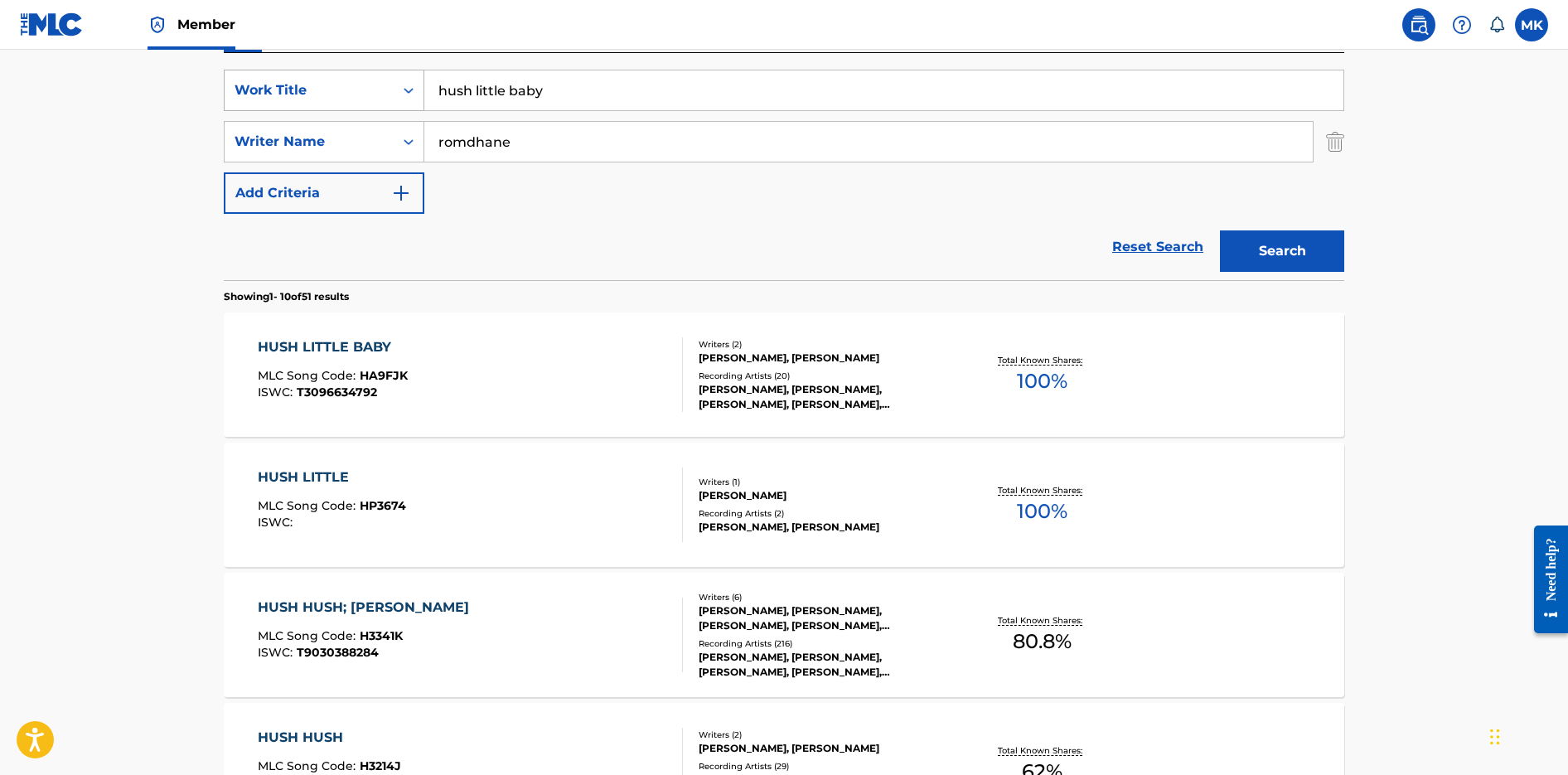
drag, startPoint x: 550, startPoint y: 93, endPoint x: 369, endPoint y: 70, distance: 182.5
click at [386, 76] on div "SearchWithCriteria09160c4f-b4a0-4a9b-83a1-15b6d5b2b15c Work Title hush little b…" at bounding box center [784, 90] width 1121 height 41
paste input "[PERSON_NAME]"
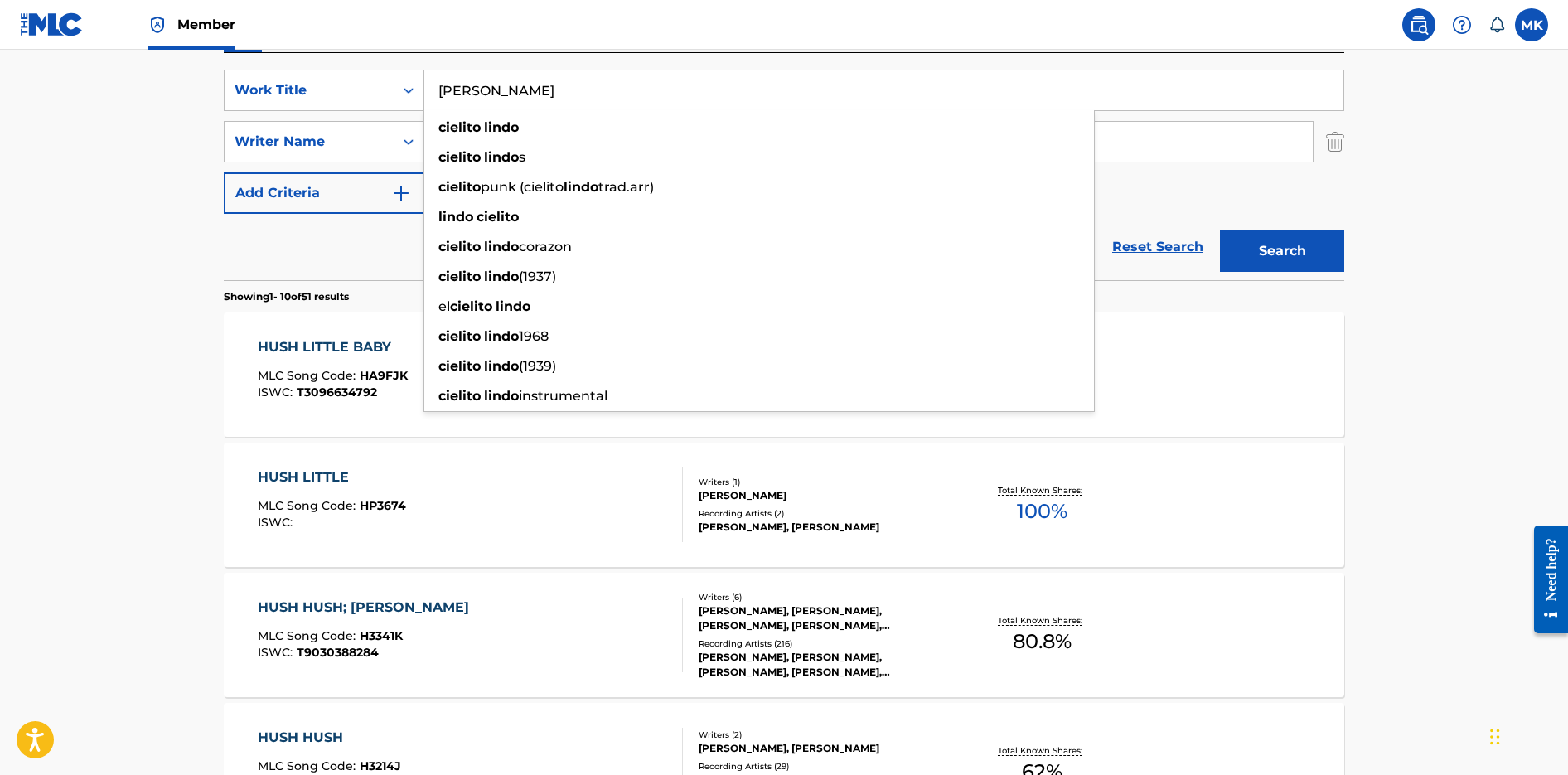
type input "[PERSON_NAME]"
click at [1263, 255] on button "Search" at bounding box center [1282, 251] width 124 height 41
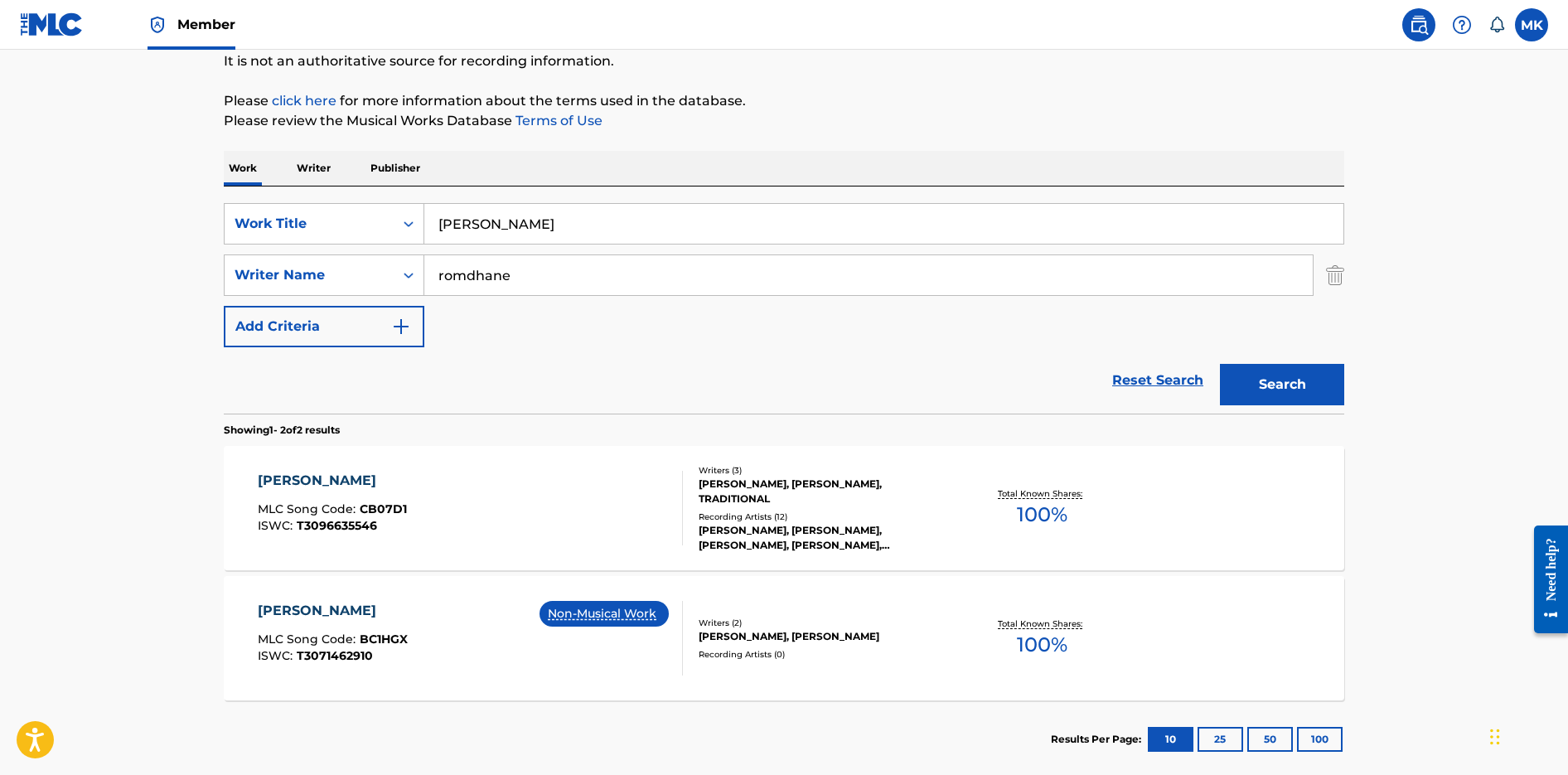
scroll to position [183, 0]
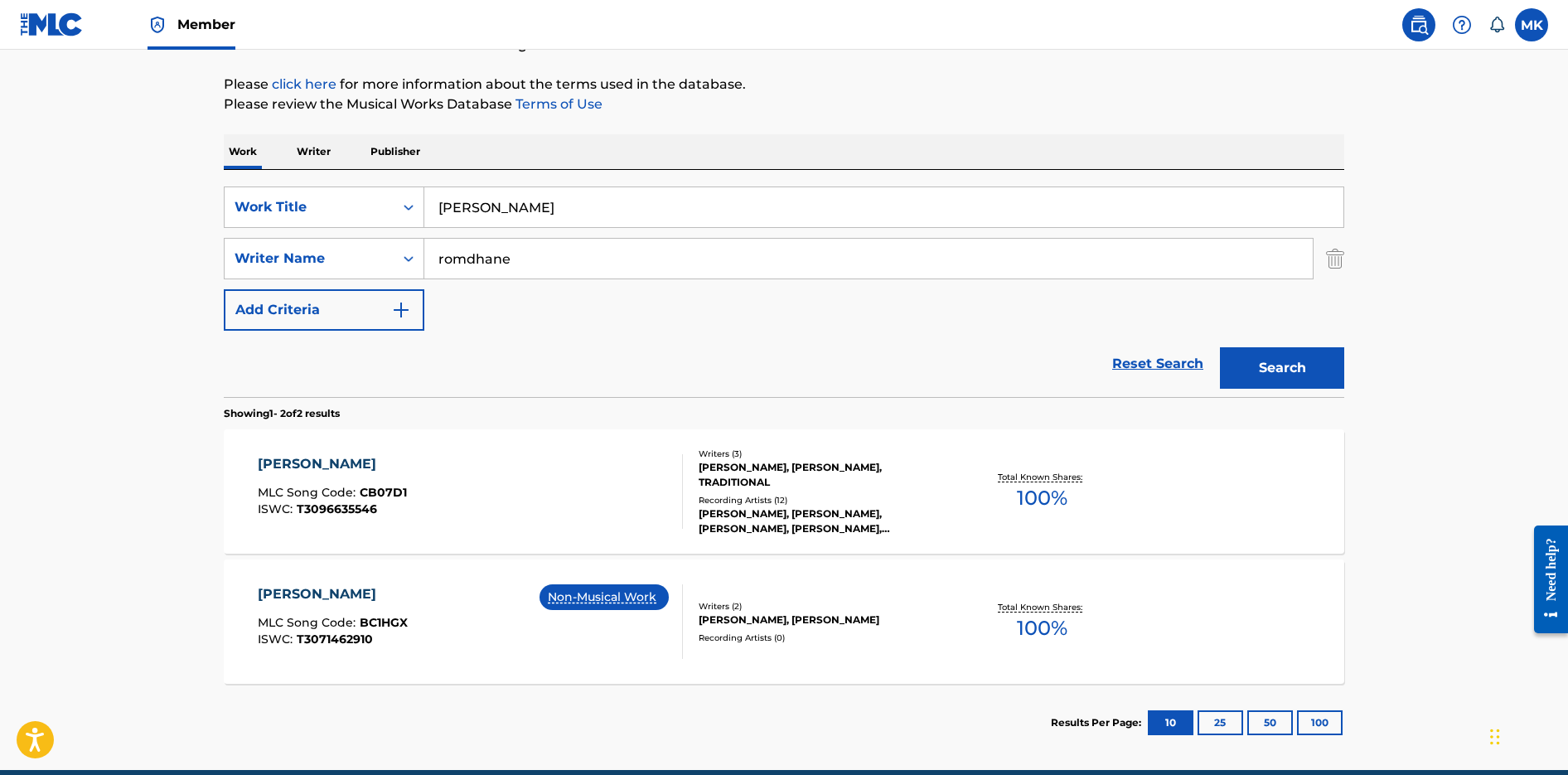
click at [588, 536] on div "CIELITO LINDO MLC Song Code : CB07D1 ISWC : T3096635546 Writers ( 3 ) ANDREAS R…" at bounding box center [784, 492] width 1121 height 124
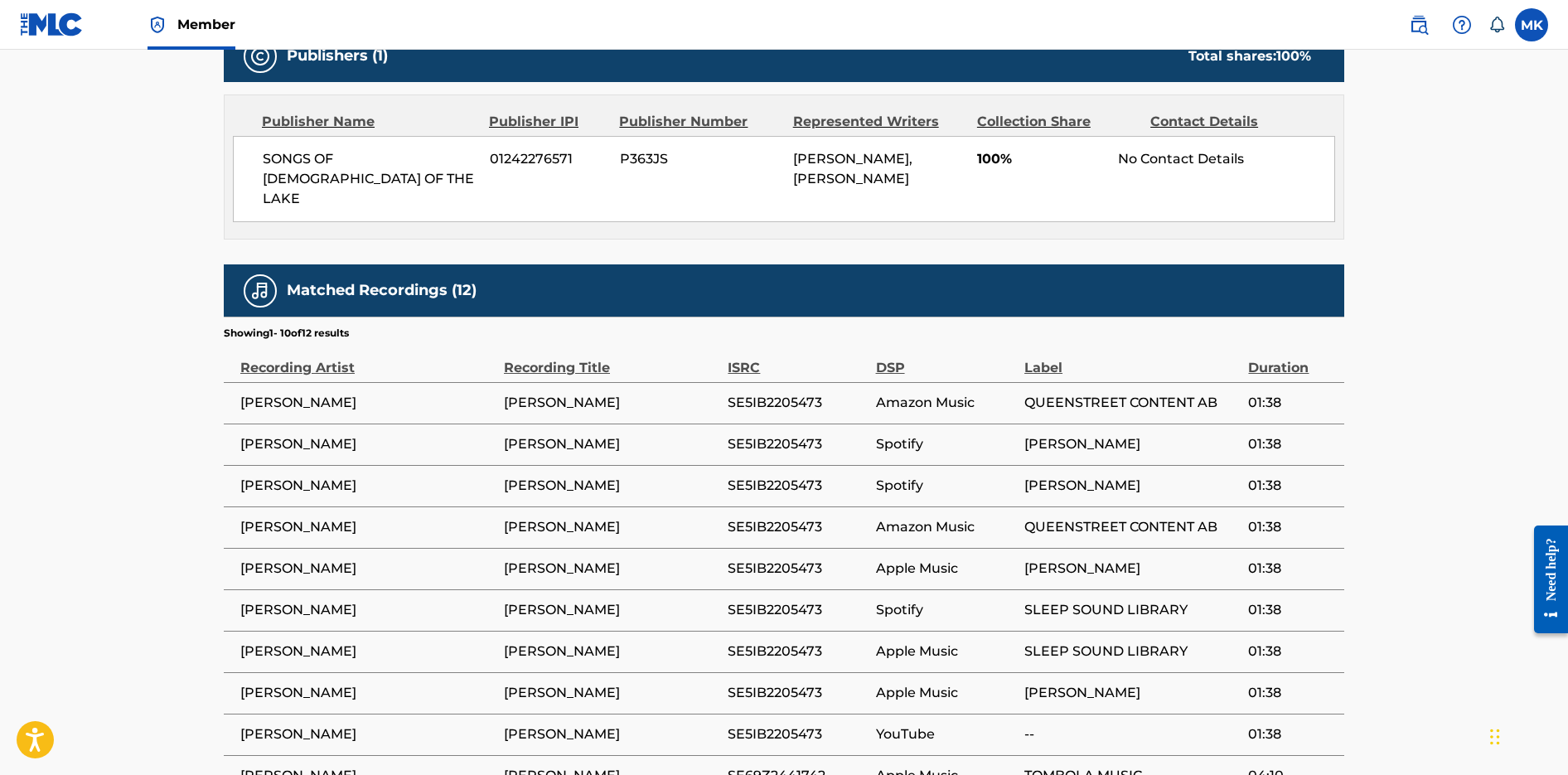
scroll to position [940, 0]
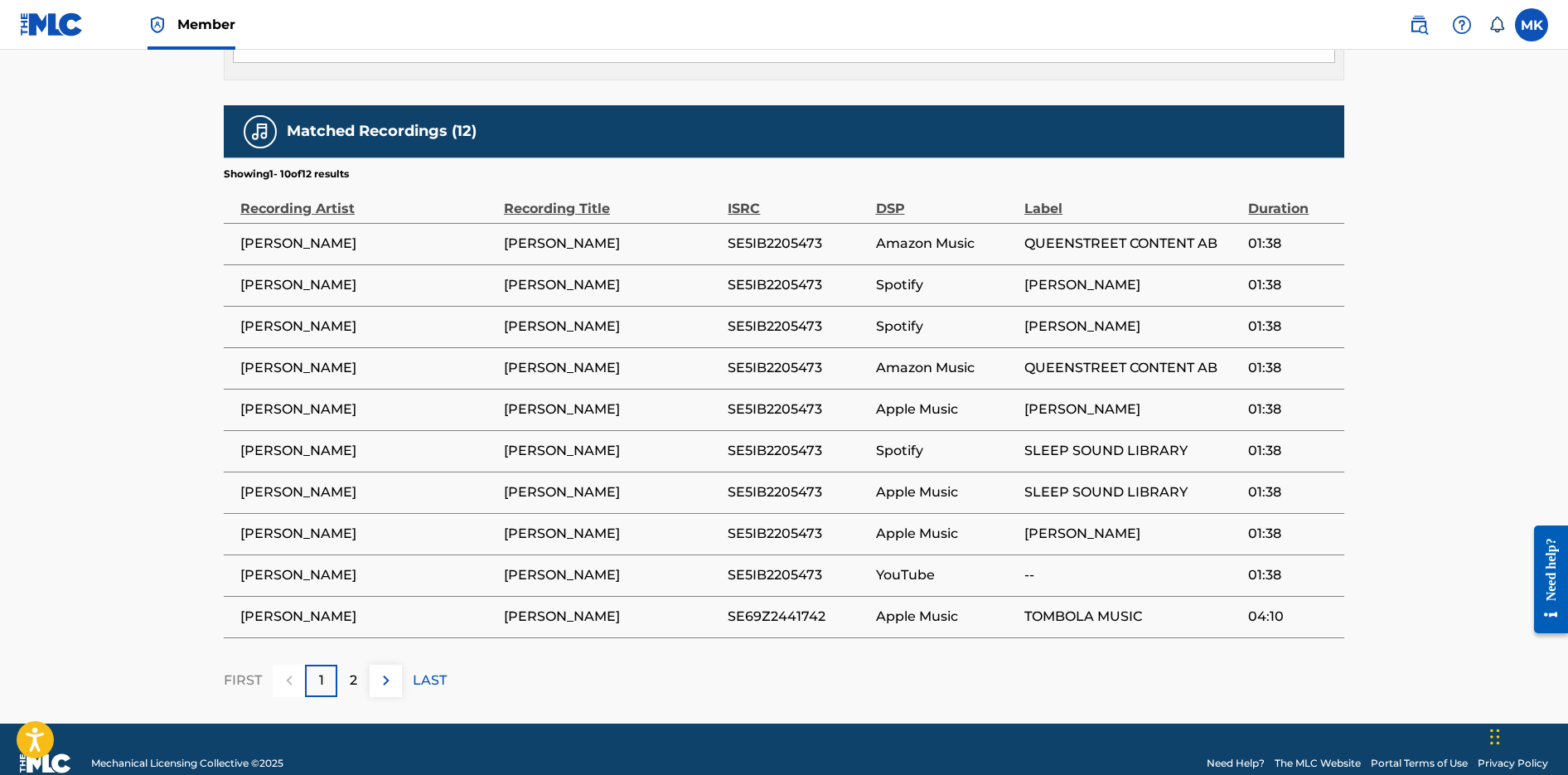
click at [347, 665] on div "2" at bounding box center [354, 681] width 33 height 33
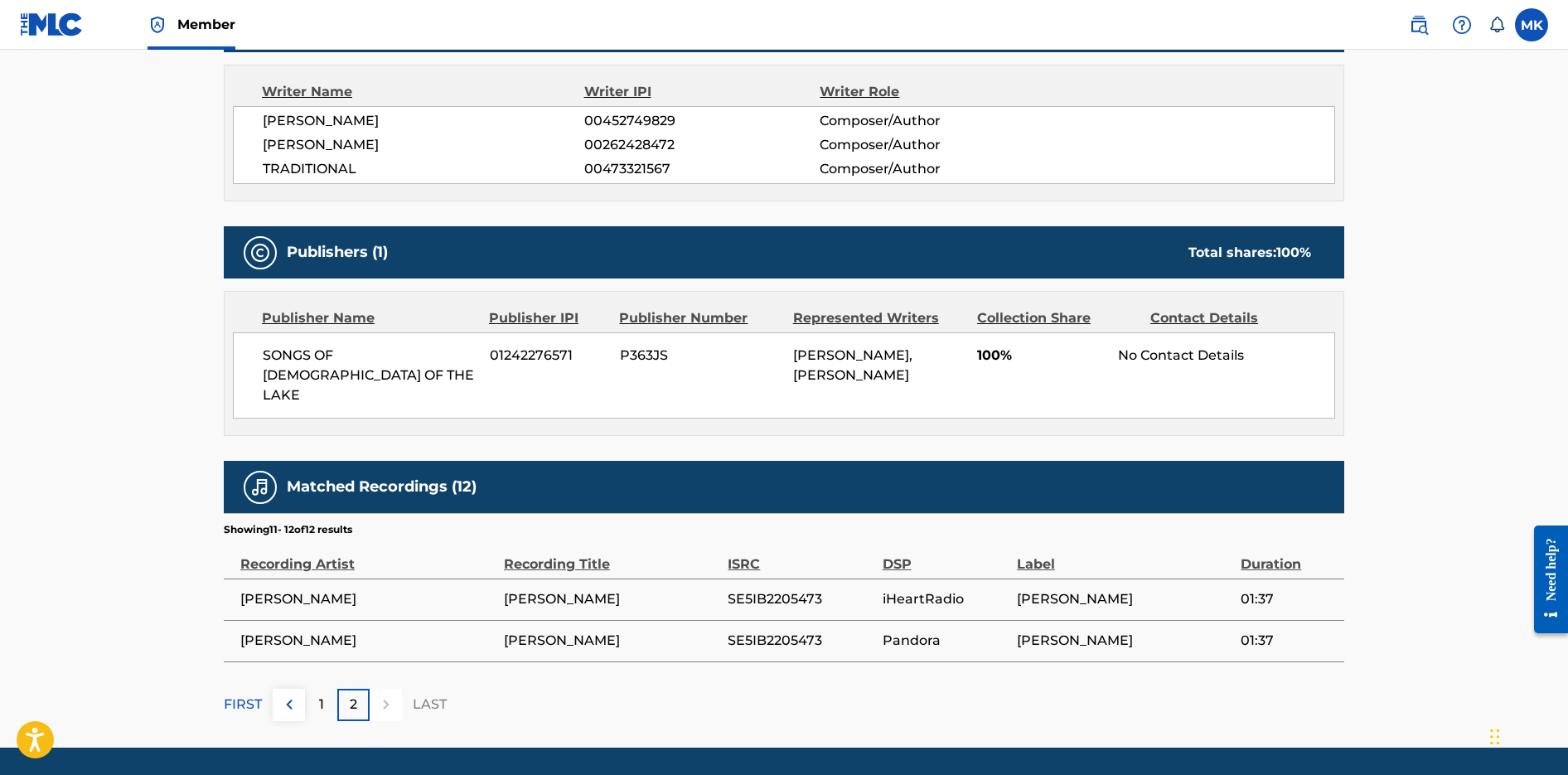
scroll to position [613, 0]
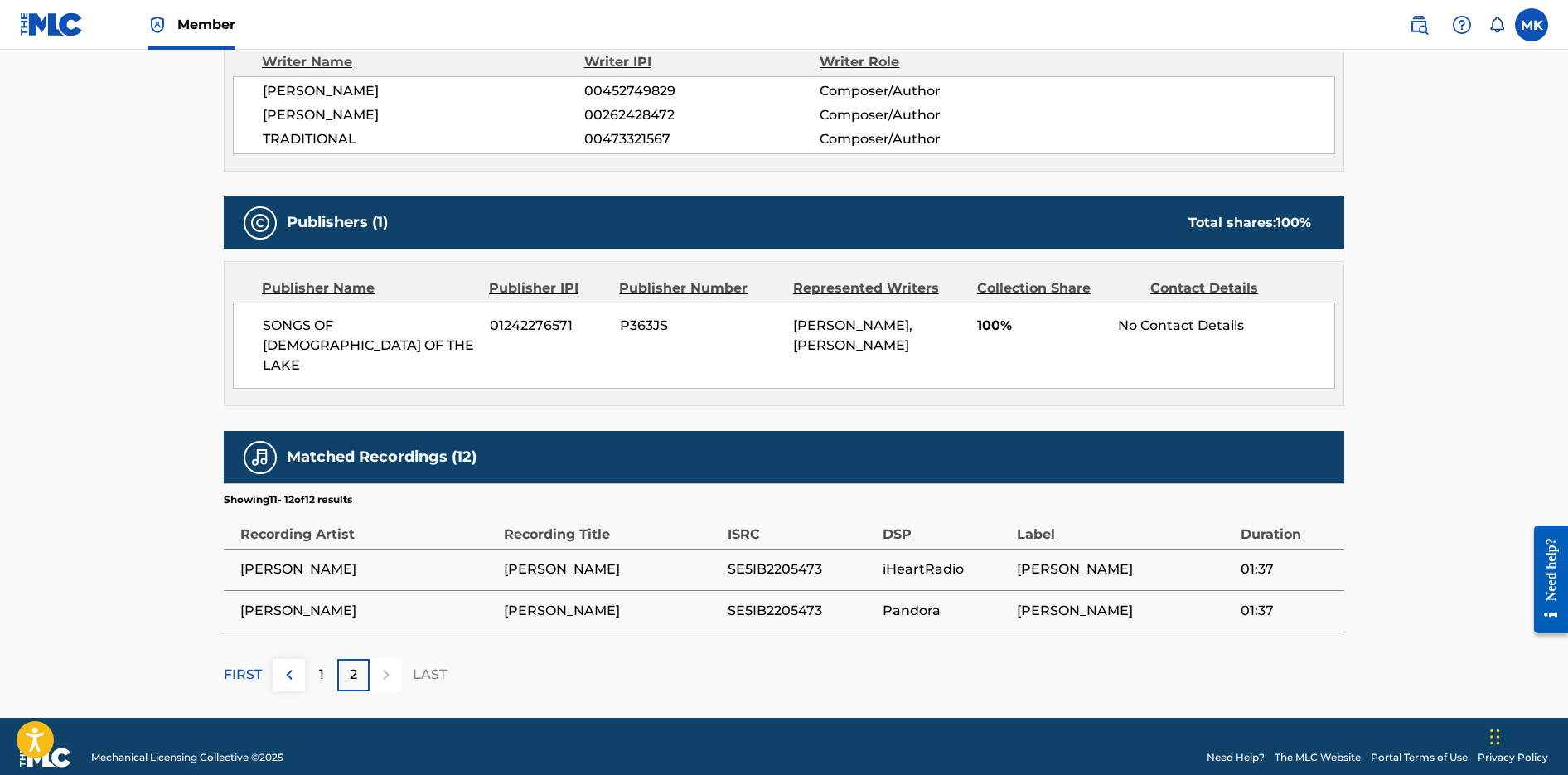
click at [318, 661] on div "1" at bounding box center [321, 675] width 33 height 33
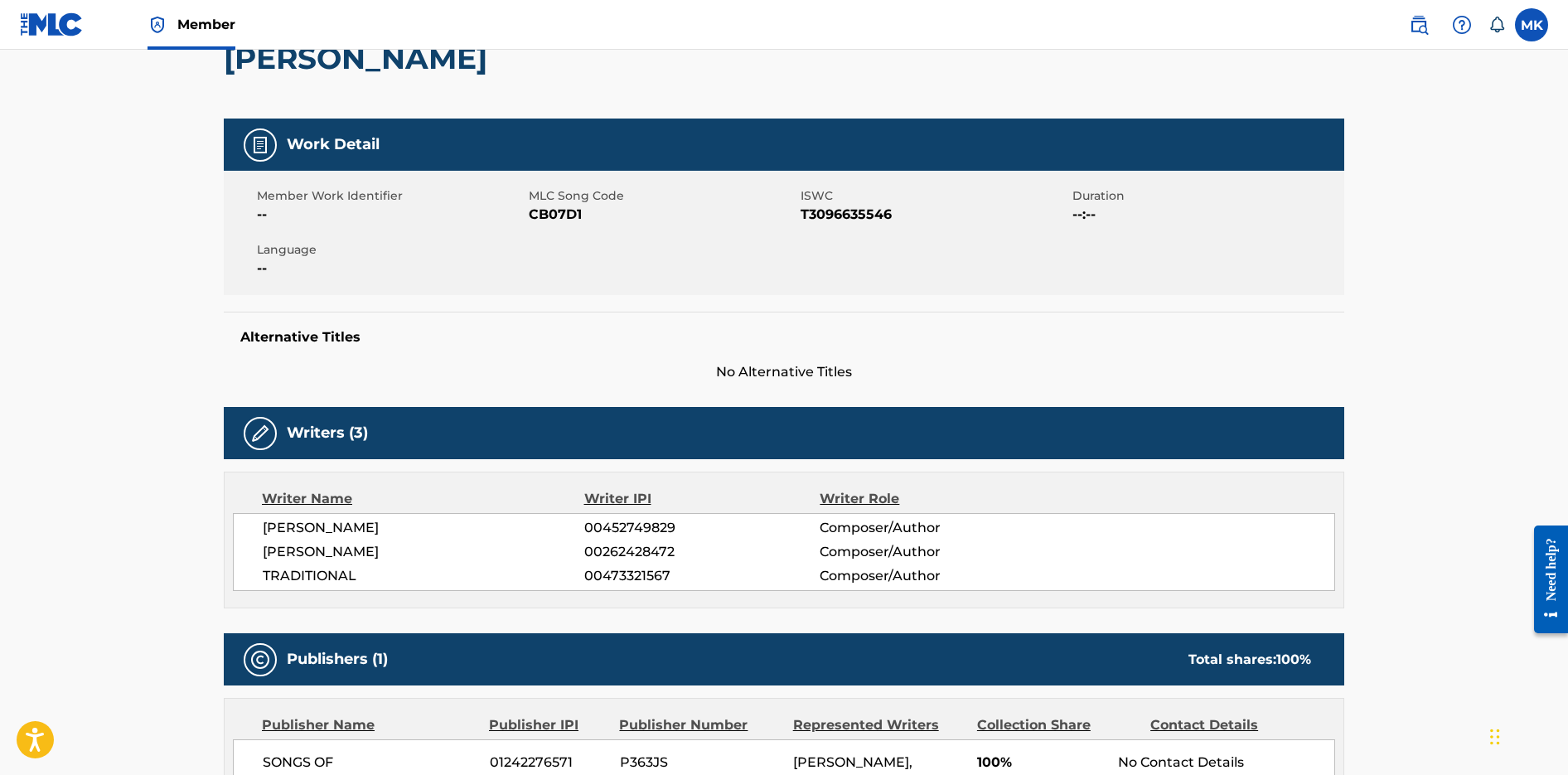
scroll to position [107, 0]
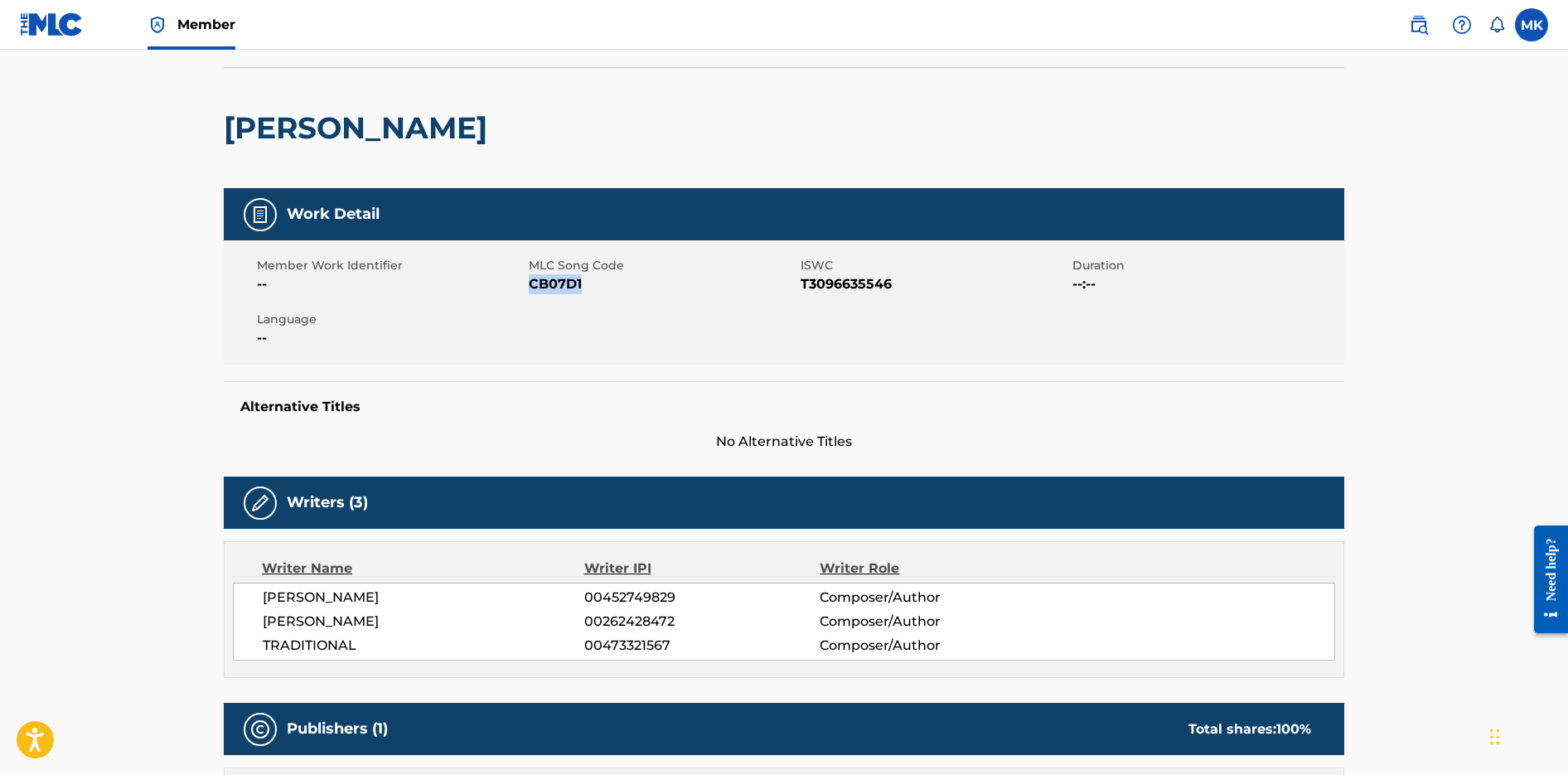
drag, startPoint x: 590, startPoint y: 287, endPoint x: 531, endPoint y: 289, distance: 59.0
click at [531, 289] on span "CB07D1" at bounding box center [663, 284] width 268 height 20
copy span "CB07D1"
click at [12, 34] on nav "Member MK MK Mårten Karlsson j.marten.karlsson@gmail.com Notification Preferenc…" at bounding box center [784, 25] width 1568 height 50
click at [210, 29] on span "Member" at bounding box center [206, 25] width 58 height 19
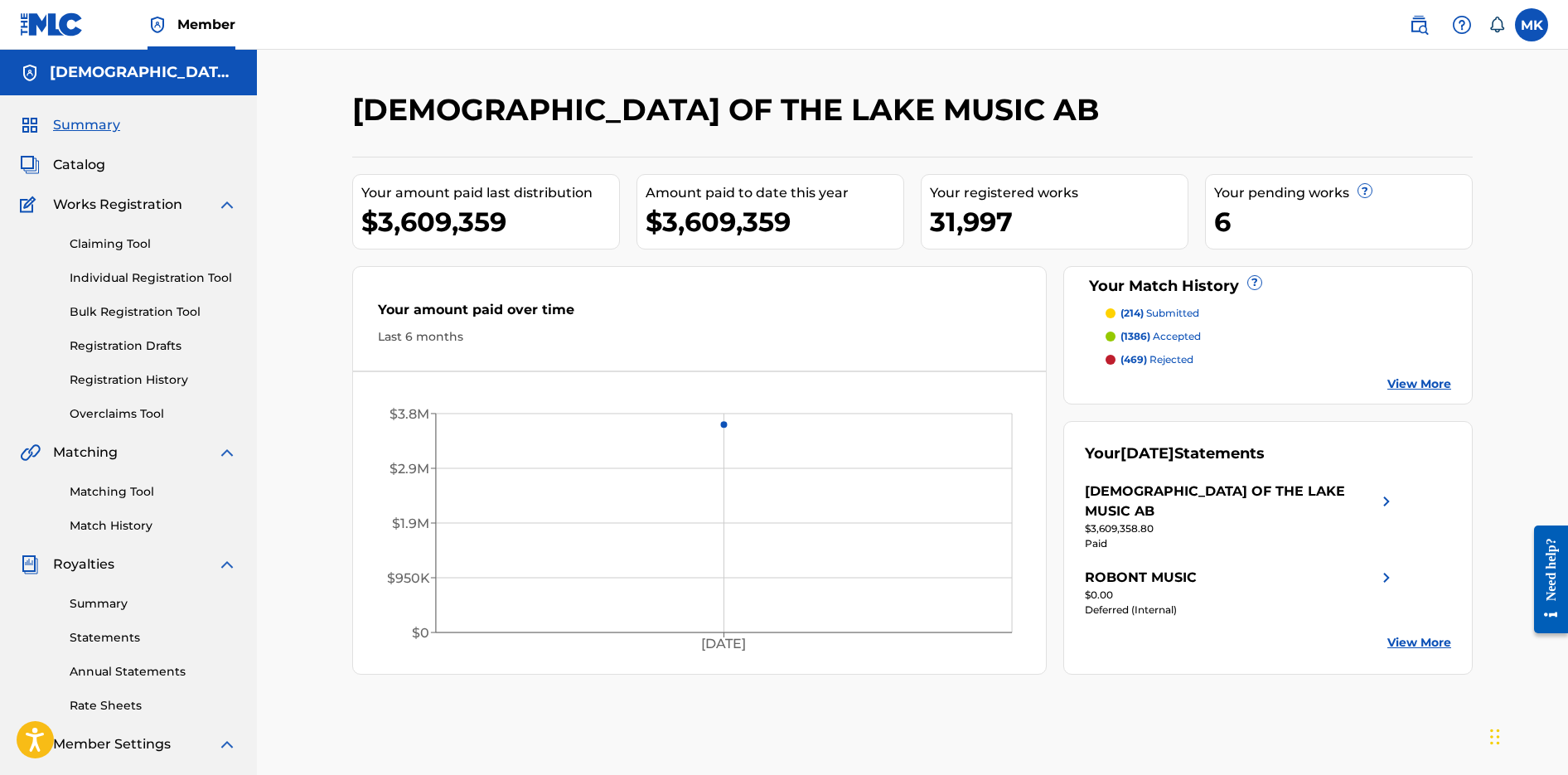
click at [113, 408] on link "Overclaims Tool" at bounding box center [153, 414] width 167 height 17
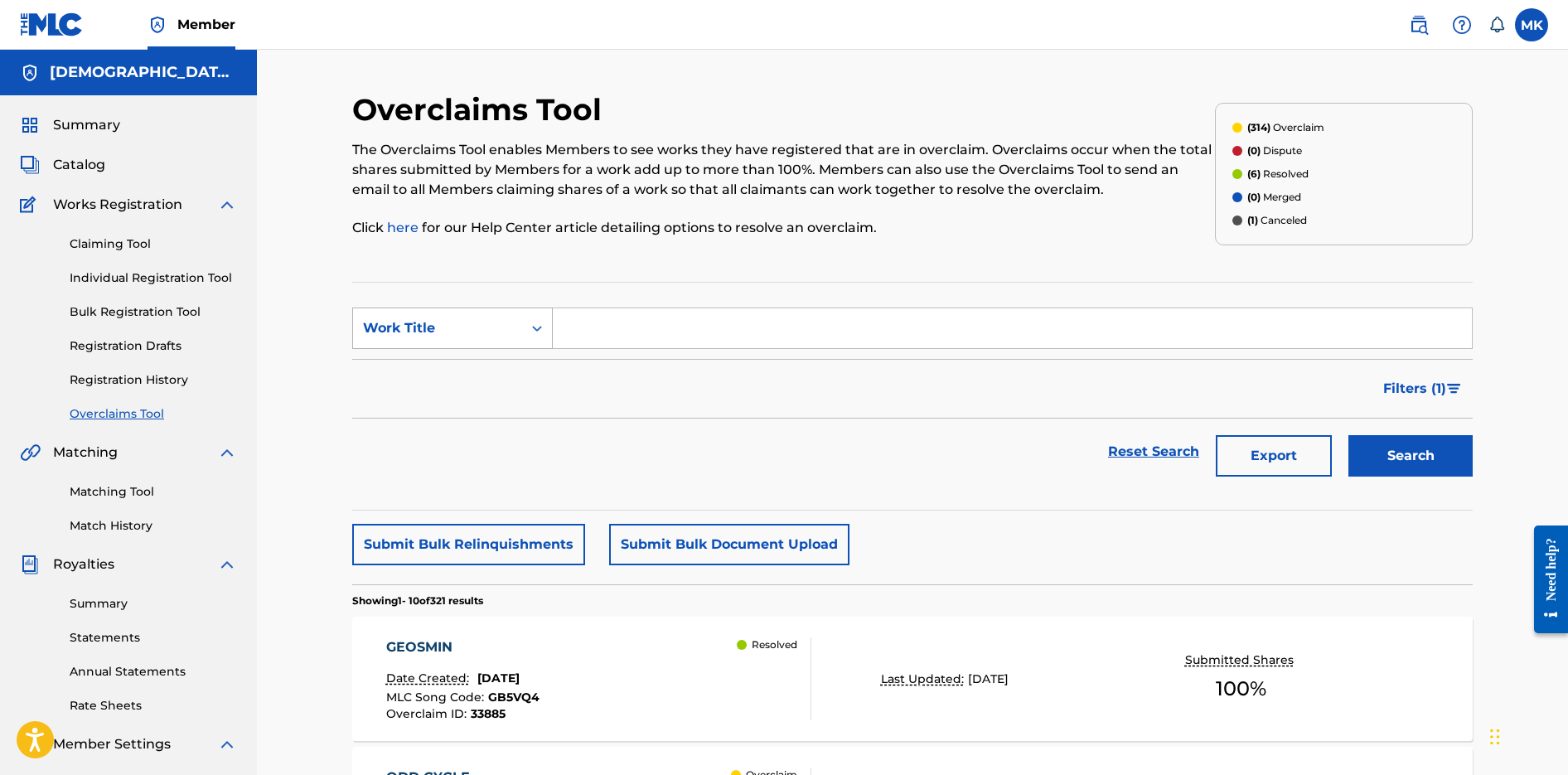
click at [512, 338] on div "Work Title" at bounding box center [437, 328] width 169 height 32
click at [496, 365] on div "MLC Song Code" at bounding box center [453, 369] width 199 height 41
click at [564, 339] on input "Search Form" at bounding box center [1012, 328] width 919 height 40
paste input "PN7JLL"
type input "PN7JLL"
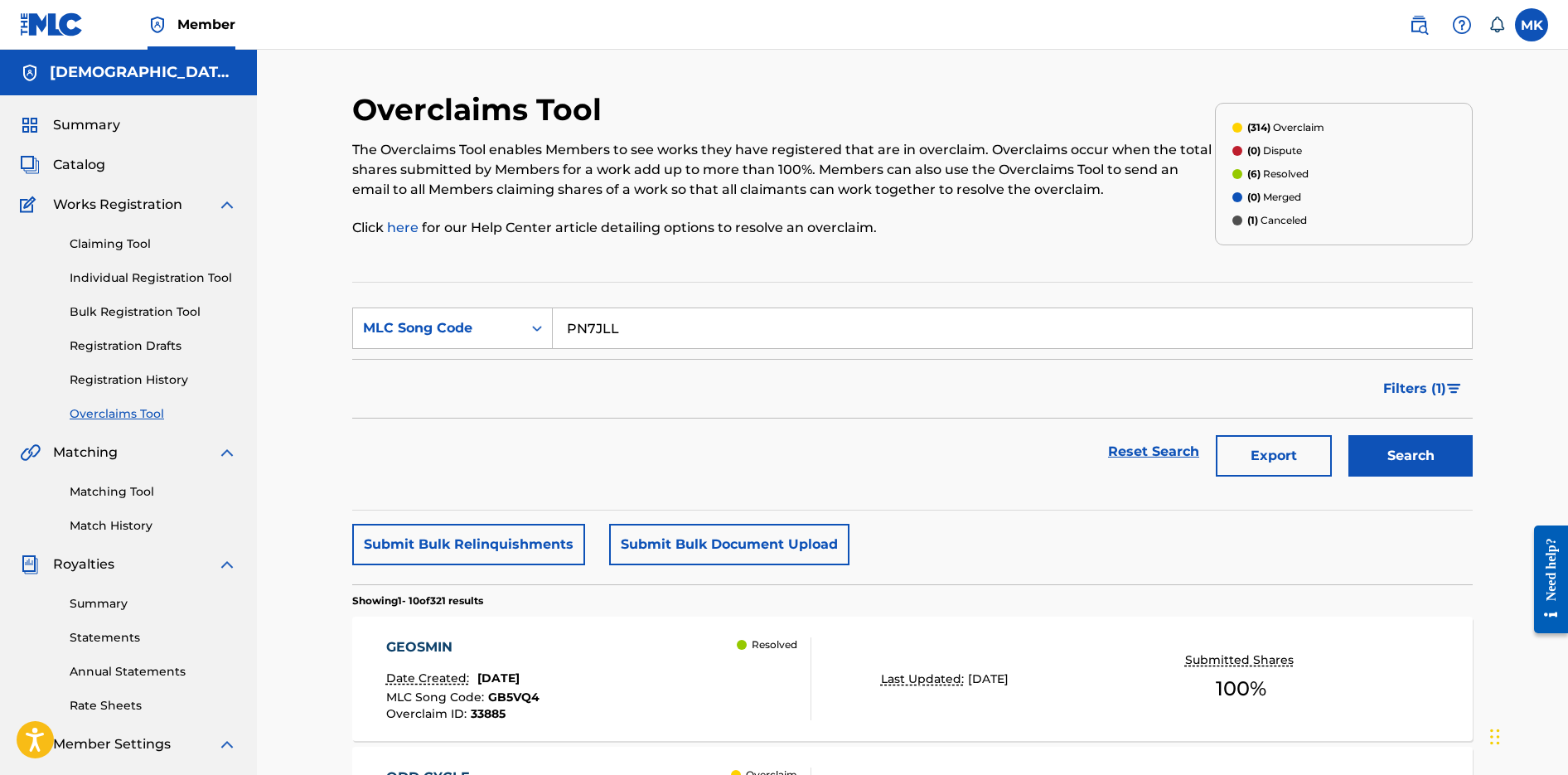
click at [1397, 444] on button "Search" at bounding box center [1411, 455] width 124 height 41
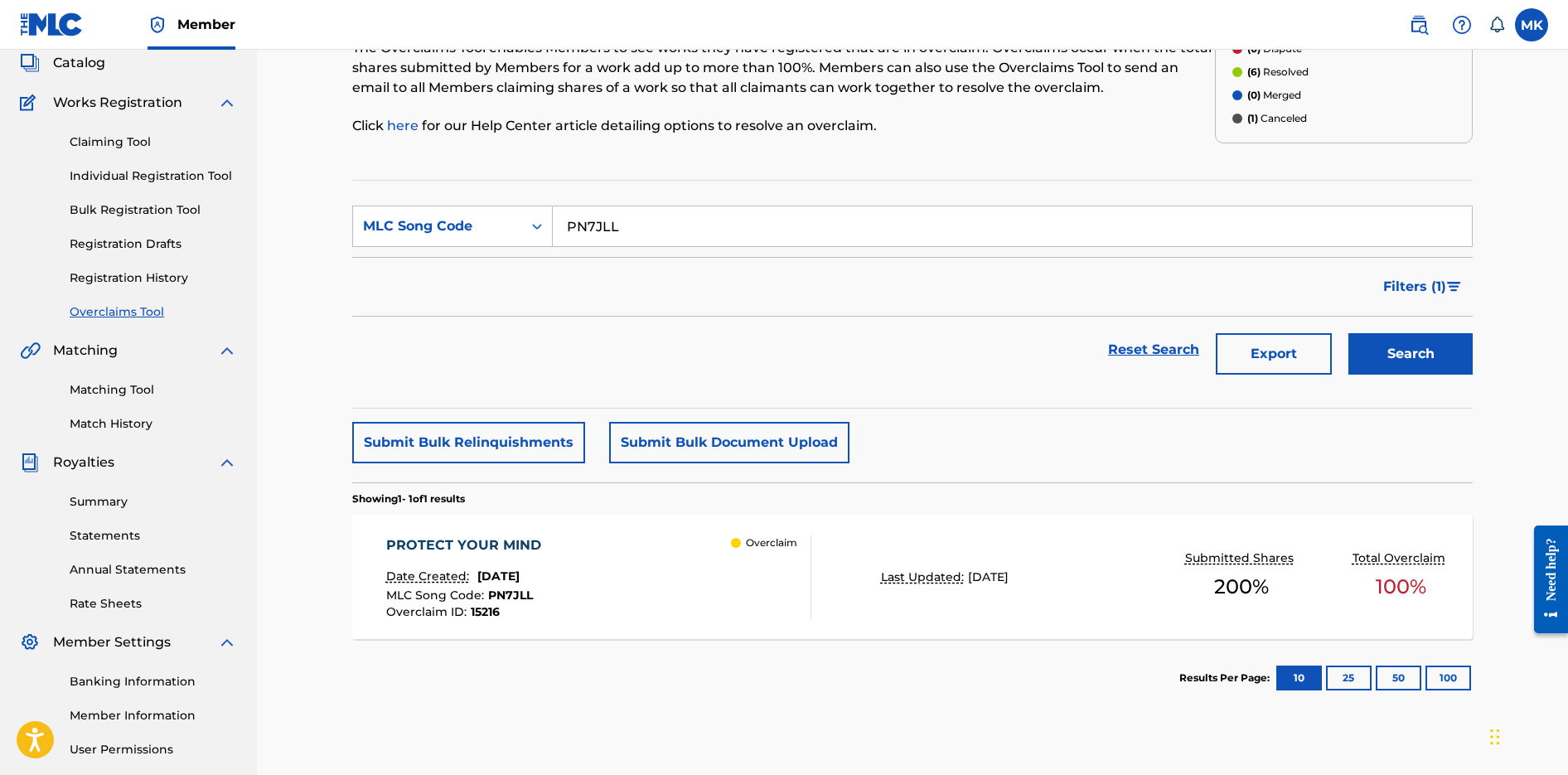
scroll to position [211, 0]
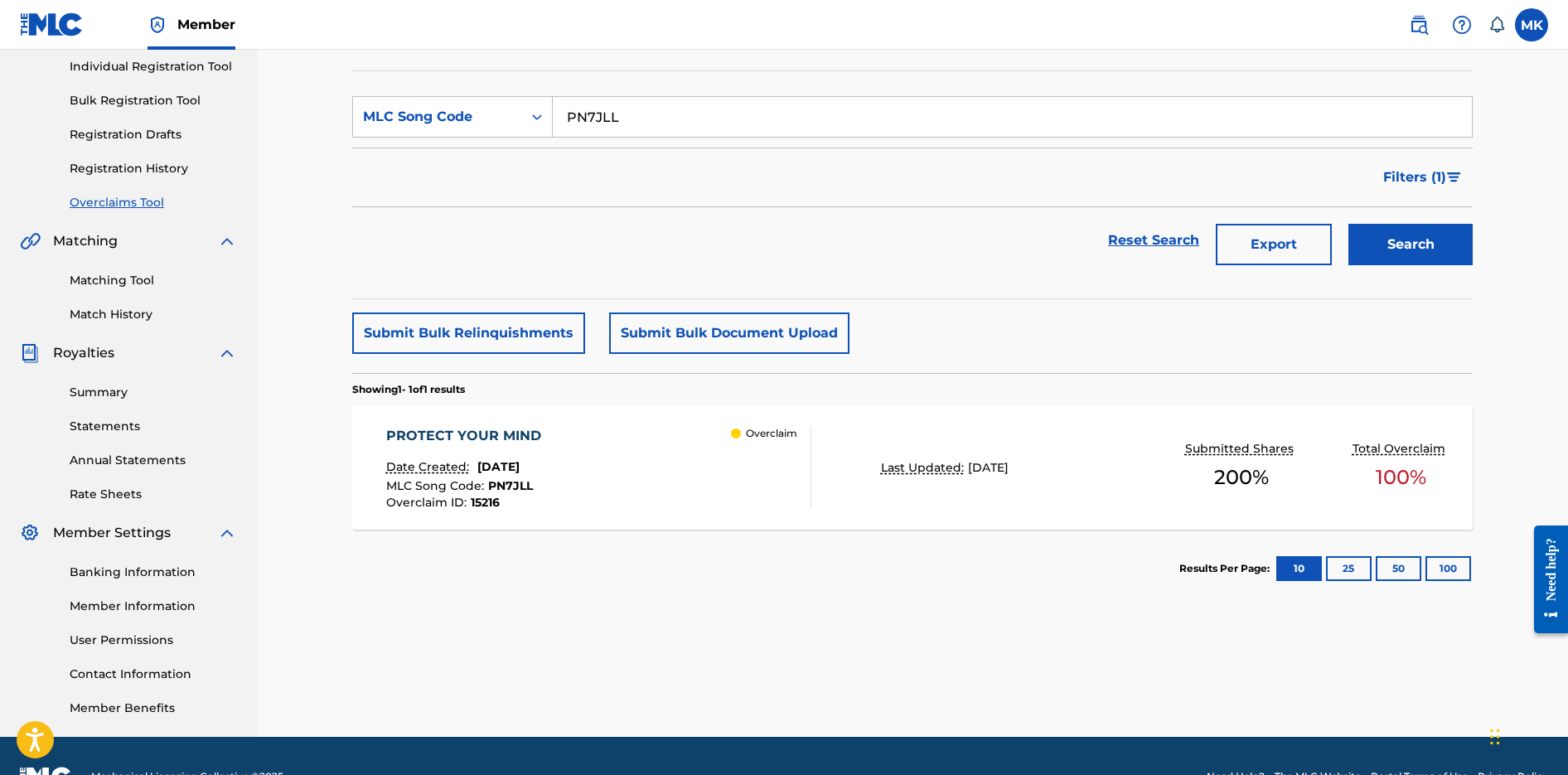
click at [695, 474] on div "PROTECT YOUR MIND Date Created: January 10, 2025 MLC Song Code : PN7JLL Overcla…" at bounding box center [599, 467] width 426 height 83
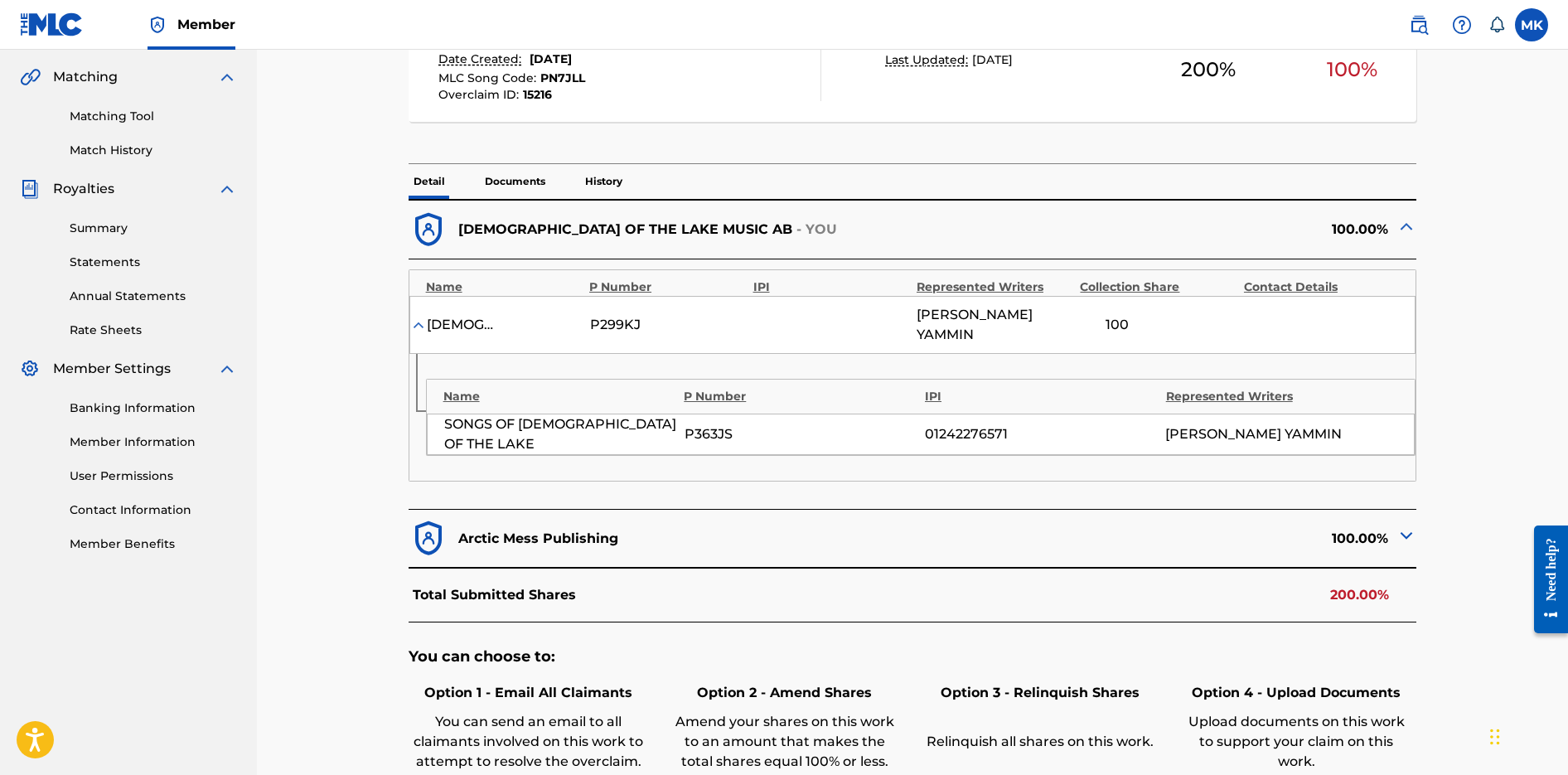
scroll to position [463, 0]
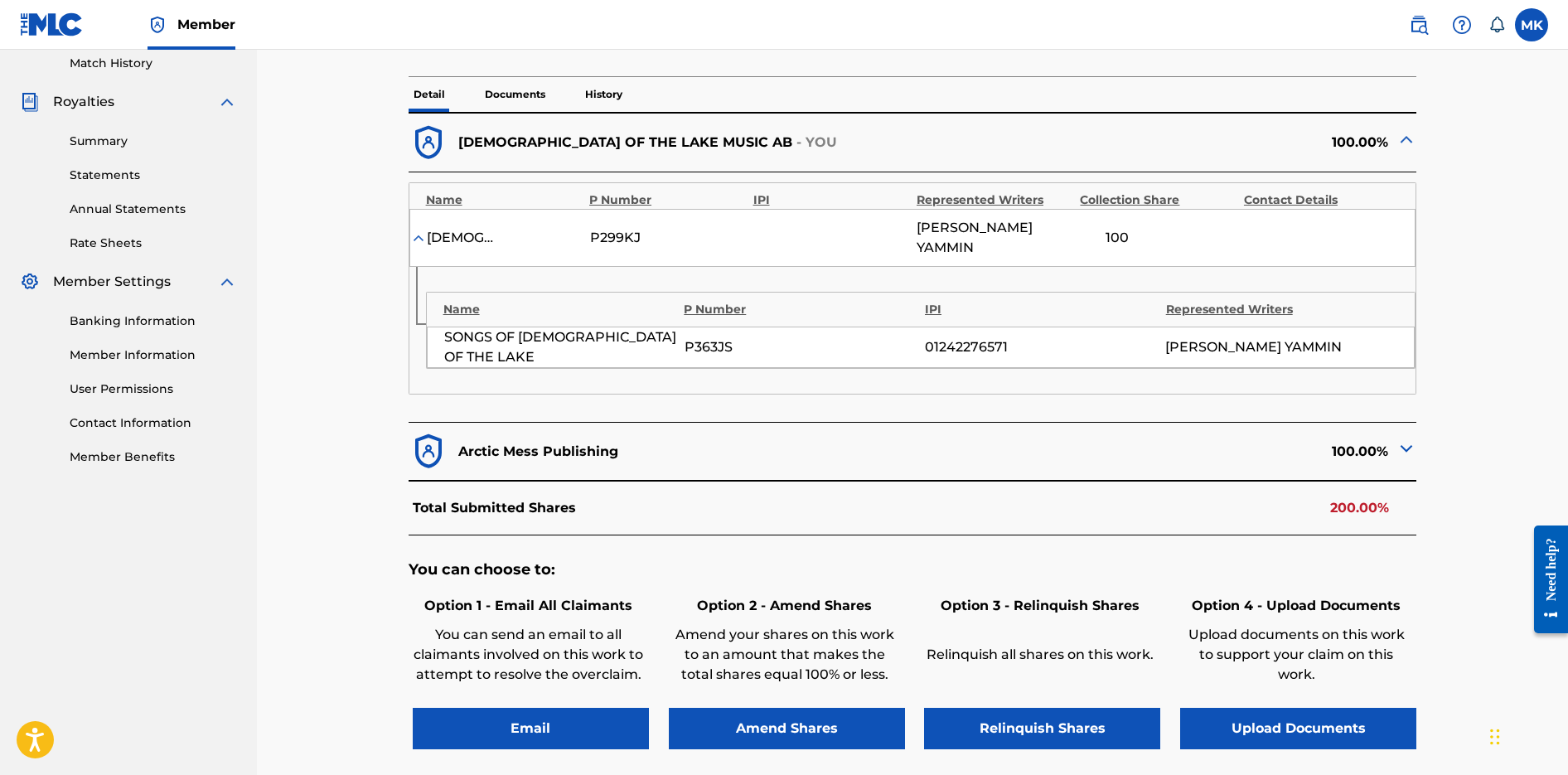
click at [1403, 438] on img at bounding box center [1406, 448] width 20 height 20
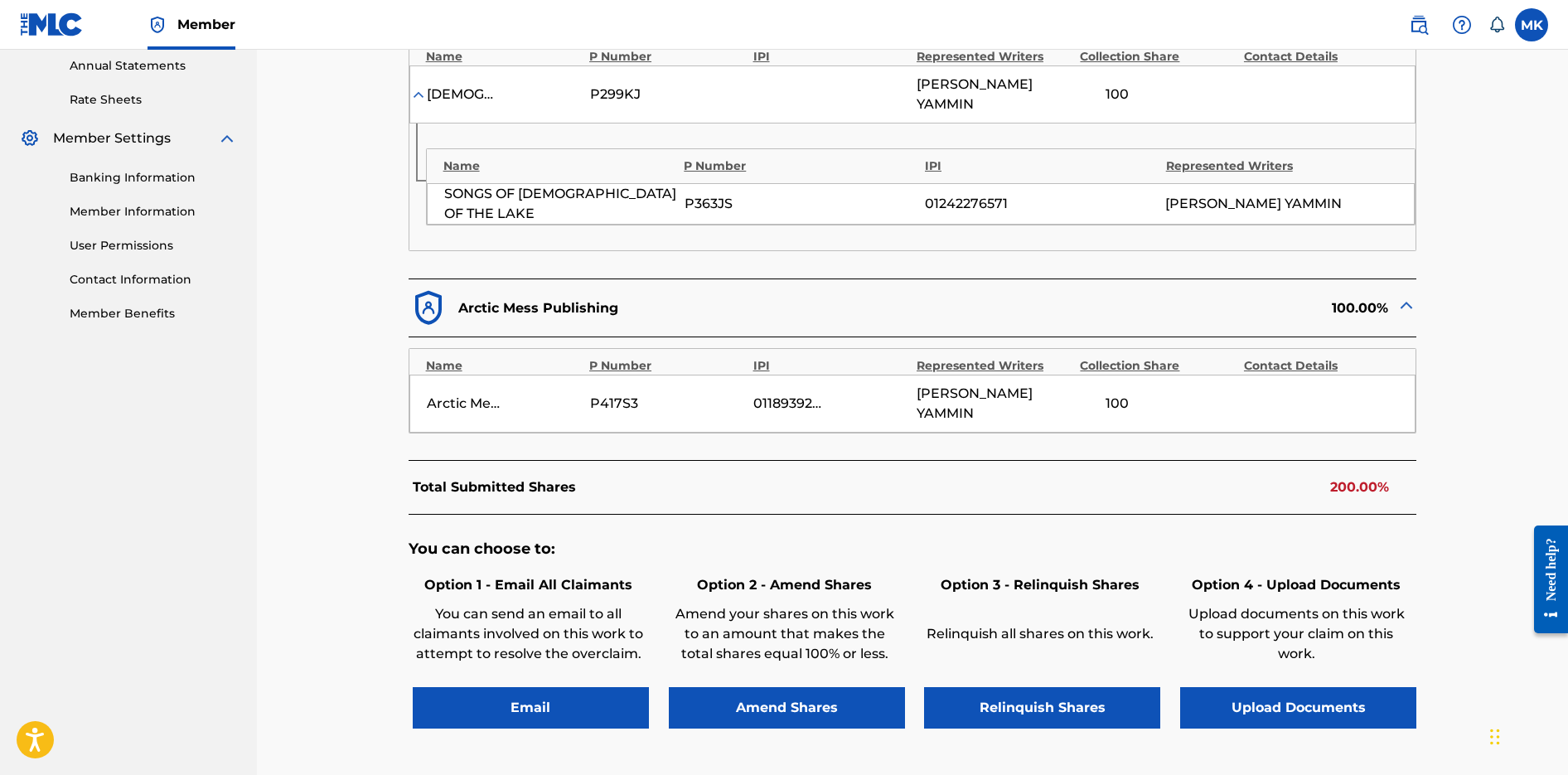
scroll to position [563, 0]
